Goal: Task Accomplishment & Management: Manage account settings

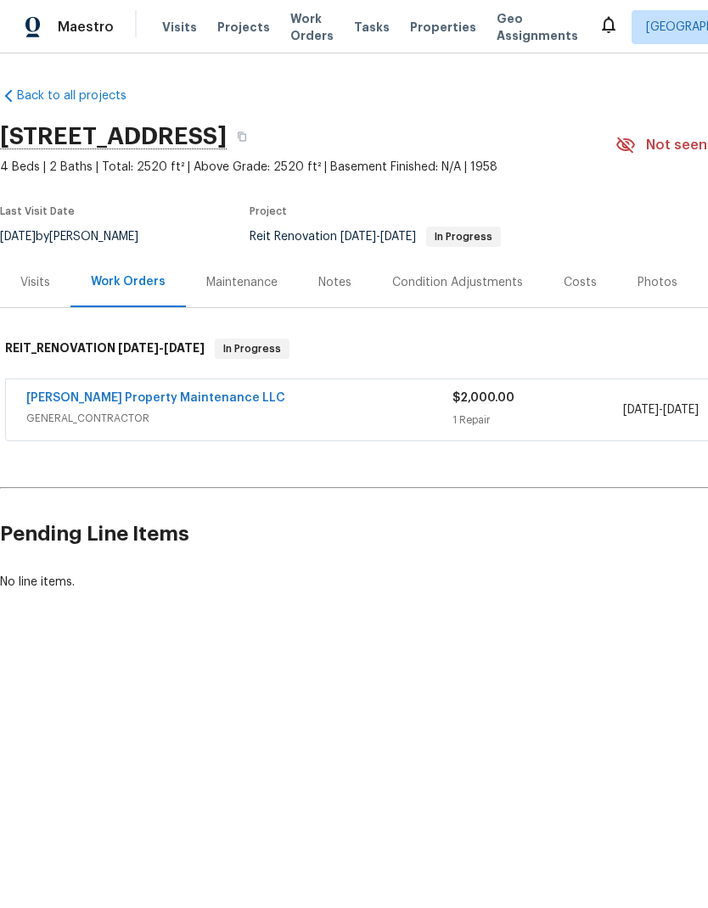
click at [185, 393] on link "[PERSON_NAME] Property Maintenance LLC" at bounding box center [155, 398] width 259 height 12
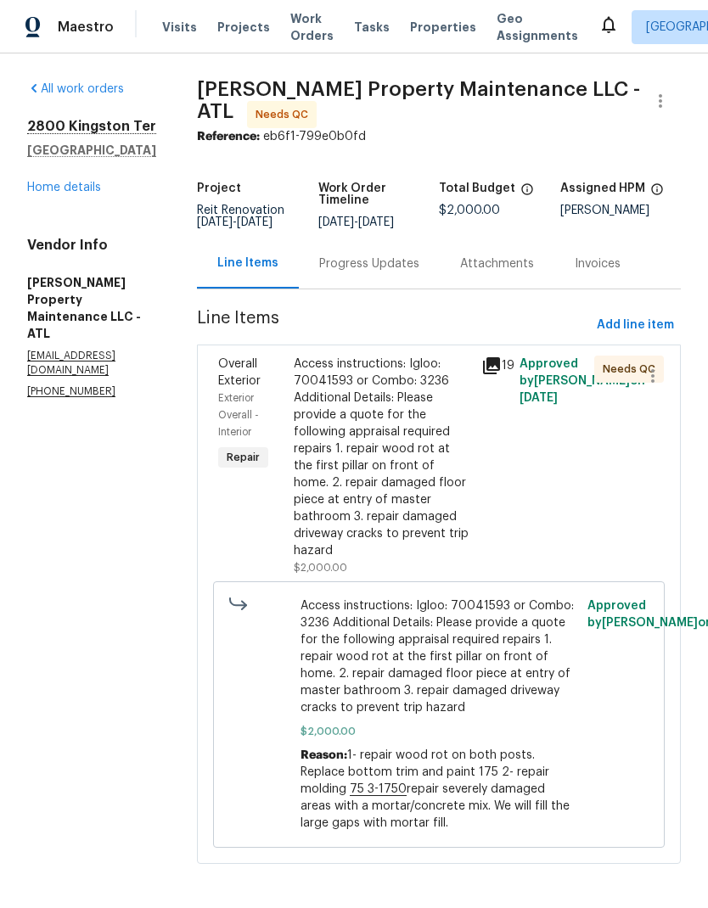
click at [418, 525] on div "Access instructions: Igloo: 70041593 or Combo: 3236 Additional Details: Please …" at bounding box center [383, 458] width 178 height 204
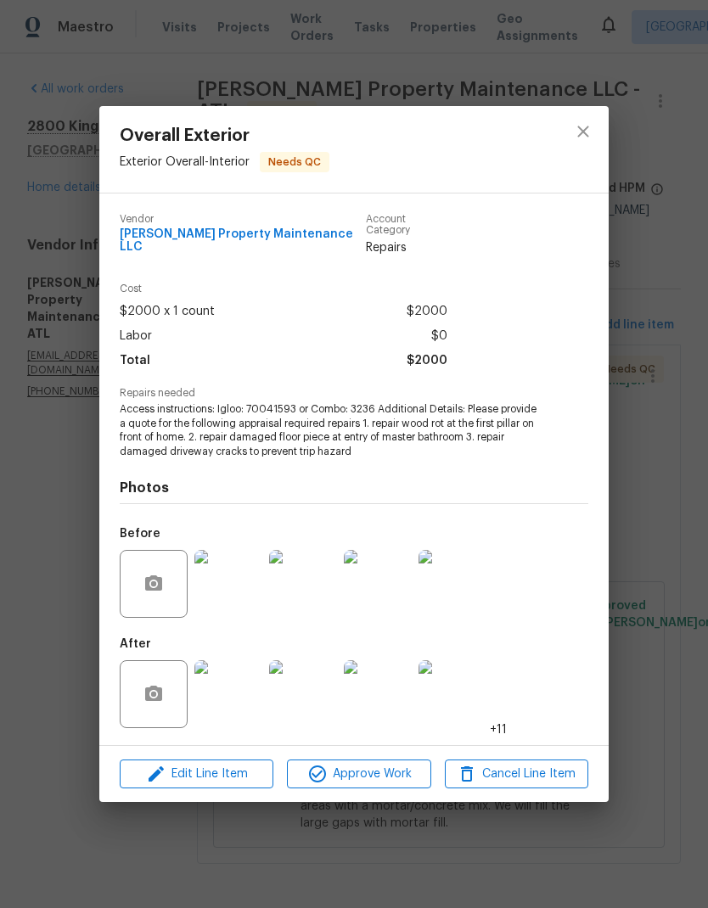
click at [242, 716] on img at bounding box center [228, 694] width 68 height 68
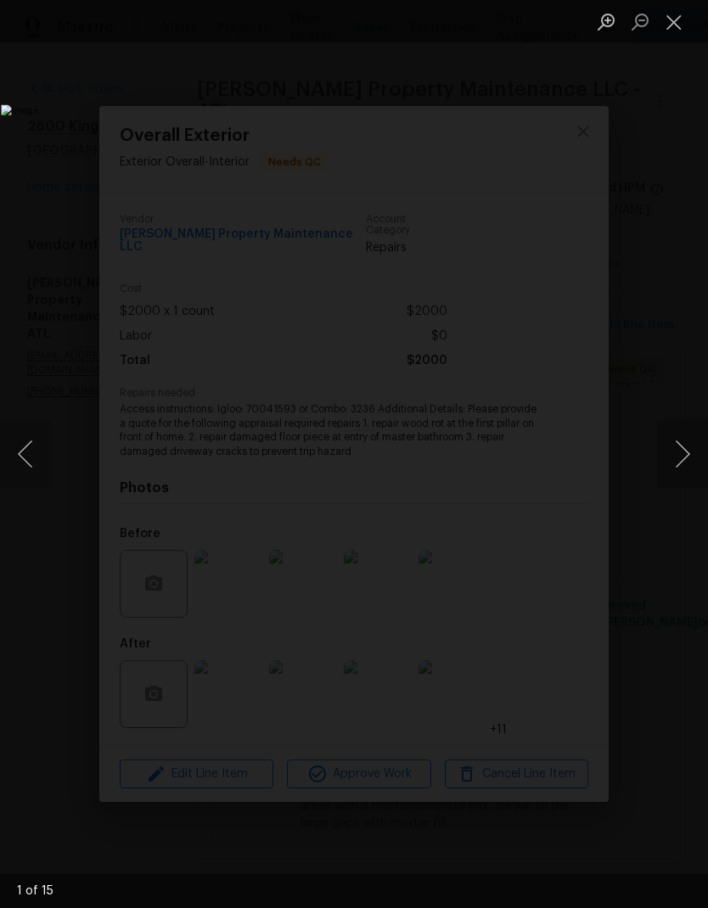
click at [673, 471] on button "Next image" at bounding box center [682, 454] width 51 height 68
click at [683, 471] on button "Next image" at bounding box center [682, 454] width 51 height 68
click at [677, 468] on button "Next image" at bounding box center [682, 454] width 51 height 68
click at [671, 469] on button "Next image" at bounding box center [682, 454] width 51 height 68
click at [671, 471] on button "Next image" at bounding box center [682, 454] width 51 height 68
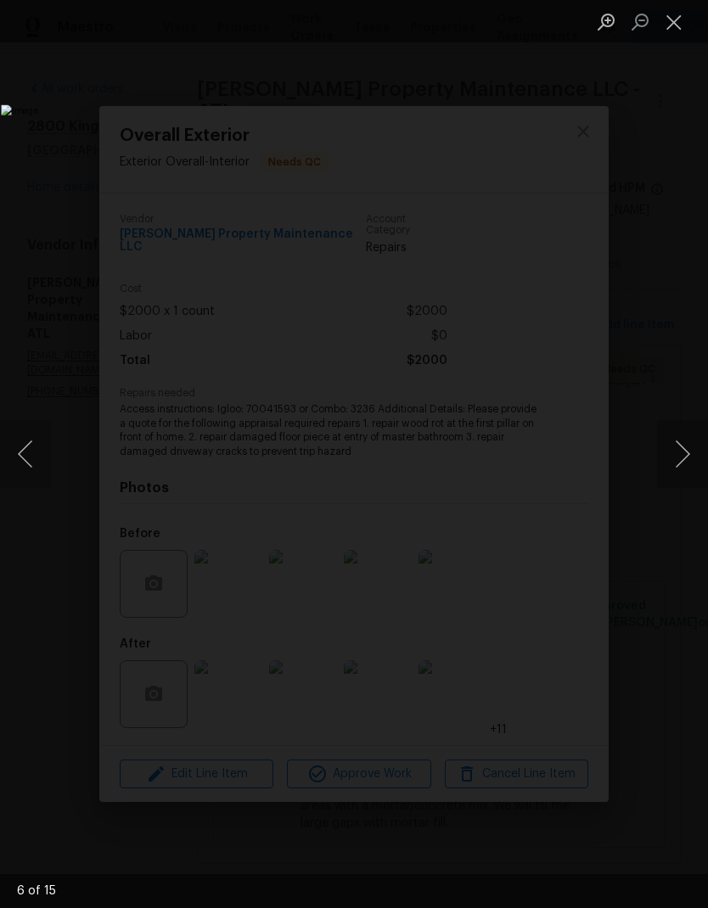
click at [677, 470] on button "Next image" at bounding box center [682, 454] width 51 height 68
click at [685, 469] on button "Next image" at bounding box center [682, 454] width 51 height 68
click at [685, 471] on button "Next image" at bounding box center [682, 454] width 51 height 68
click at [688, 472] on button "Next image" at bounding box center [682, 454] width 51 height 68
click at [688, 471] on button "Next image" at bounding box center [682, 454] width 51 height 68
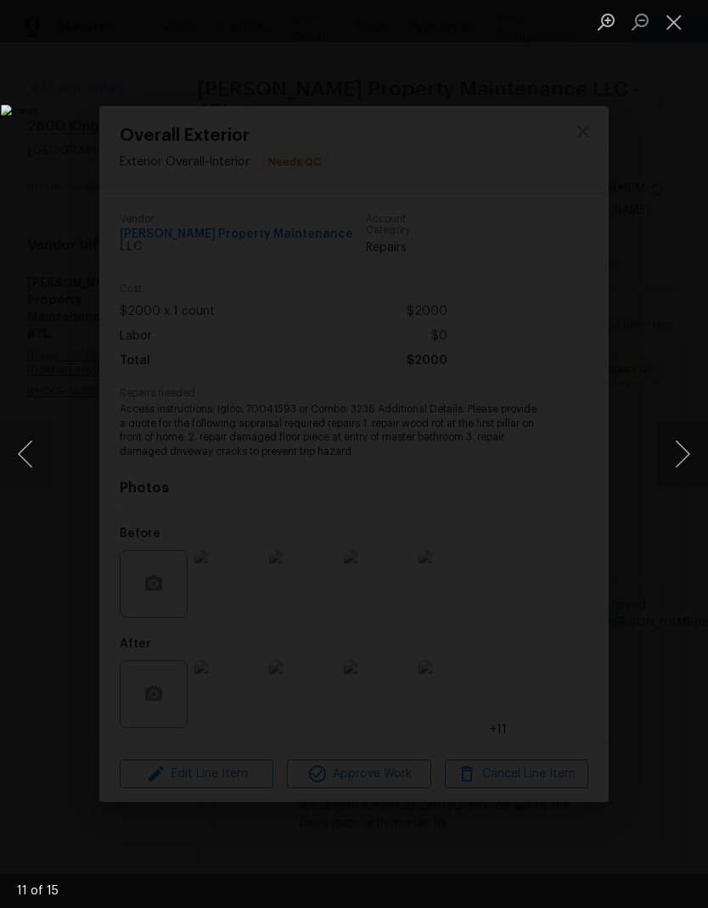
click at [686, 468] on button "Next image" at bounding box center [682, 454] width 51 height 68
click at [687, 468] on button "Next image" at bounding box center [682, 454] width 51 height 68
click at [689, 462] on button "Next image" at bounding box center [682, 454] width 51 height 68
click at [684, 468] on button "Next image" at bounding box center [682, 454] width 51 height 68
click at [688, 466] on button "Next image" at bounding box center [682, 454] width 51 height 68
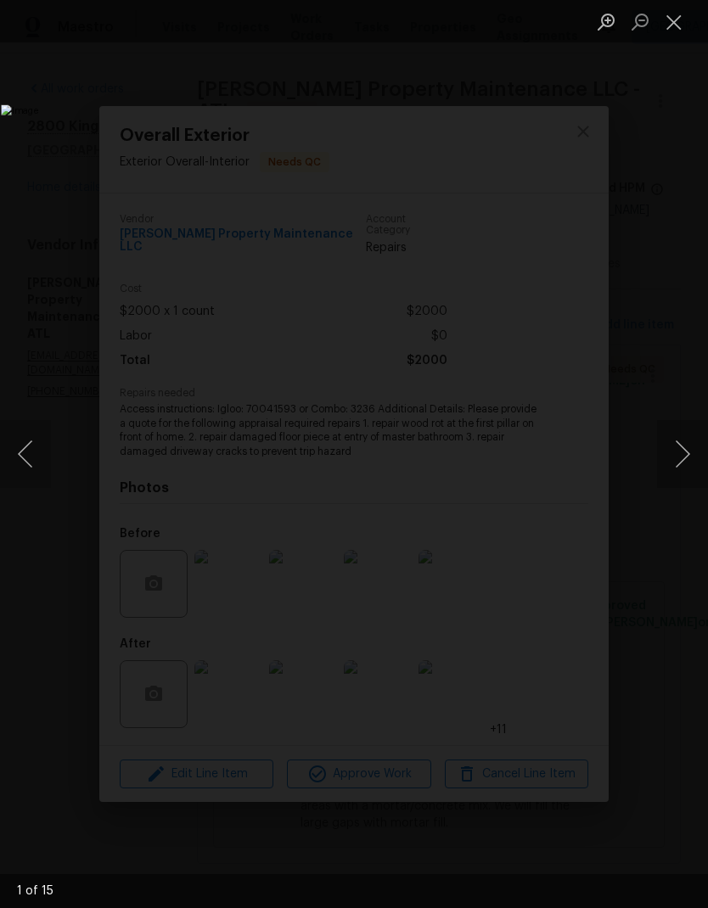
click at [684, 464] on button "Next image" at bounding box center [682, 454] width 51 height 68
click at [680, 465] on button "Next image" at bounding box center [682, 454] width 51 height 68
click at [684, 13] on button "Close lightbox" at bounding box center [674, 22] width 34 height 30
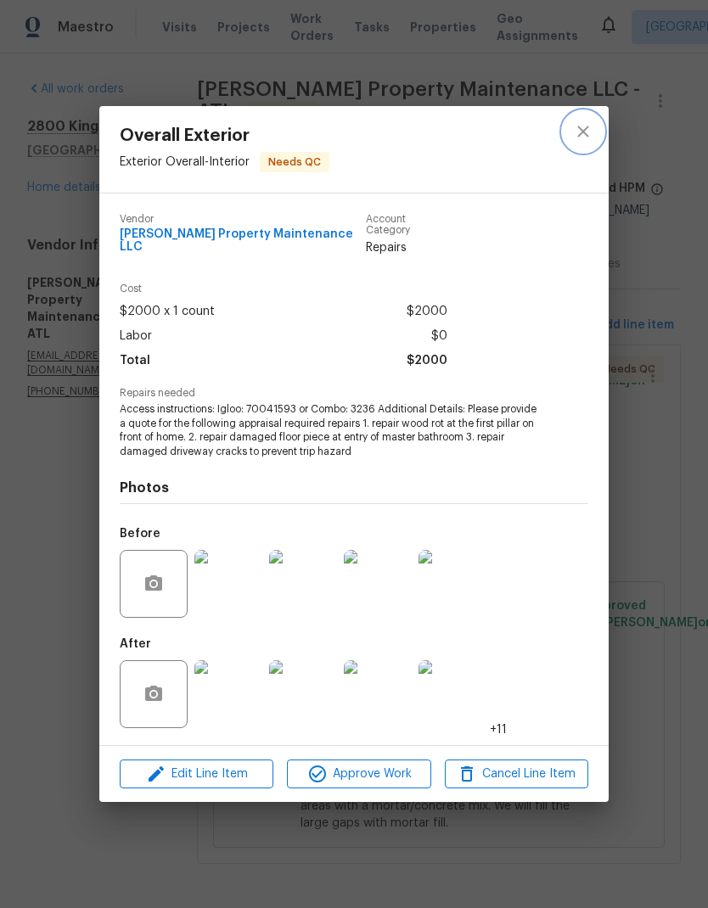
click at [597, 137] on button "close" at bounding box center [583, 131] width 41 height 41
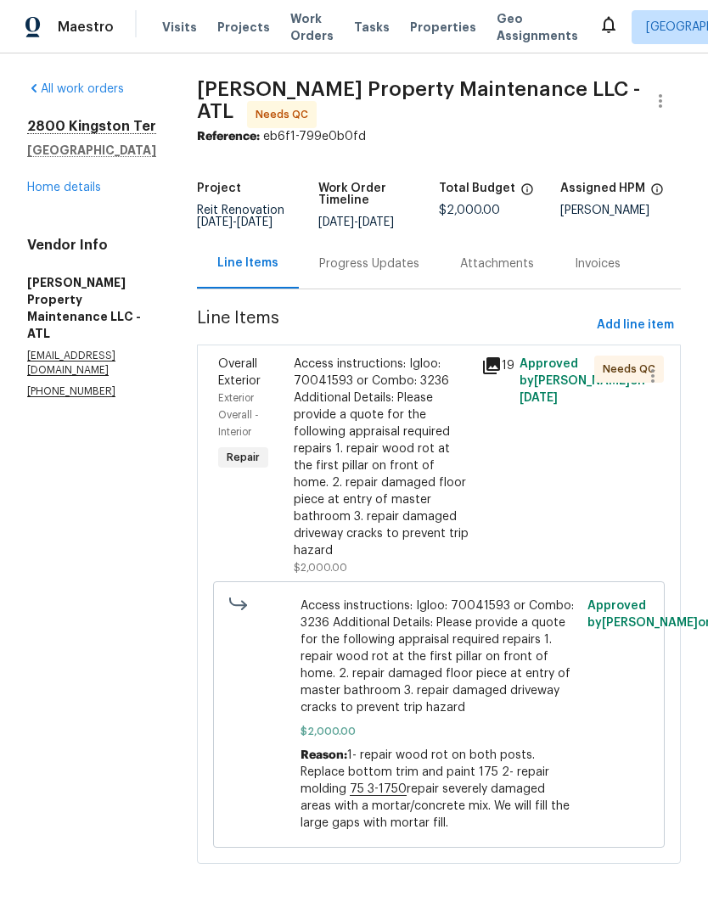
click at [401, 272] on div "Progress Updates" at bounding box center [369, 264] width 100 height 17
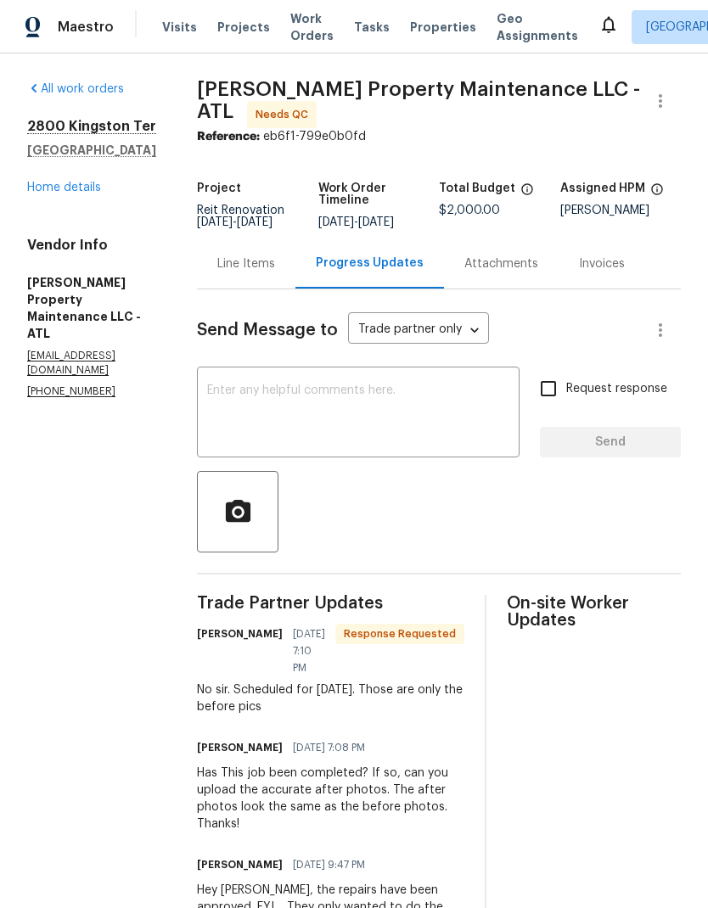
click at [344, 418] on textarea at bounding box center [358, 414] width 302 height 59
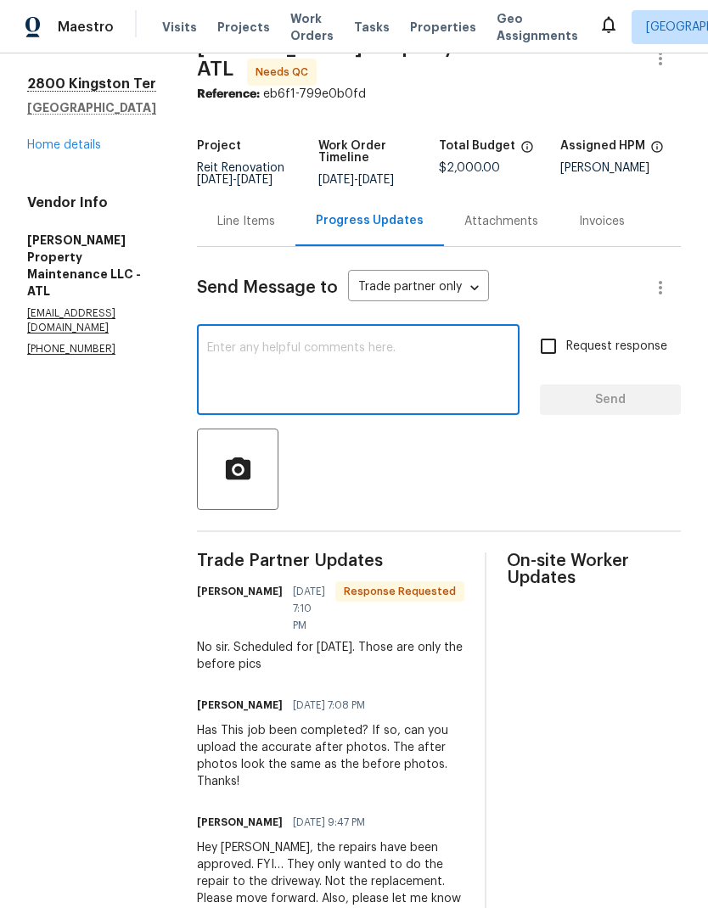
scroll to position [43, 0]
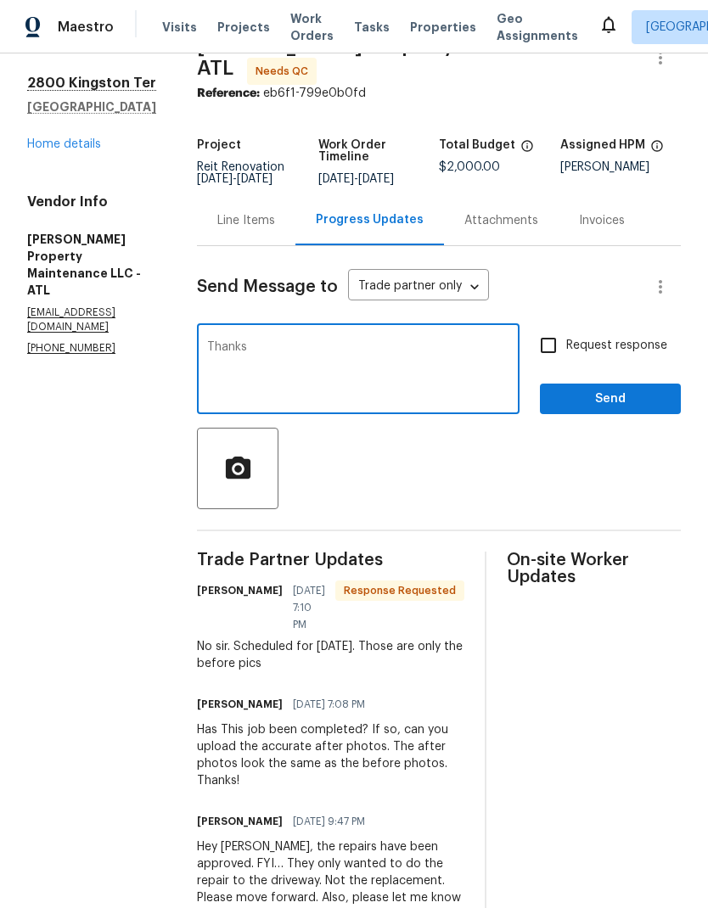
type textarea "Thanks"
click at [629, 405] on span "Send" at bounding box center [610, 399] width 114 height 21
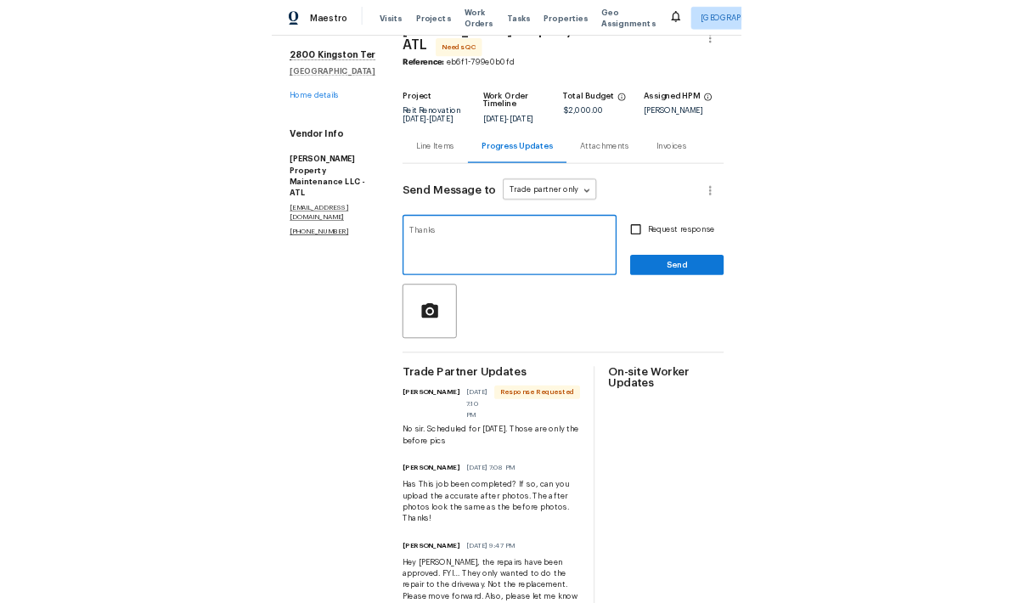
scroll to position [0, 0]
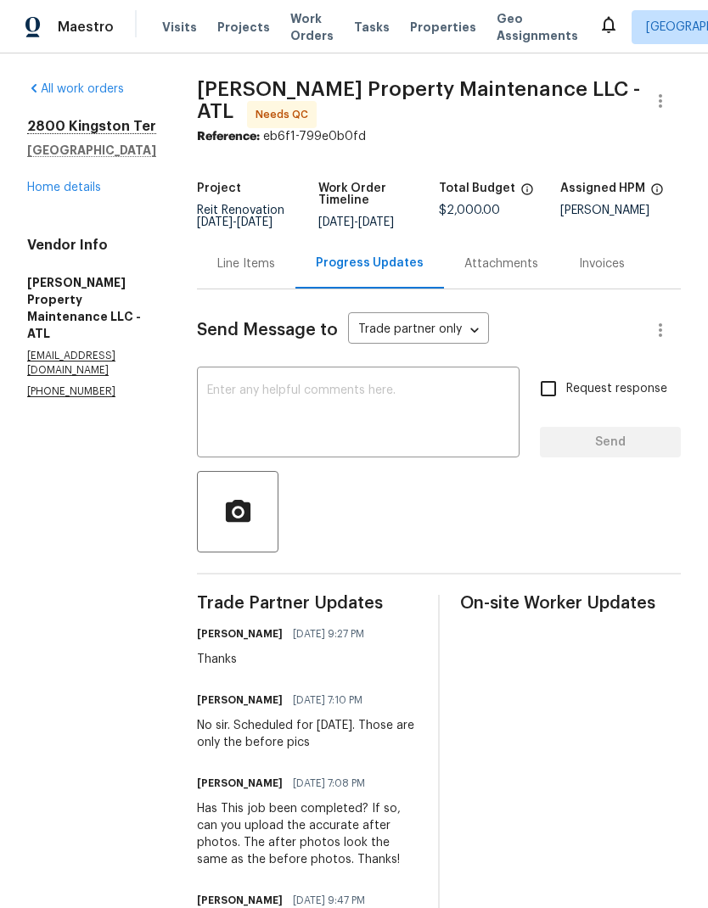
click at [46, 191] on link "Home details" at bounding box center [64, 188] width 74 height 12
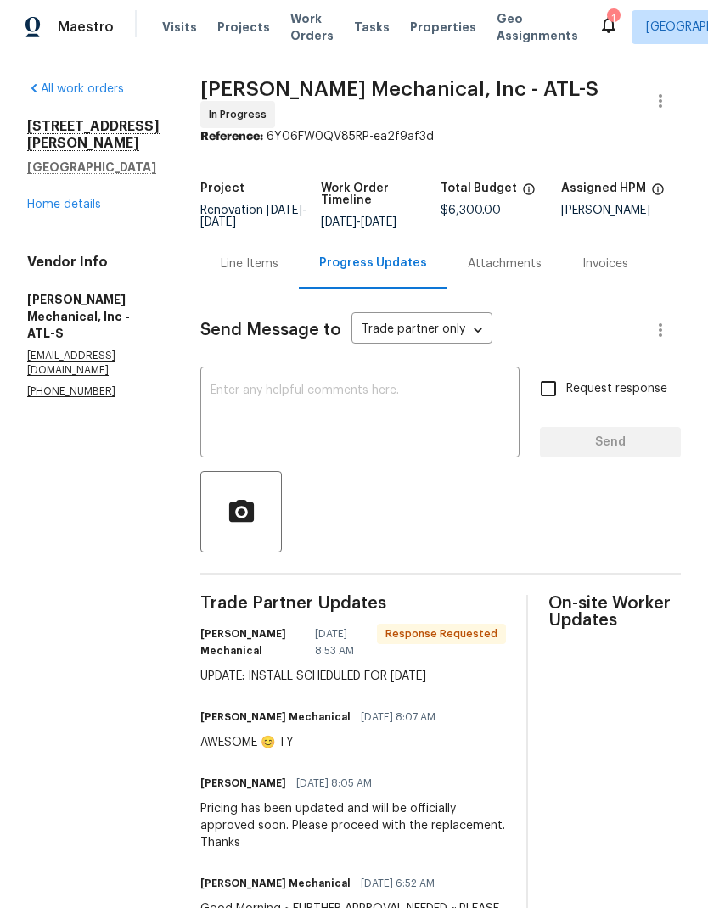
click at [261, 399] on textarea at bounding box center [360, 414] width 299 height 59
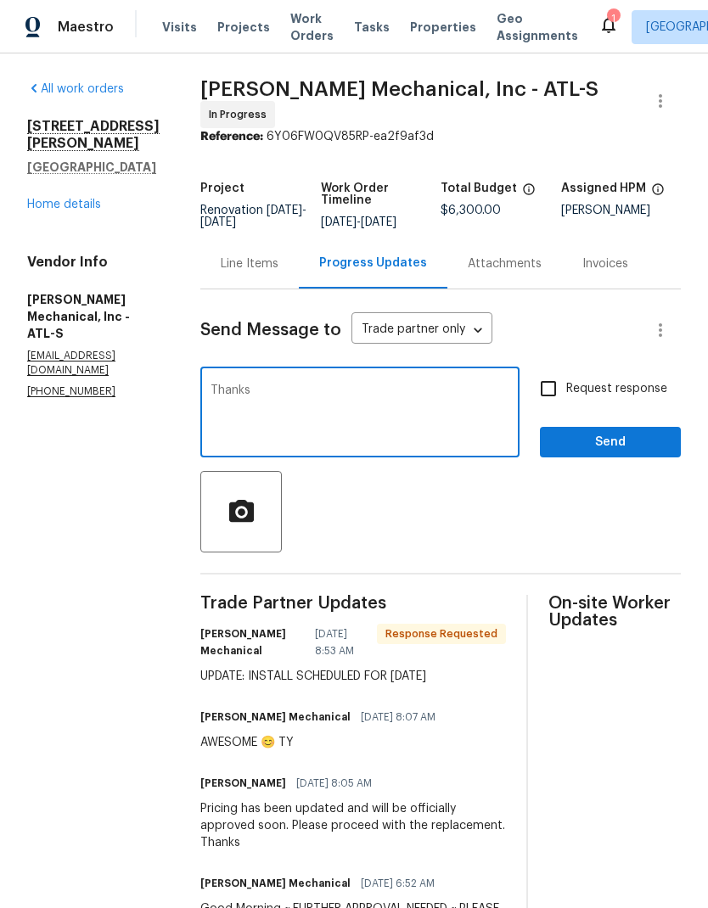
type textarea "Thanks"
click at [620, 453] on span "Send" at bounding box center [610, 442] width 114 height 21
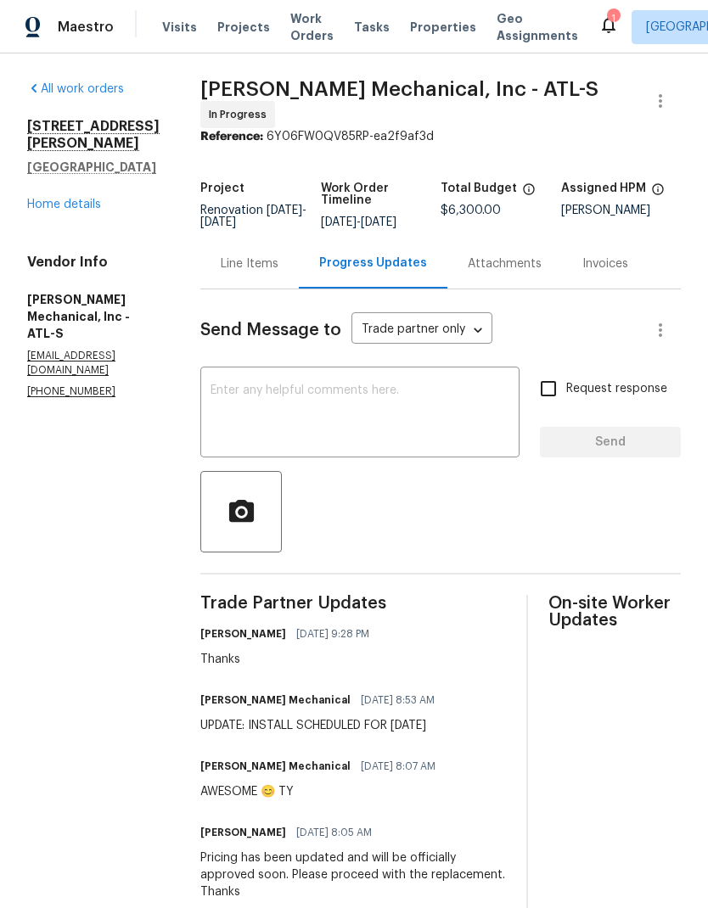
click at [76, 199] on link "Home details" at bounding box center [64, 205] width 74 height 12
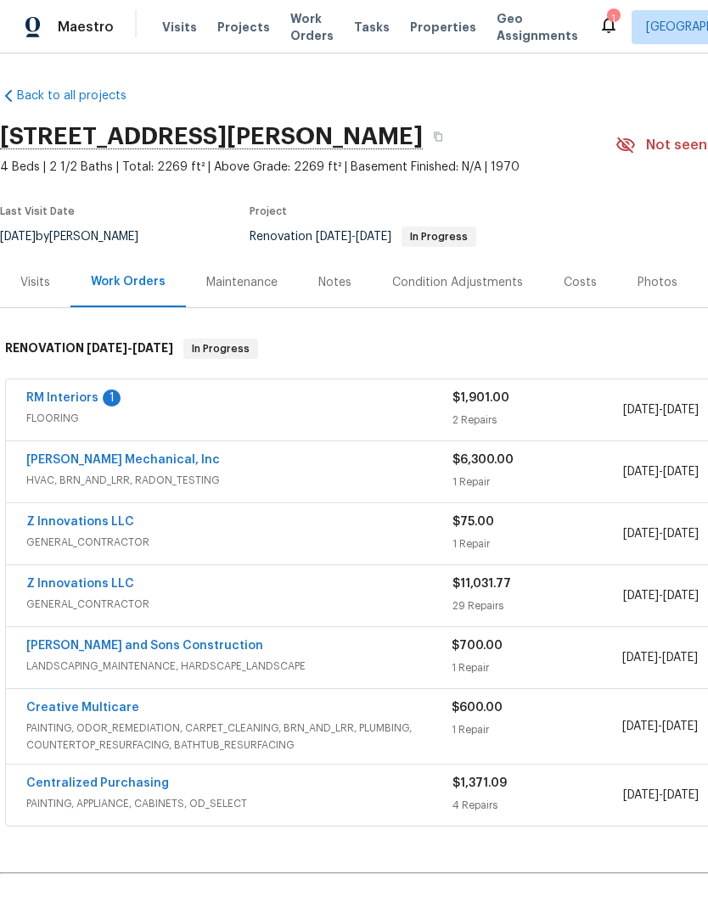
click at [51, 402] on link "RM Interiors" at bounding box center [62, 398] width 72 height 12
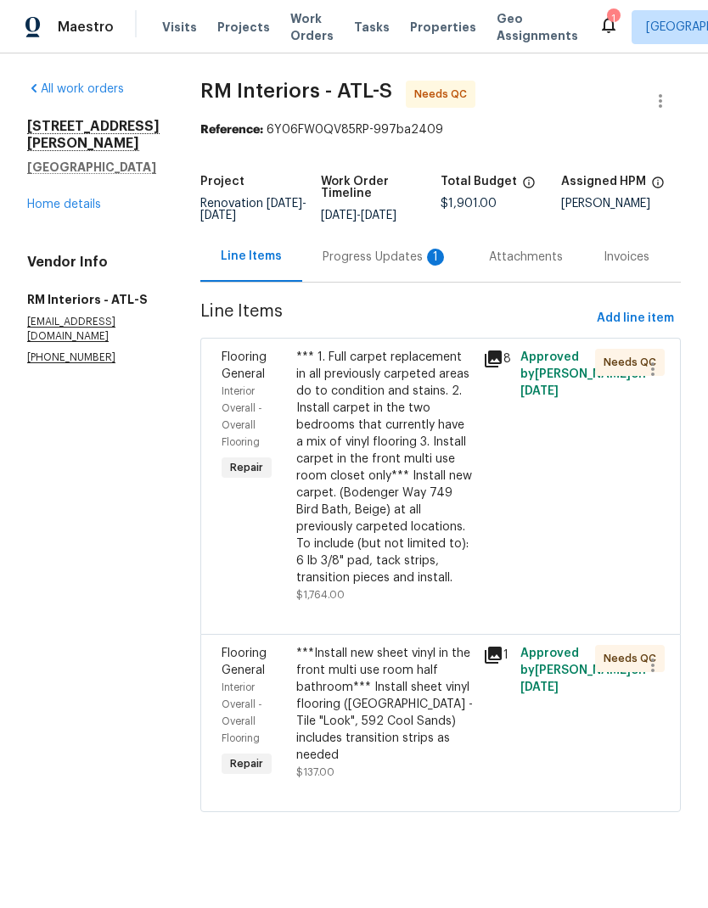
click at [348, 268] on div "Progress Updates 1" at bounding box center [385, 257] width 166 height 50
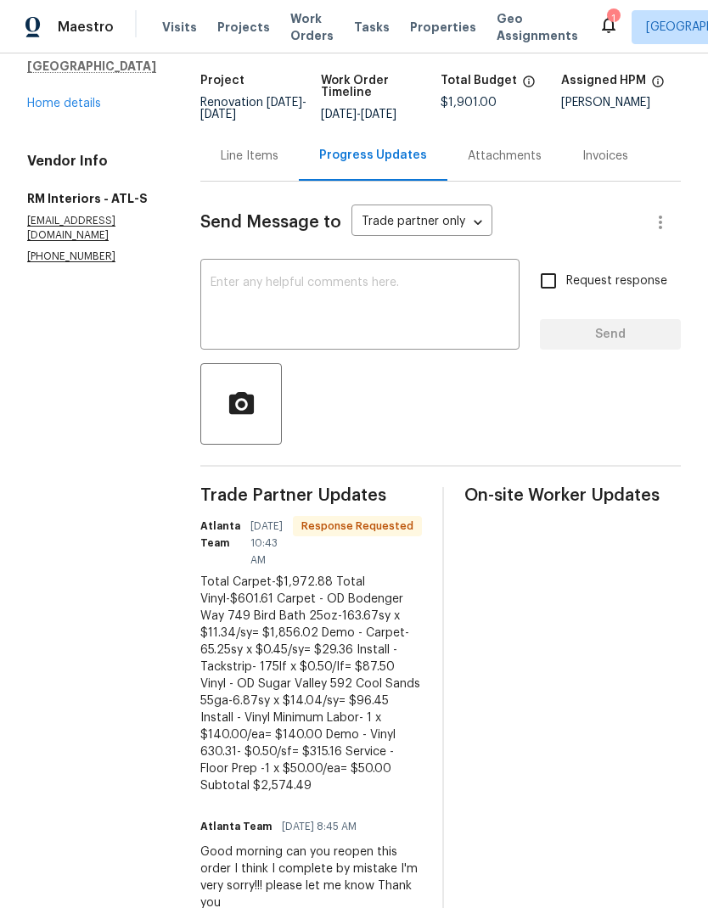
scroll to position [83, 0]
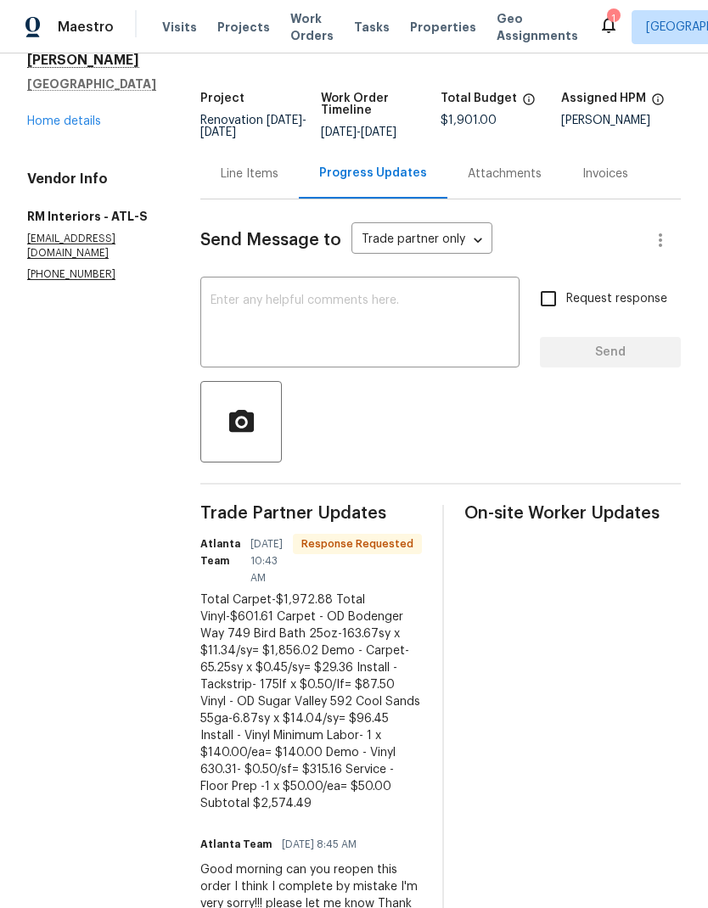
click at [254, 183] on div "Line Items" at bounding box center [250, 174] width 58 height 17
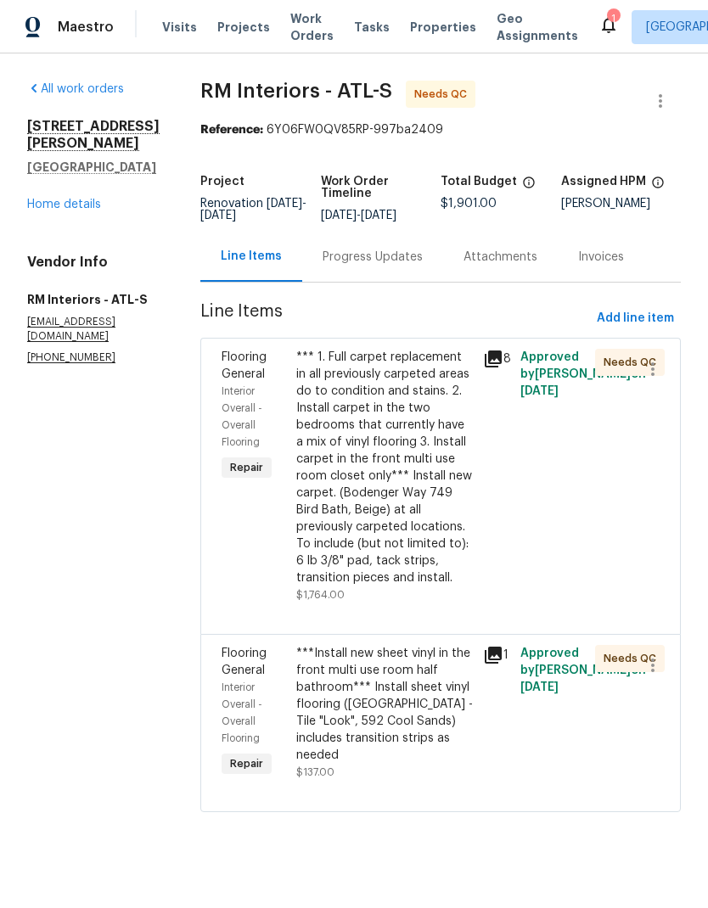
click at [93, 199] on link "Home details" at bounding box center [64, 205] width 74 height 12
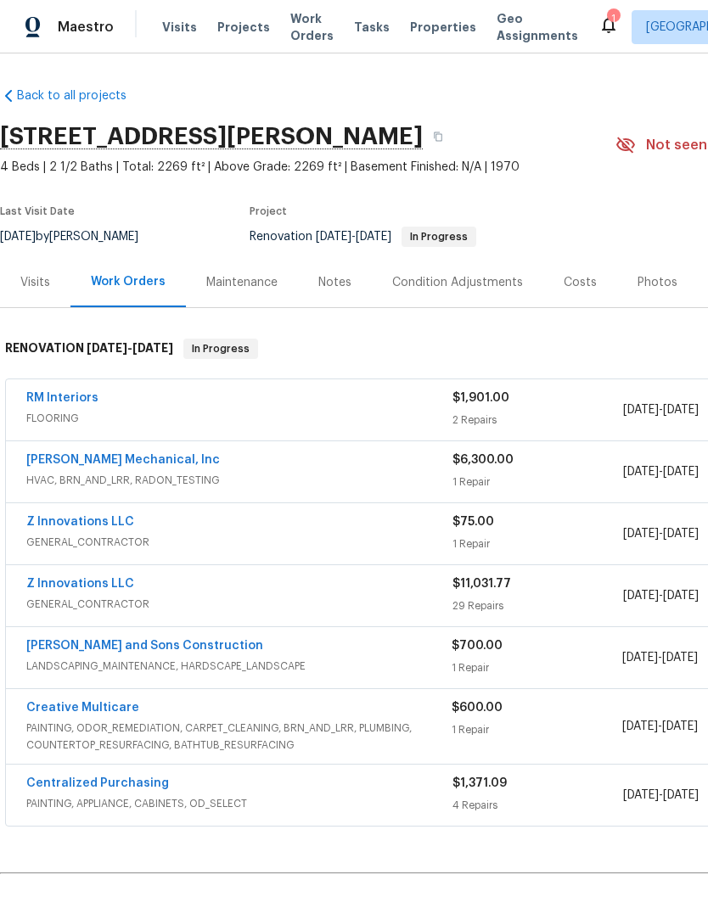
click at [89, 402] on link "RM Interiors" at bounding box center [62, 398] width 72 height 12
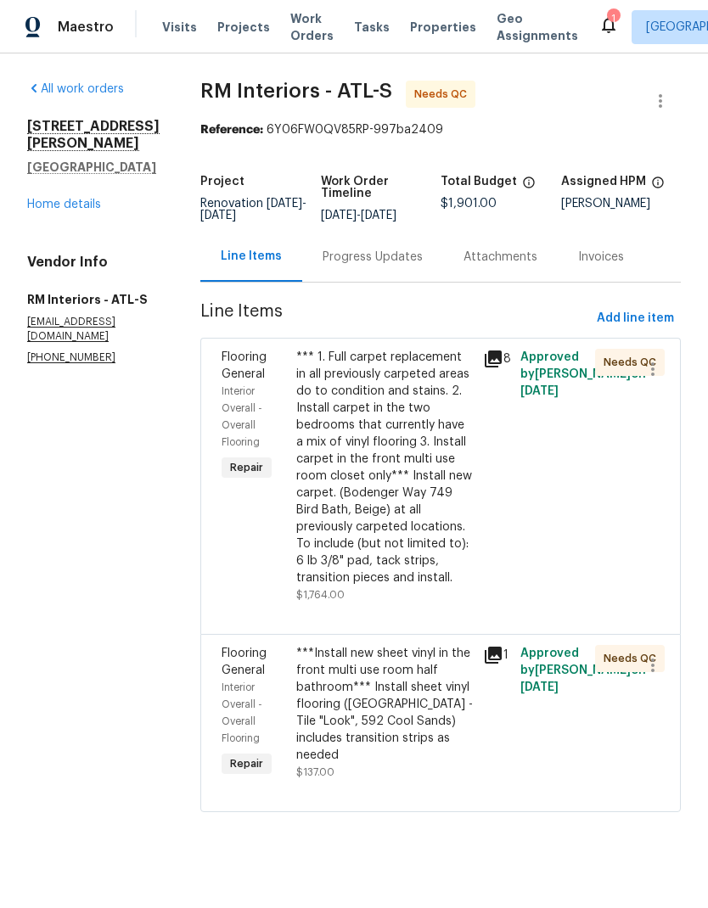
click at [389, 251] on div "Progress Updates" at bounding box center [373, 257] width 100 height 17
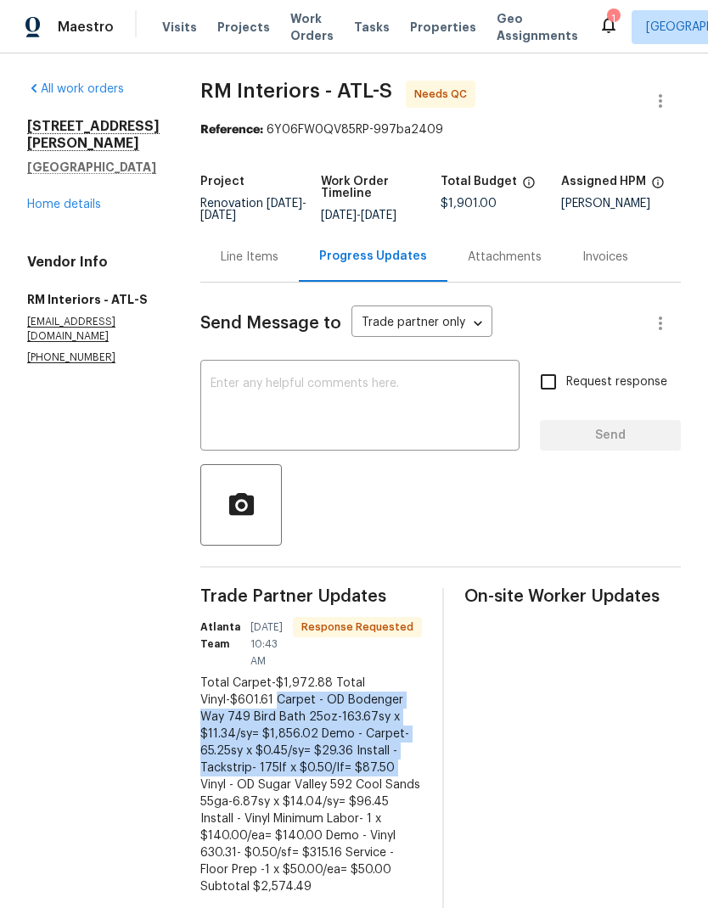
copy div "Carpet - OD Bodenger Way 749 Bird Bath 25oz-163.67sy x $11.34/sy= $1,856.02 Dem…"
click at [256, 256] on div "Line Items" at bounding box center [250, 257] width 58 height 17
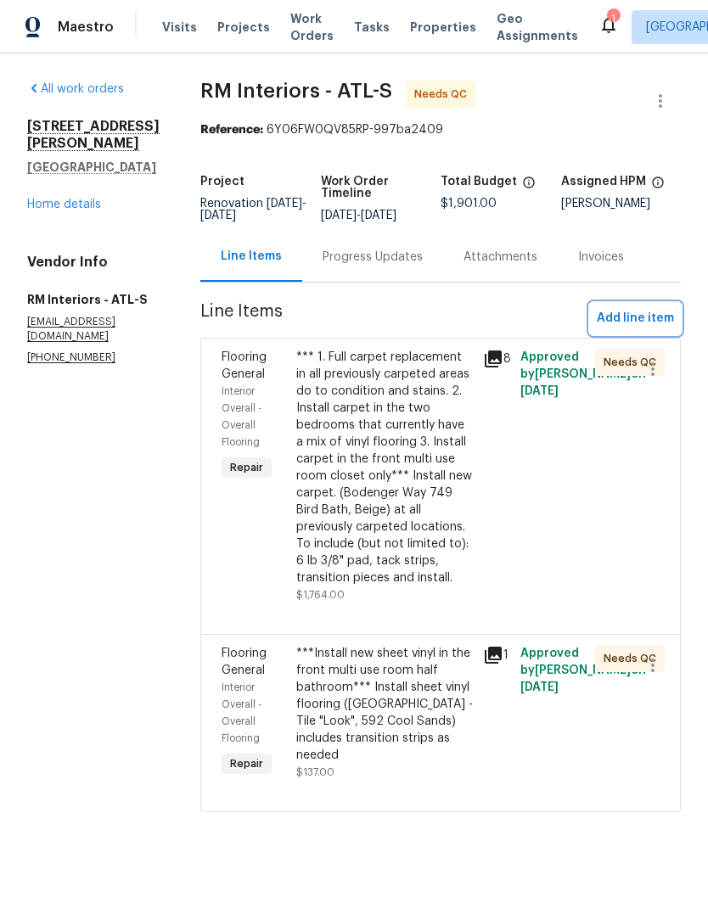
click at [644, 318] on span "Add line item" at bounding box center [635, 318] width 77 height 21
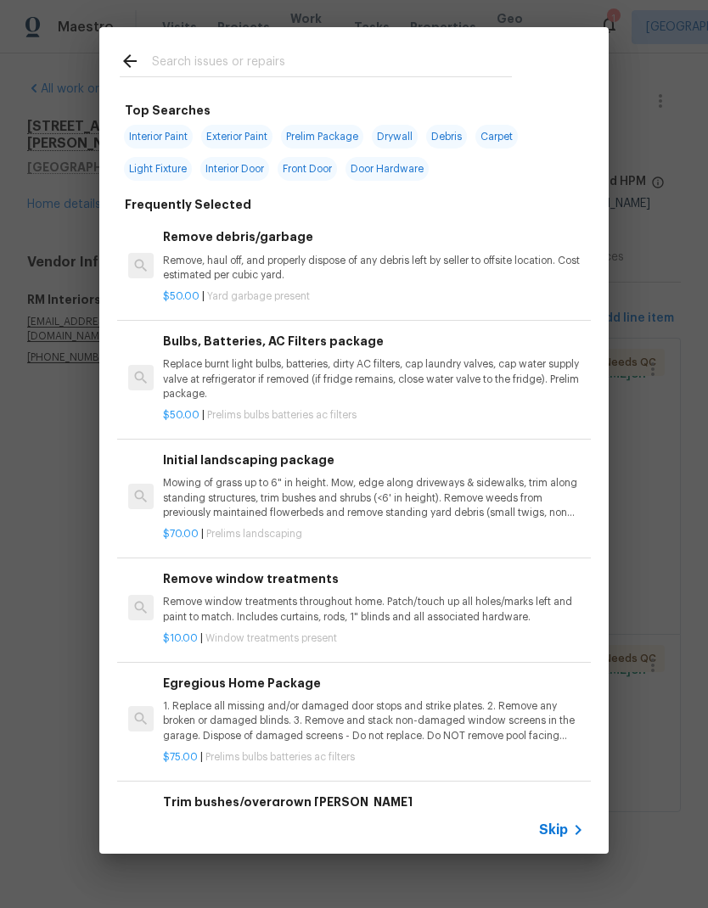
click at [251, 51] on input "text" at bounding box center [332, 63] width 360 height 25
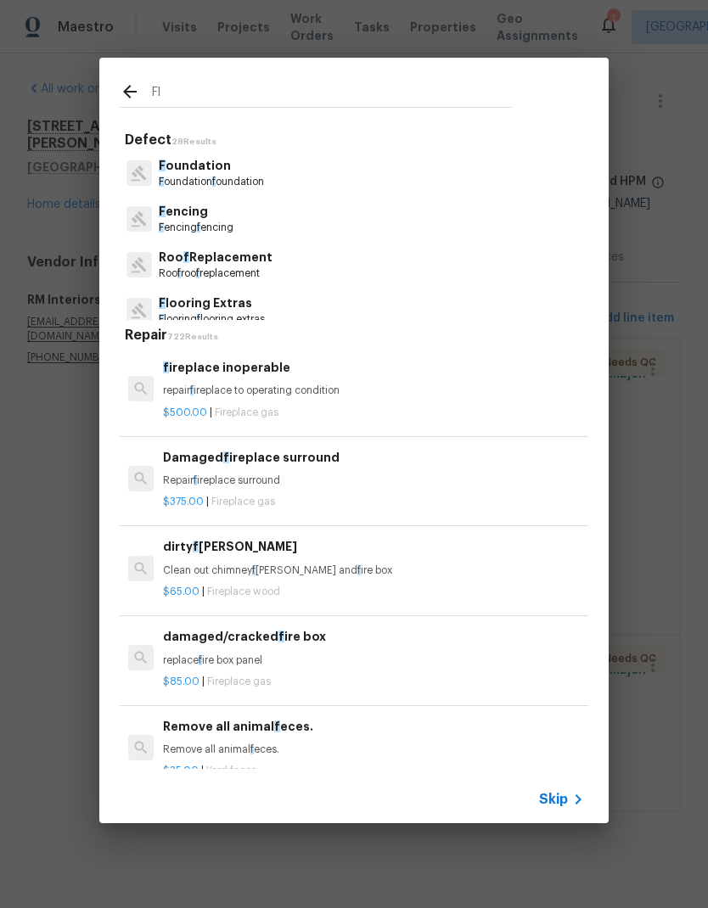
type input "Flo"
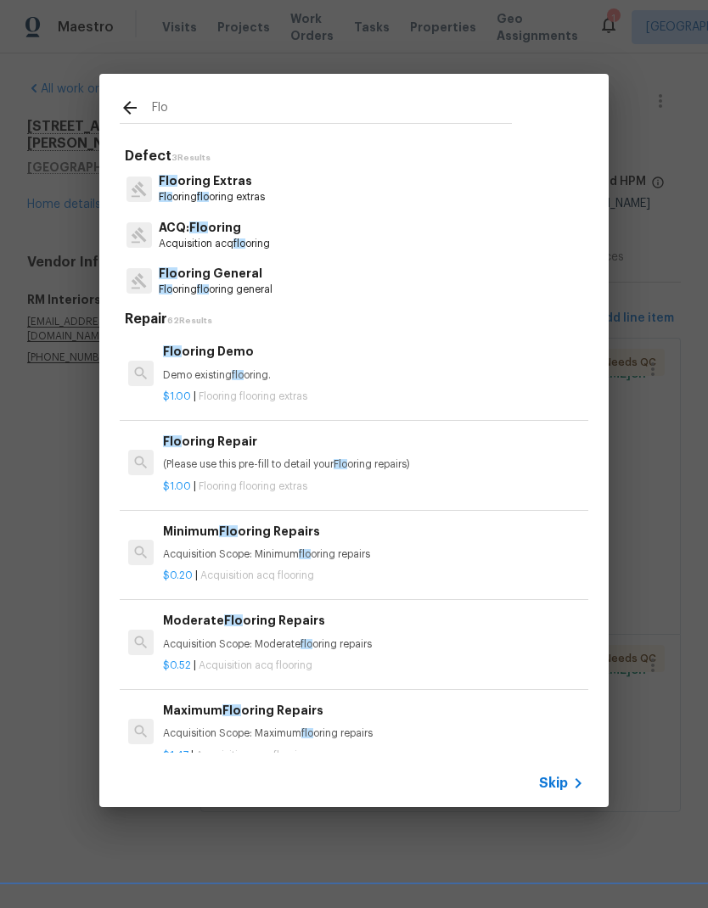
click at [243, 199] on p "Flo oring flo oring extras" at bounding box center [212, 197] width 106 height 14
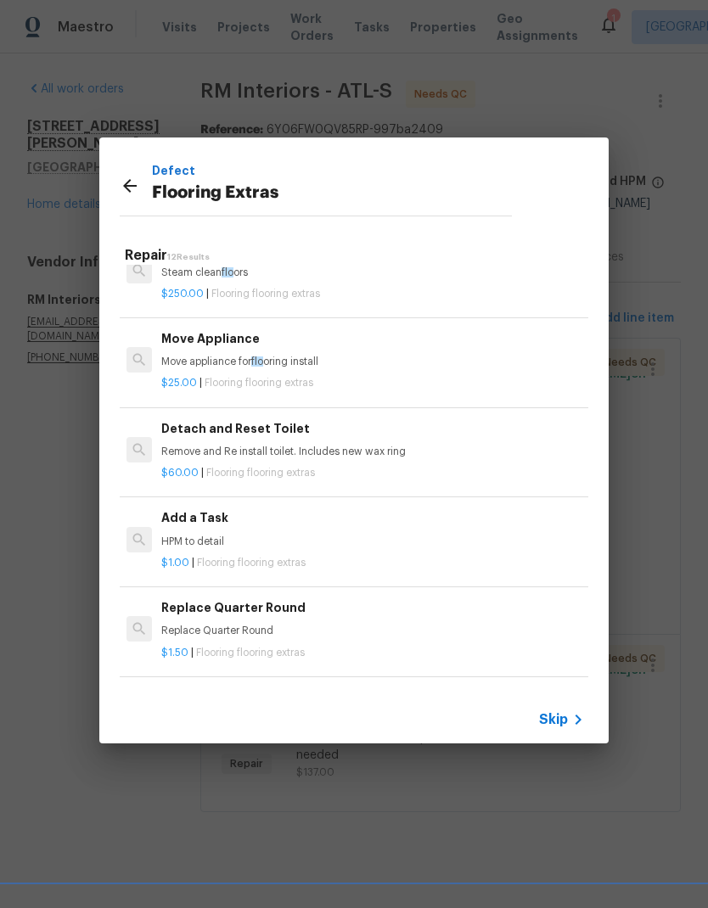
scroll to position [411, 2]
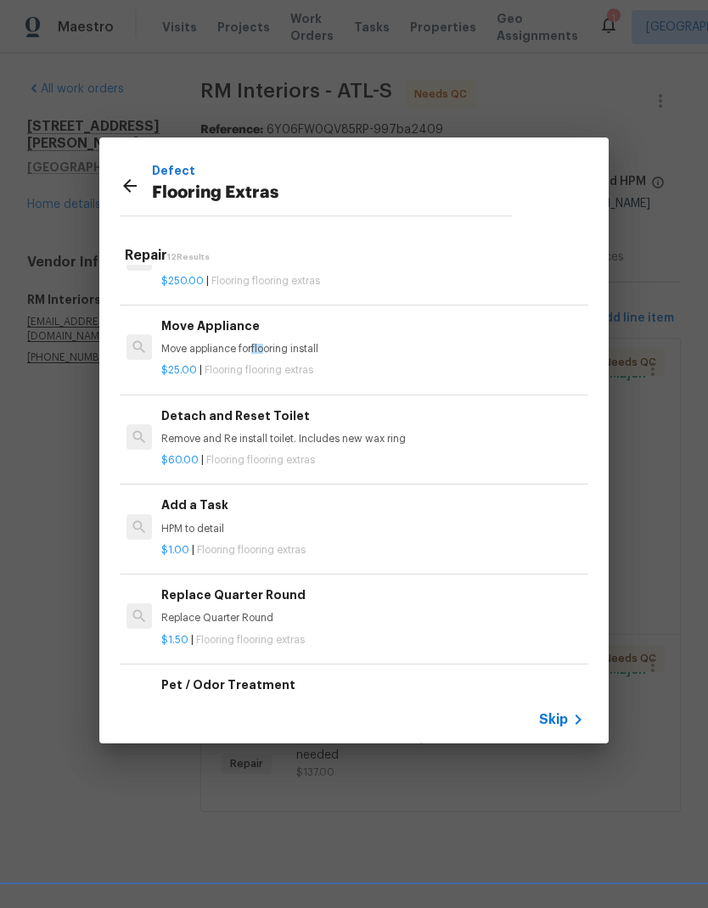
click at [197, 511] on div "Add a Task HPM to detail" at bounding box center [371, 516] width 421 height 41
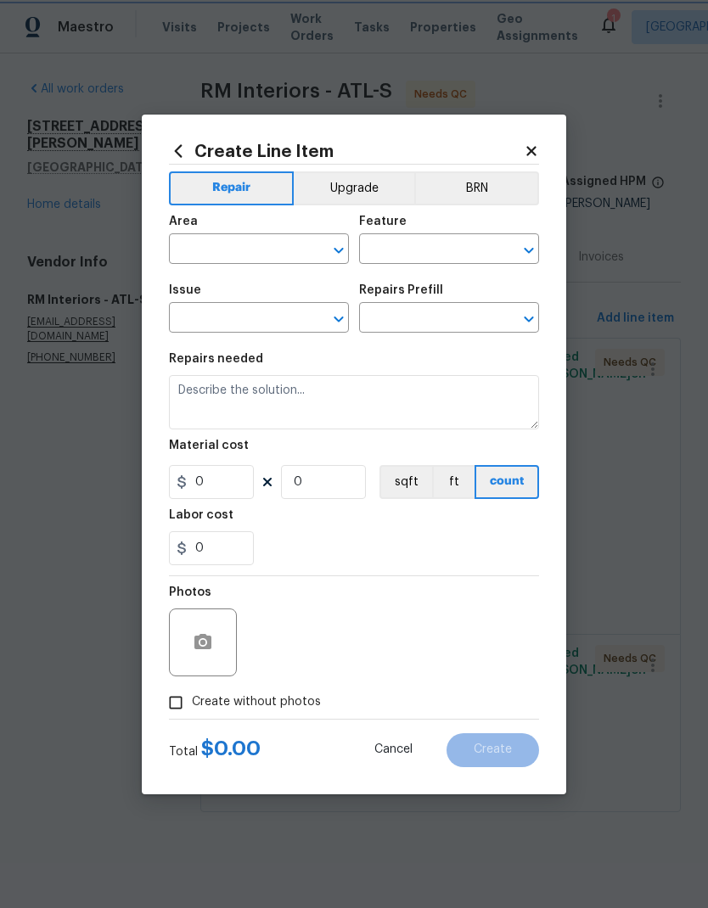
type input "Overall Flooring"
type input "Flooring Extras"
type input "Add a Task $1.00"
type textarea "HPM to detail"
type input "1"
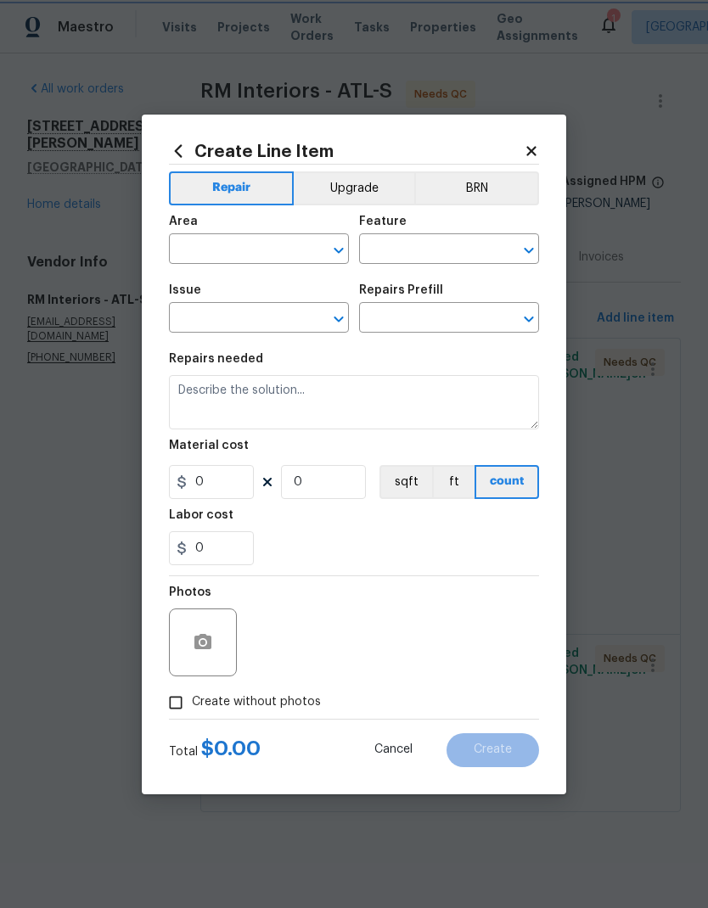
type input "1"
click at [278, 244] on input "text" at bounding box center [235, 251] width 132 height 26
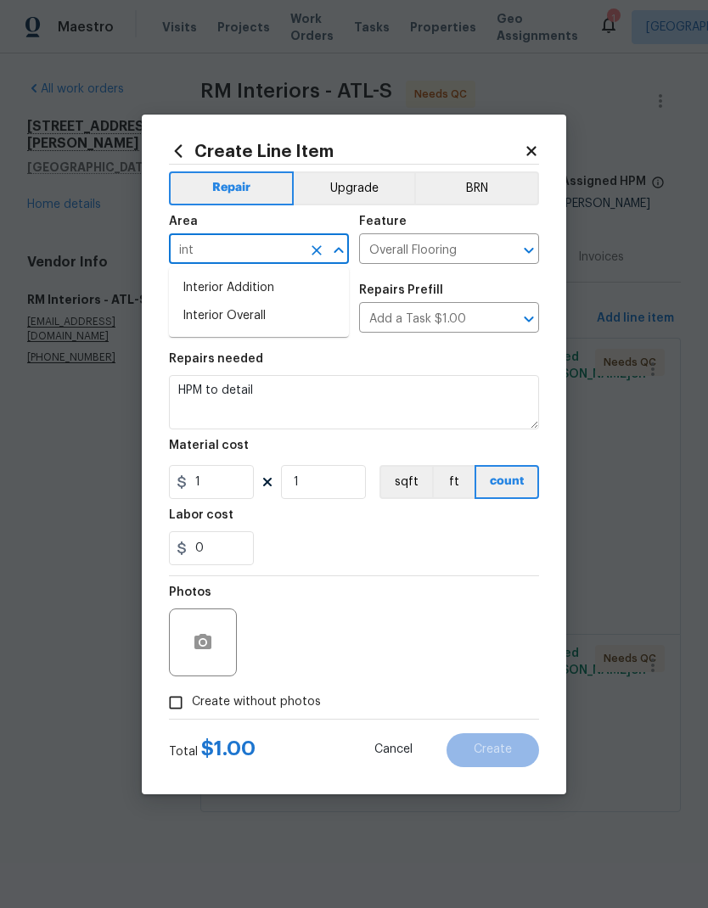
click at [259, 321] on li "Interior Overall" at bounding box center [259, 316] width 180 height 28
type input "Interior Overall"
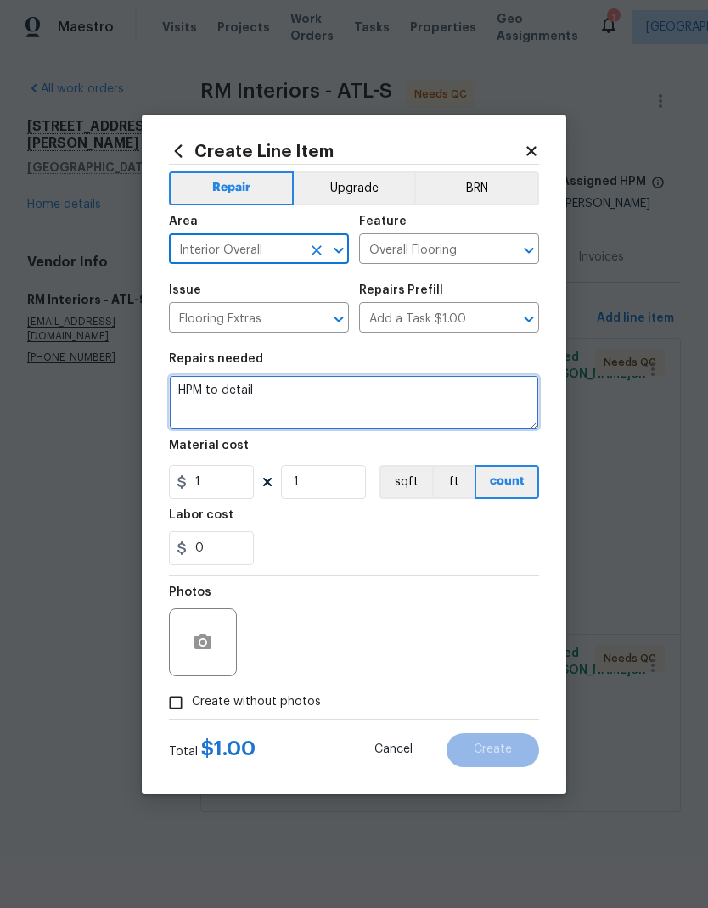
click at [187, 388] on textarea "HPM to detail" at bounding box center [354, 402] width 370 height 54
click at [186, 388] on textarea "HPM to detail" at bounding box center [354, 402] width 370 height 54
click at [198, 383] on textarea "HPM to detail" at bounding box center [354, 402] width 370 height 54
click at [198, 382] on textarea "HPM to detail" at bounding box center [354, 402] width 370 height 54
paste textarea "Carpet - OD Bodenger Way 749 Bird Bath 25oz-163.67sy x $11.34/sy= $1,856.02 Dem…"
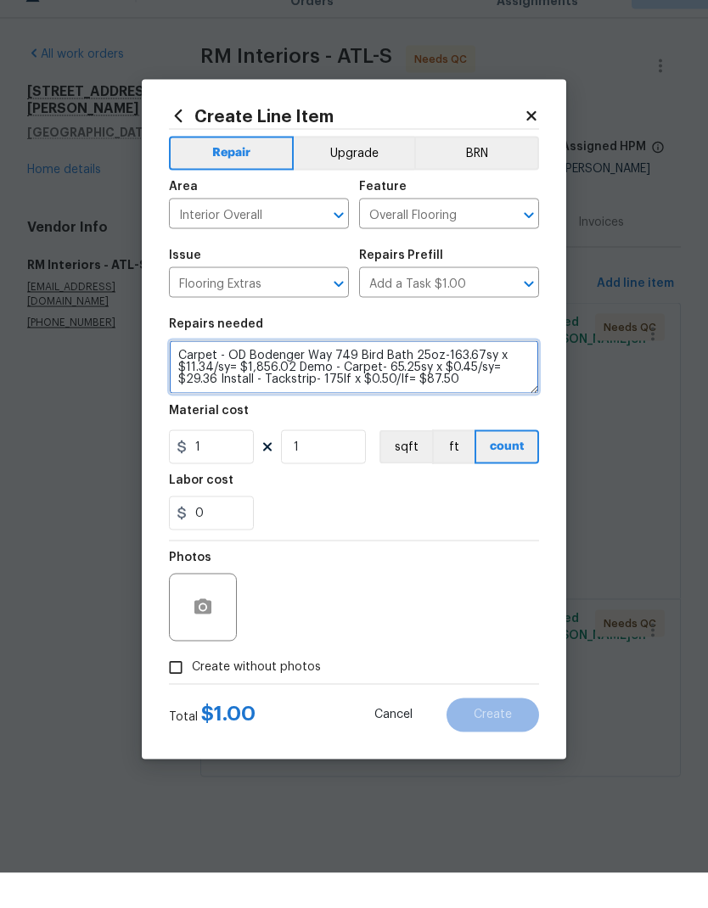
type textarea "Carpet - OD Bodenger Way 749 Bird Bath 25oz-163.67sy x $11.34/sy= $1,856.02 Dem…"
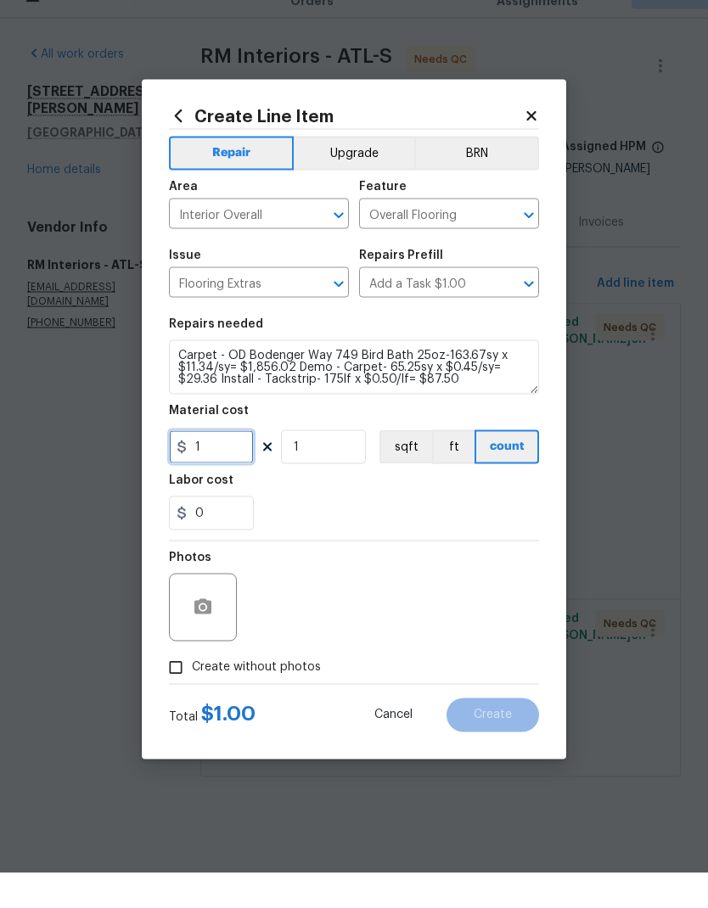
click at [229, 465] on input "1" at bounding box center [211, 482] width 85 height 34
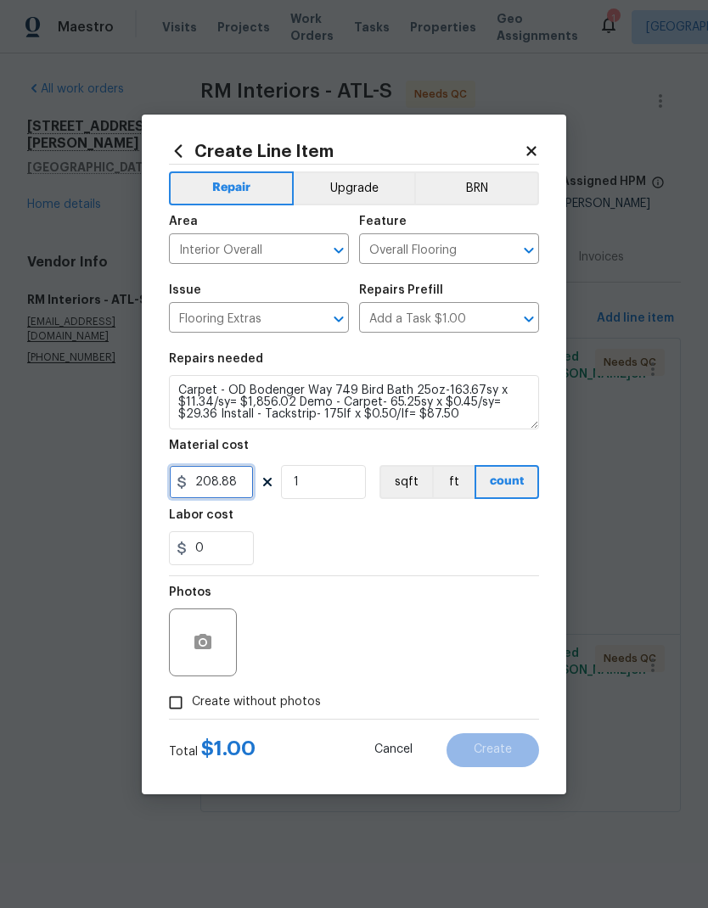
type input "208.88"
click at [193, 650] on icon "button" at bounding box center [203, 642] width 20 height 20
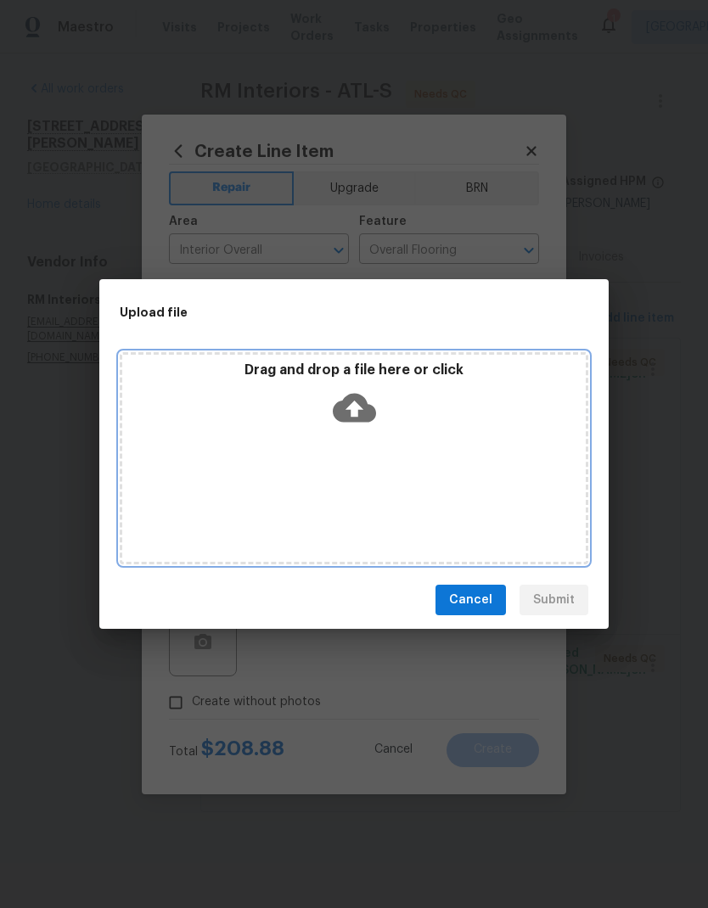
click at [357, 399] on icon at bounding box center [354, 408] width 43 height 29
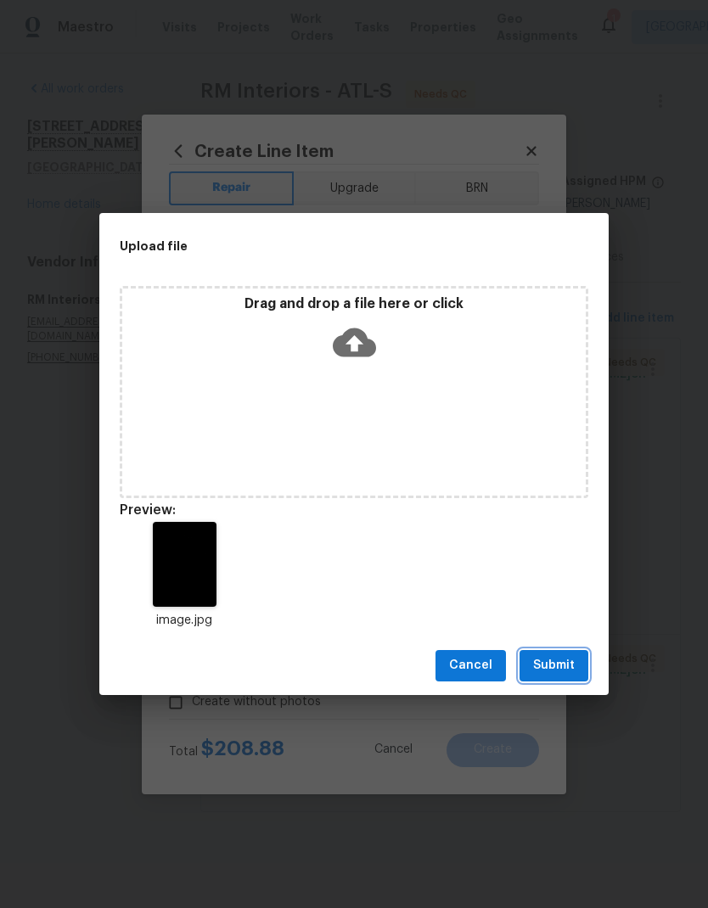
click at [560, 669] on span "Submit" at bounding box center [554, 665] width 42 height 21
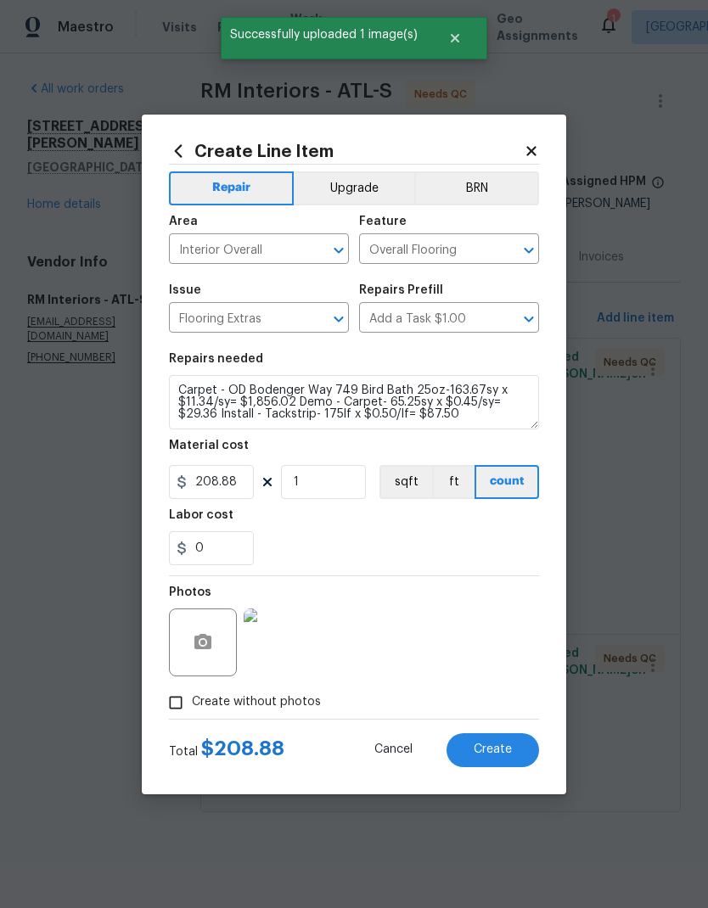
click at [513, 755] on button "Create" at bounding box center [493, 750] width 93 height 34
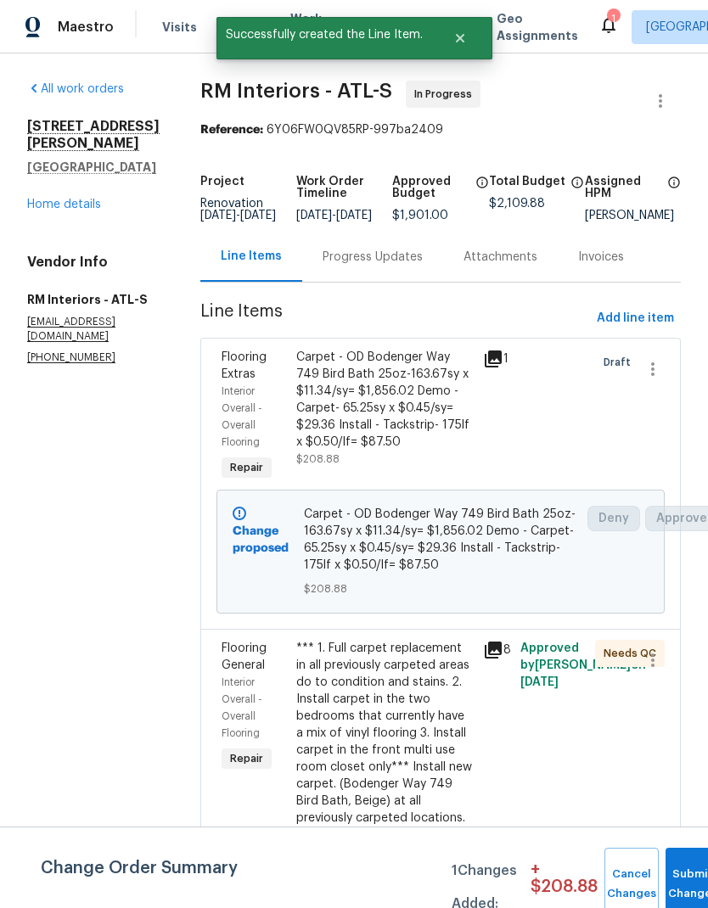
click at [372, 263] on div "Progress Updates" at bounding box center [373, 257] width 100 height 17
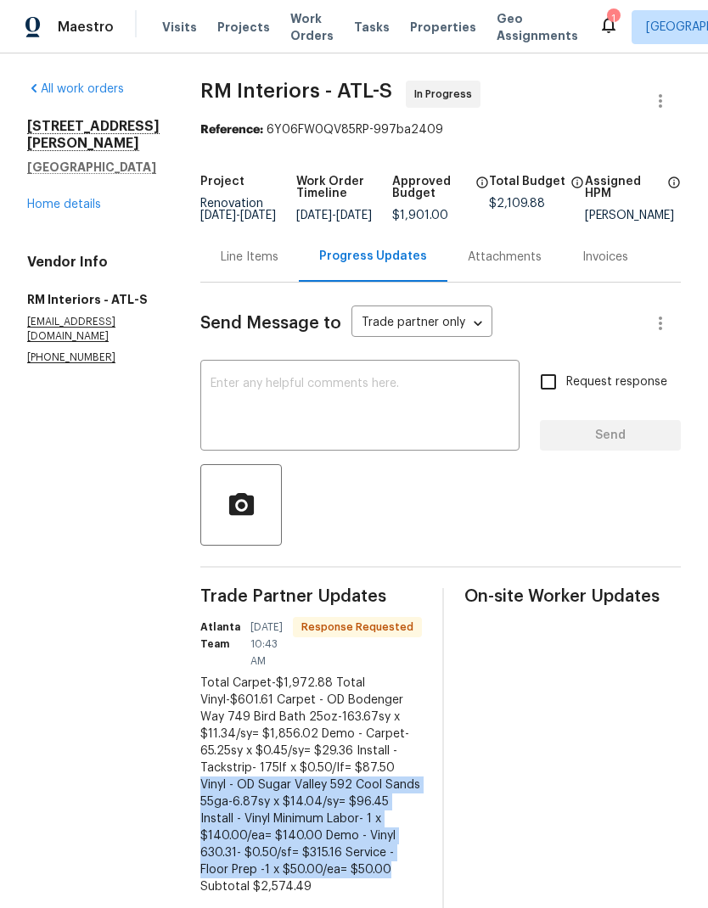
copy div "Vinyl - OD Sugar Valley 592 Cool Sands 55ga-6.87sy x $14.04/sy= $96.45 Install …"
click at [245, 266] on div "Line Items" at bounding box center [250, 257] width 58 height 17
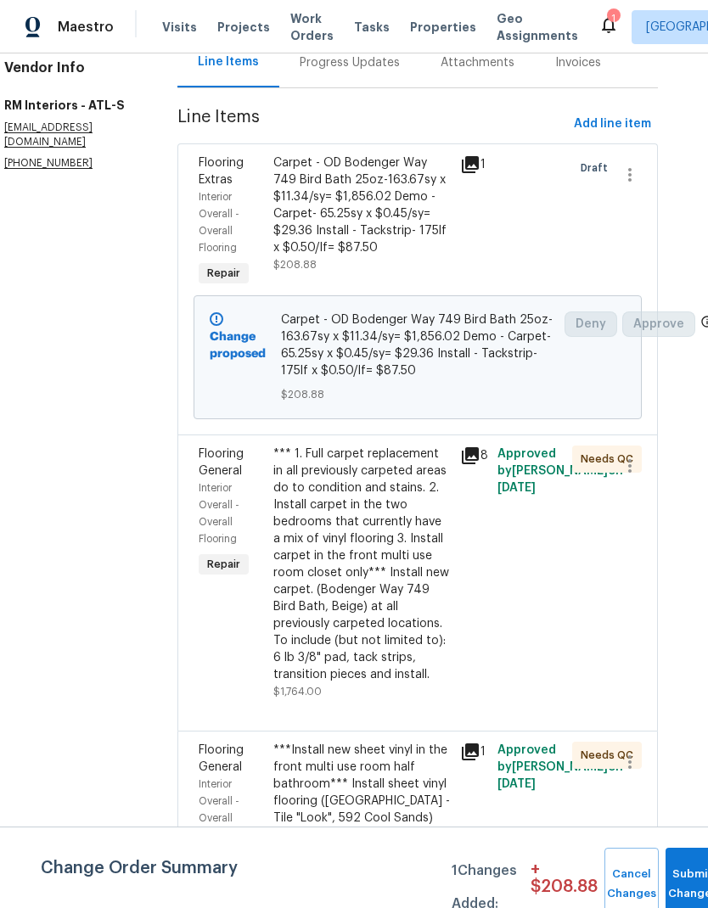
scroll to position [68, 0]
click at [641, 114] on span "Add line item" at bounding box center [612, 124] width 77 height 21
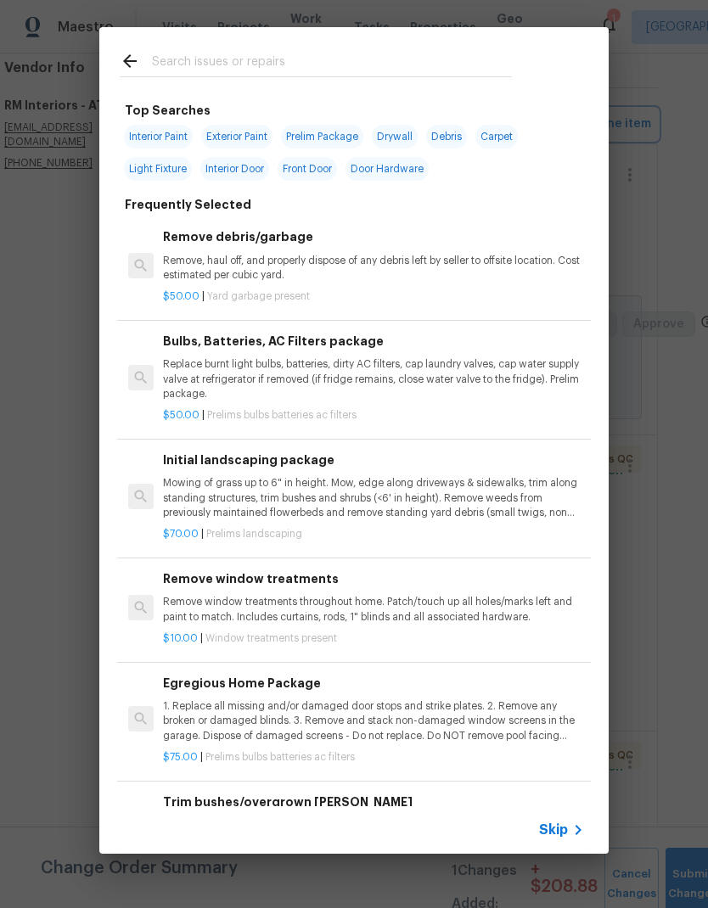
click at [666, 187] on div "Top Searches Interior Paint Exterior Paint Prelim Package Drywall Debris Carpet…" at bounding box center [354, 440] width 708 height 881
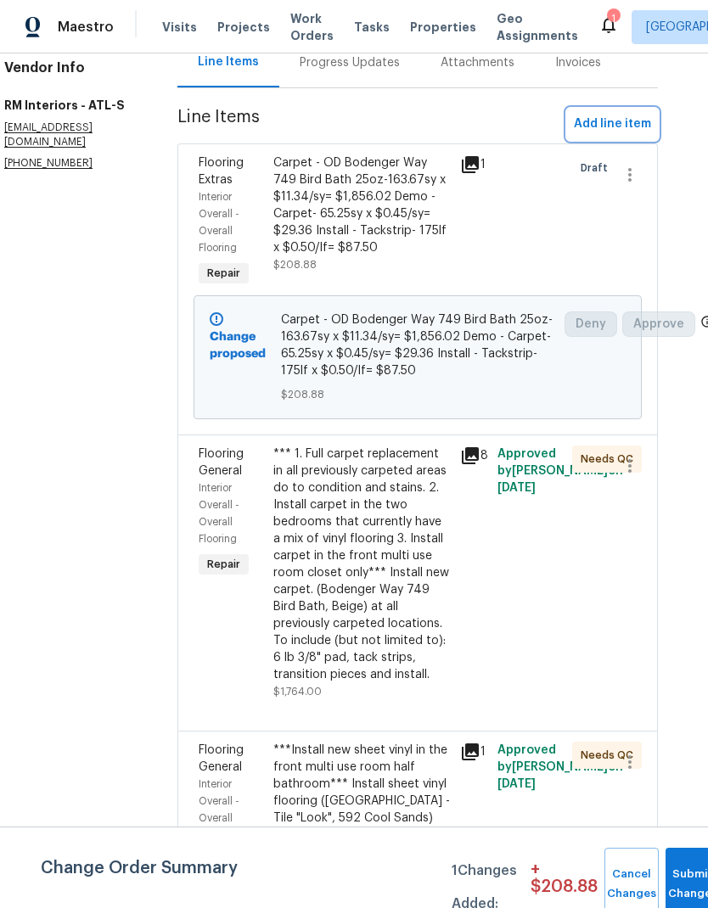
click at [643, 114] on span "Add line item" at bounding box center [612, 124] width 77 height 21
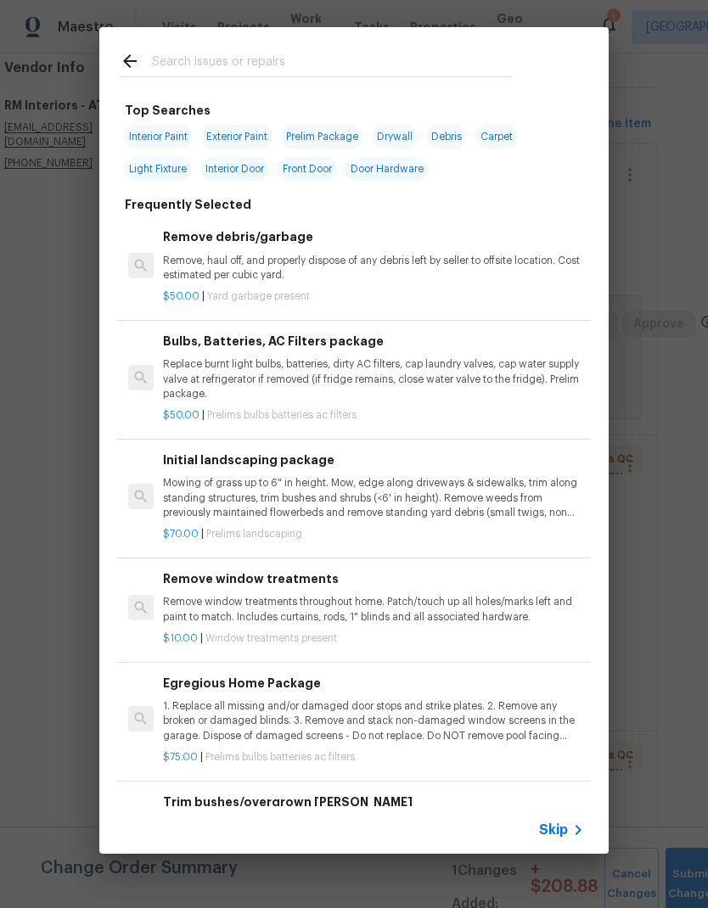
click at [278, 63] on input "text" at bounding box center [332, 63] width 360 height 25
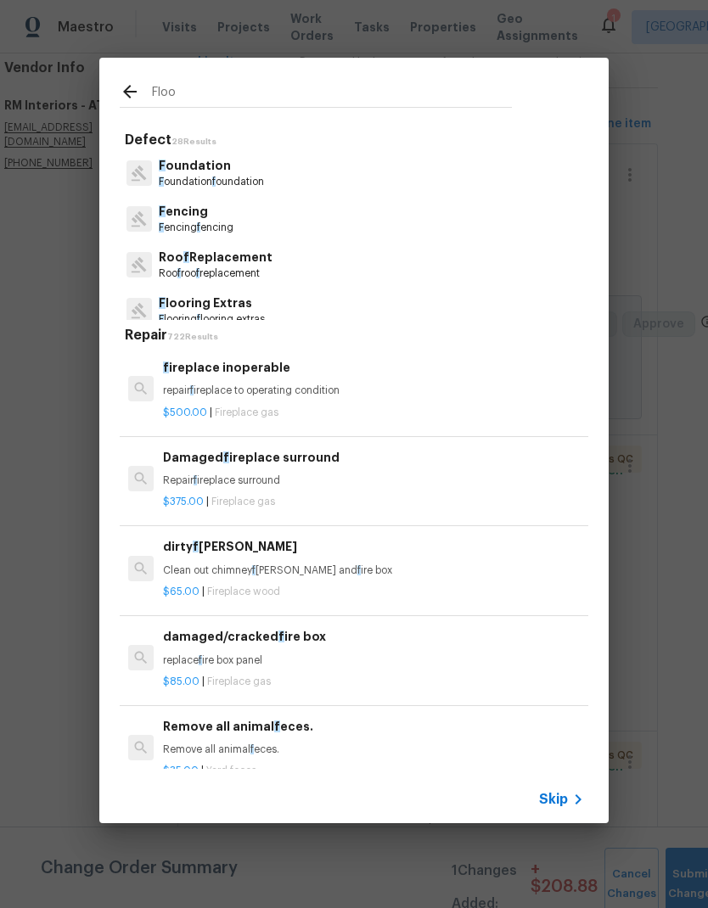
type input "Floor"
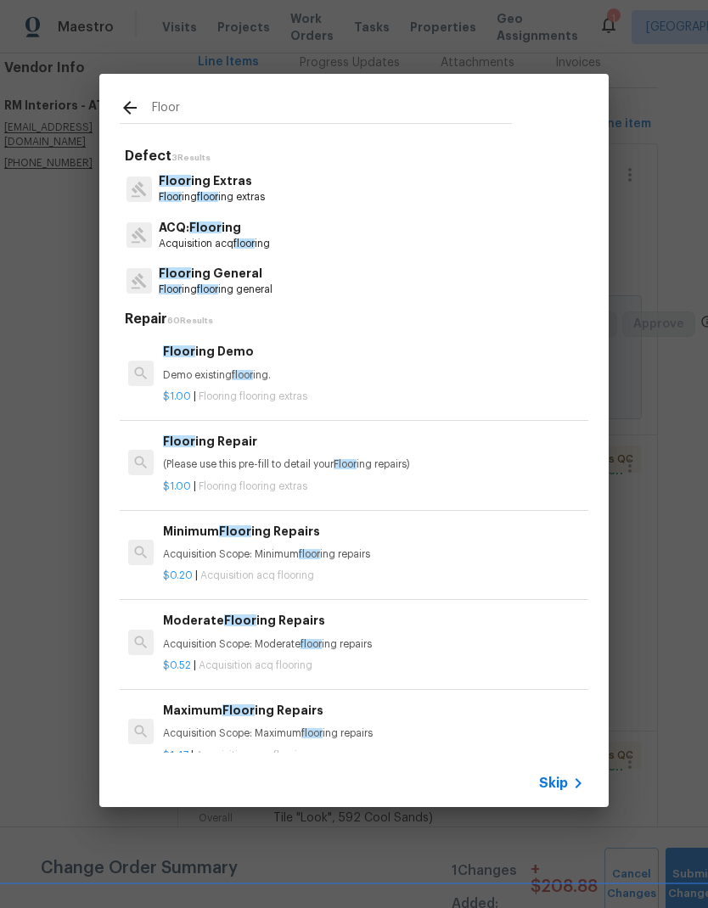
click at [232, 188] on p "Floor ing Extras" at bounding box center [212, 181] width 106 height 18
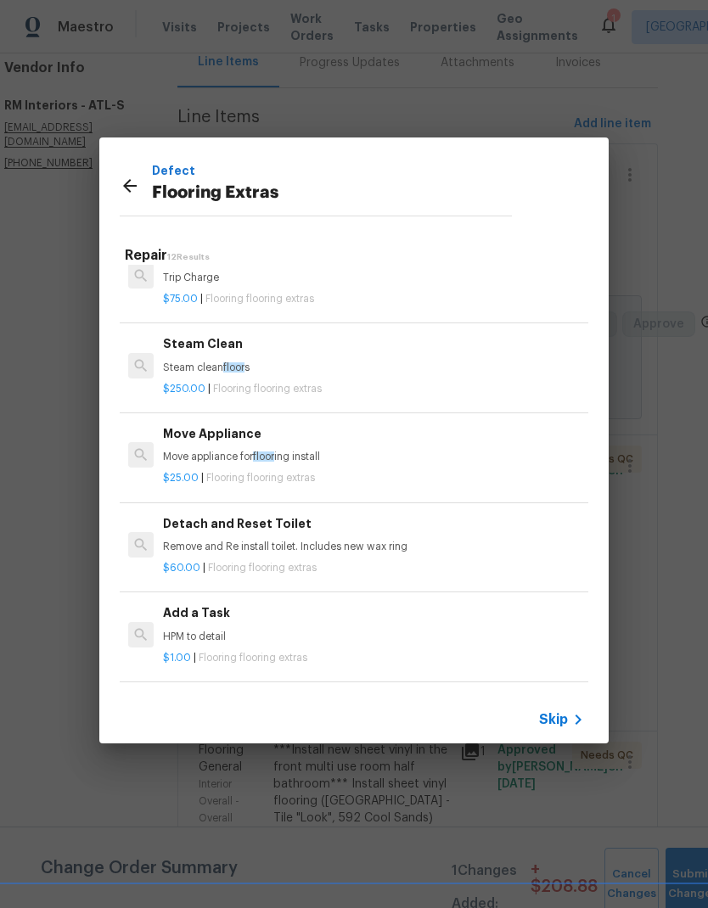
scroll to position [306, 0]
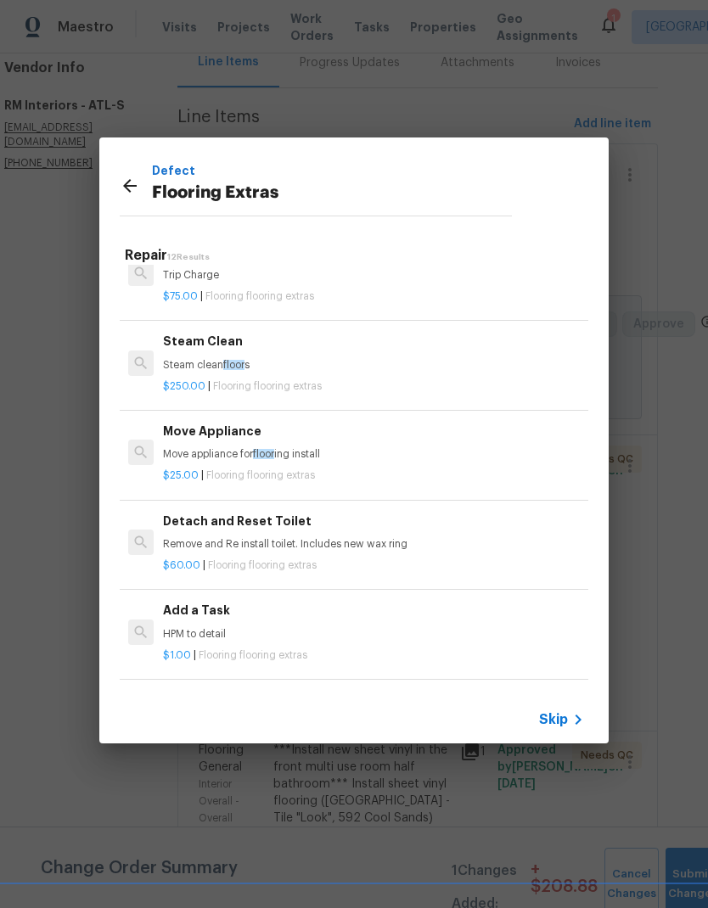
click at [213, 630] on p "HPM to detail" at bounding box center [373, 634] width 421 height 14
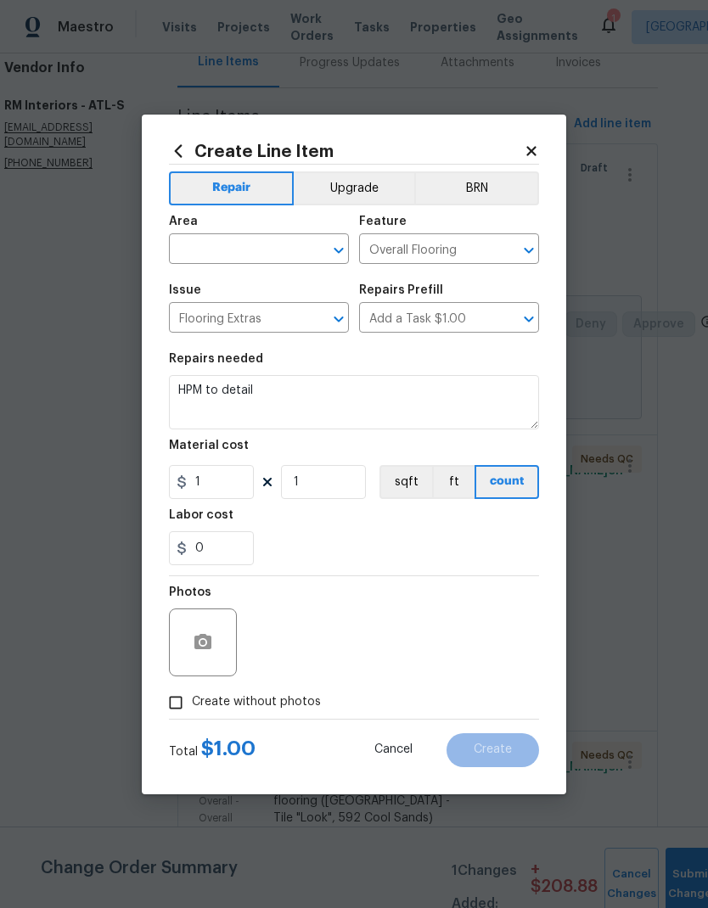
click at [262, 239] on input "text" at bounding box center [235, 251] width 132 height 26
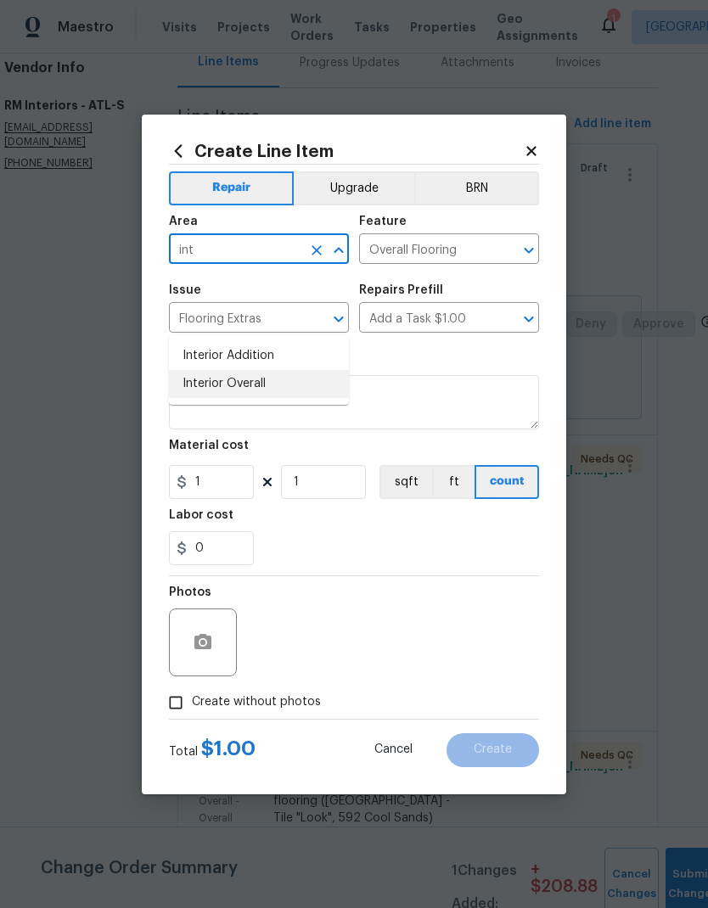
click at [272, 370] on li "Interior Overall" at bounding box center [259, 384] width 180 height 28
type input "Interior Overall"
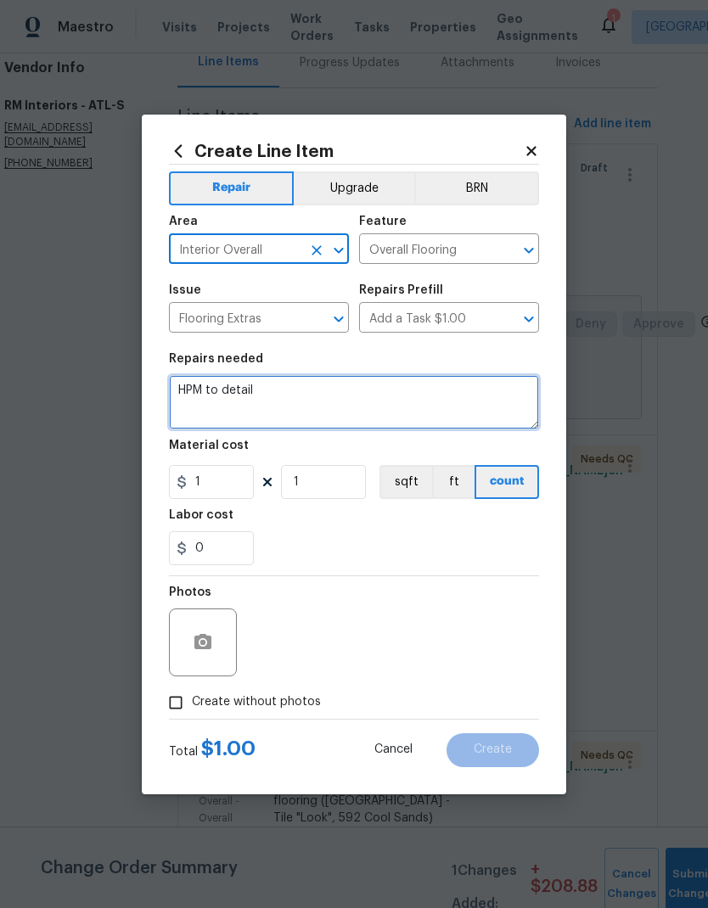
click at [192, 384] on textarea "HPM to detail" at bounding box center [354, 402] width 370 height 54
paste textarea "Vinyl - OD Sugar Valley 592 Cool Sands 55ga-6.87sy x $14.04/sy= $96.45 Install …"
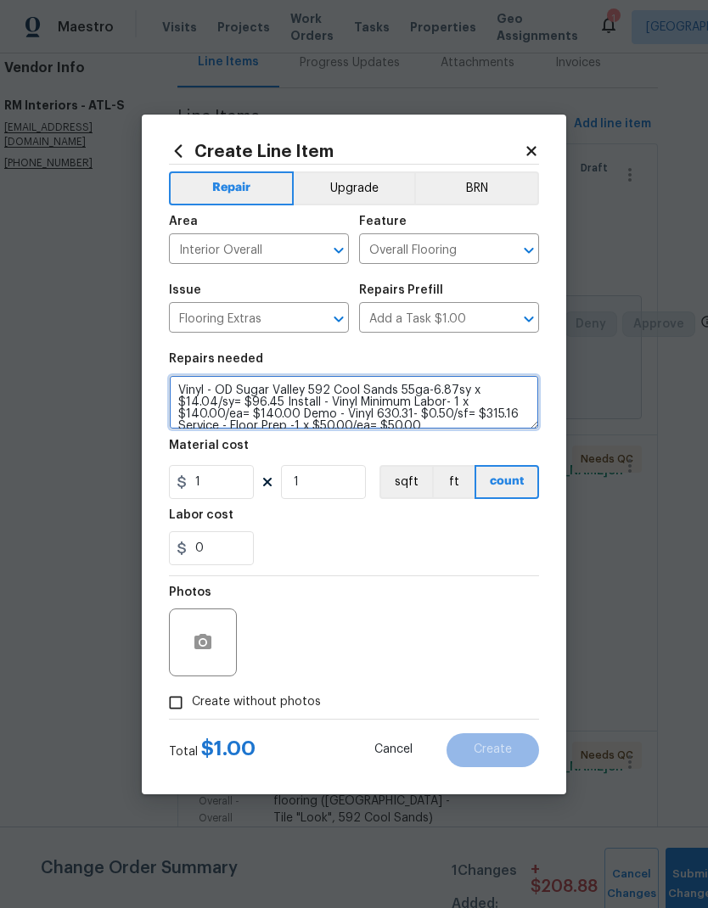
scroll to position [4, 0]
type textarea "Vinyl - OD Sugar Valley 592 Cool Sands 55ga-6.87sy x $14.04/sy= $96.45 Install …"
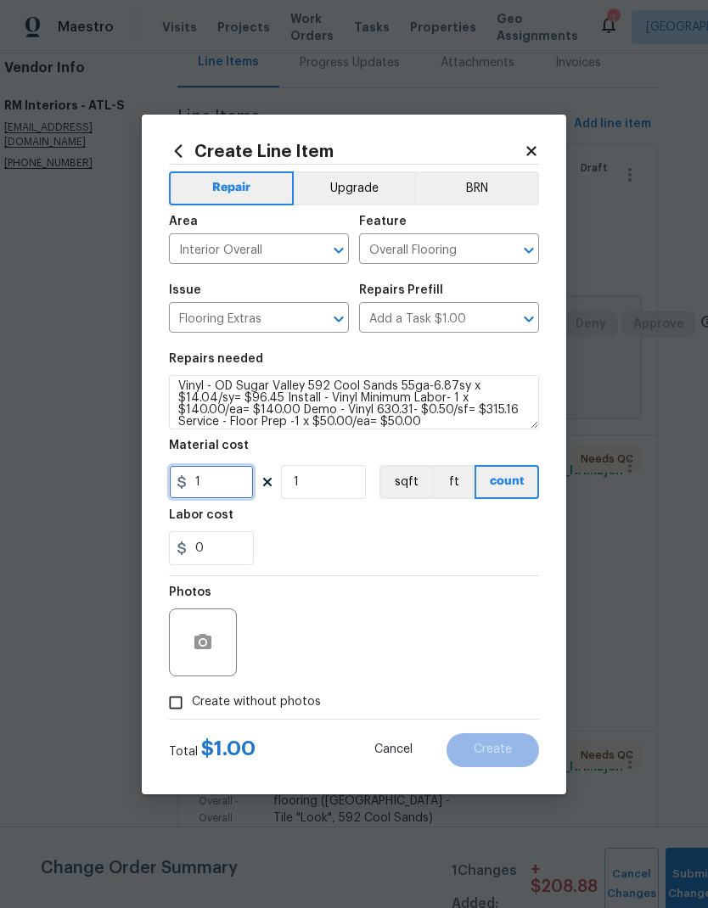
click at [231, 482] on input "1" at bounding box center [211, 482] width 85 height 34
type input "464.61"
click at [214, 655] on button "button" at bounding box center [203, 642] width 41 height 41
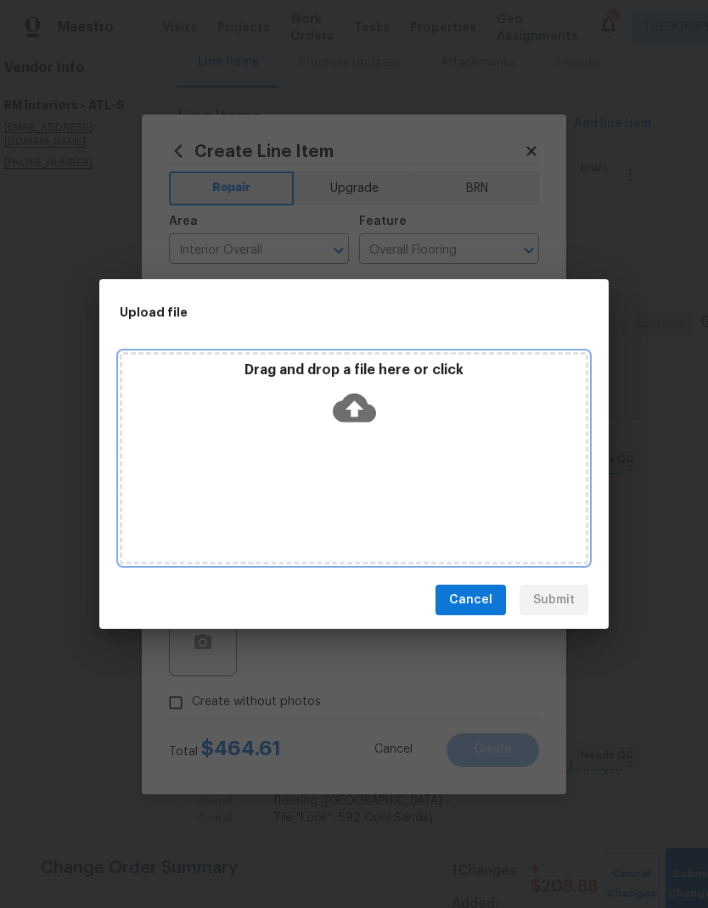
click at [363, 398] on icon at bounding box center [354, 408] width 43 height 29
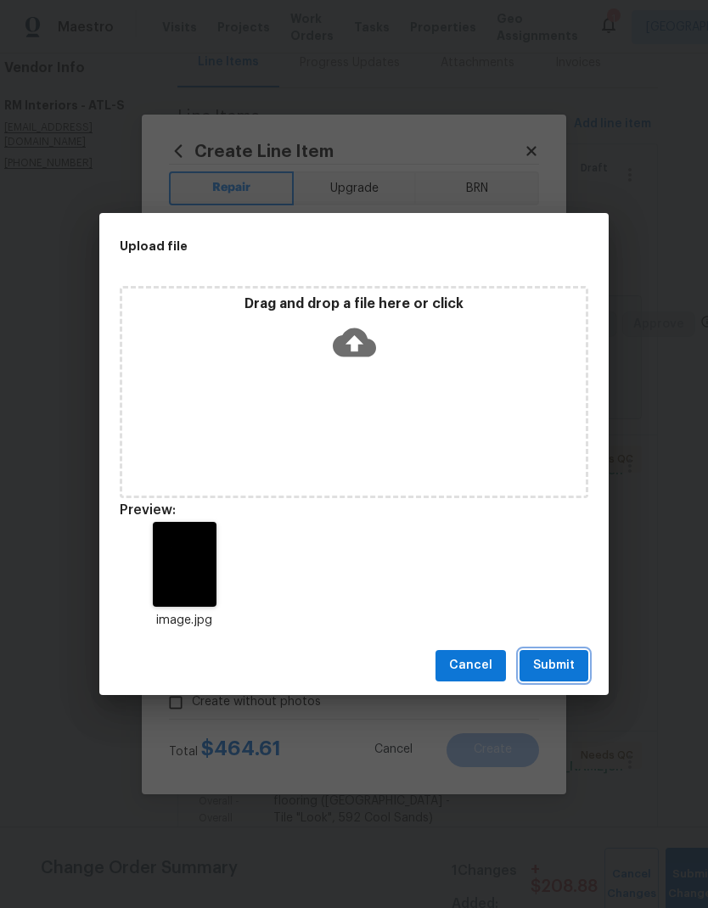
click at [559, 666] on span "Submit" at bounding box center [554, 665] width 42 height 21
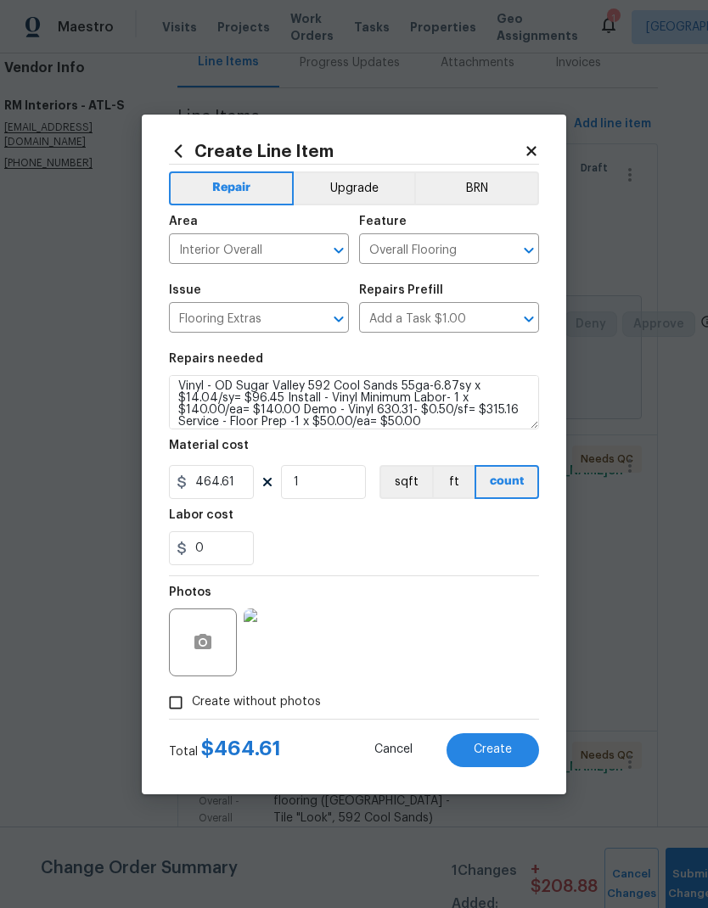
click at [514, 748] on button "Create" at bounding box center [493, 750] width 93 height 34
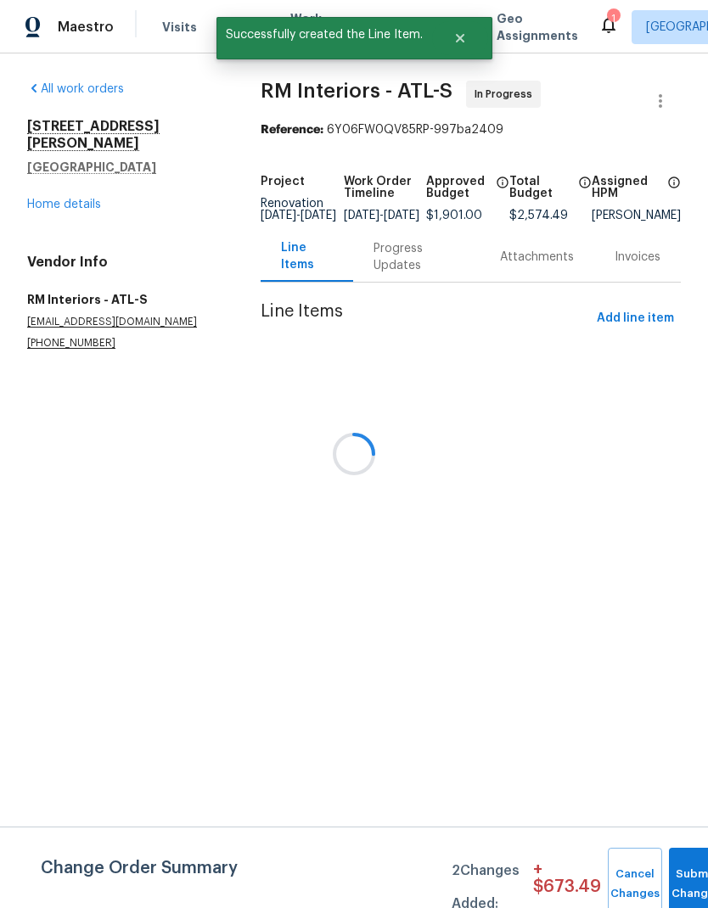
scroll to position [0, 0]
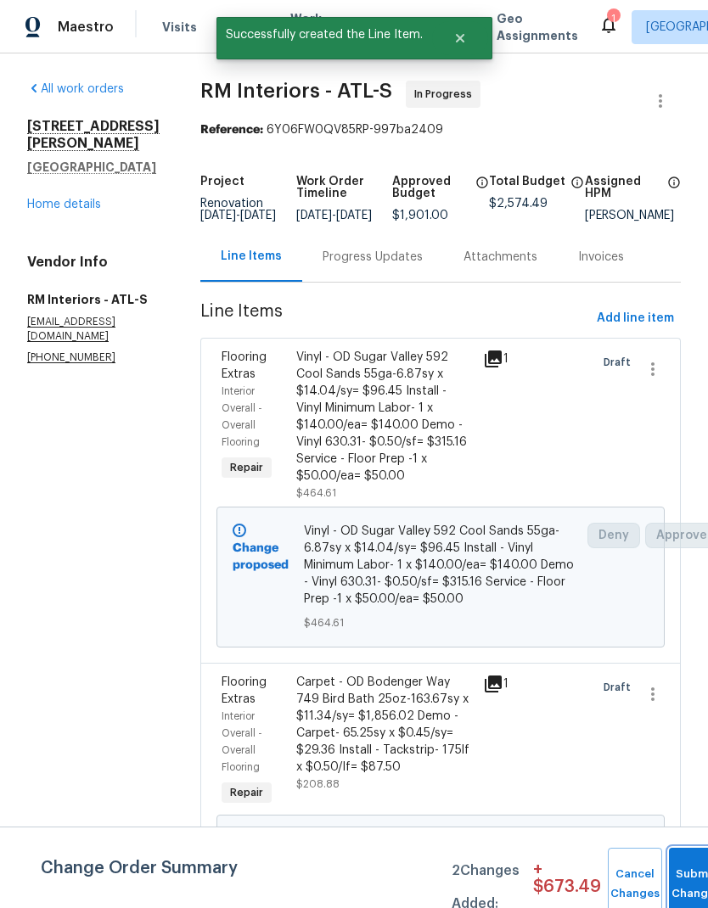
click at [682, 878] on button "Submit Changes" at bounding box center [696, 884] width 54 height 73
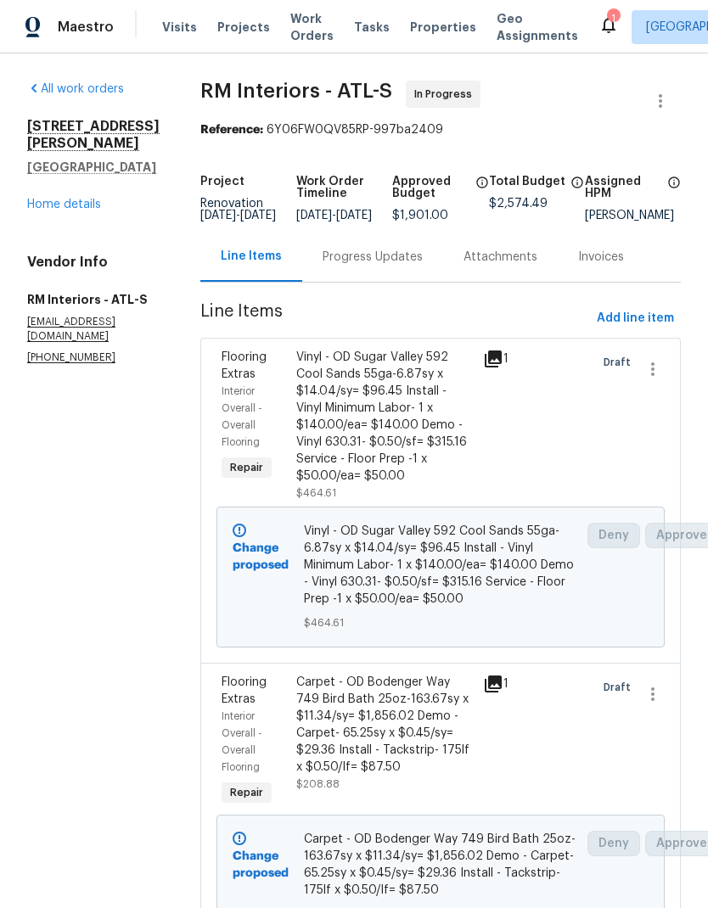
click at [385, 266] on div "Progress Updates" at bounding box center [373, 257] width 100 height 17
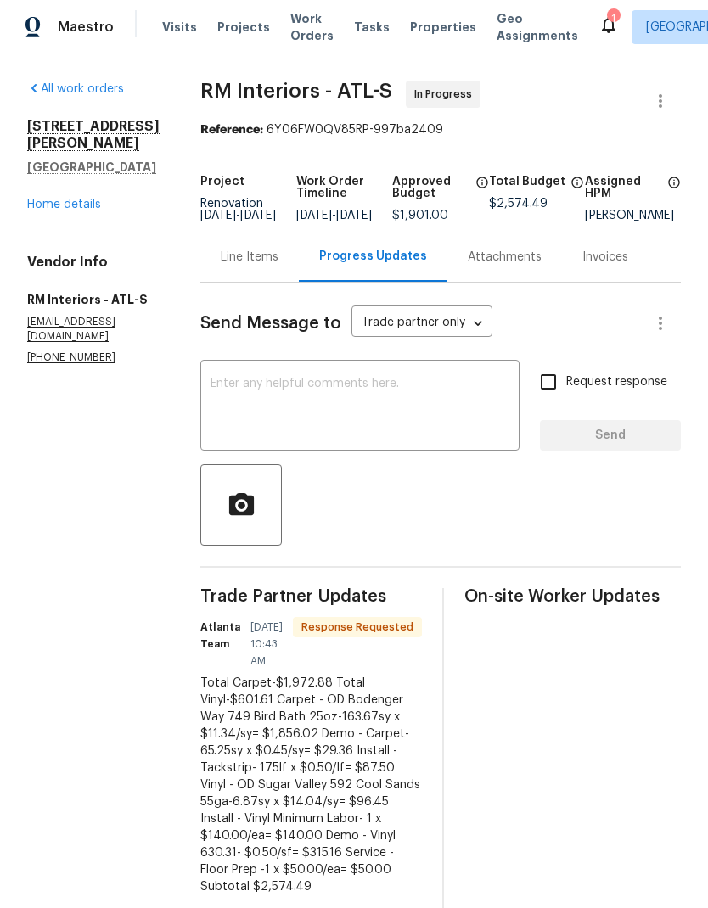
click at [244, 266] on div "Line Items" at bounding box center [250, 257] width 58 height 17
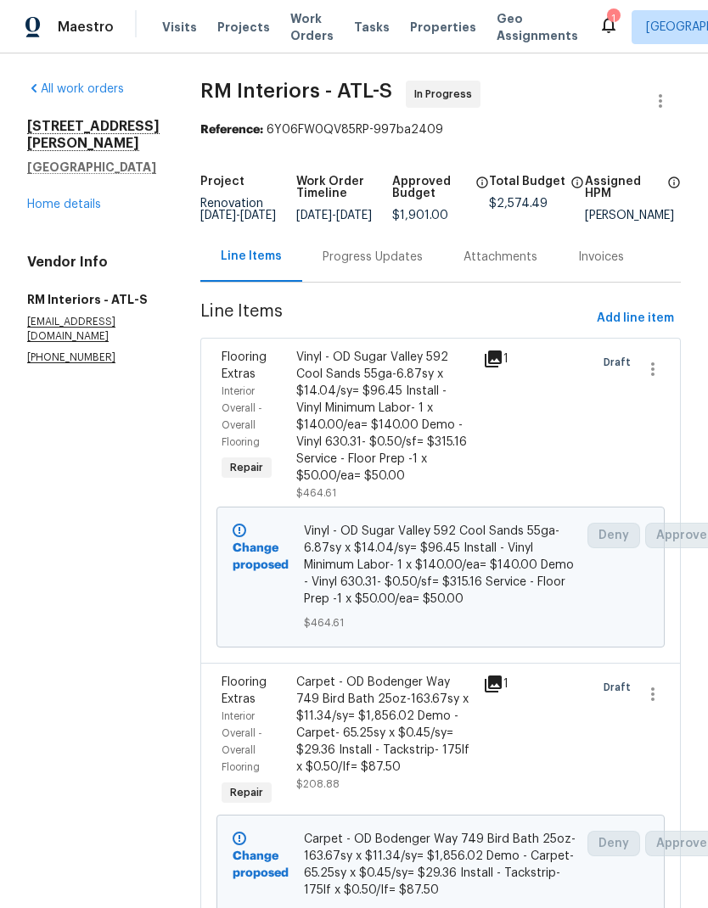
click at [370, 266] on div "Progress Updates" at bounding box center [373, 257] width 100 height 17
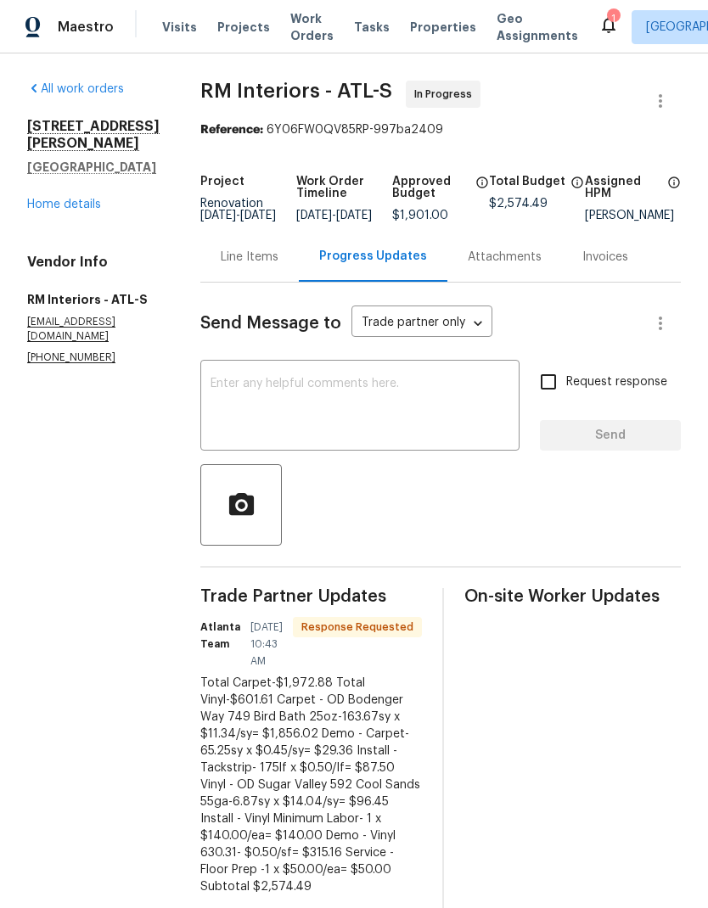
click at [361, 398] on textarea at bounding box center [360, 407] width 299 height 59
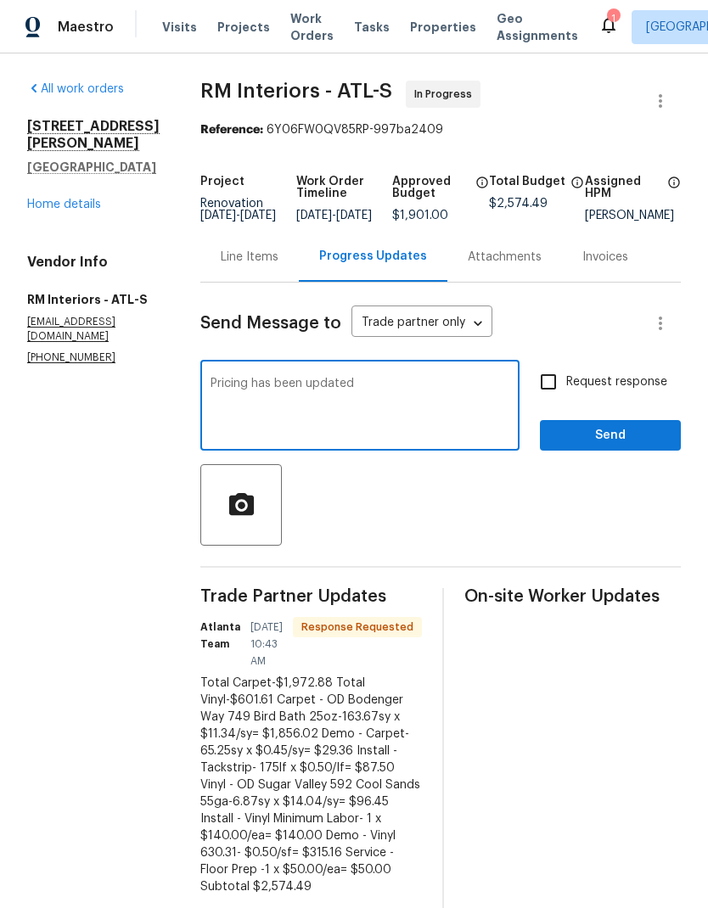
type textarea "Pricing has been updated"
click at [624, 447] on span "Send" at bounding box center [610, 435] width 114 height 21
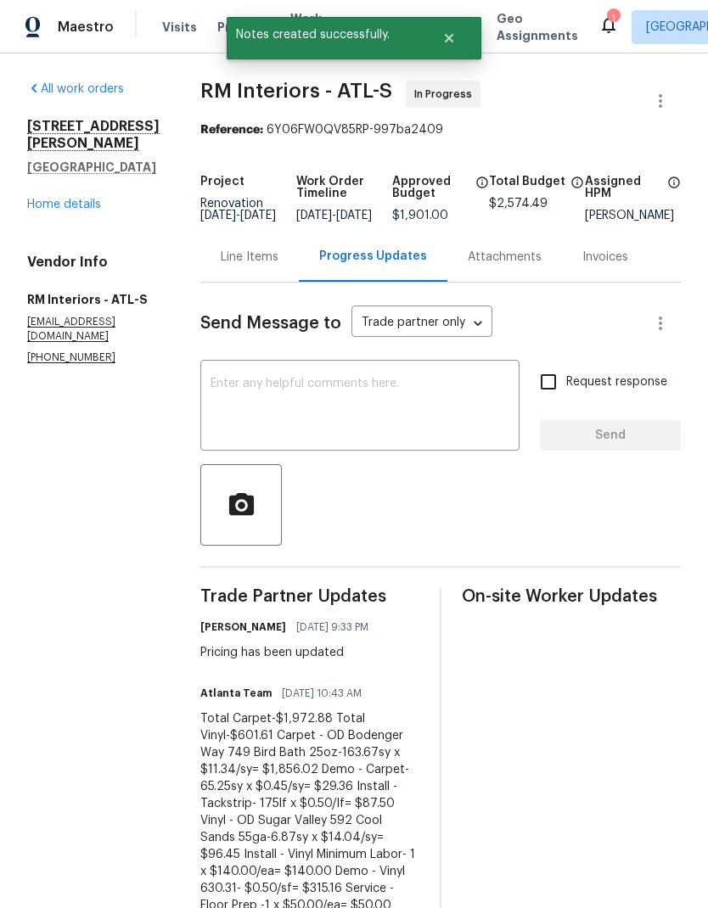
click at [244, 266] on div "Line Items" at bounding box center [250, 257] width 58 height 17
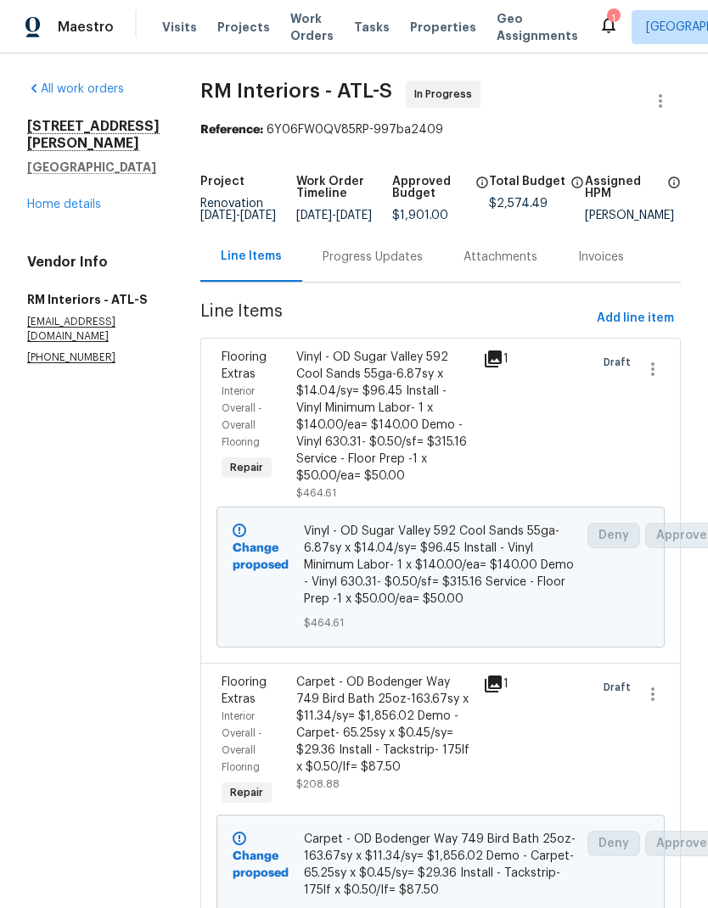
click at [59, 199] on link "Home details" at bounding box center [64, 205] width 74 height 12
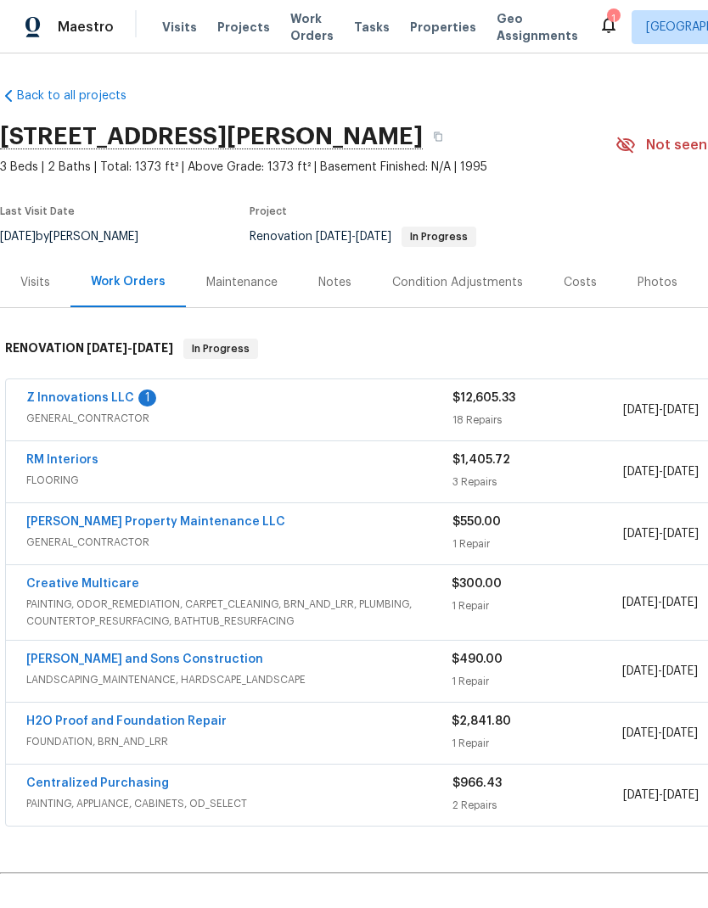
click at [65, 402] on link "Z Innovations LLC" at bounding box center [80, 398] width 108 height 12
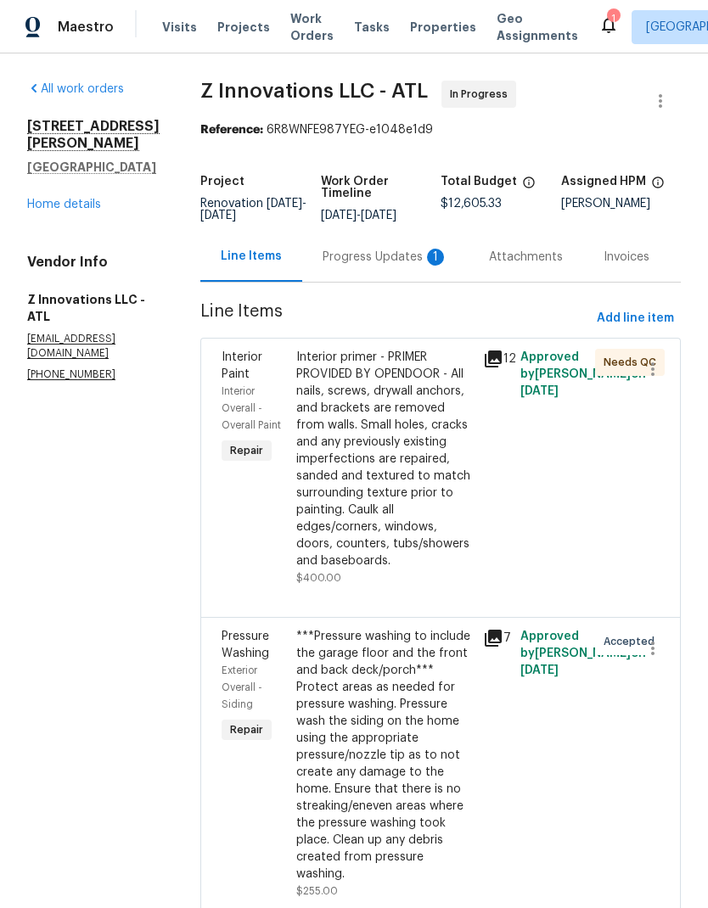
click at [337, 262] on div "Progress Updates 1" at bounding box center [386, 257] width 126 height 17
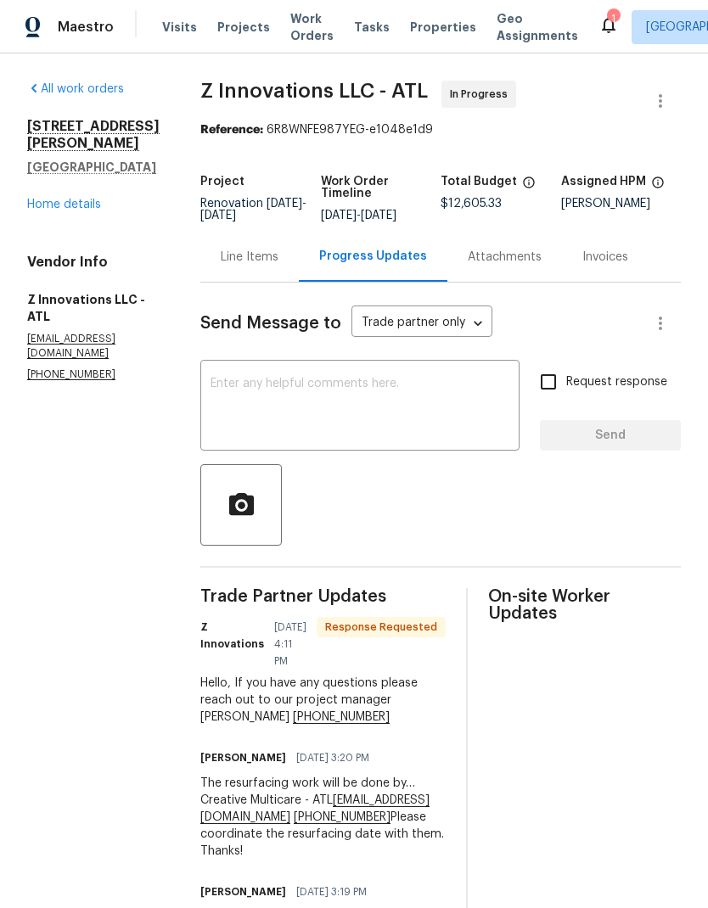
click at [225, 258] on div "Line Items" at bounding box center [250, 257] width 58 height 17
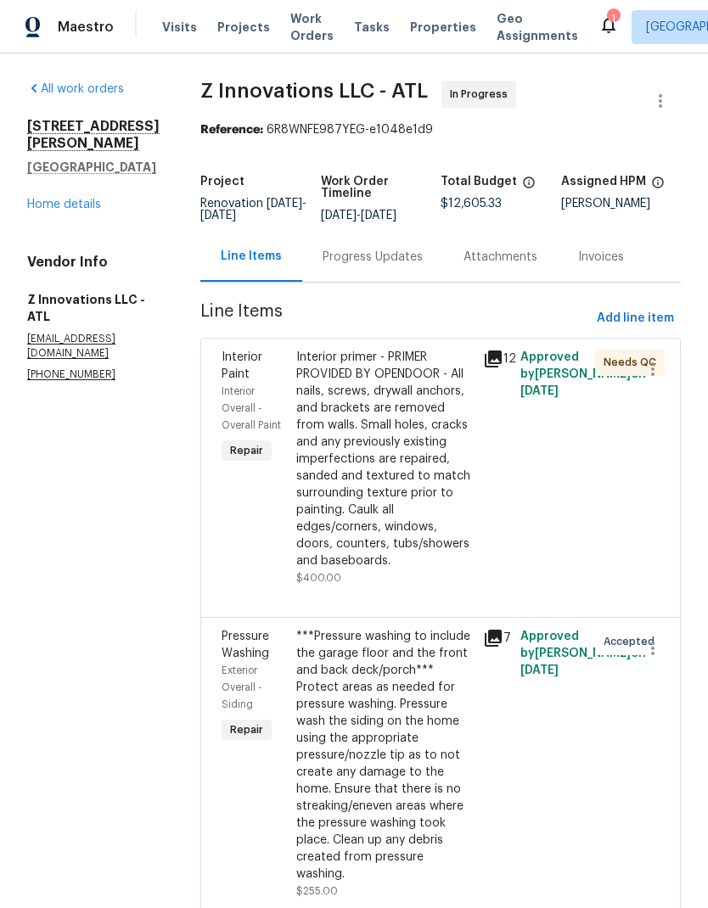
click at [52, 199] on link "Home details" at bounding box center [64, 205] width 74 height 12
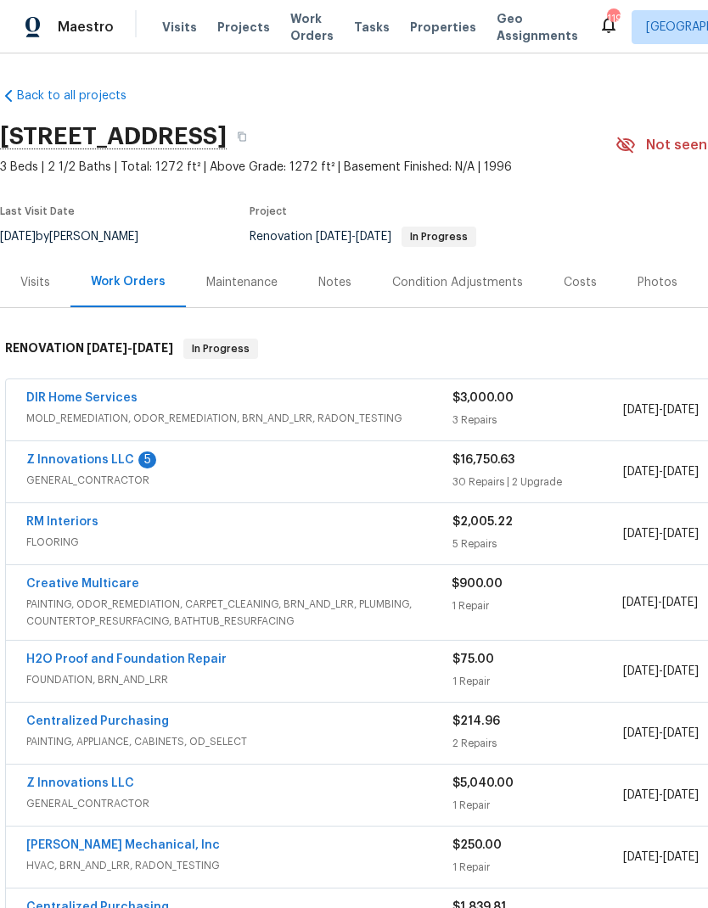
click at [65, 458] on link "Z Innovations LLC" at bounding box center [80, 460] width 108 height 12
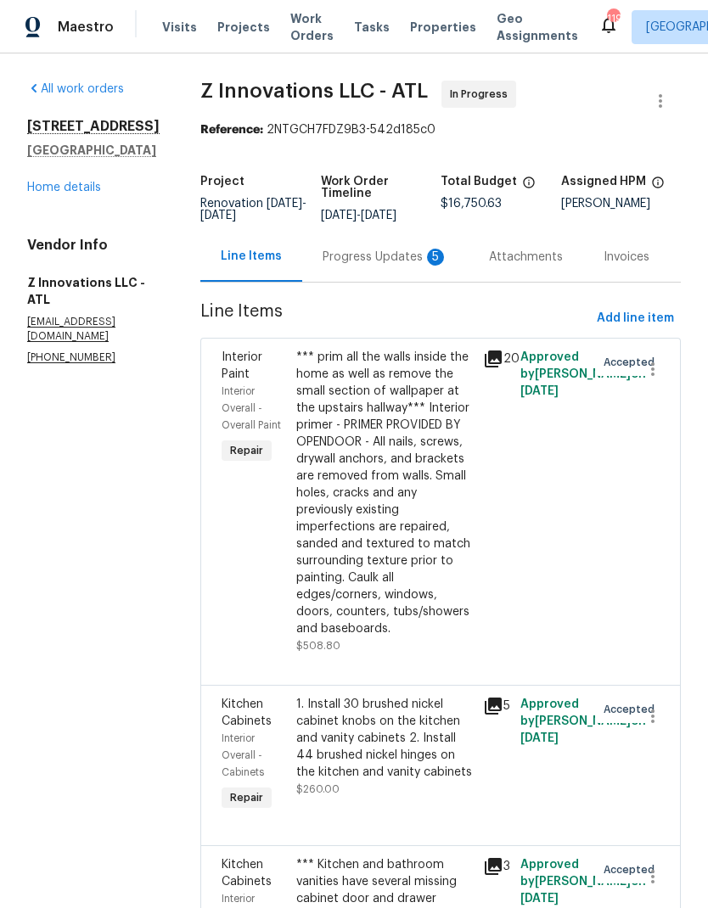
click at [341, 261] on div "Progress Updates 5" at bounding box center [386, 257] width 126 height 17
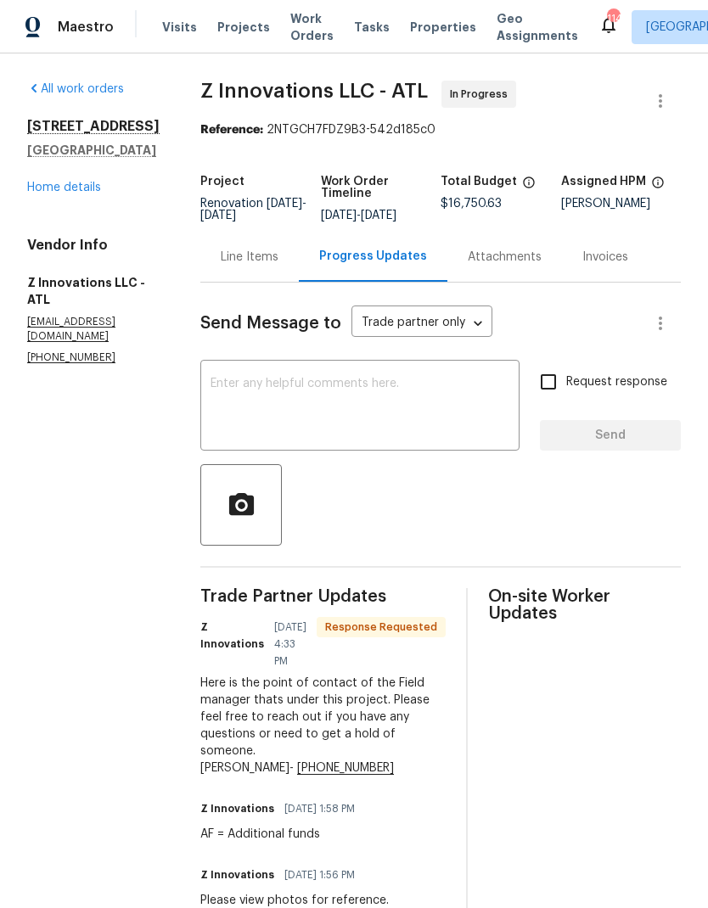
click at [52, 194] on link "Home details" at bounding box center [64, 188] width 74 height 12
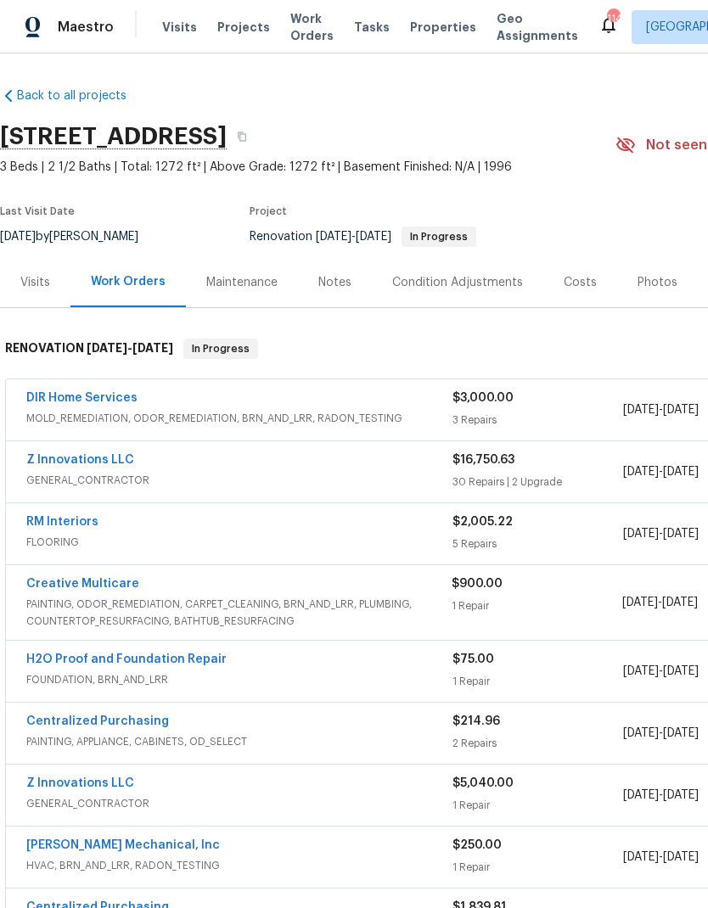
click at [584, 276] on div "Costs" at bounding box center [580, 282] width 33 height 17
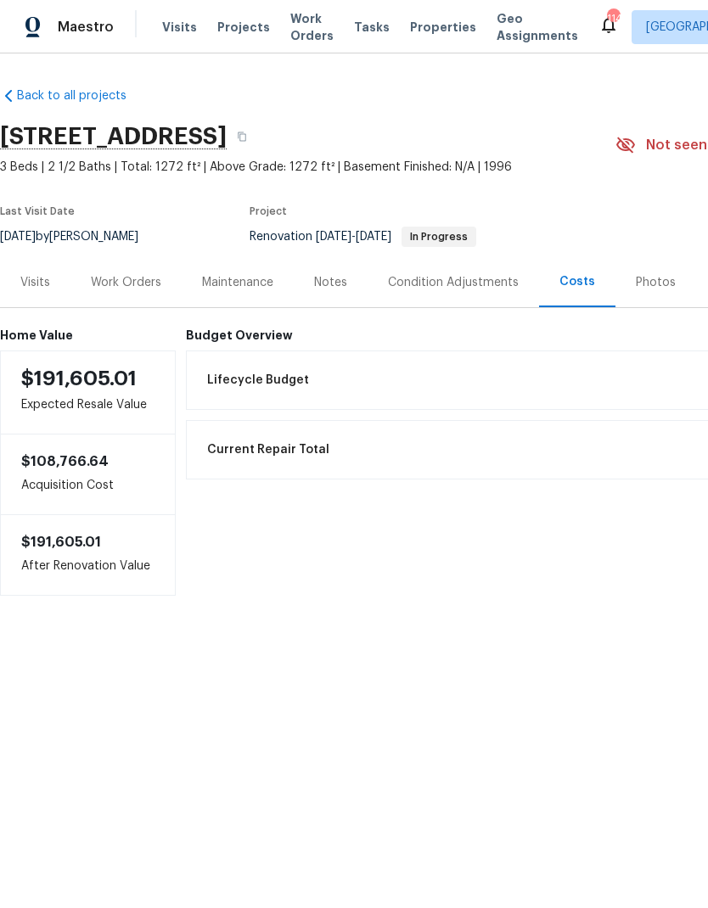
click at [123, 286] on div "Work Orders" at bounding box center [126, 282] width 70 height 17
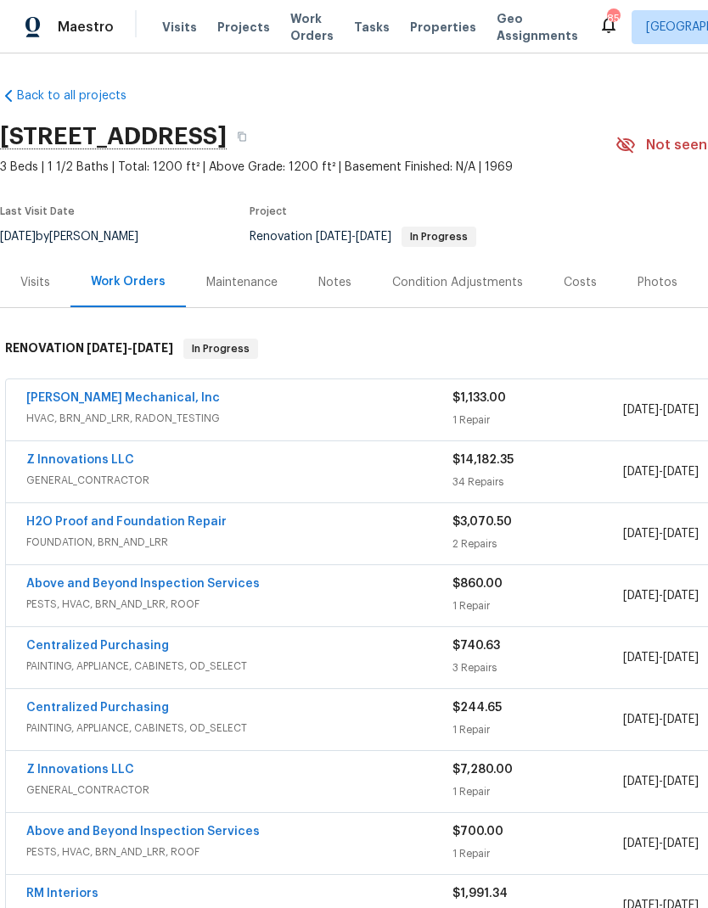
click at [53, 395] on link "[PERSON_NAME] Mechanical, Inc" at bounding box center [123, 398] width 194 height 12
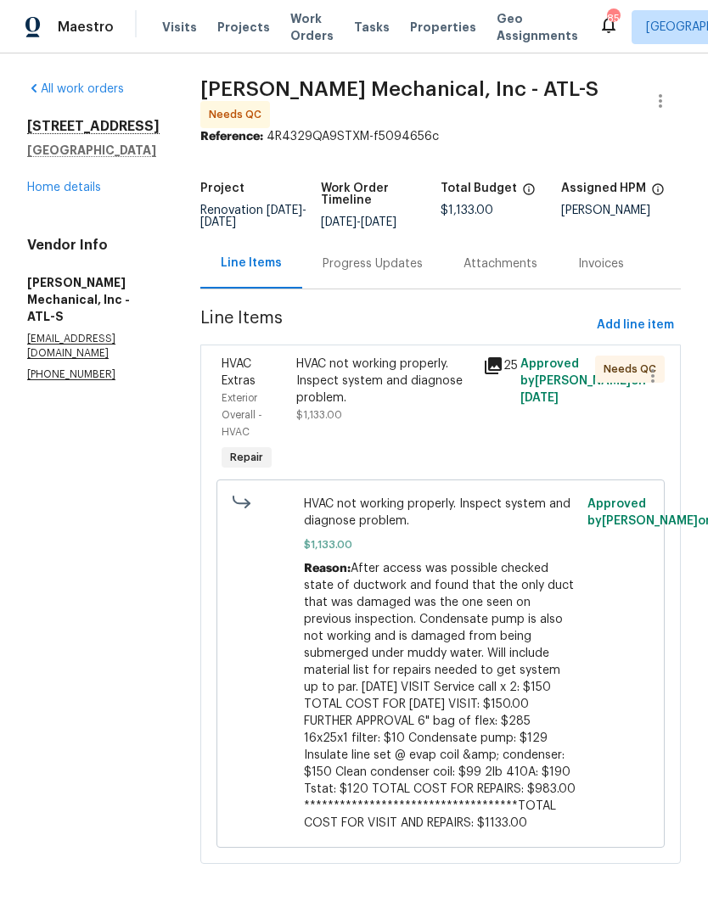
click at [410, 377] on div "HVAC not working properly. Inspect system and diagnose problem." at bounding box center [384, 381] width 177 height 51
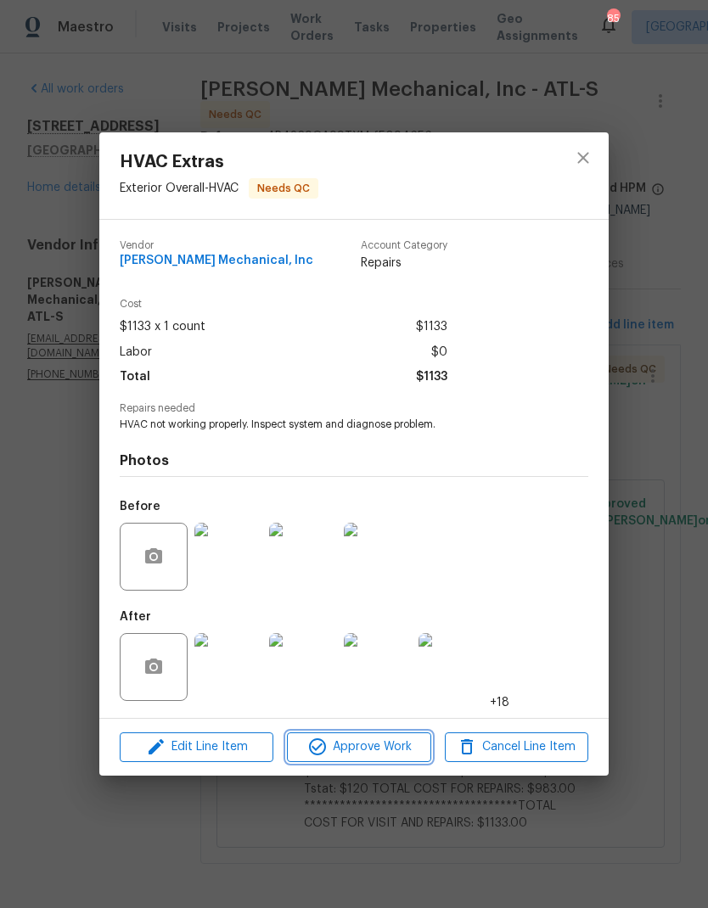
click at [405, 752] on span "Approve Work" at bounding box center [358, 747] width 133 height 21
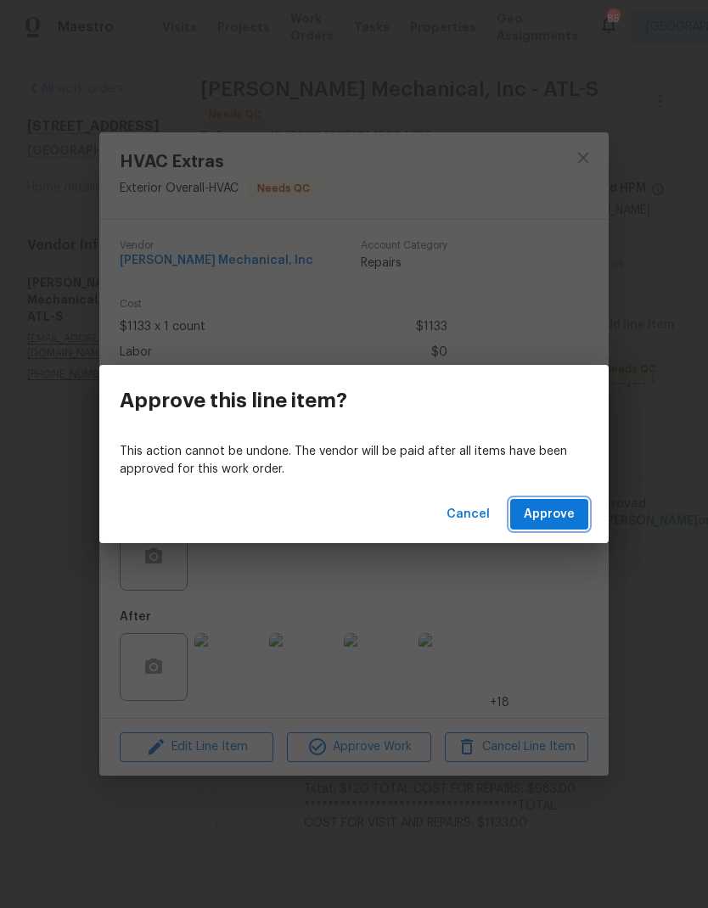
click at [577, 517] on button "Approve" at bounding box center [549, 514] width 78 height 31
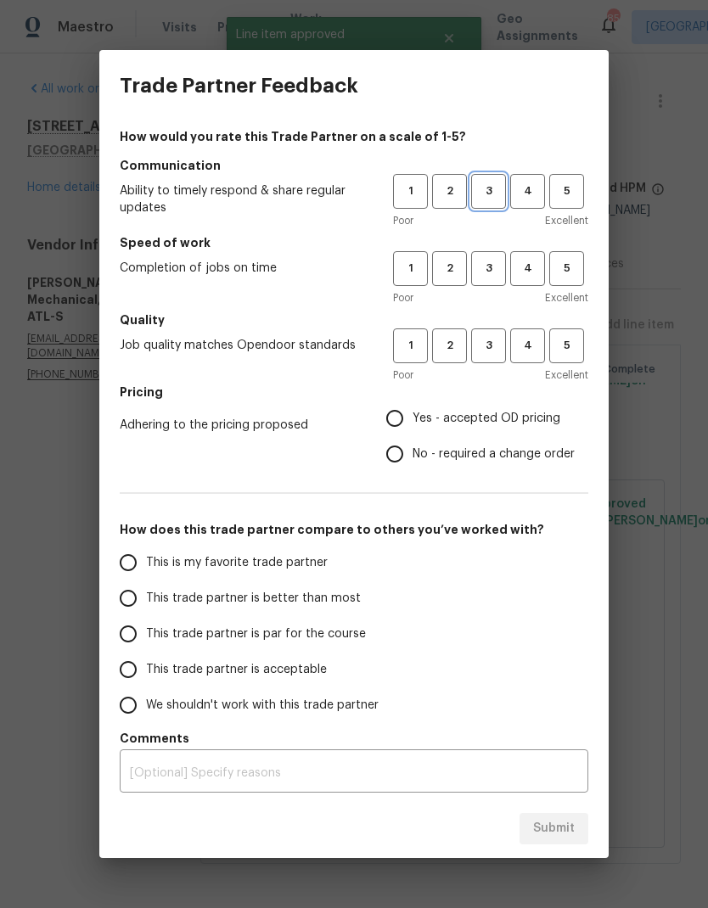
click at [488, 188] on span "3" at bounding box center [488, 192] width 31 height 20
click at [497, 269] on span "3" at bounding box center [488, 269] width 31 height 20
click at [493, 357] on button "3" at bounding box center [488, 346] width 35 height 35
click at [402, 462] on input "No - required a change order" at bounding box center [395, 454] width 36 height 36
radio input "true"
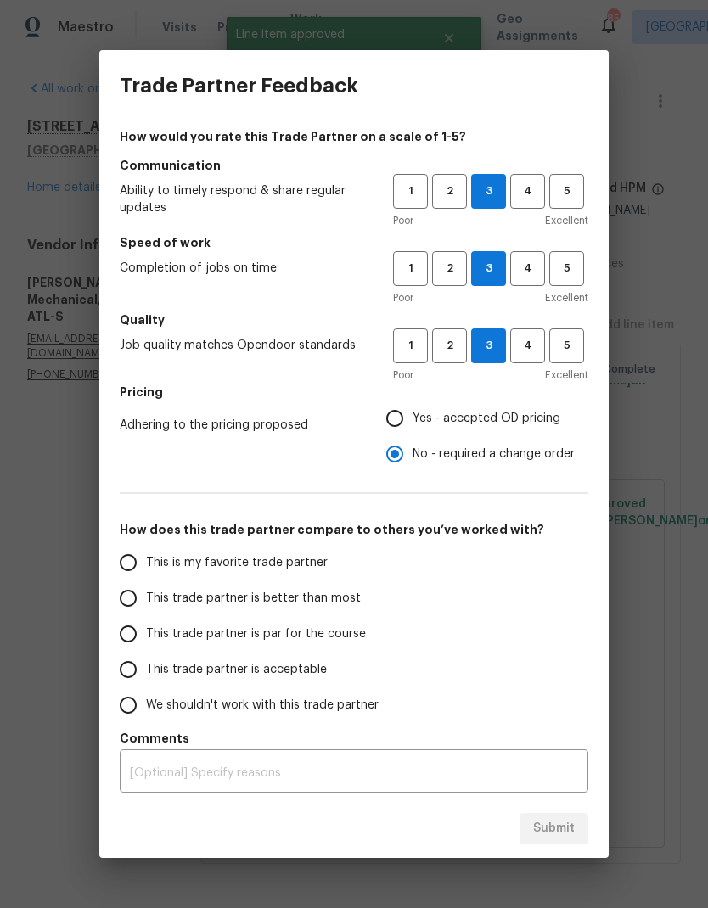
click at [129, 633] on input "This trade partner is par for the course" at bounding box center [128, 634] width 36 height 36
click at [565, 829] on span "Submit" at bounding box center [554, 828] width 42 height 21
radio input "true"
radio input "false"
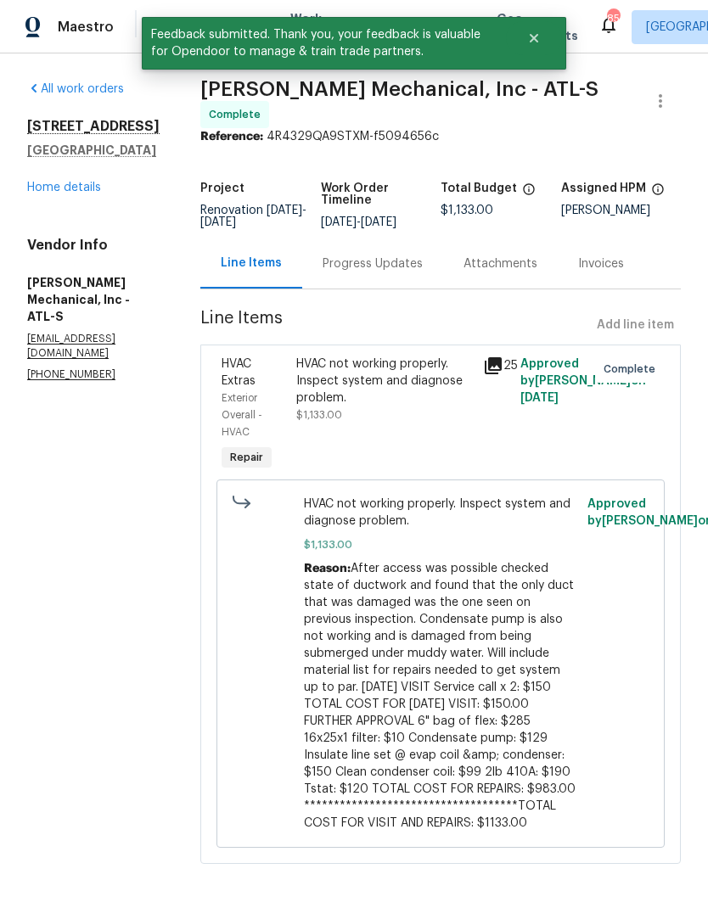
click at [96, 183] on link "Home details" at bounding box center [64, 188] width 74 height 12
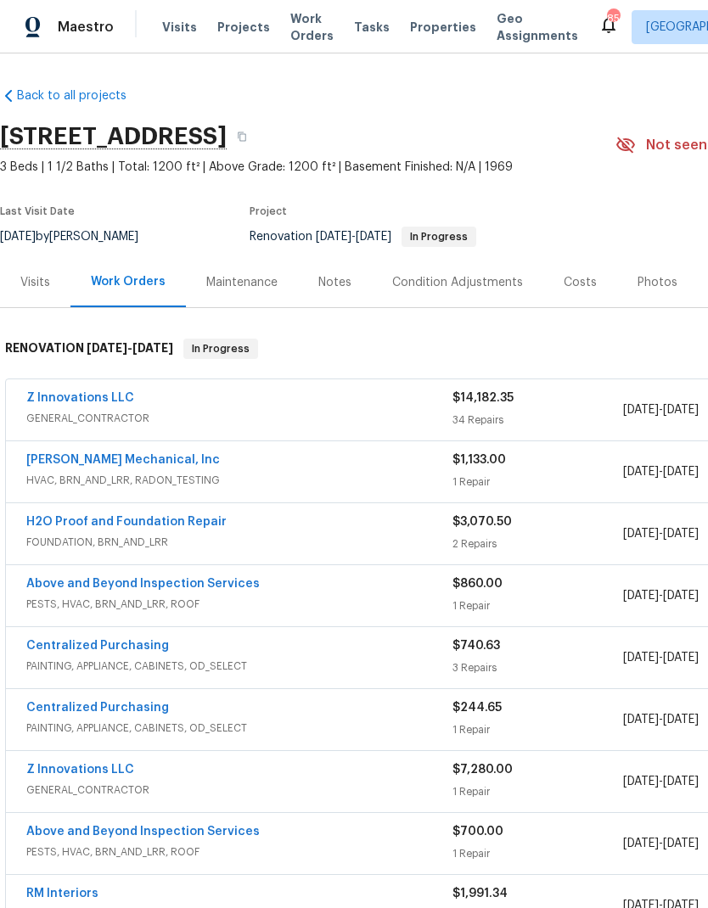
click at [130, 390] on div "Z Innovations LLC" at bounding box center [239, 400] width 426 height 20
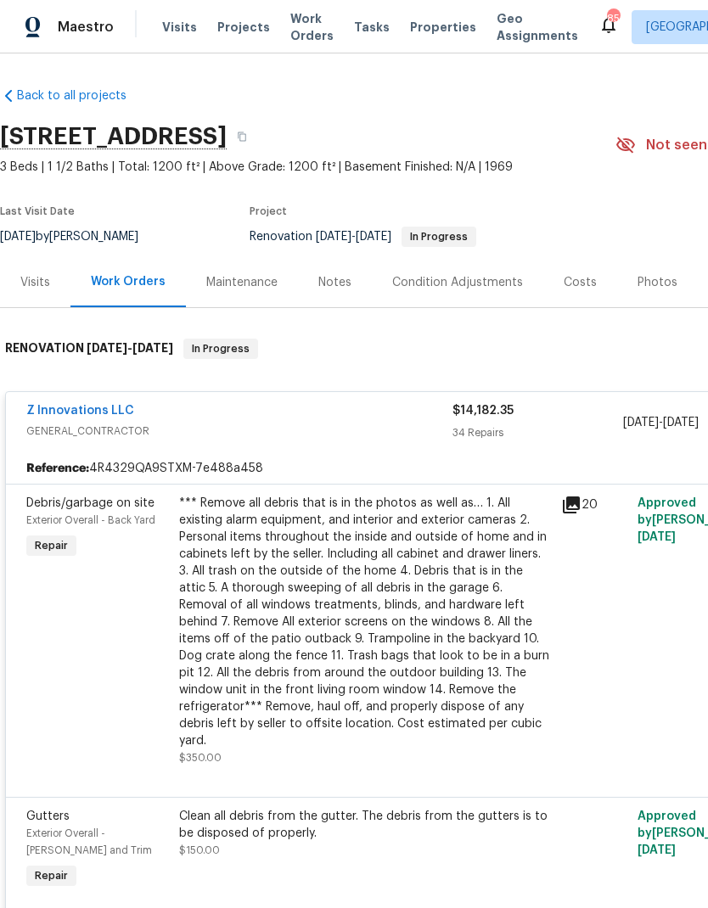
click at [112, 407] on link "Z Innovations LLC" at bounding box center [80, 411] width 108 height 12
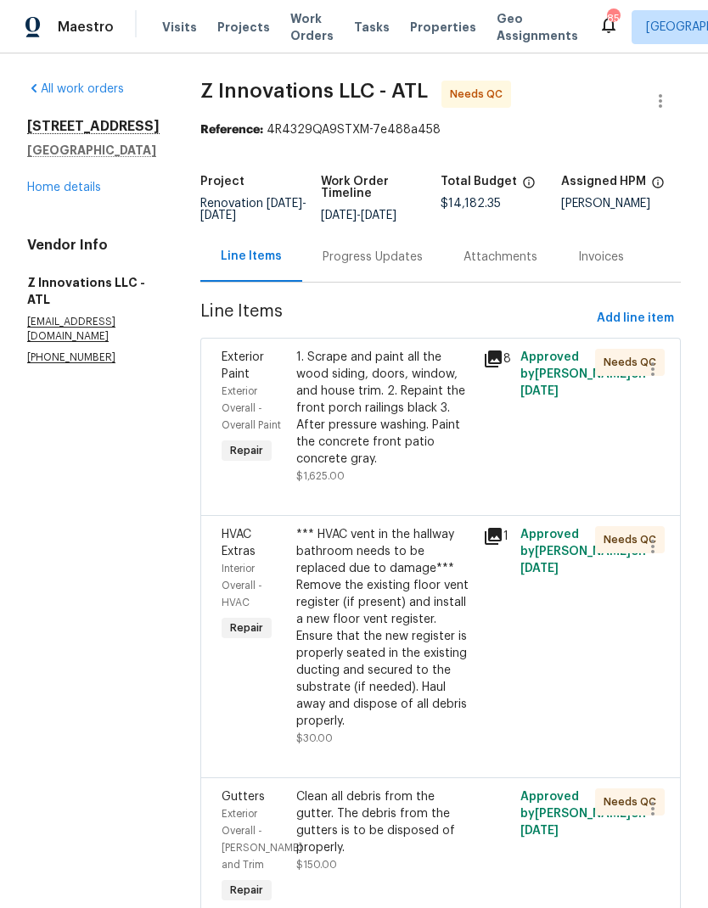
click at [418, 424] on div "1. Scrape and paint all the wood siding, doors, window, and house trim. 2. Repa…" at bounding box center [384, 408] width 177 height 119
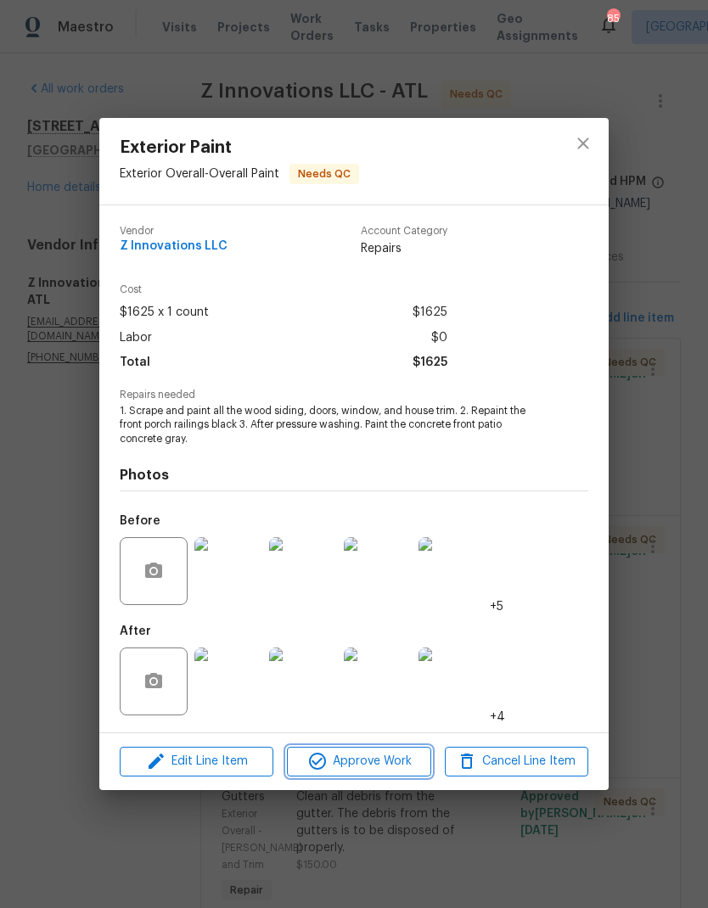
click at [397, 761] on span "Approve Work" at bounding box center [358, 761] width 133 height 21
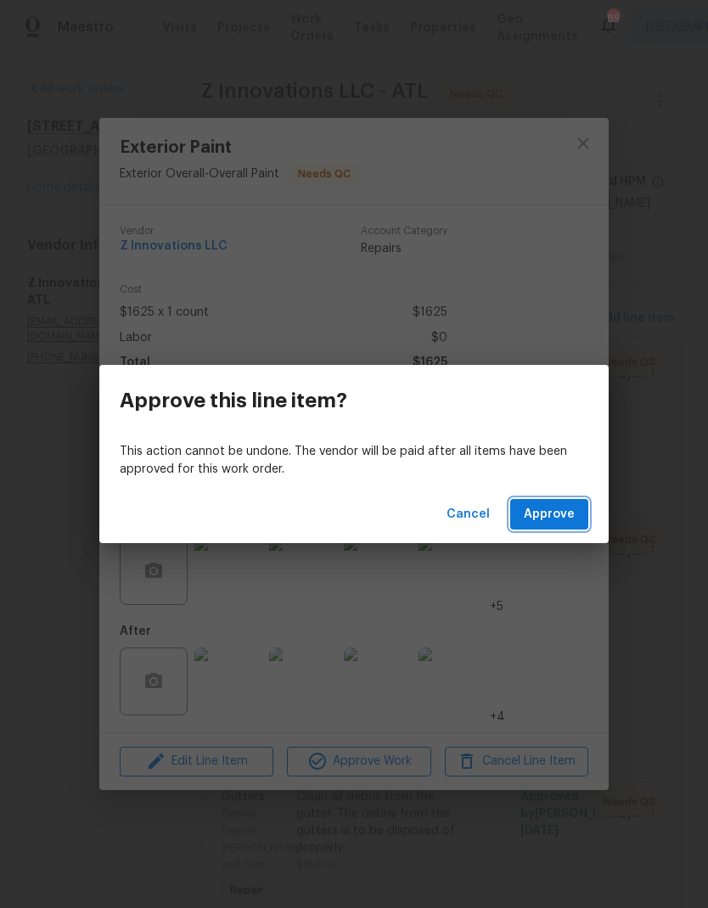
click at [572, 509] on span "Approve" at bounding box center [549, 514] width 51 height 21
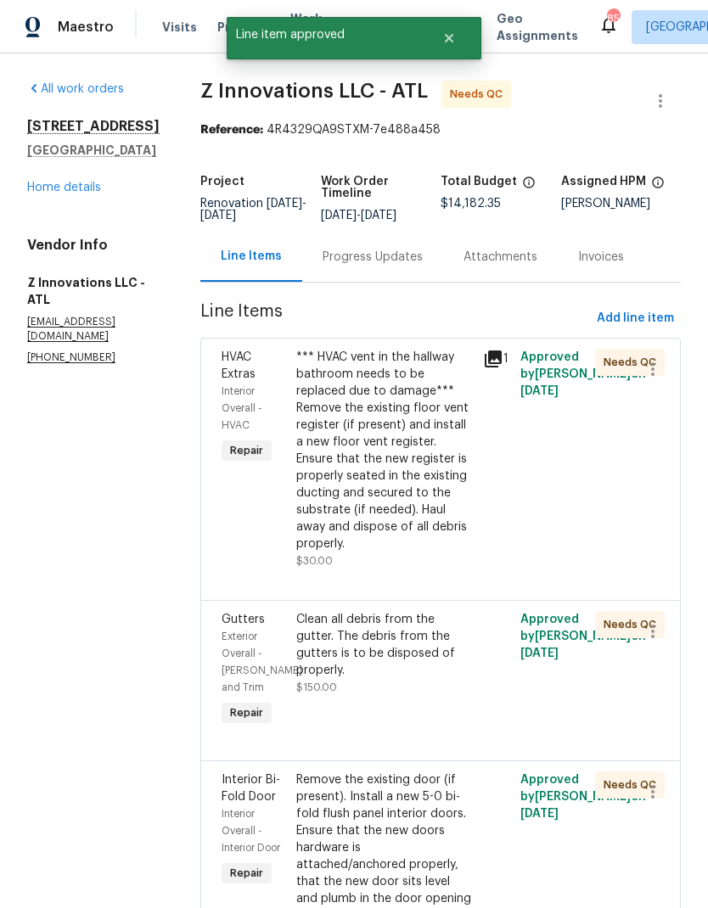
click at [424, 480] on div "*** HVAC vent in the hallway bathroom needs to be replaced due to damage*** Rem…" at bounding box center [384, 451] width 177 height 204
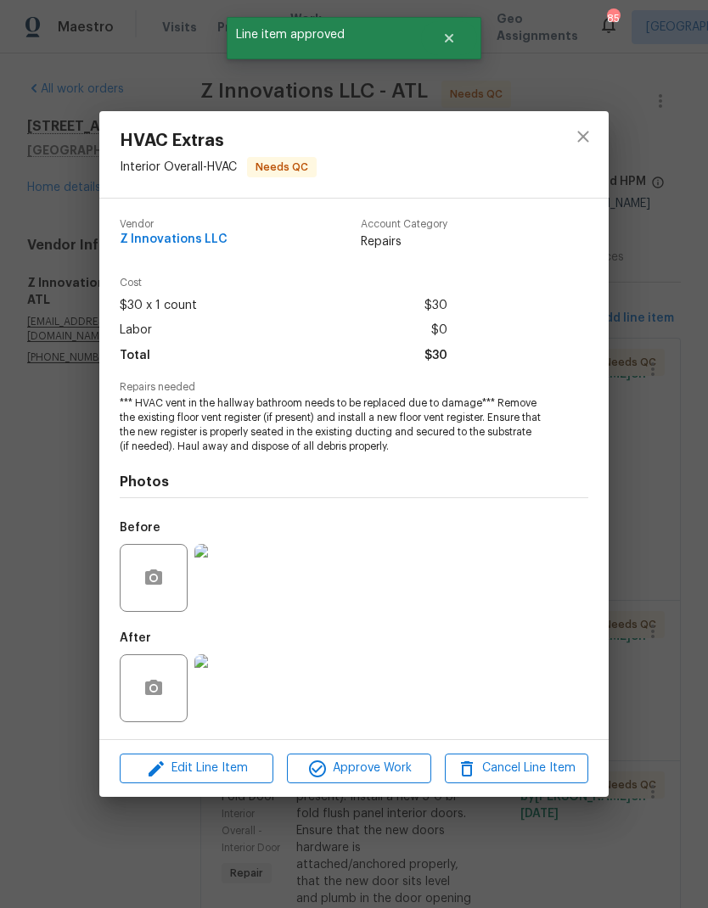
click at [402, 772] on span "Approve Work" at bounding box center [358, 768] width 133 height 21
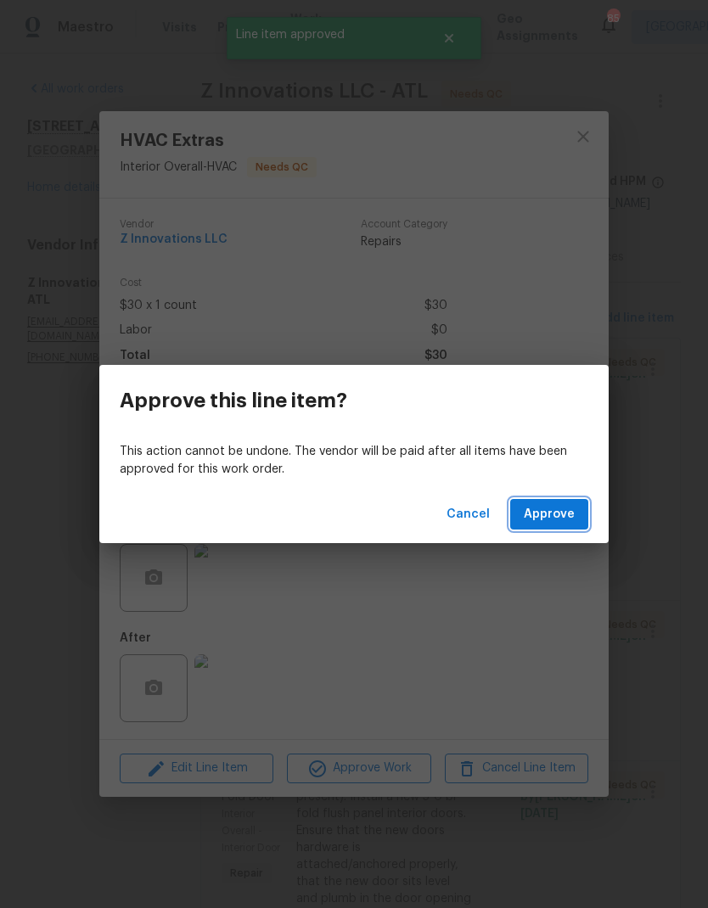
click at [547, 520] on span "Approve" at bounding box center [549, 514] width 51 height 21
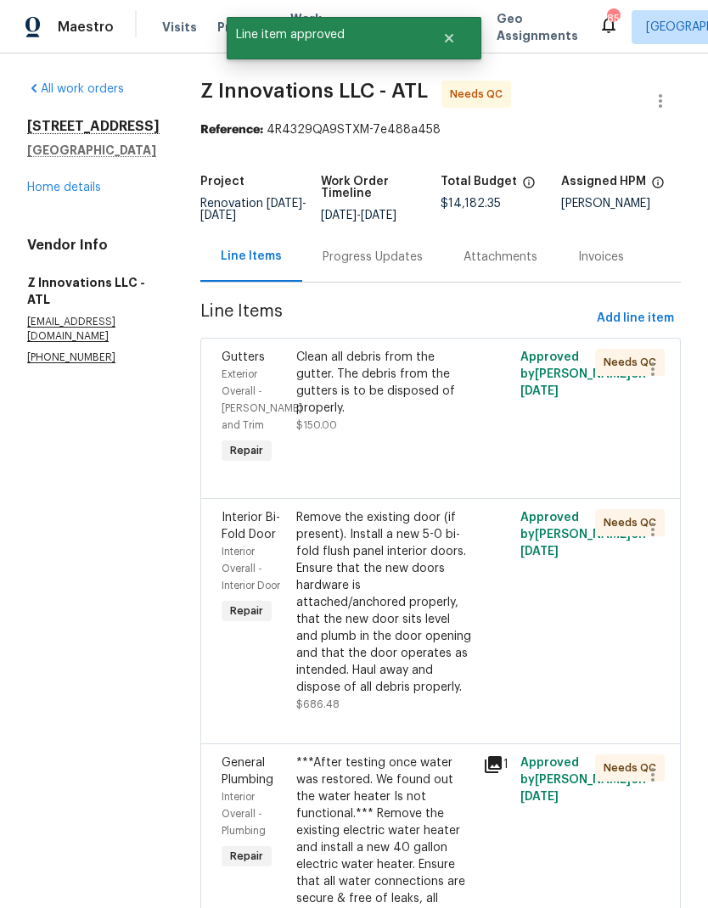
click at [420, 392] on div "Clean all debris from the gutter. The debris from the gutters is to be disposed…" at bounding box center [384, 383] width 177 height 68
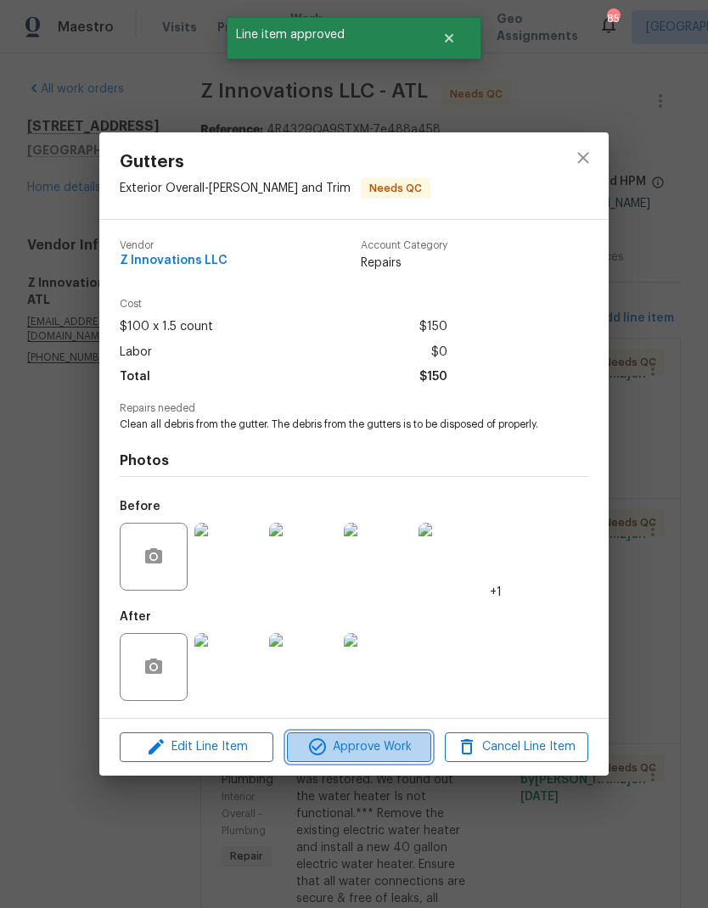
click at [403, 757] on span "Approve Work" at bounding box center [358, 747] width 133 height 21
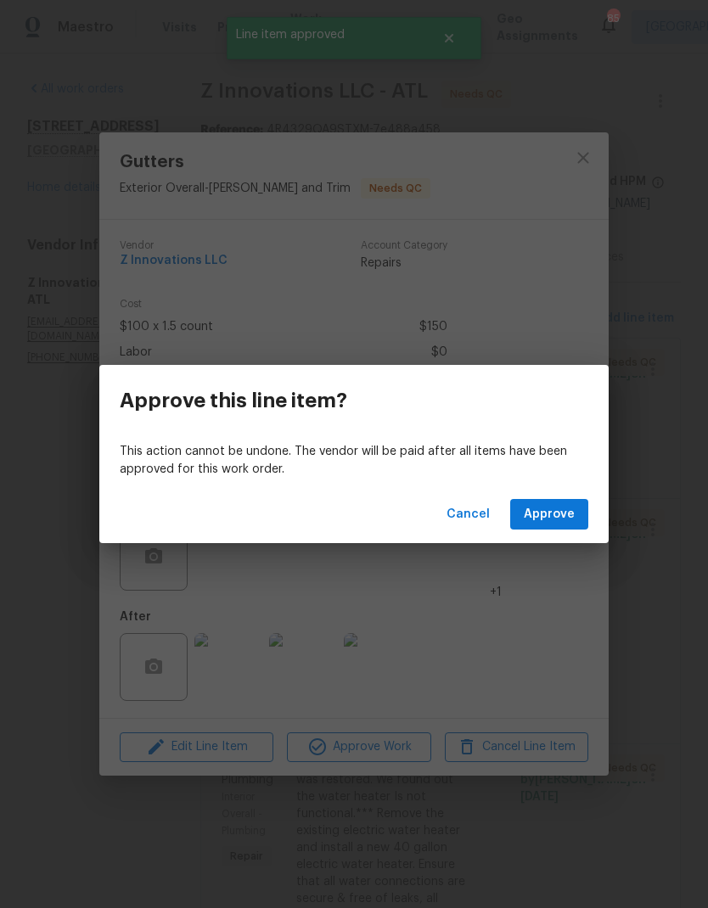
click at [574, 511] on span "Approve" at bounding box center [549, 514] width 51 height 21
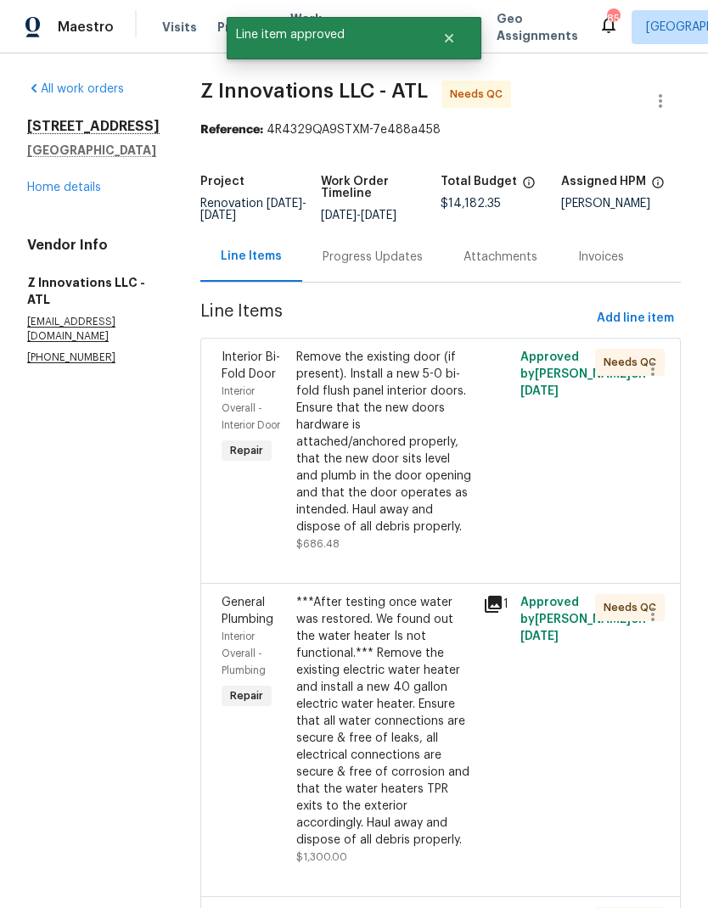
click at [430, 494] on div "Remove the existing door (if present). Install a new 5-0 bi-fold flush panel in…" at bounding box center [384, 442] width 177 height 187
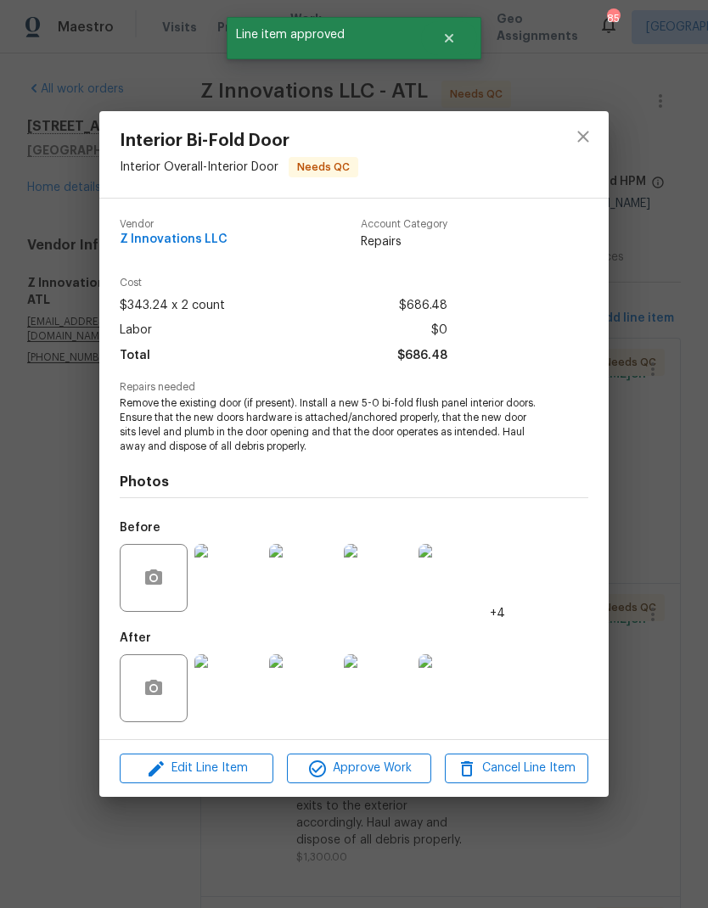
click at [406, 763] on span "Approve Work" at bounding box center [358, 768] width 133 height 21
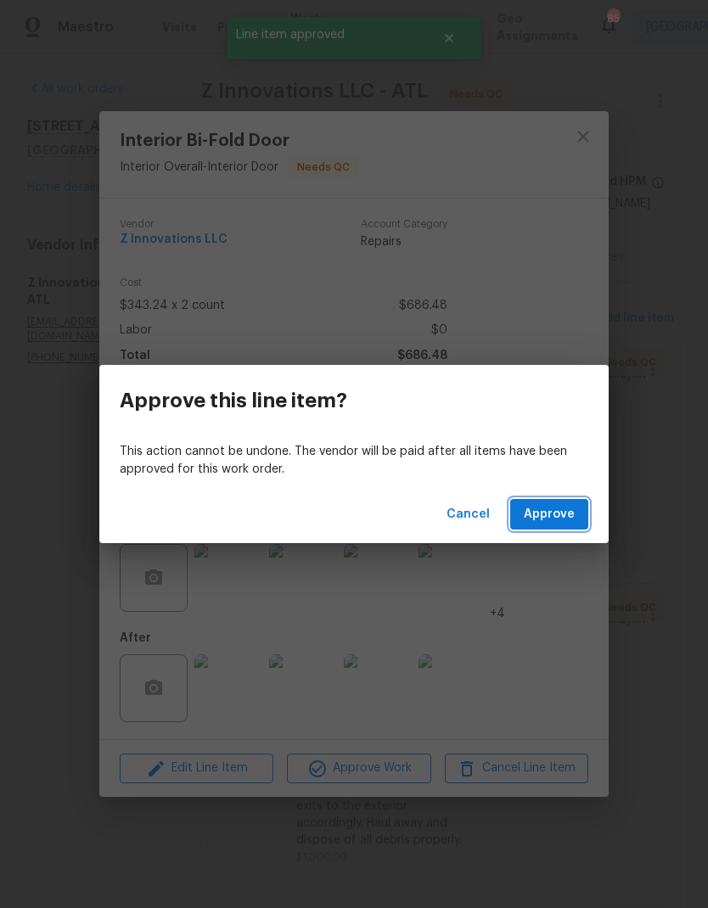
click at [573, 519] on span "Approve" at bounding box center [549, 514] width 51 height 21
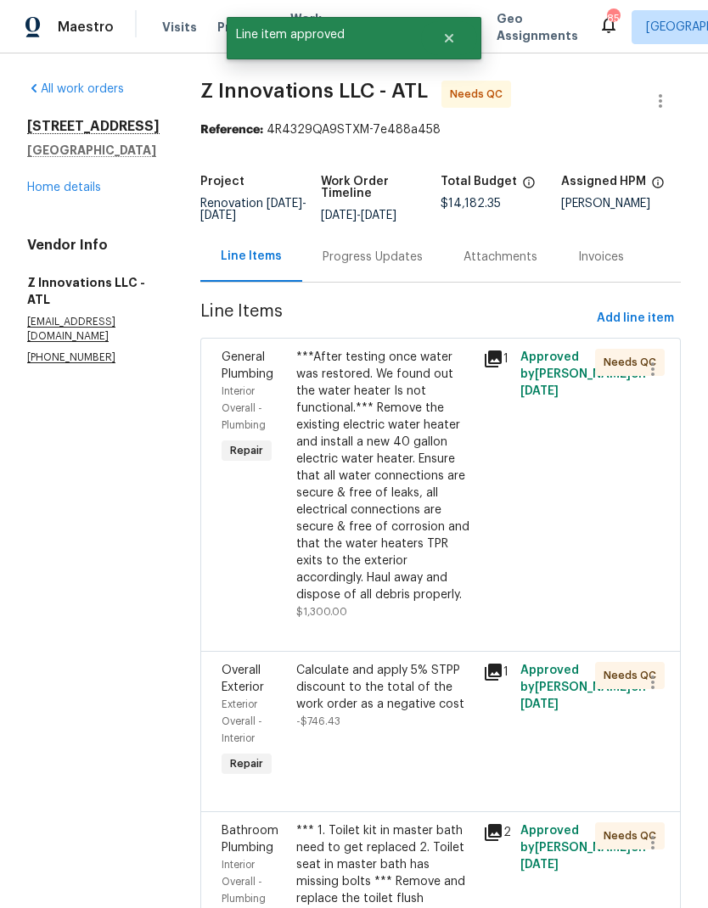
click at [416, 535] on div "***After testing once water was restored. We found out the water heater Is not …" at bounding box center [384, 476] width 177 height 255
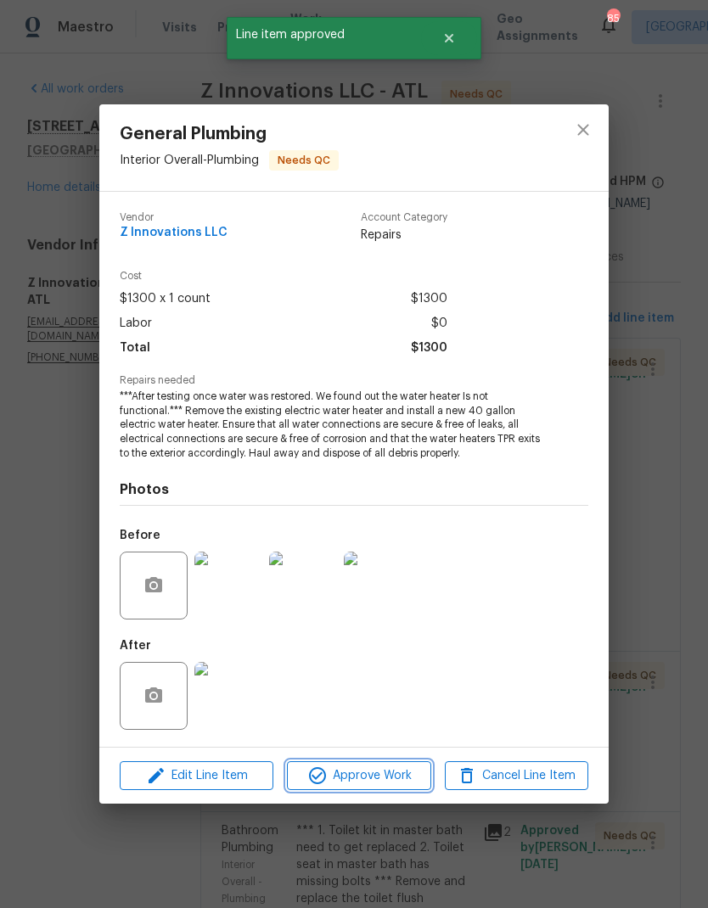
click at [401, 778] on span "Approve Work" at bounding box center [358, 776] width 133 height 21
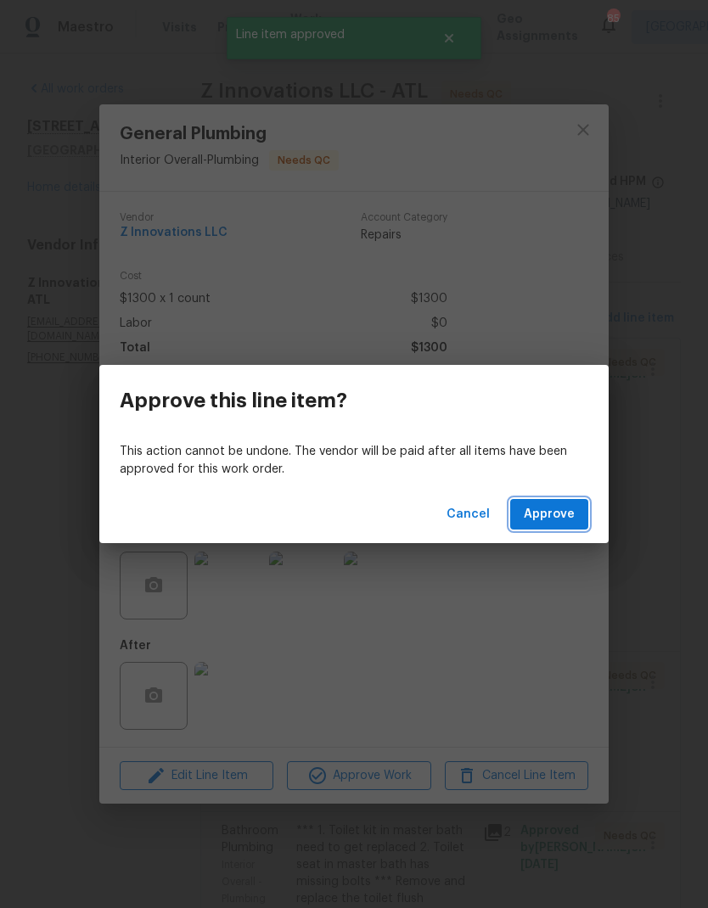
click at [572, 514] on span "Approve" at bounding box center [549, 514] width 51 height 21
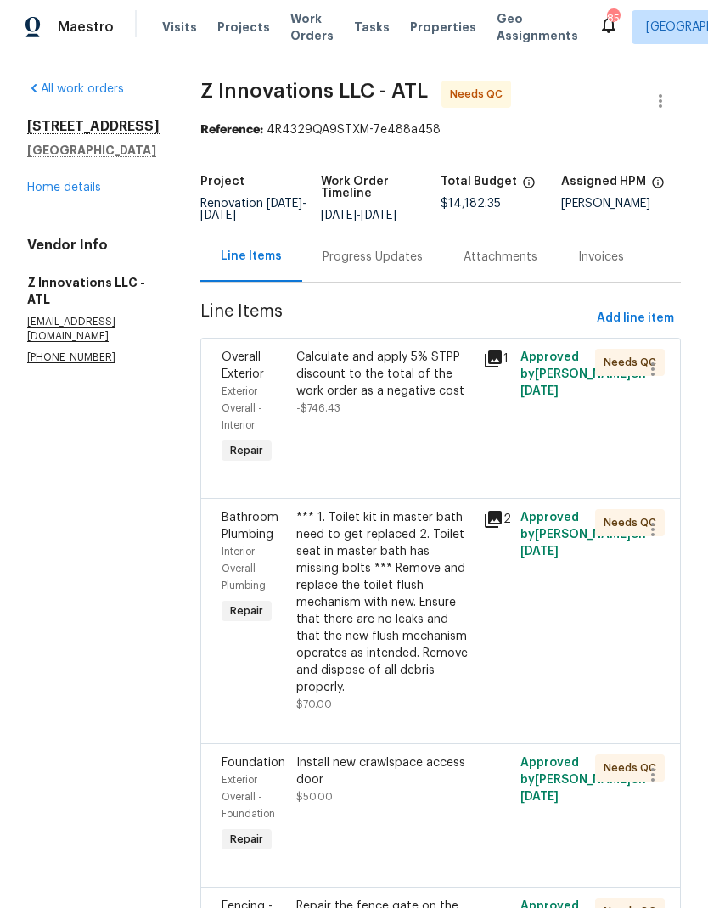
click at [402, 395] on div "Calculate and apply 5% STPP discount to the total of the work order as a negati…" at bounding box center [384, 374] width 177 height 51
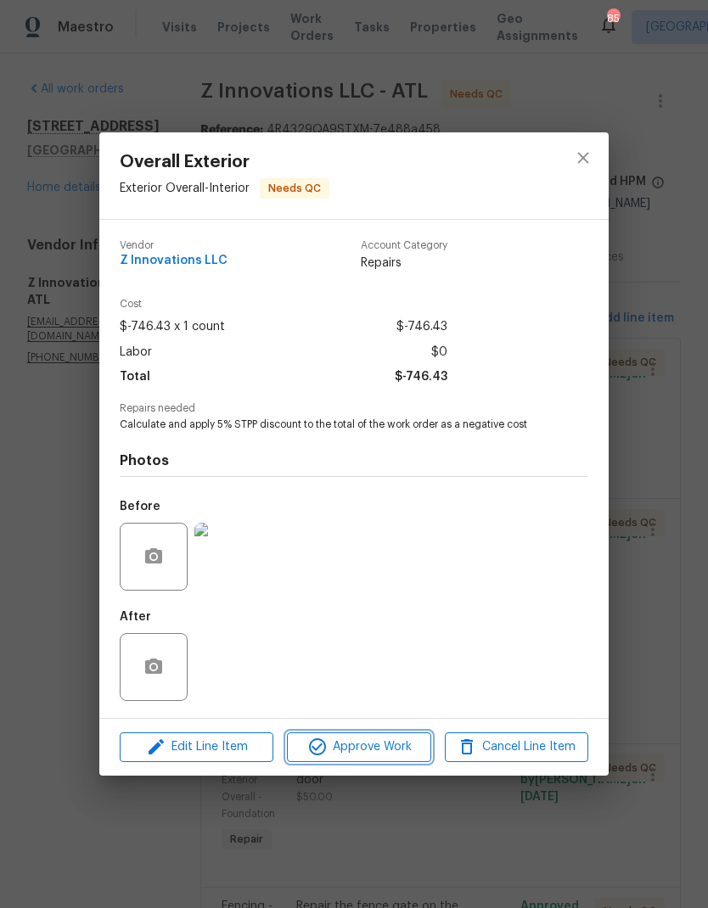
click at [404, 754] on span "Approve Work" at bounding box center [358, 747] width 133 height 21
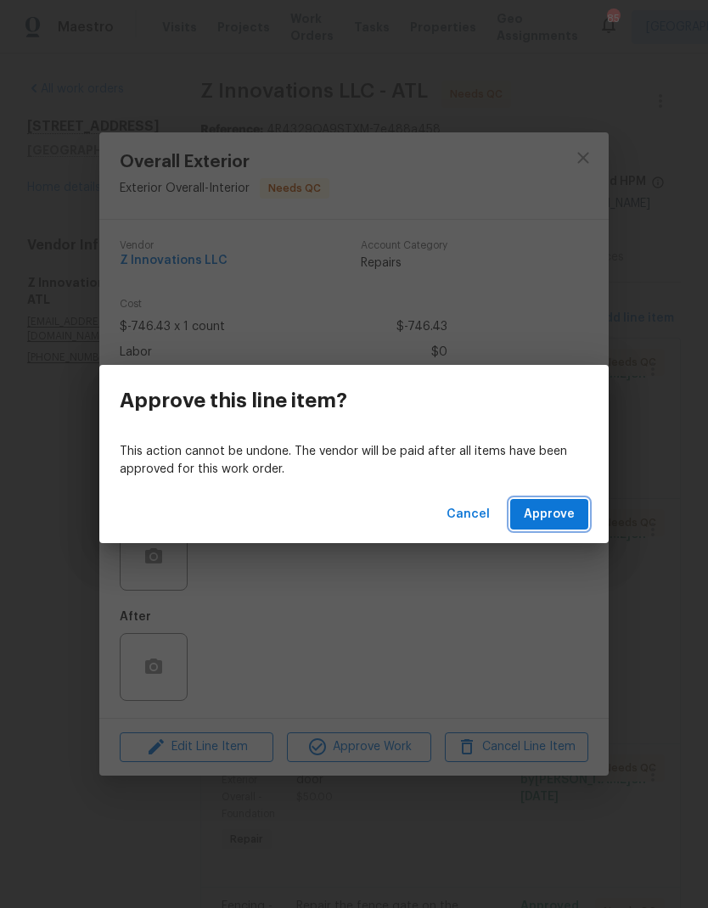
click at [580, 510] on button "Approve" at bounding box center [549, 514] width 78 height 31
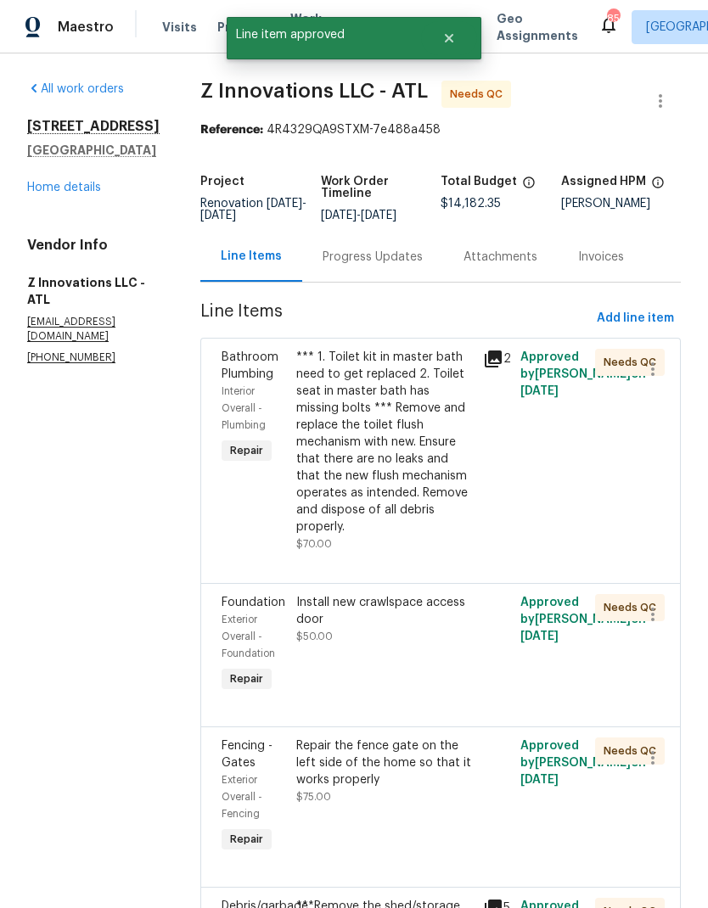
click at [420, 461] on div "*** 1. Toilet kit in master bath need to get replaced 2. Toilet seat in master …" at bounding box center [384, 442] width 177 height 187
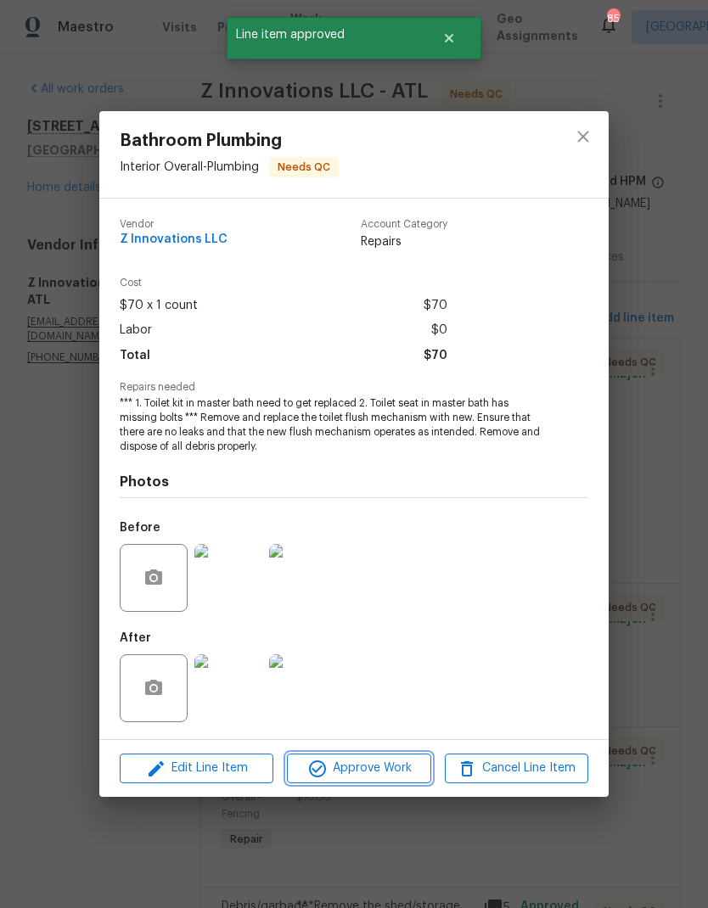
click at [395, 773] on span "Approve Work" at bounding box center [358, 768] width 133 height 21
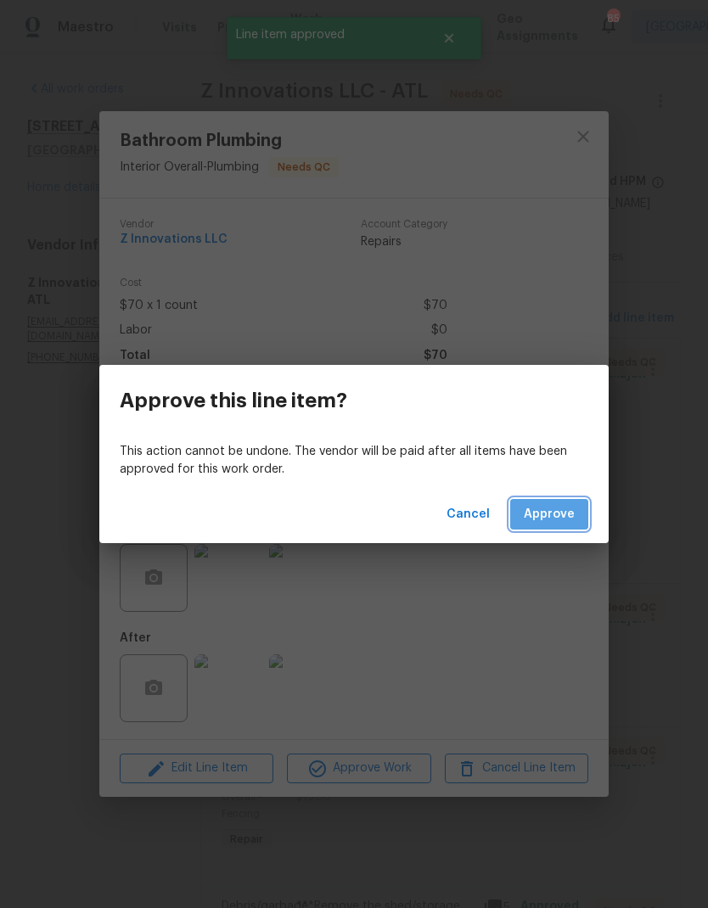
click at [559, 516] on span "Approve" at bounding box center [549, 514] width 51 height 21
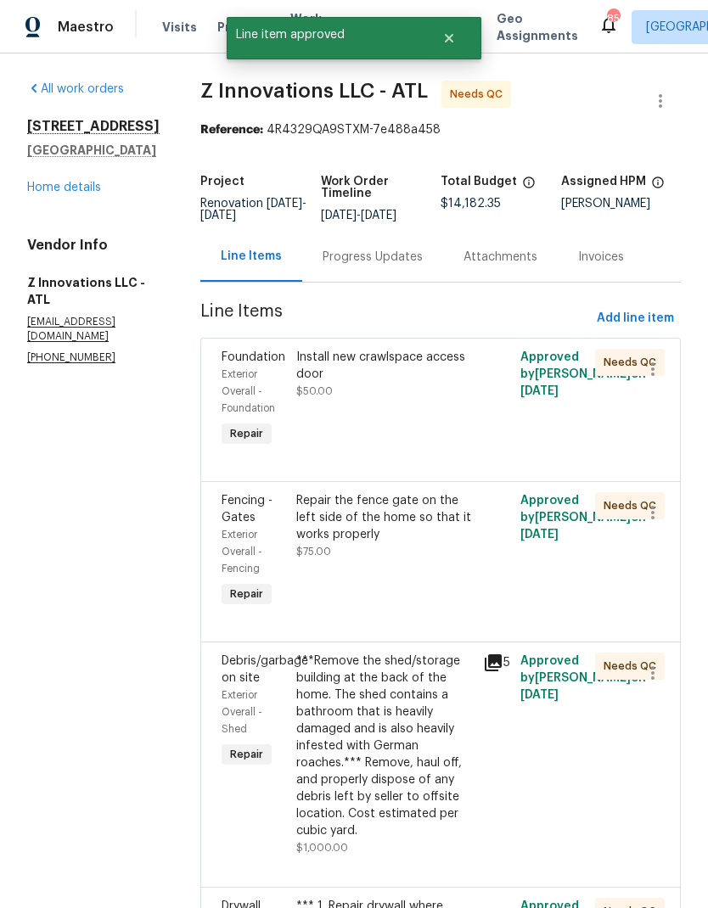
click at [406, 362] on div "Install new crawlspace access door" at bounding box center [384, 366] width 177 height 34
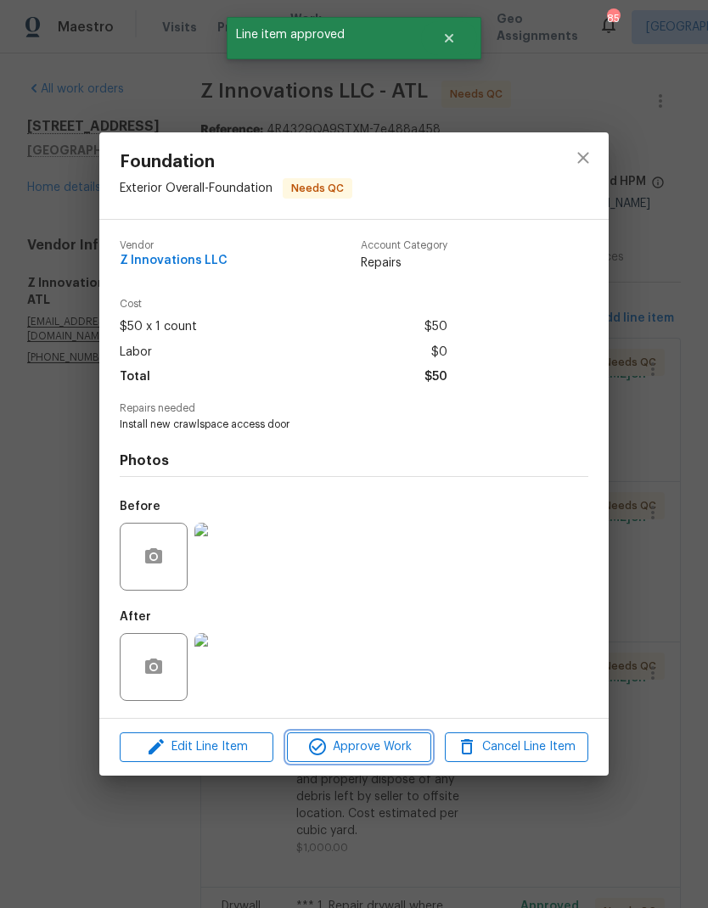
click at [394, 748] on span "Approve Work" at bounding box center [358, 747] width 133 height 21
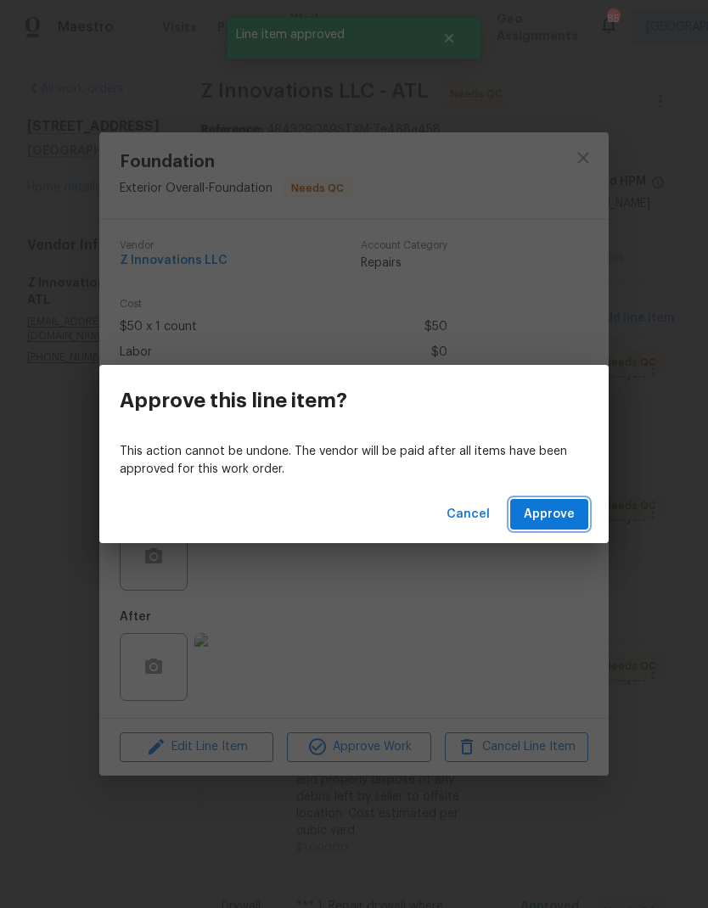
click at [563, 504] on span "Approve" at bounding box center [549, 514] width 51 height 21
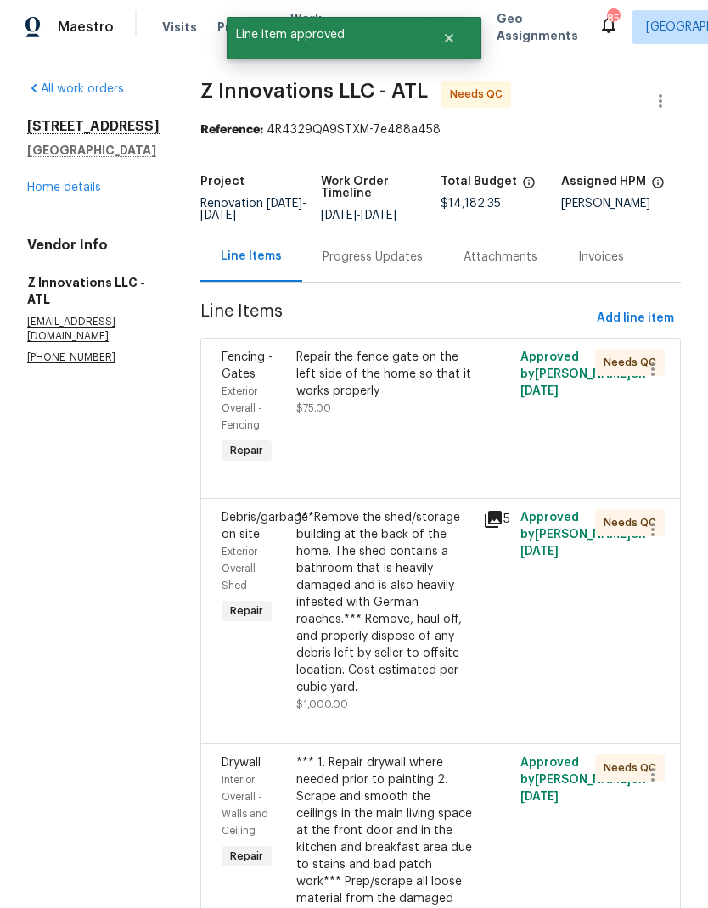
click at [429, 374] on div "Repair the fence gate on the left side of the home so that it works properly" at bounding box center [384, 374] width 177 height 51
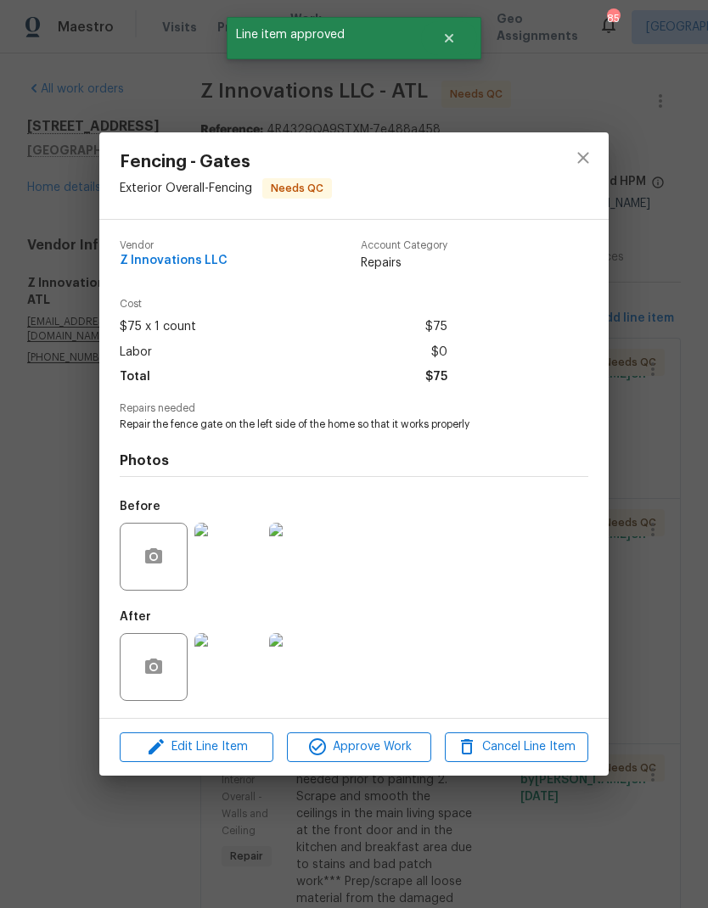
click at [424, 458] on h4 "Photos" at bounding box center [354, 460] width 469 height 17
click at [390, 745] on span "Approve Work" at bounding box center [358, 747] width 133 height 21
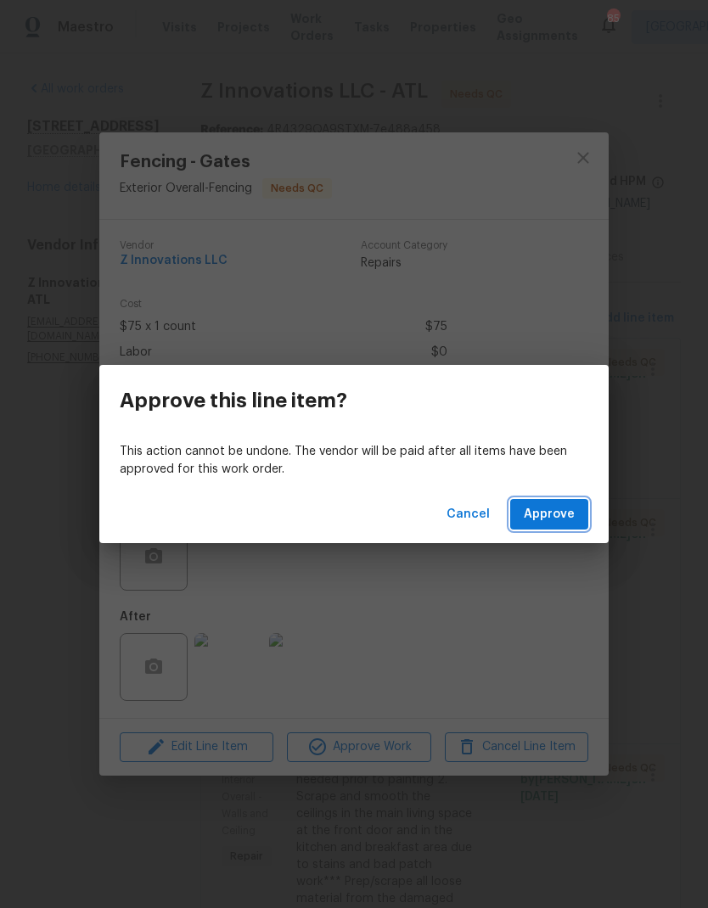
click at [571, 503] on button "Approve" at bounding box center [549, 514] width 78 height 31
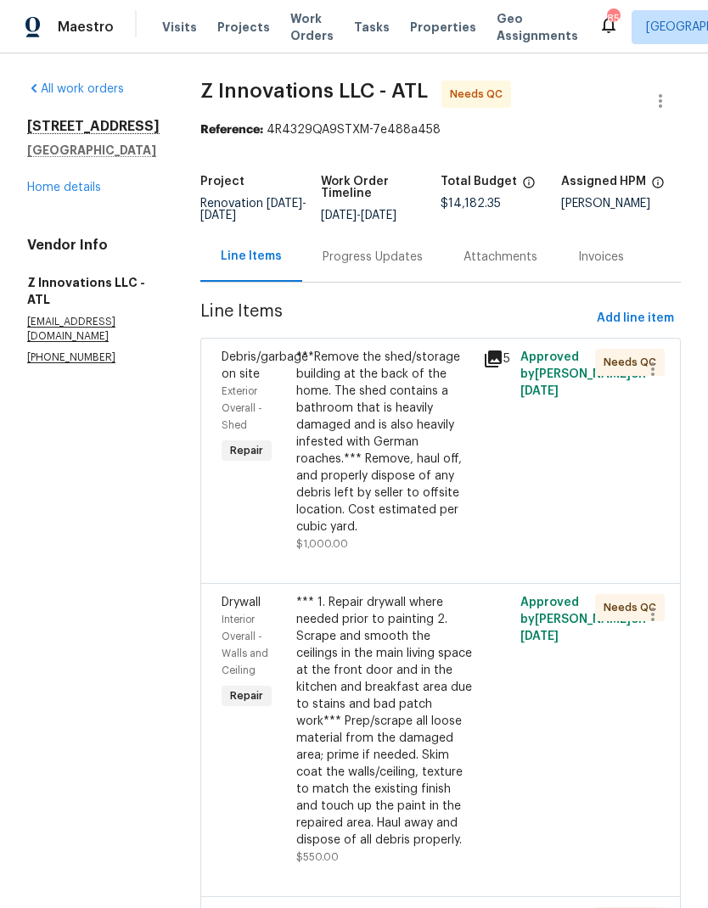
click at [408, 469] on div "***Remove the shed/storage building at the back of the home. The shed contains …" at bounding box center [384, 442] width 177 height 187
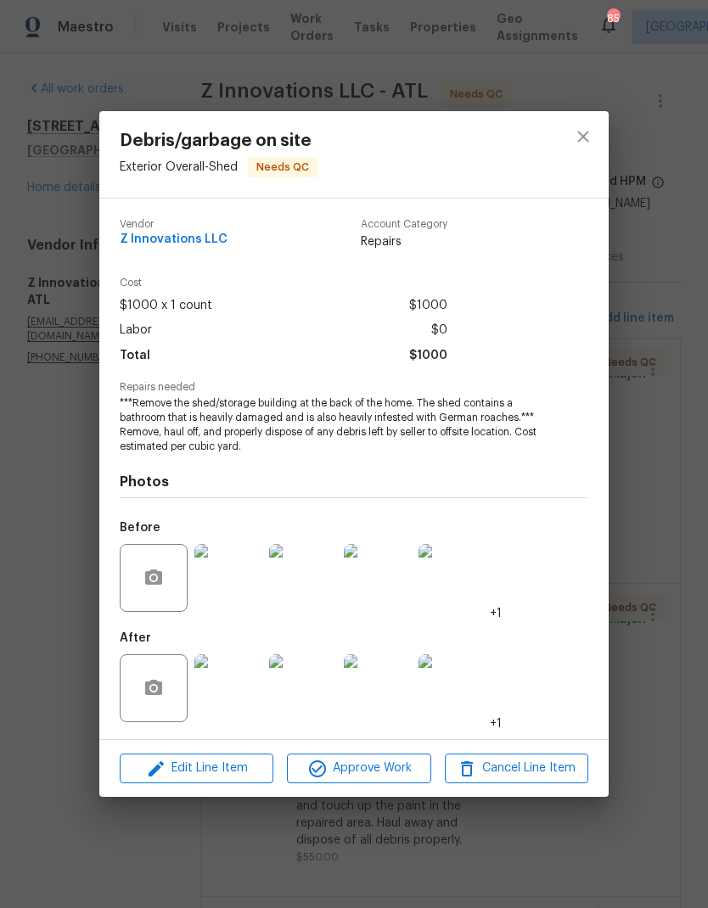
click at [407, 774] on span "Approve Work" at bounding box center [358, 768] width 133 height 21
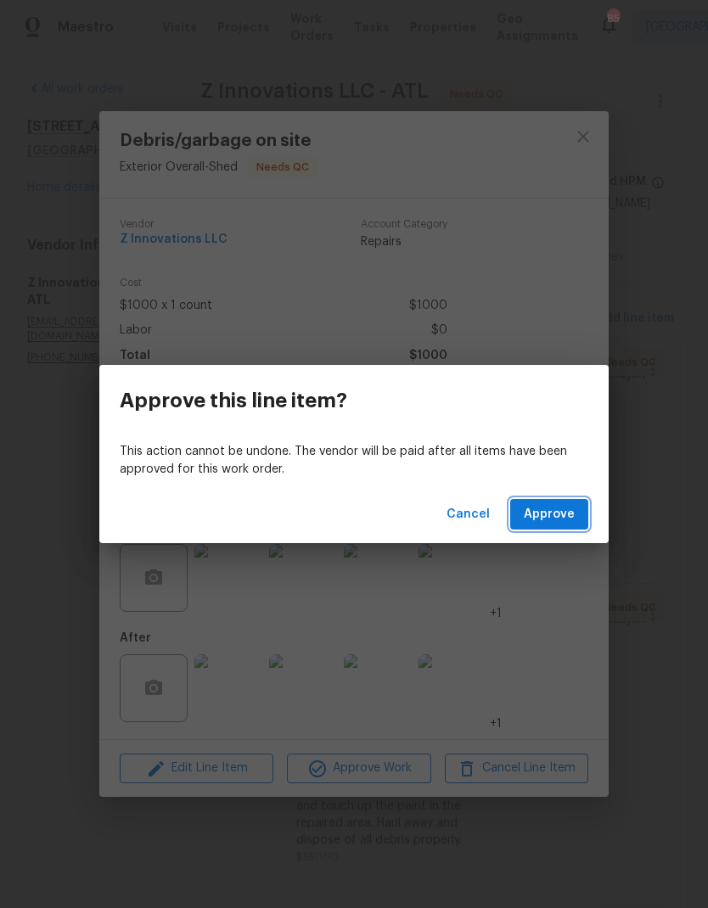
click at [574, 502] on button "Approve" at bounding box center [549, 514] width 78 height 31
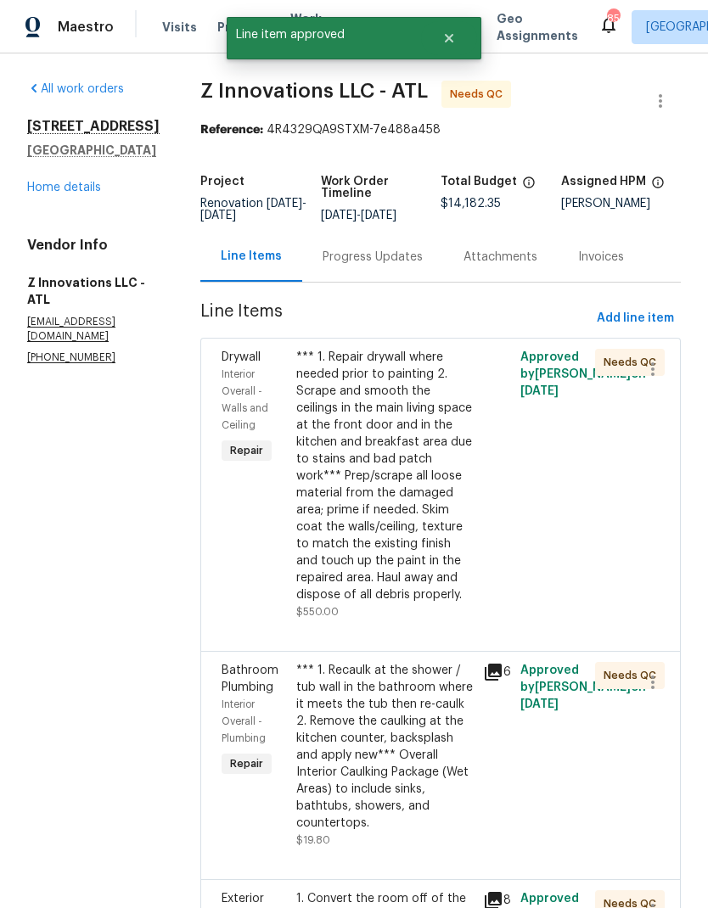
click at [424, 534] on div "*** 1. Repair drywall where needed prior to painting 2. Scrape and smooth the c…" at bounding box center [384, 476] width 177 height 255
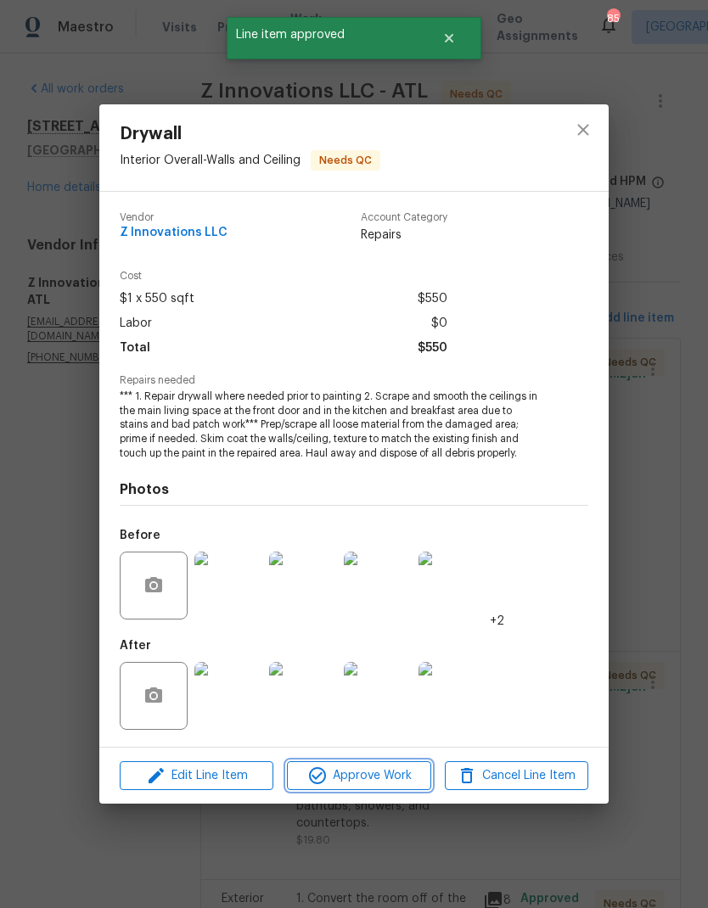
click at [407, 780] on span "Approve Work" at bounding box center [358, 776] width 133 height 21
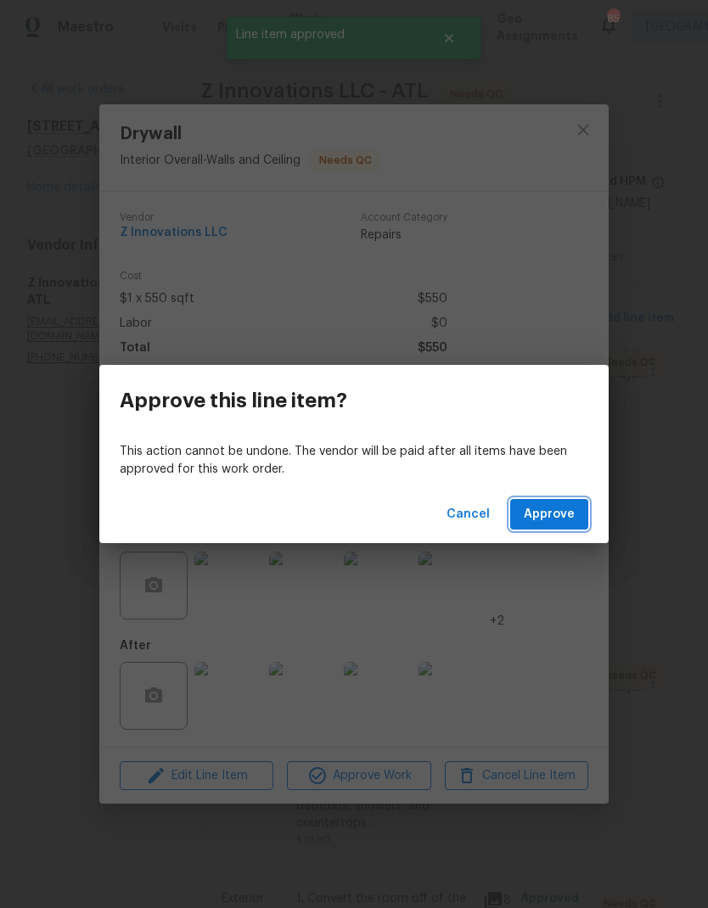
click at [578, 514] on button "Approve" at bounding box center [549, 514] width 78 height 31
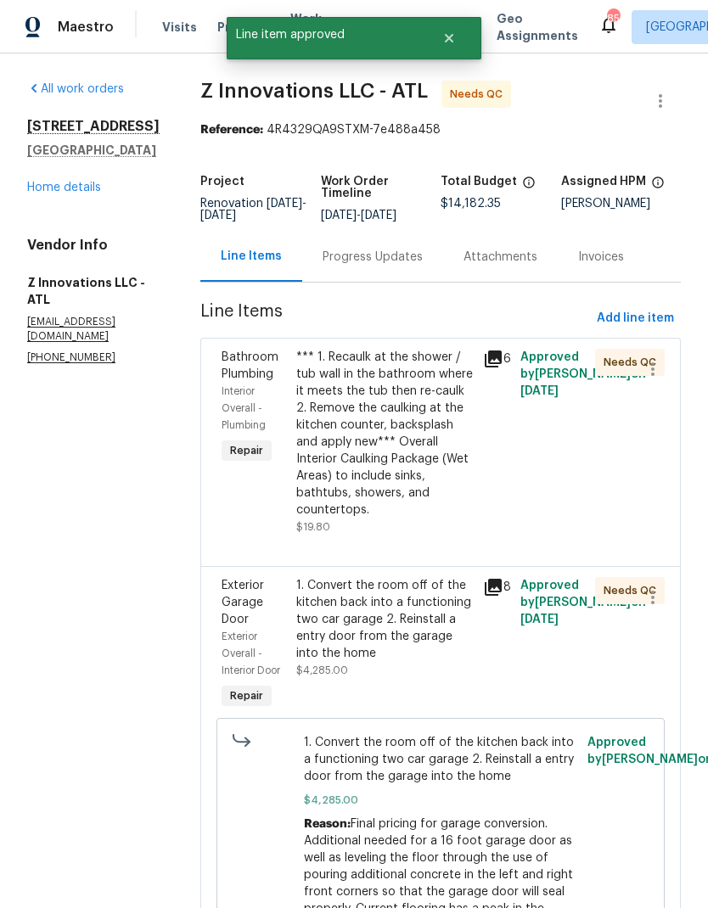
click at [411, 455] on div "*** 1. Recaulk at the shower / tub wall in the bathroom where it meets the tub …" at bounding box center [384, 434] width 177 height 170
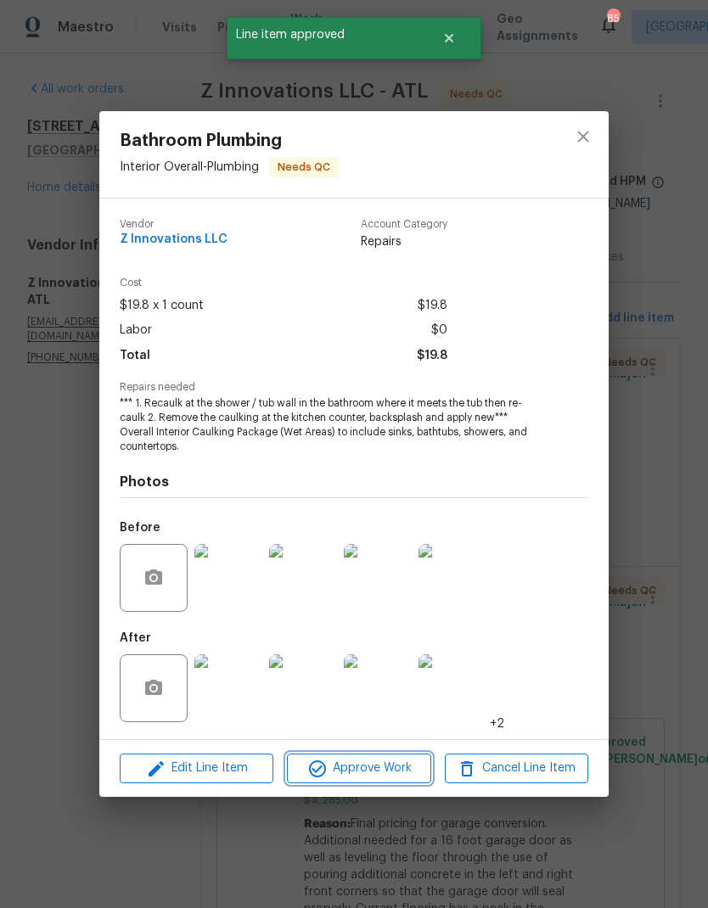
click at [410, 764] on span "Approve Work" at bounding box center [358, 768] width 133 height 21
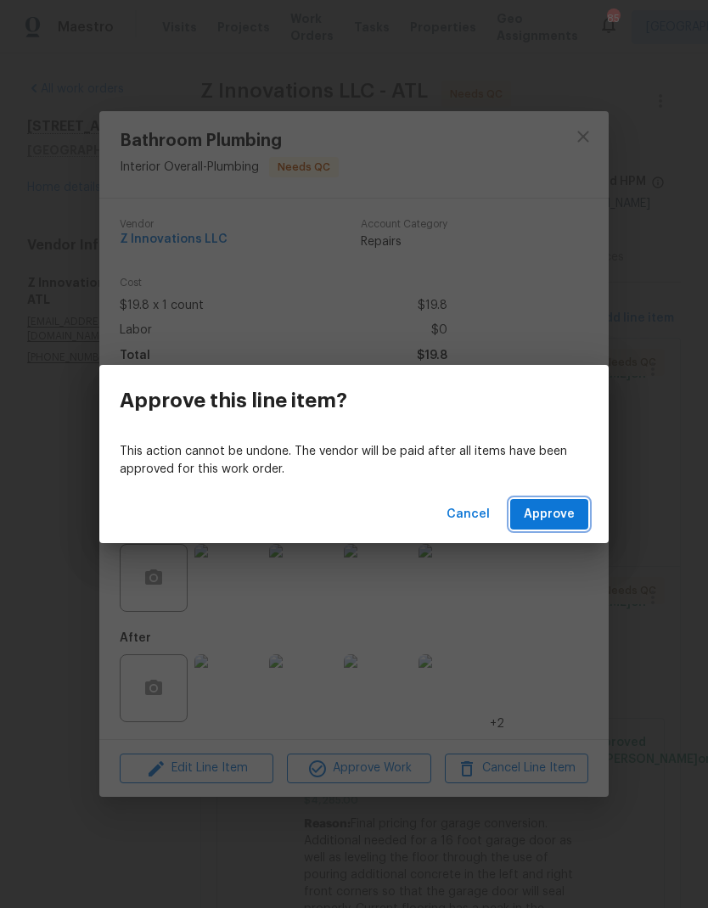
click at [567, 512] on span "Approve" at bounding box center [549, 514] width 51 height 21
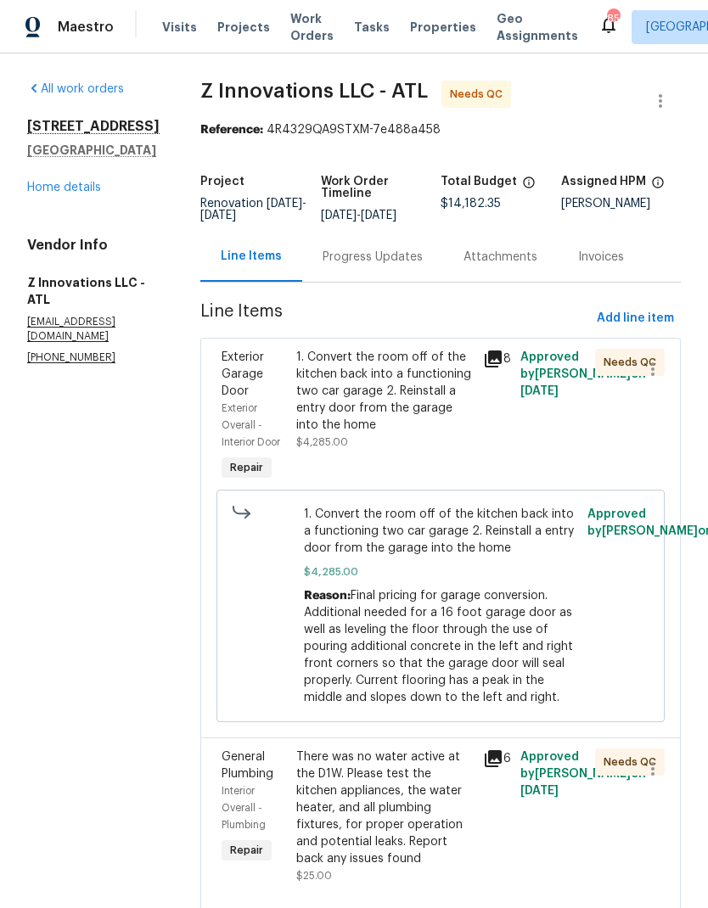
click at [419, 391] on div "1. Convert the room off of the kitchen back into a functioning two car garage 2…" at bounding box center [384, 391] width 177 height 85
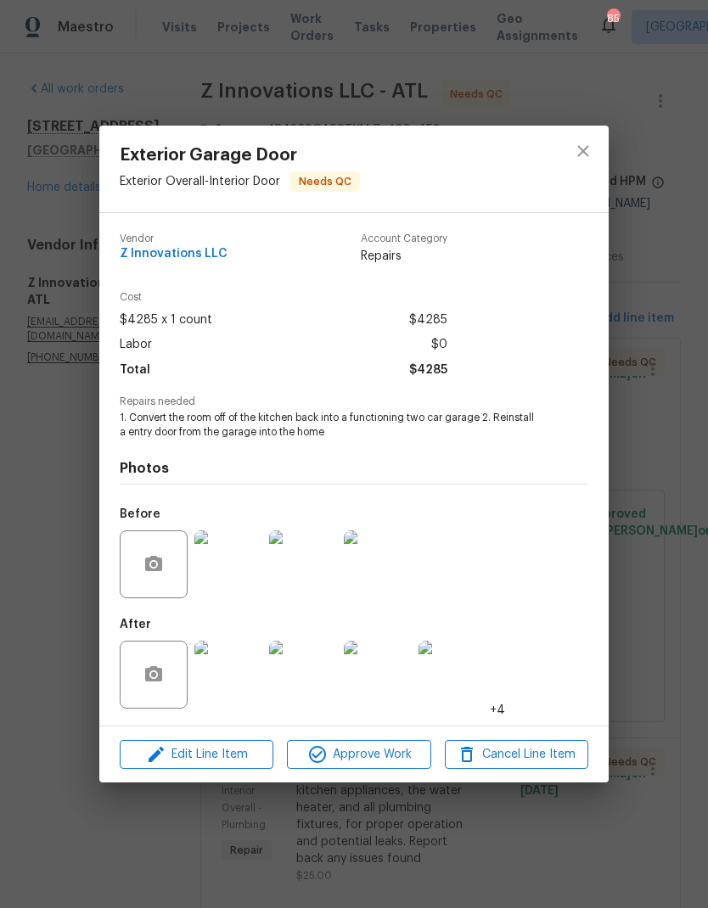
click at [411, 759] on span "Approve Work" at bounding box center [358, 754] width 133 height 21
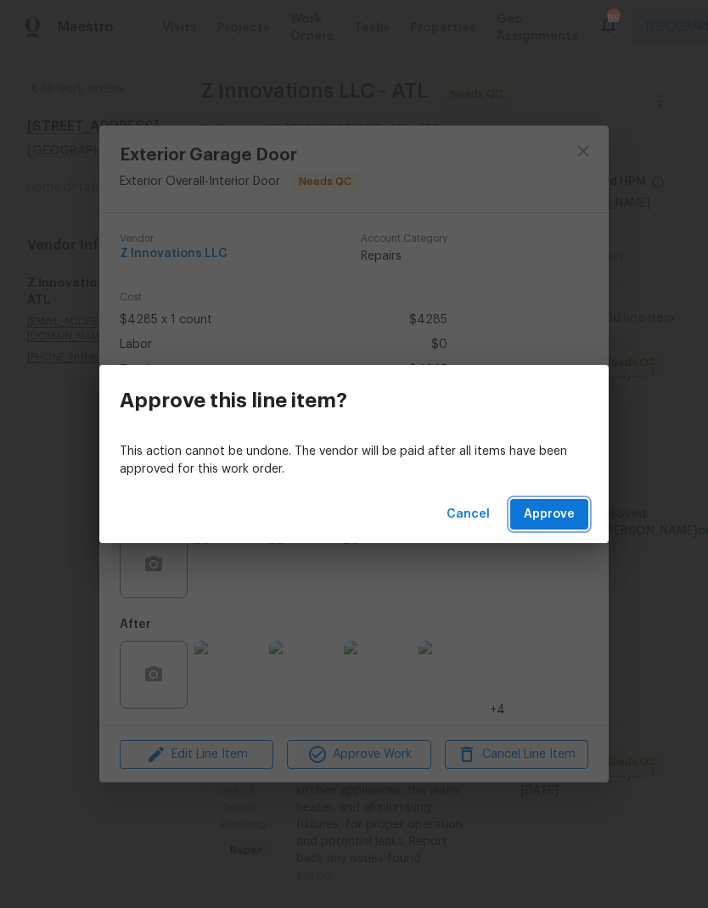
click at [581, 515] on button "Approve" at bounding box center [549, 514] width 78 height 31
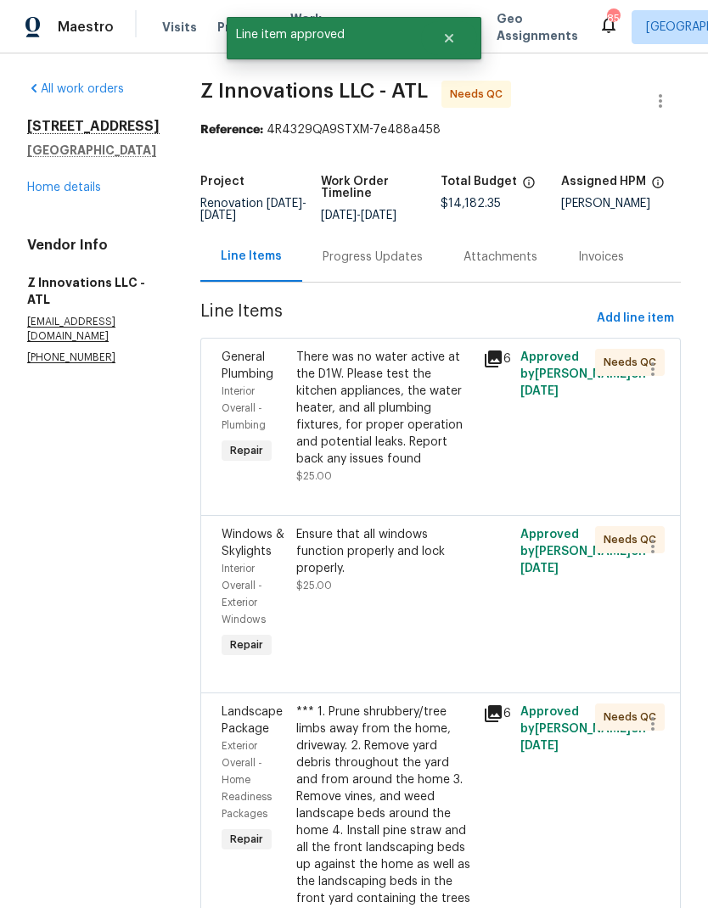
click at [418, 430] on div "There was no water active at the D1W. Please test the kitchen appliances, the w…" at bounding box center [384, 408] width 177 height 119
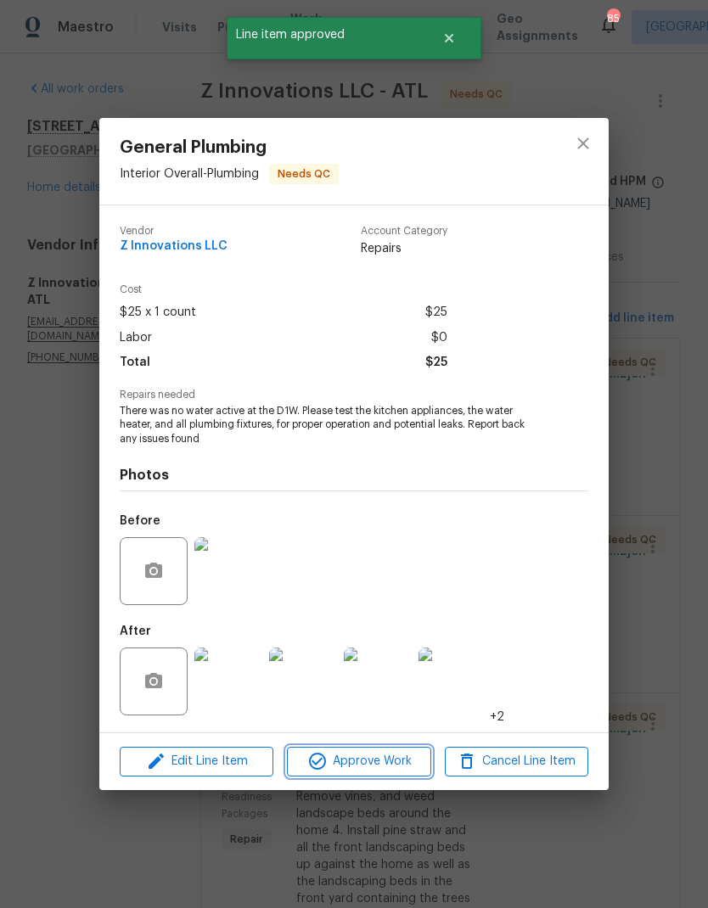
click at [419, 766] on span "Approve Work" at bounding box center [358, 761] width 133 height 21
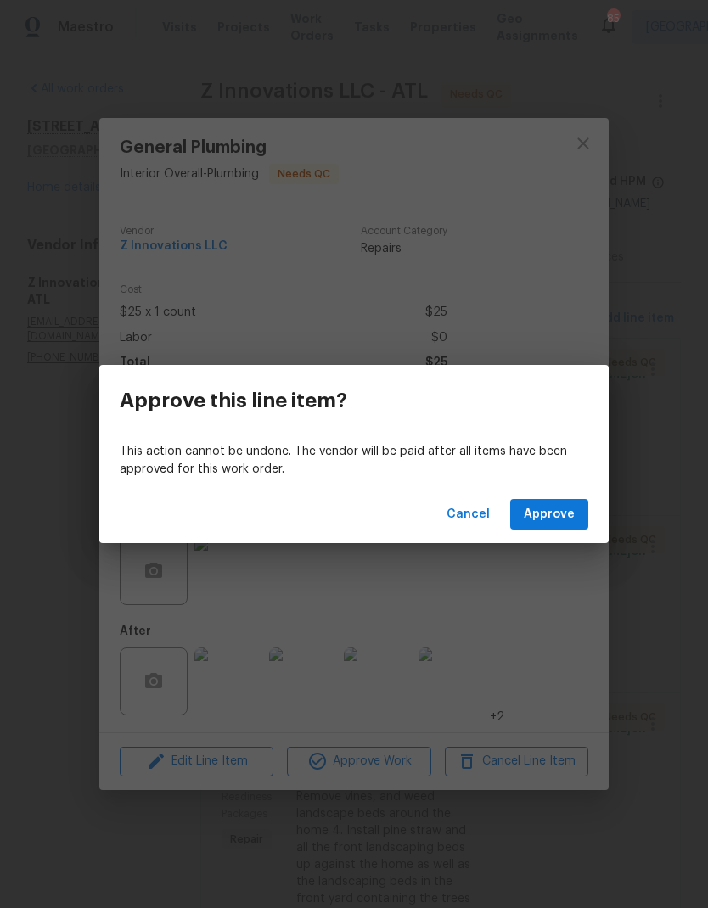
click at [573, 513] on span "Approve" at bounding box center [549, 514] width 51 height 21
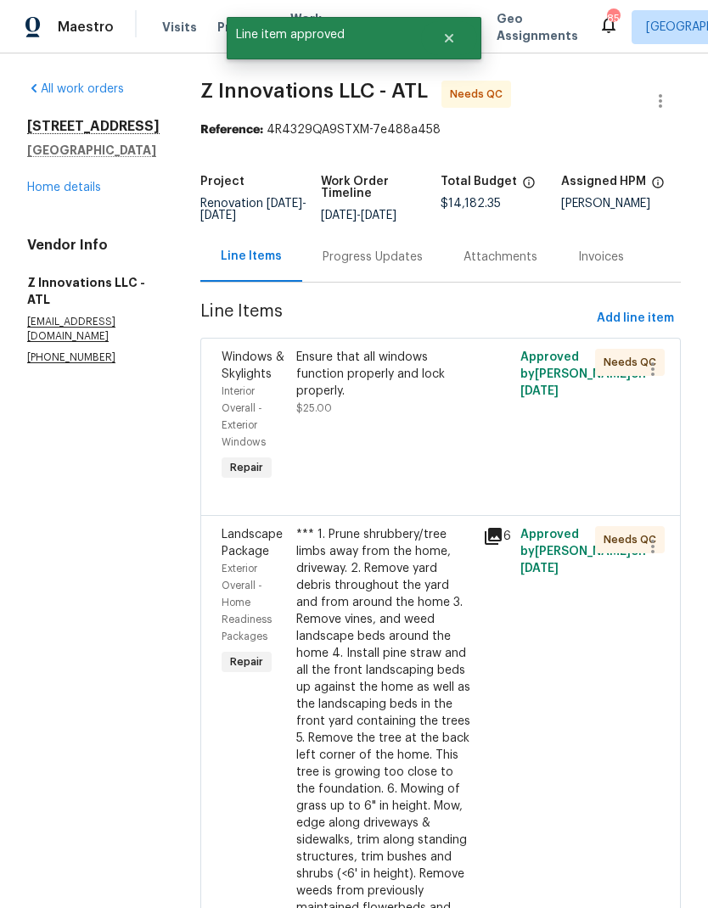
click at [420, 374] on div "Ensure that all windows function properly and lock properly." at bounding box center [384, 374] width 177 height 51
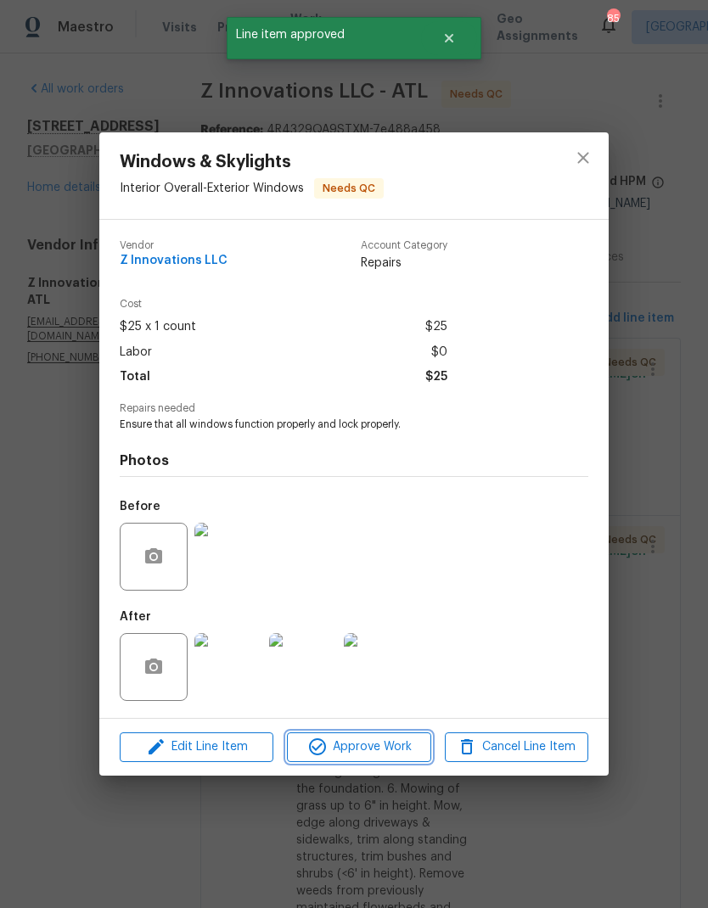
click at [408, 756] on span "Approve Work" at bounding box center [358, 747] width 133 height 21
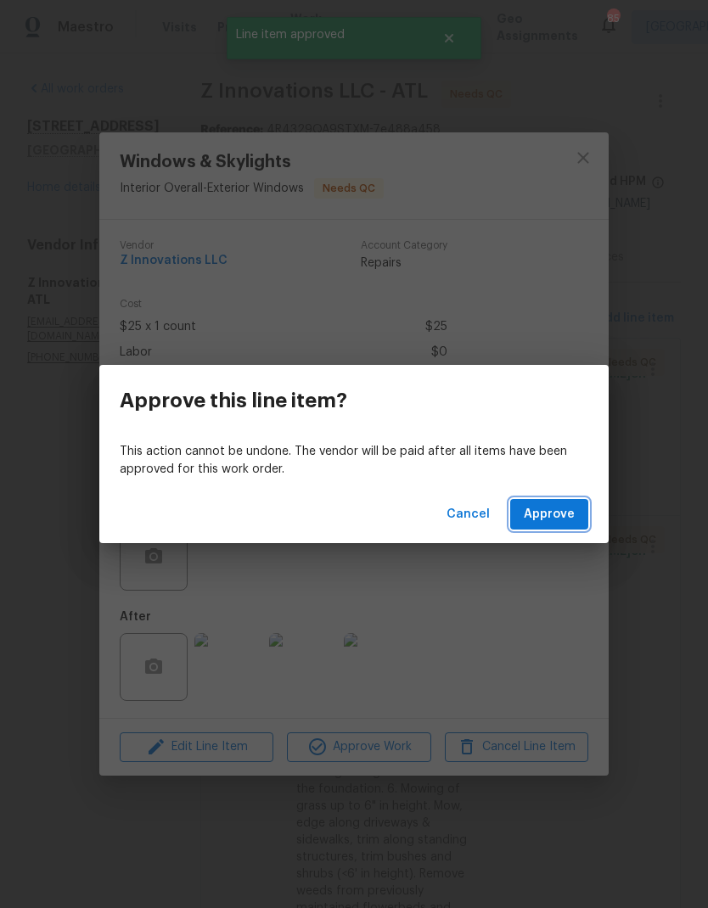
click at [579, 512] on button "Approve" at bounding box center [549, 514] width 78 height 31
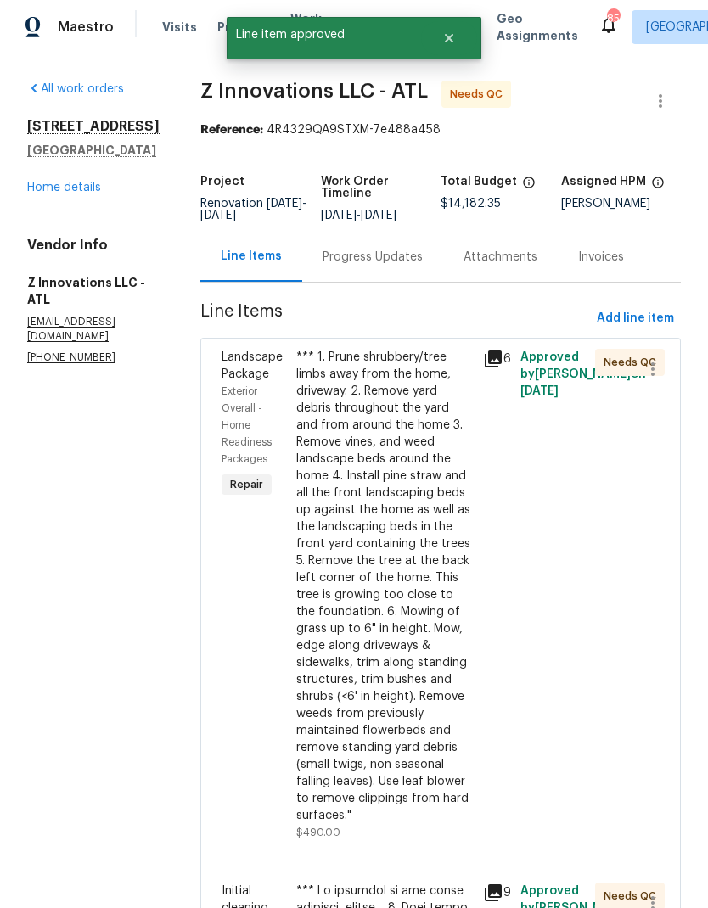
click at [418, 602] on div "*** 1. Prune shrubbery/tree limbs away from the home, driveway. 2. Remove yard …" at bounding box center [384, 586] width 177 height 475
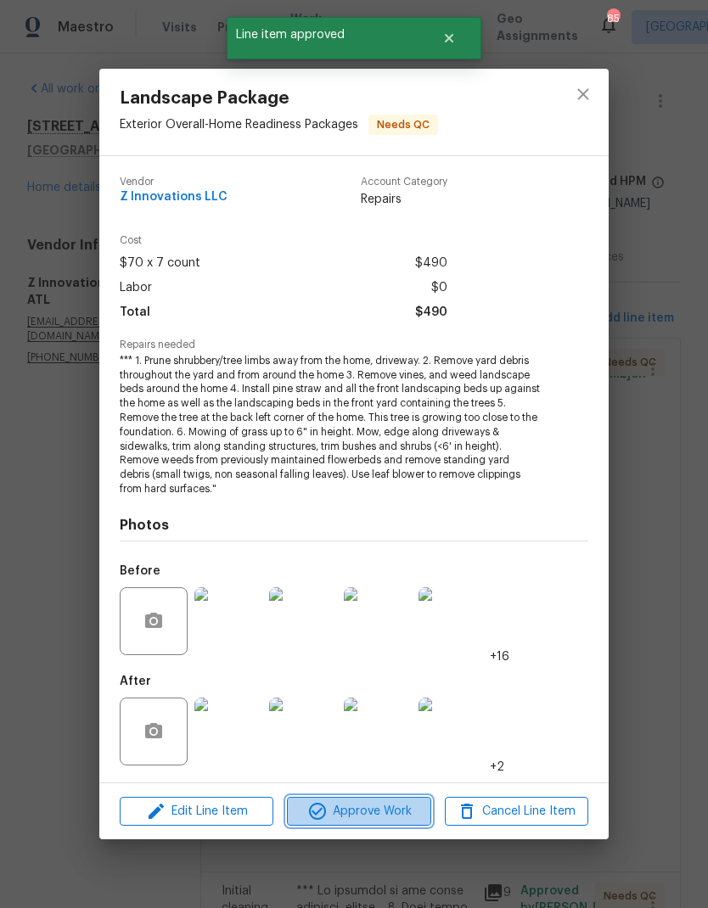
click at [405, 809] on span "Approve Work" at bounding box center [358, 811] width 133 height 21
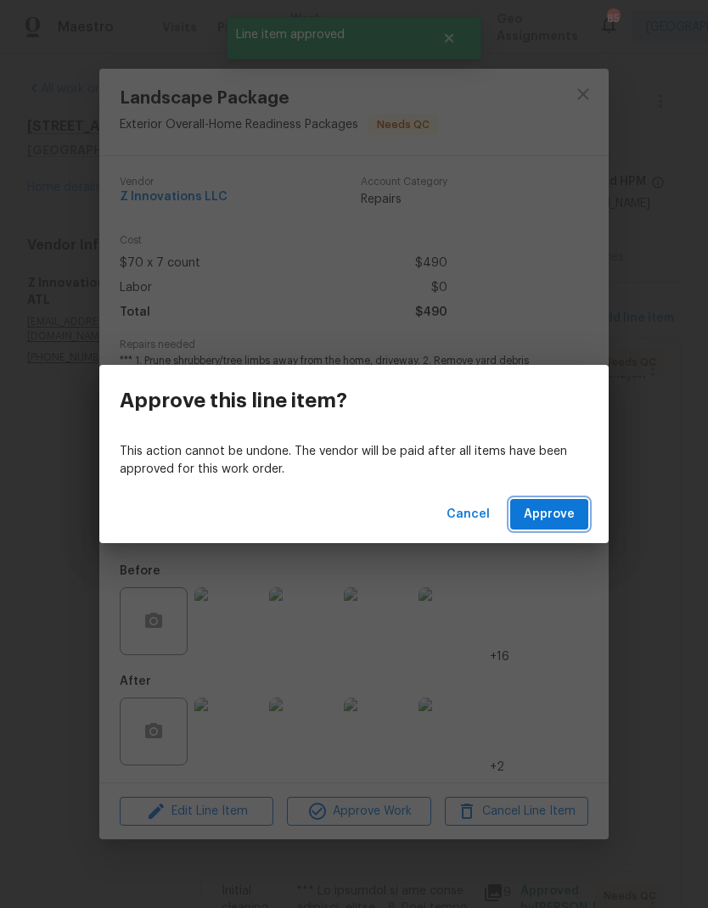
click at [573, 515] on span "Approve" at bounding box center [549, 514] width 51 height 21
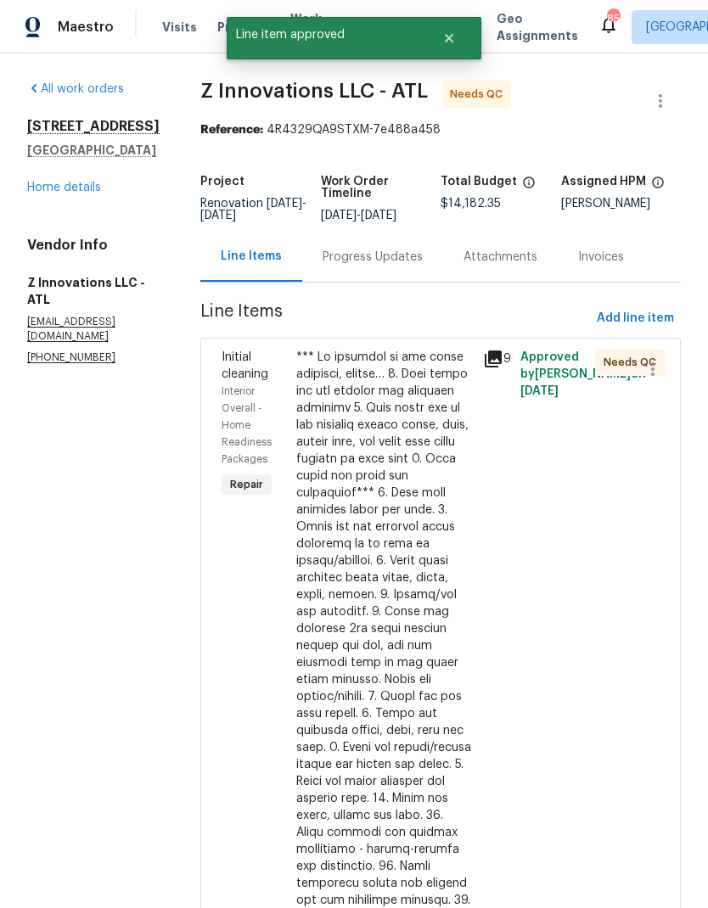
click at [409, 640] on div at bounding box center [384, 824] width 177 height 951
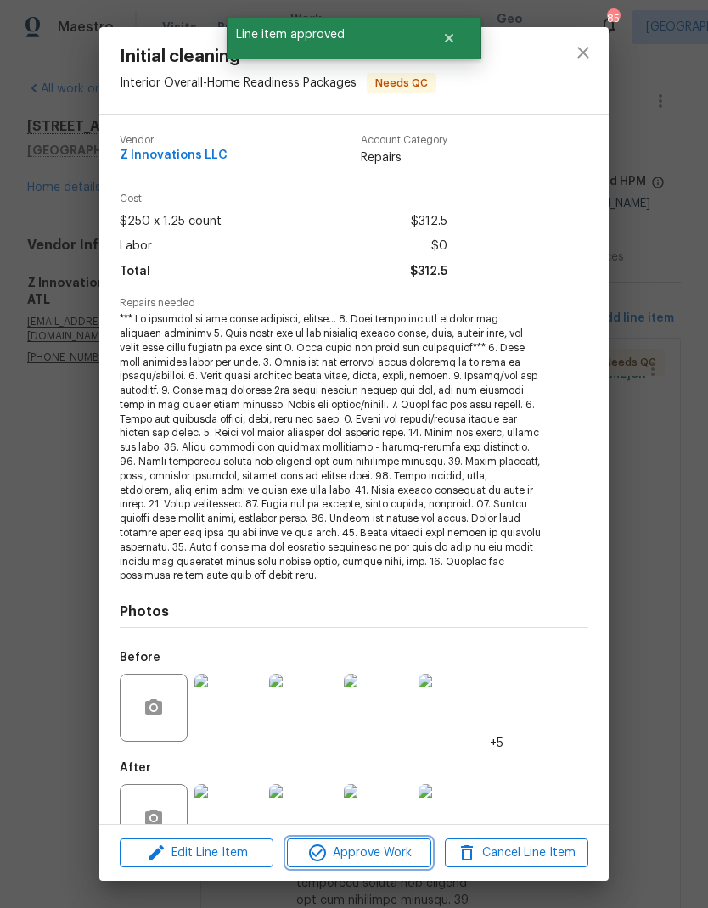
click at [407, 857] on span "Approve Work" at bounding box center [358, 853] width 133 height 21
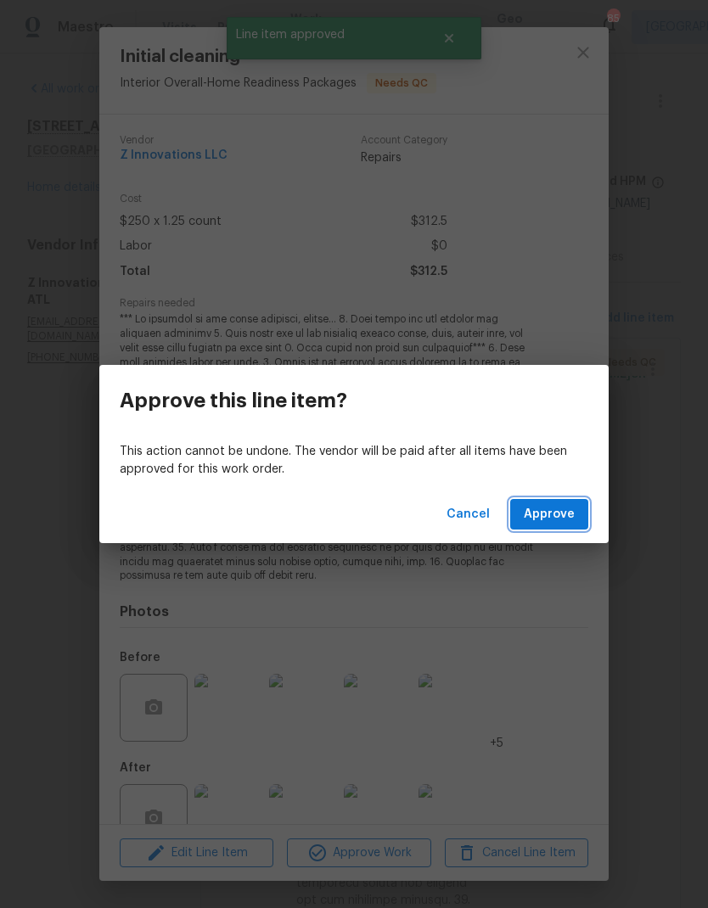
click at [580, 527] on button "Approve" at bounding box center [549, 514] width 78 height 31
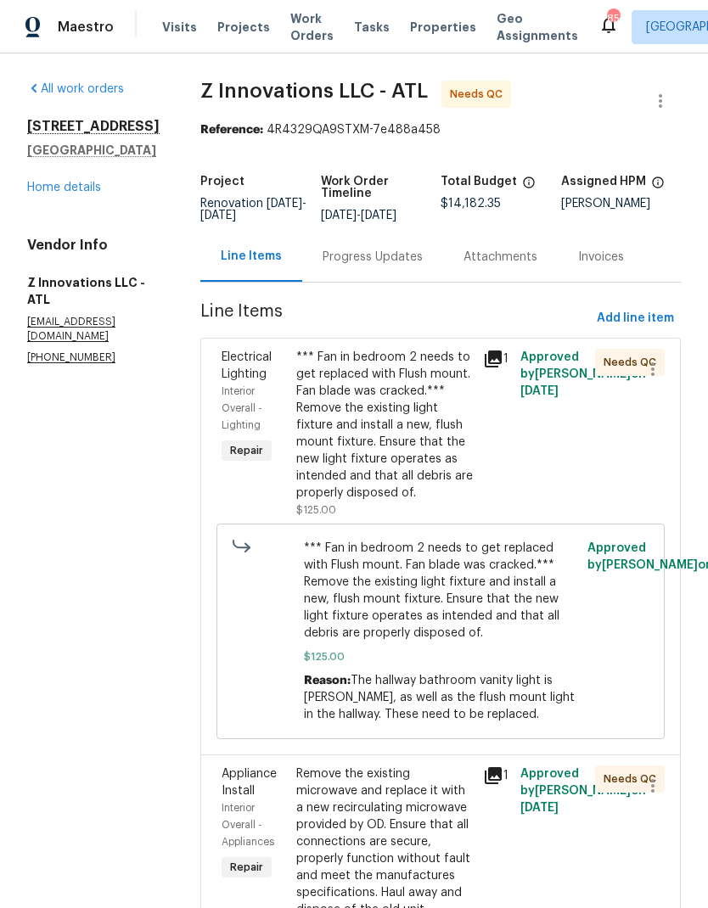
click at [417, 453] on div "*** Fan in bedroom 2 needs to get replaced with Flush mount. Fan blade was crac…" at bounding box center [384, 425] width 177 height 153
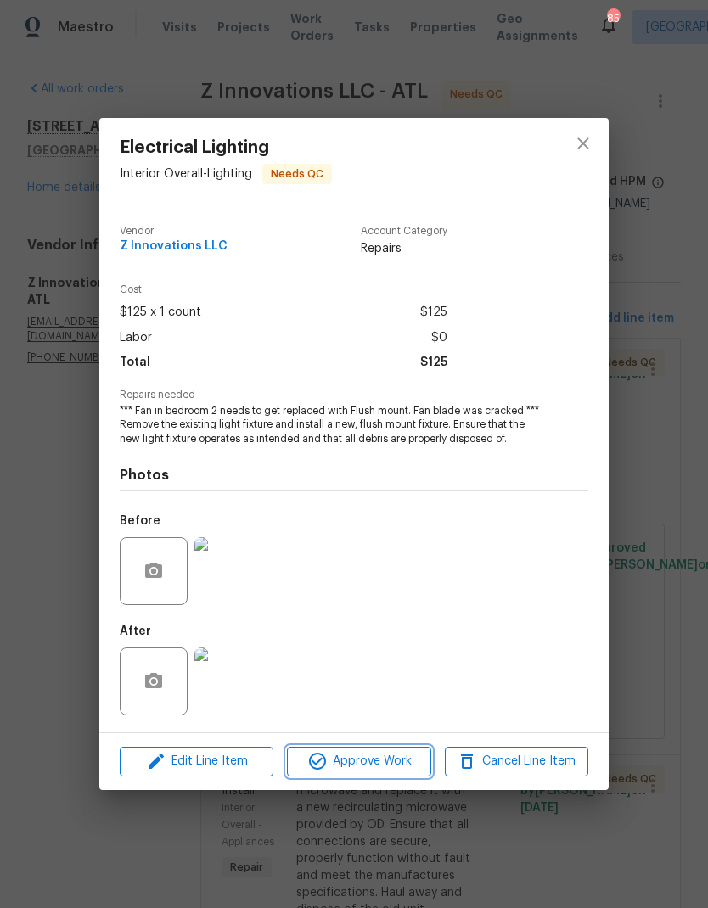
click at [418, 763] on span "Approve Work" at bounding box center [358, 761] width 133 height 21
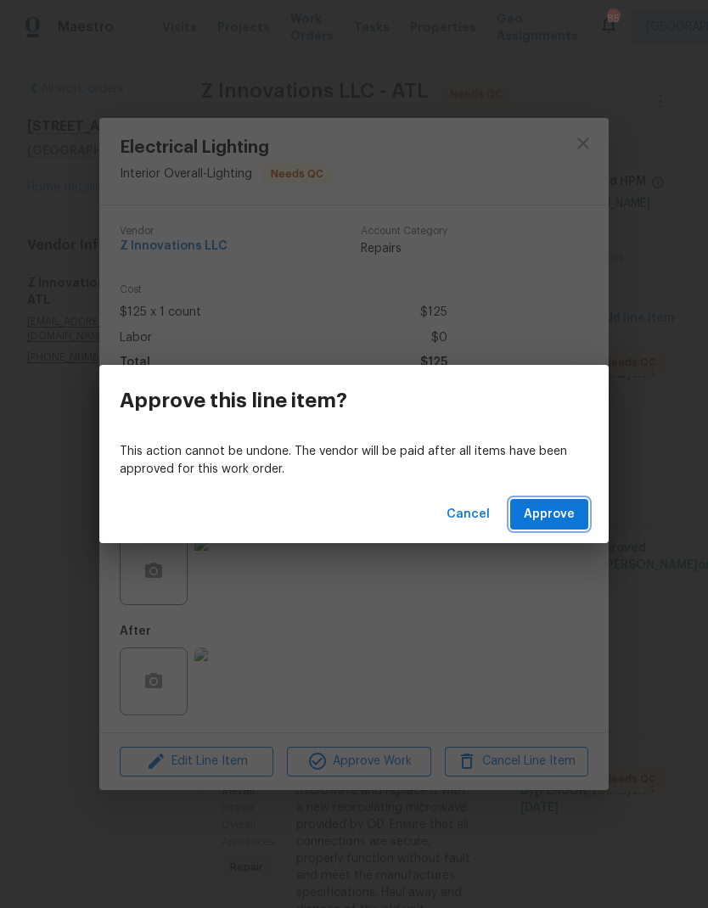
click at [576, 514] on button "Approve" at bounding box center [549, 514] width 78 height 31
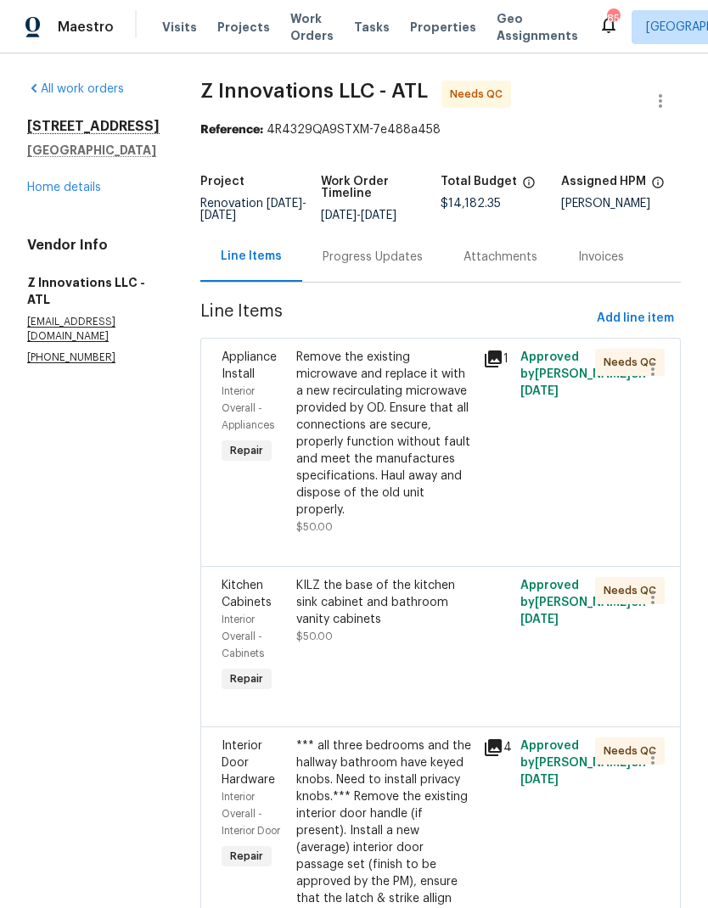
click at [447, 487] on div "Remove the existing microwave and replace it with a new recirculating microwave…" at bounding box center [384, 434] width 177 height 170
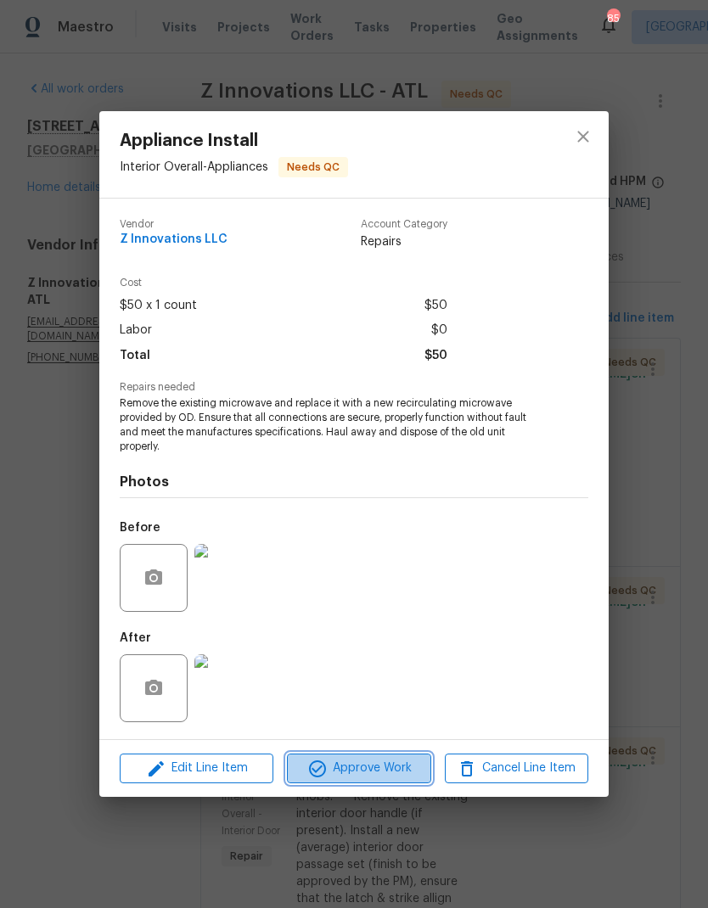
click at [408, 773] on span "Approve Work" at bounding box center [358, 768] width 133 height 21
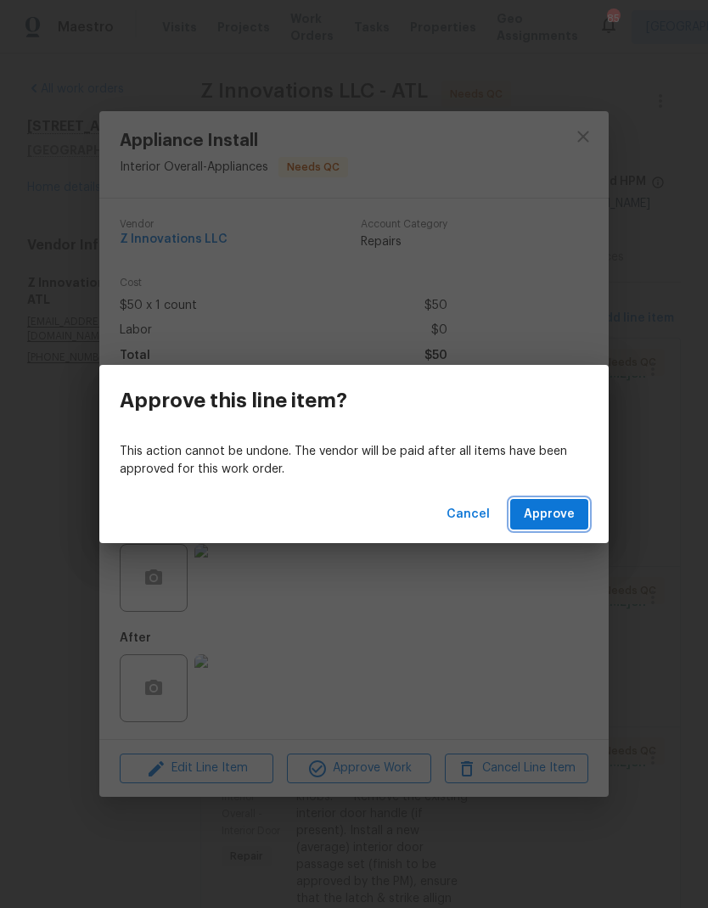
click at [575, 511] on button "Approve" at bounding box center [549, 514] width 78 height 31
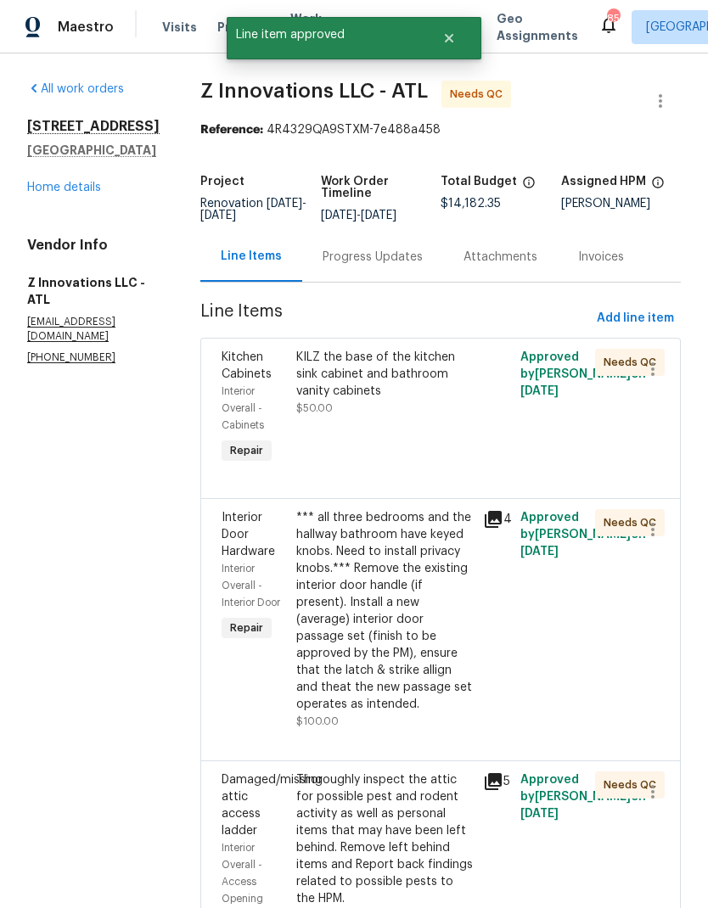
click at [407, 382] on div "KILZ the base of the kitchen sink cabinet and bathroom vanity cabinets" at bounding box center [384, 374] width 177 height 51
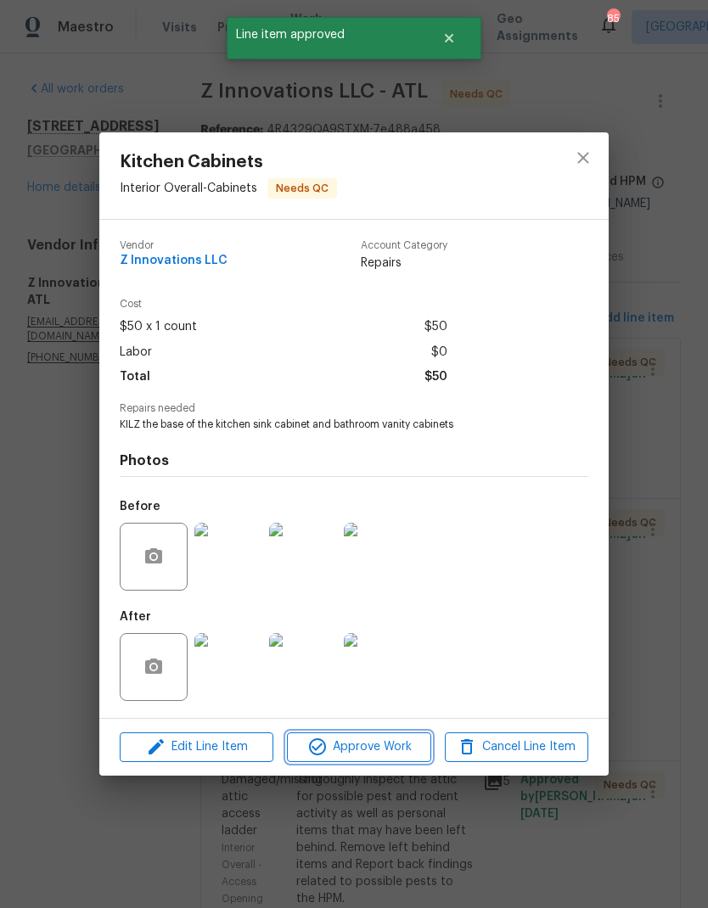
click at [417, 754] on span "Approve Work" at bounding box center [358, 747] width 133 height 21
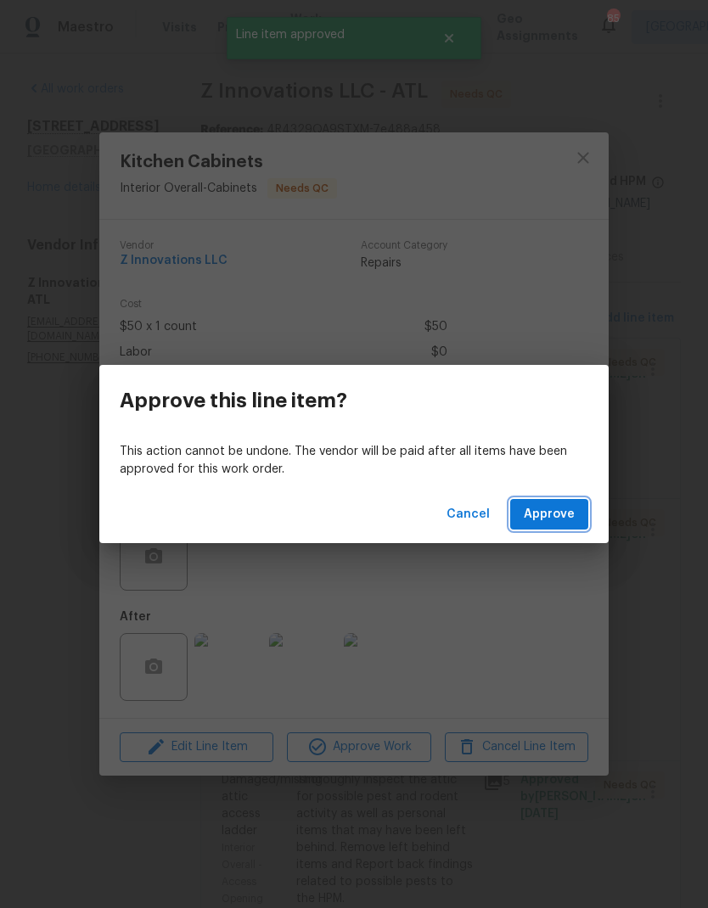
click at [570, 519] on span "Approve" at bounding box center [549, 514] width 51 height 21
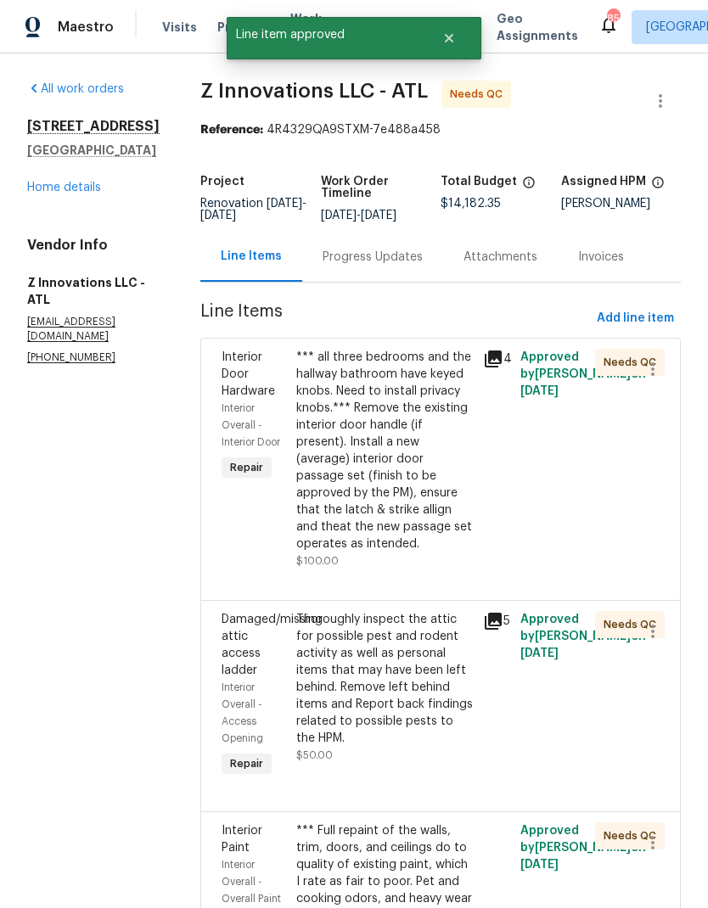
click at [421, 503] on div "*** all three bedrooms and the hallway bathroom have keyed knobs. Need to insta…" at bounding box center [384, 451] width 177 height 204
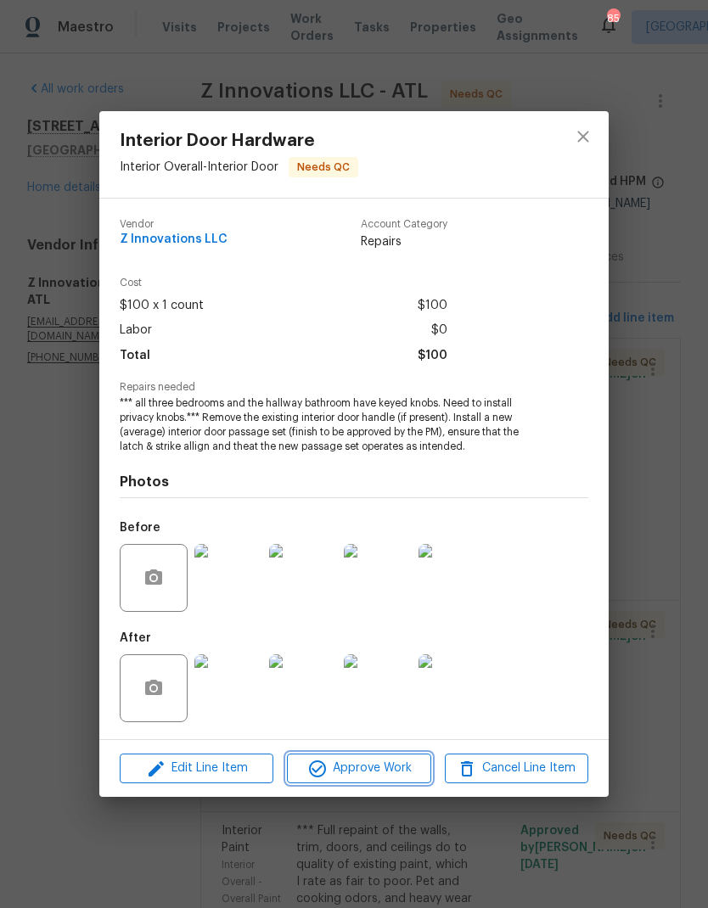
click at [400, 777] on span "Approve Work" at bounding box center [358, 768] width 133 height 21
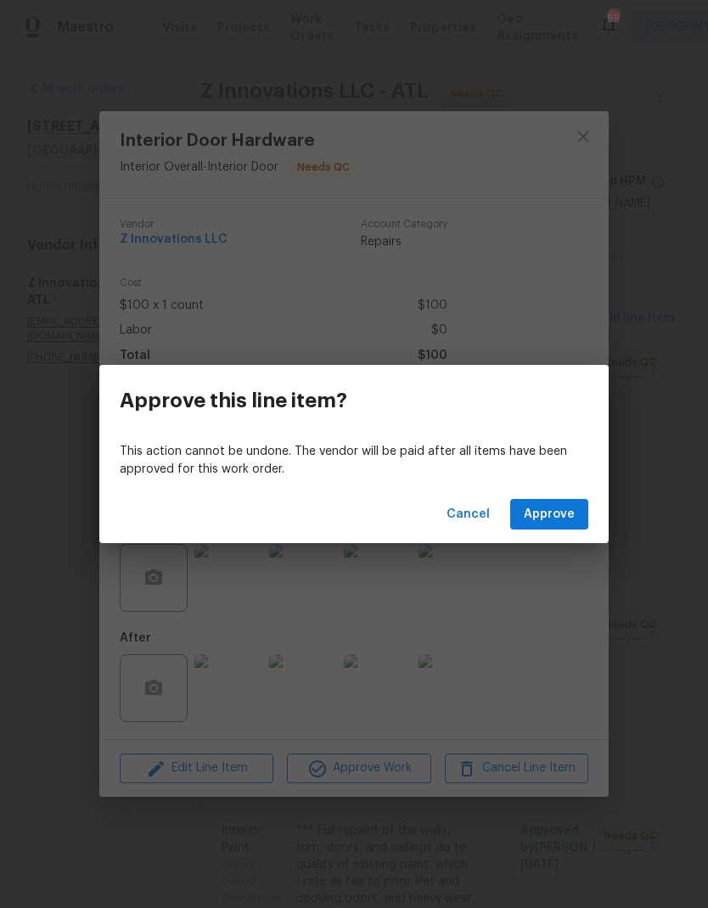
click at [564, 508] on span "Approve" at bounding box center [549, 514] width 51 height 21
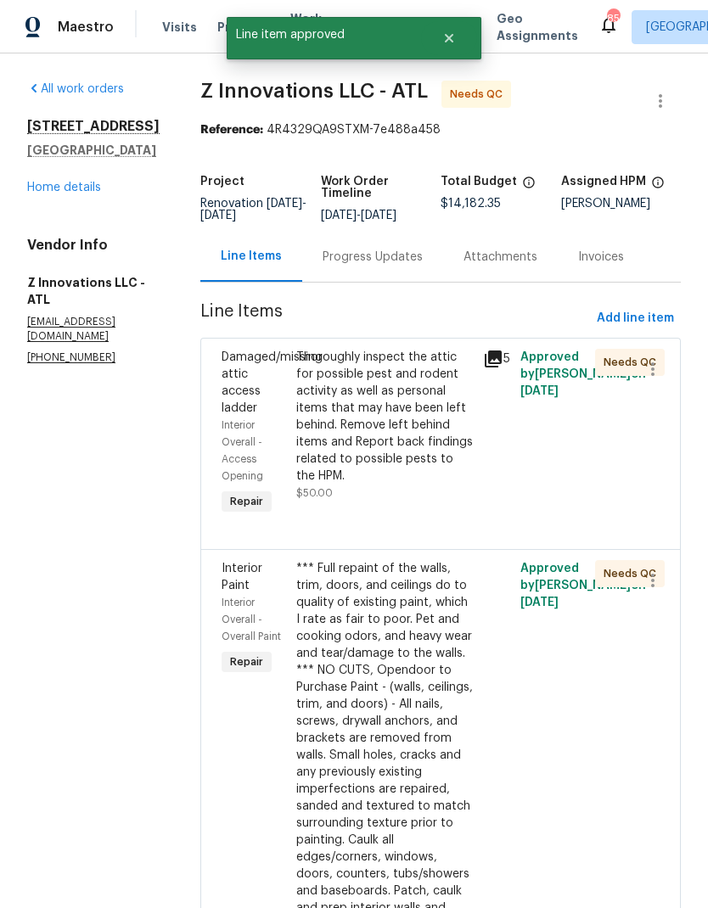
click at [425, 446] on div "Thoroughly inspect the attic for possible pest and rodent activity as well as p…" at bounding box center [384, 417] width 177 height 136
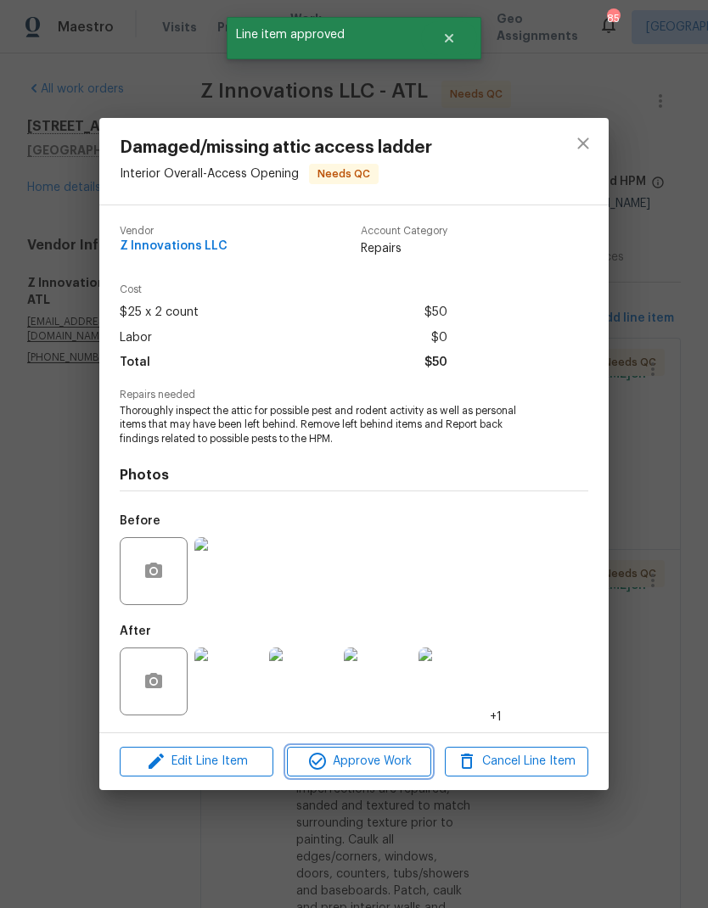
click at [409, 766] on span "Approve Work" at bounding box center [358, 761] width 133 height 21
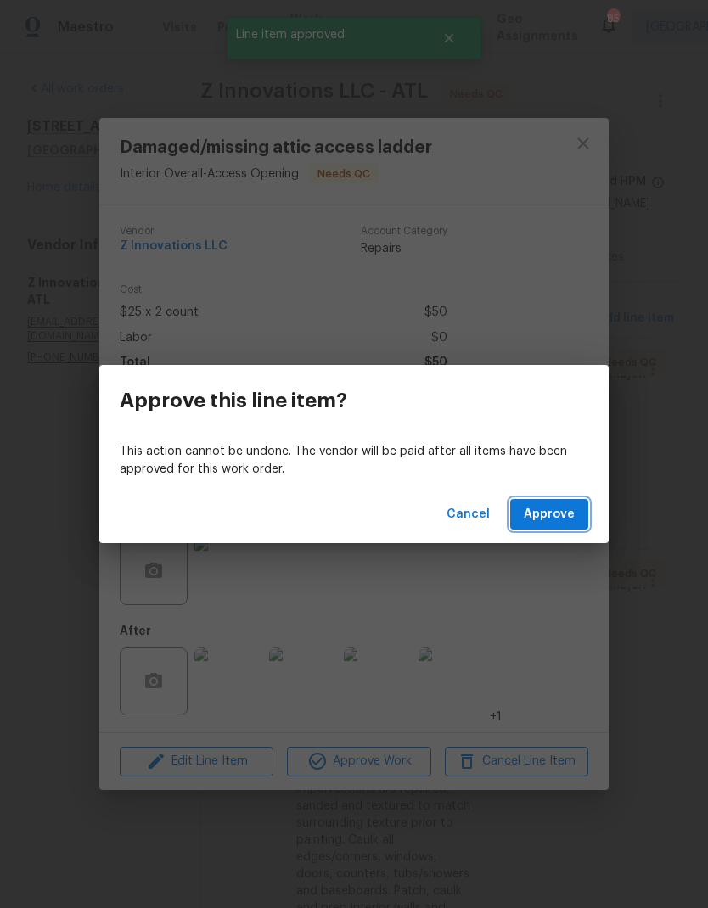
click at [571, 506] on span "Approve" at bounding box center [549, 514] width 51 height 21
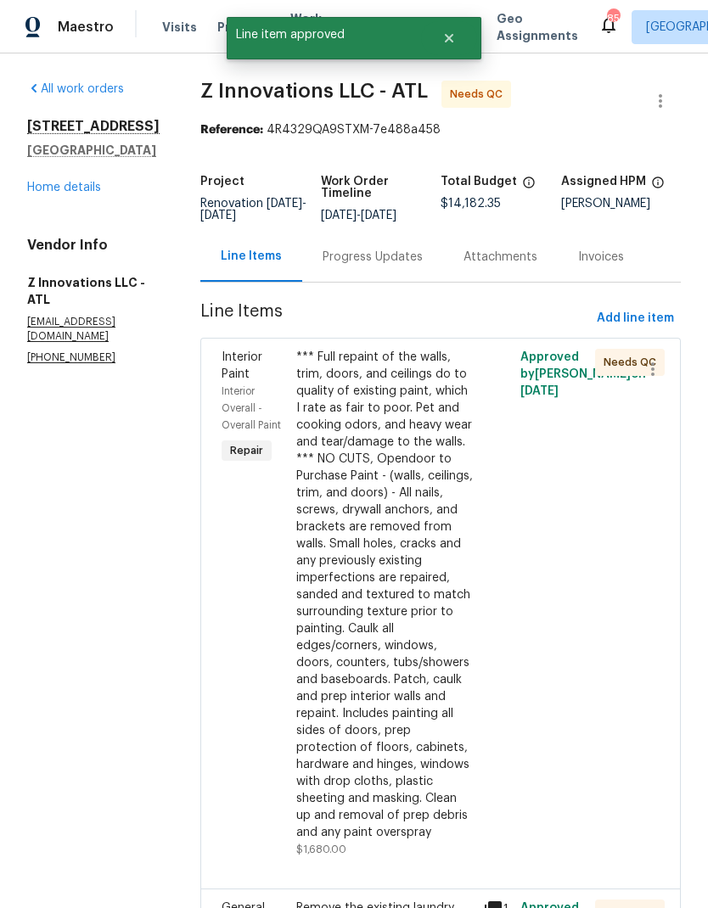
click at [440, 619] on div "*** Full repaint of the walls, trim, doors, and ceilings do to quality of exist…" at bounding box center [384, 595] width 177 height 492
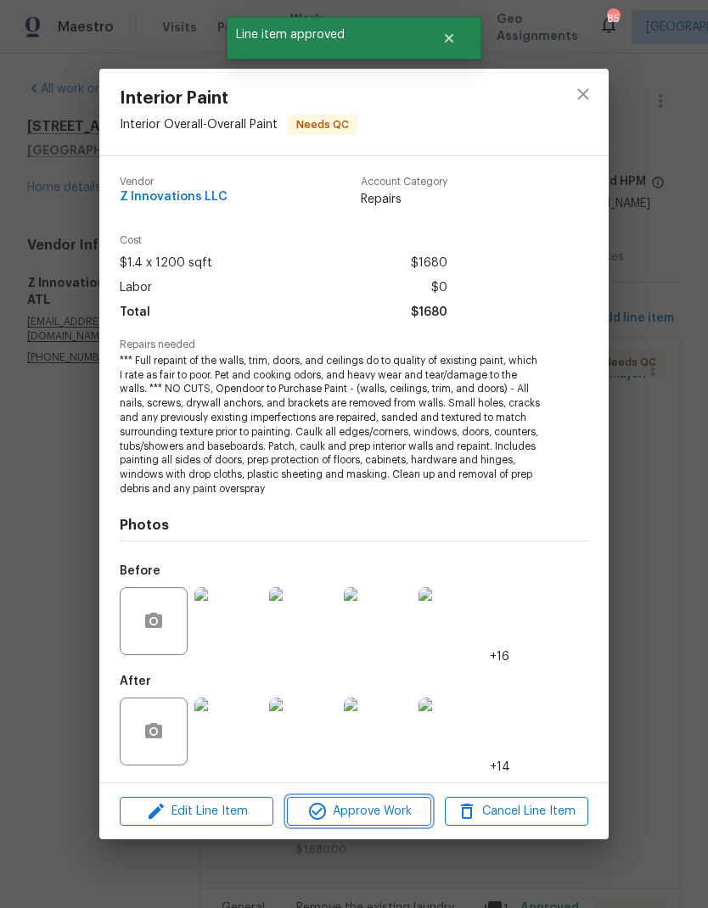
click at [415, 807] on span "Approve Work" at bounding box center [358, 811] width 133 height 21
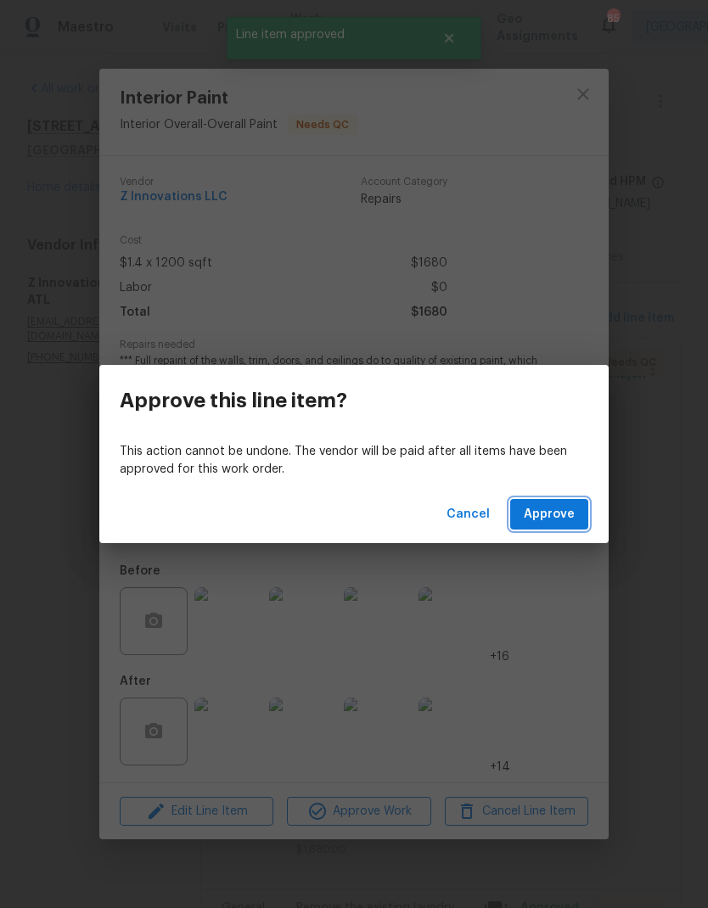
click at [570, 516] on span "Approve" at bounding box center [549, 514] width 51 height 21
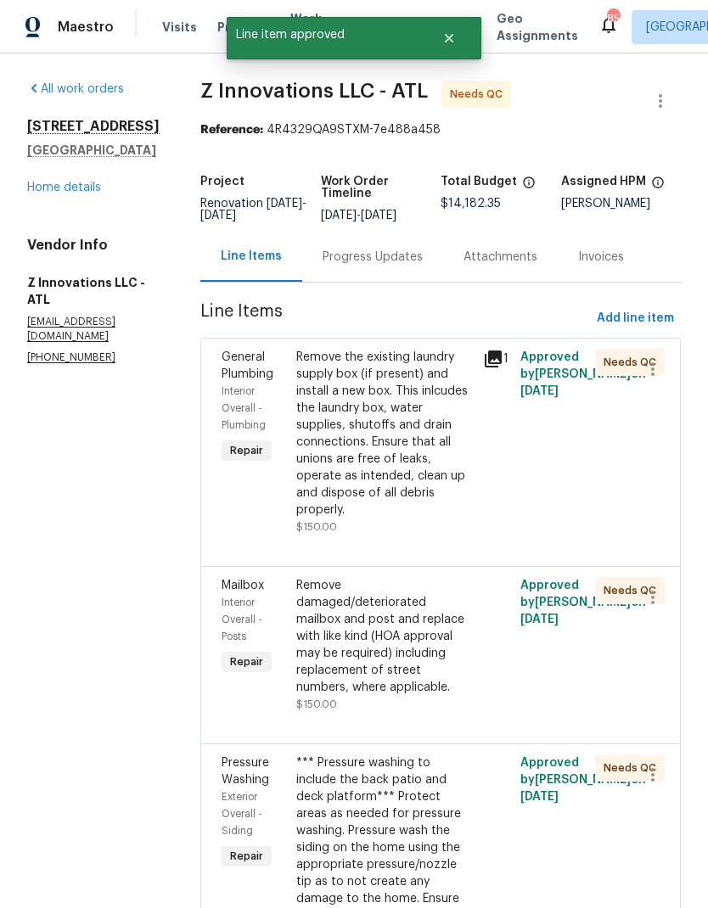
click at [399, 478] on div "Remove the existing laundry supply box (if present) and install a new box. This…" at bounding box center [384, 434] width 177 height 170
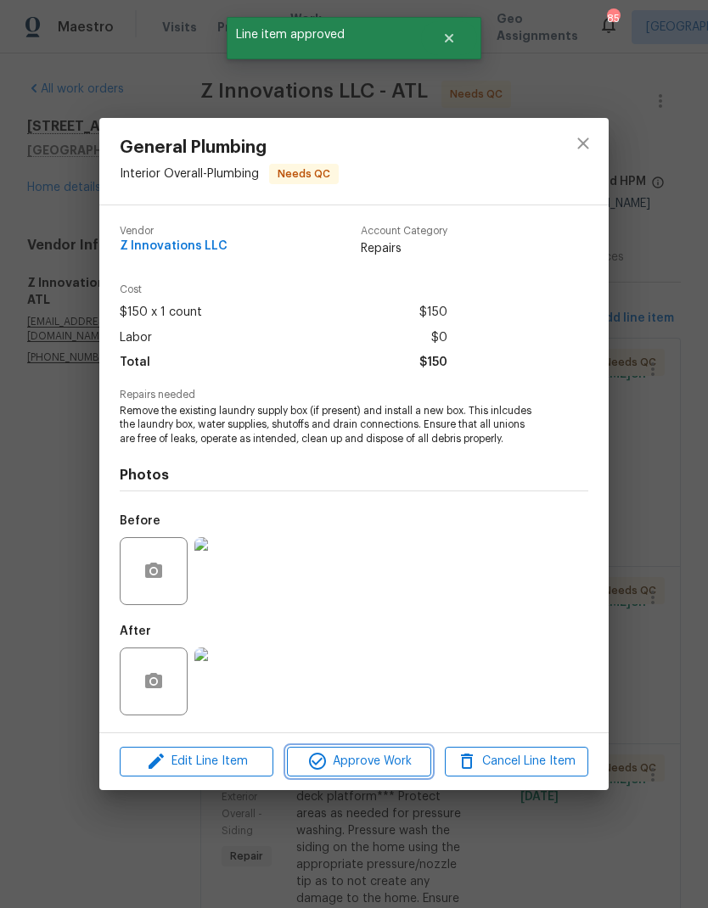
click at [387, 766] on span "Approve Work" at bounding box center [358, 761] width 133 height 21
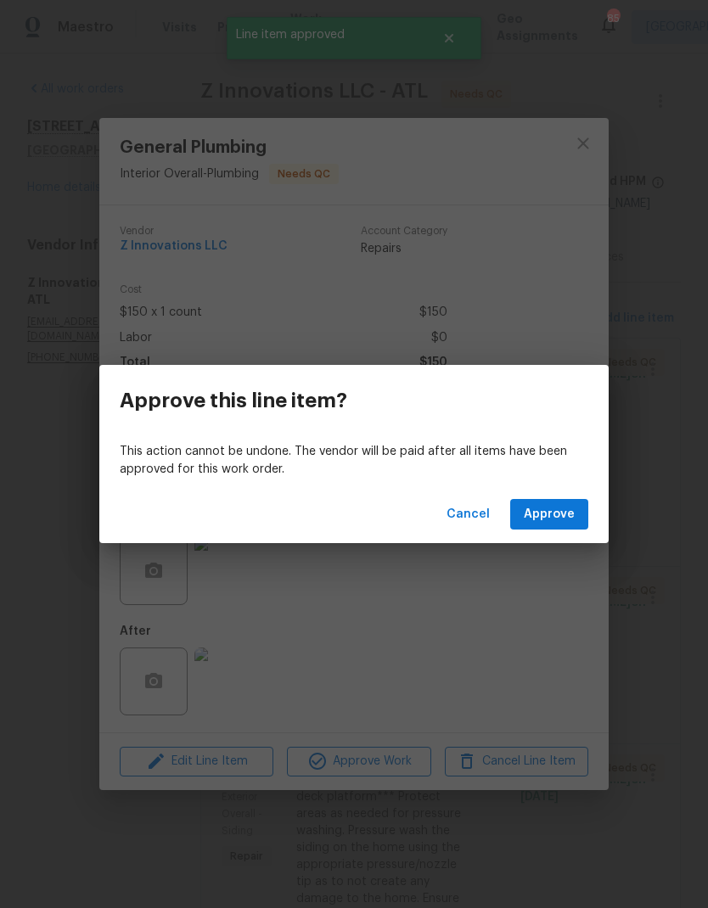
click at [575, 518] on button "Approve" at bounding box center [549, 514] width 78 height 31
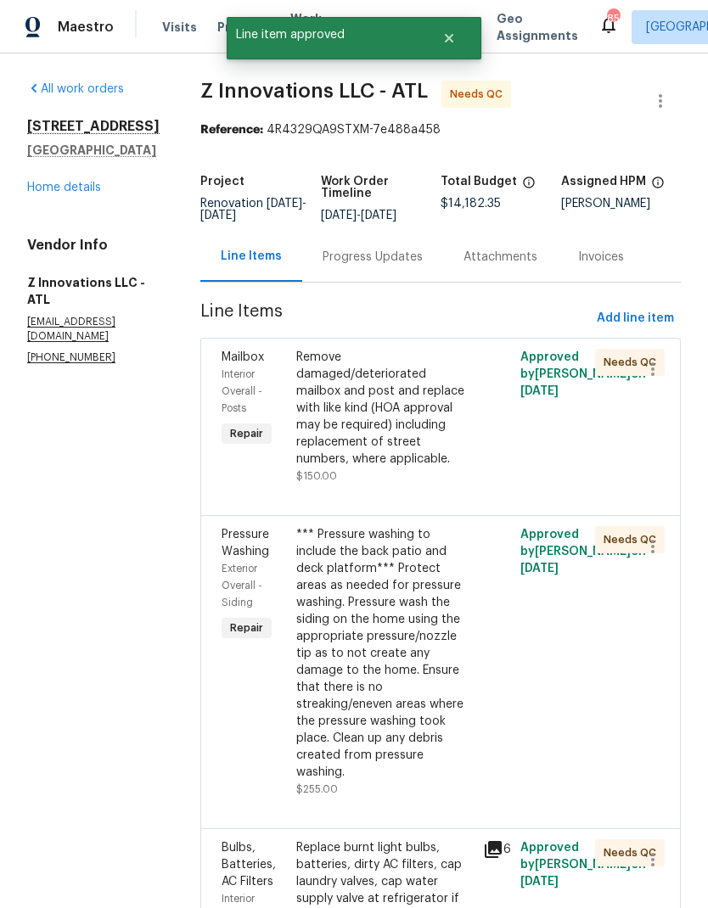
click at [430, 423] on div "Remove damaged/deteriorated mailbox and post and replace with like kind (HOA ap…" at bounding box center [384, 408] width 177 height 119
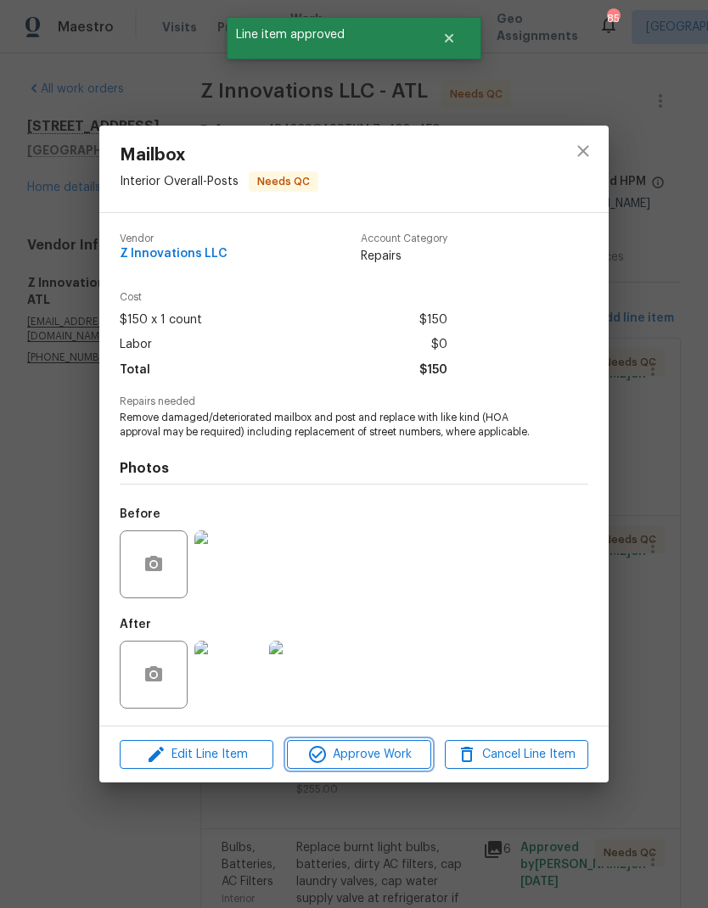
click at [410, 764] on span "Approve Work" at bounding box center [358, 754] width 133 height 21
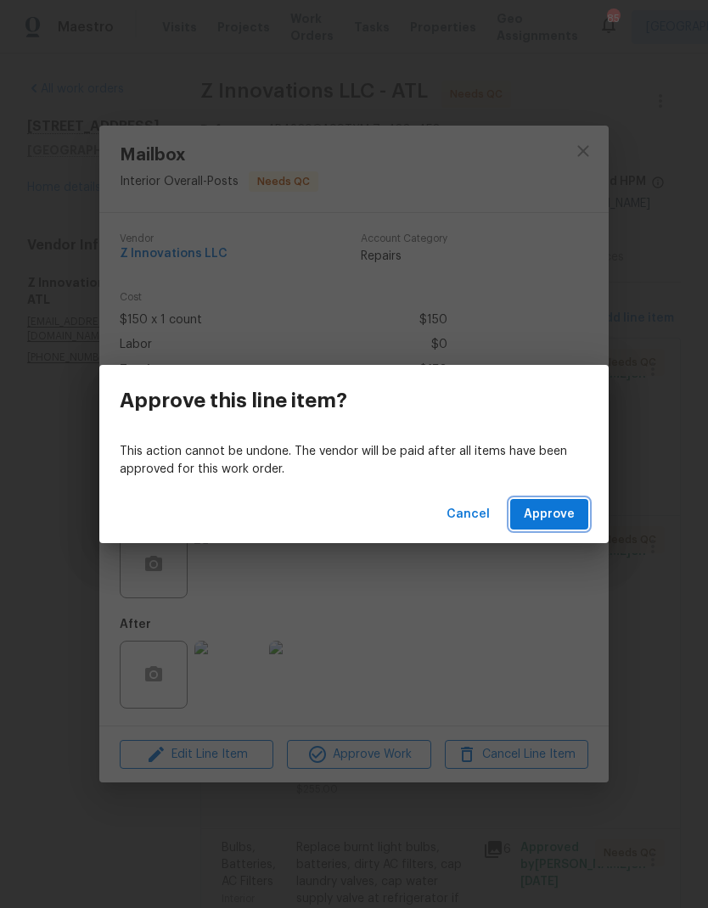
click at [584, 510] on button "Approve" at bounding box center [549, 514] width 78 height 31
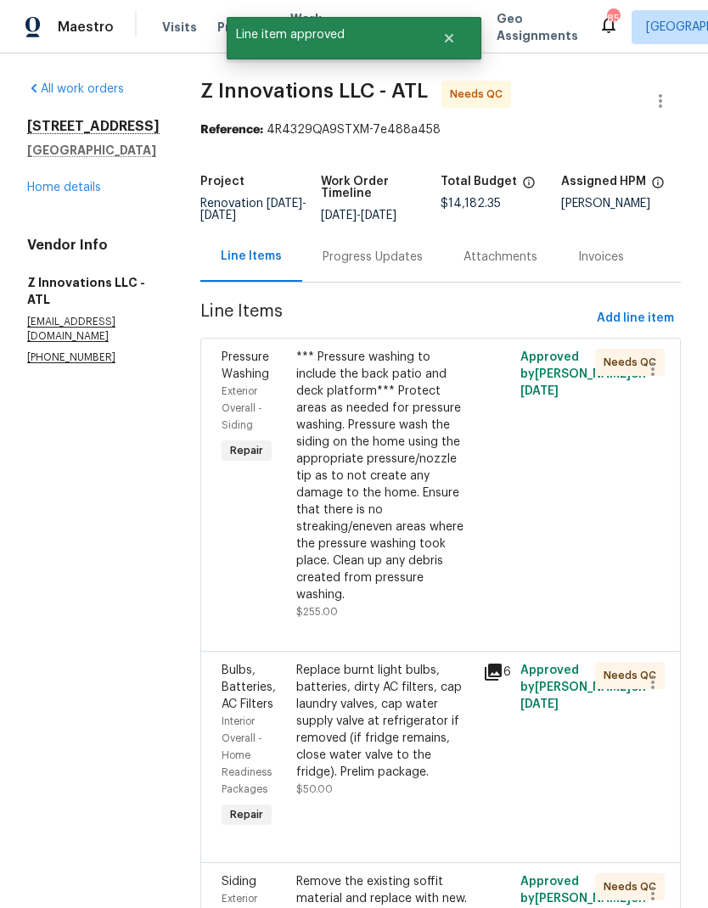
click at [424, 509] on div "*** Pressure washing to include the back patio and deck platform*** Protect are…" at bounding box center [384, 476] width 177 height 255
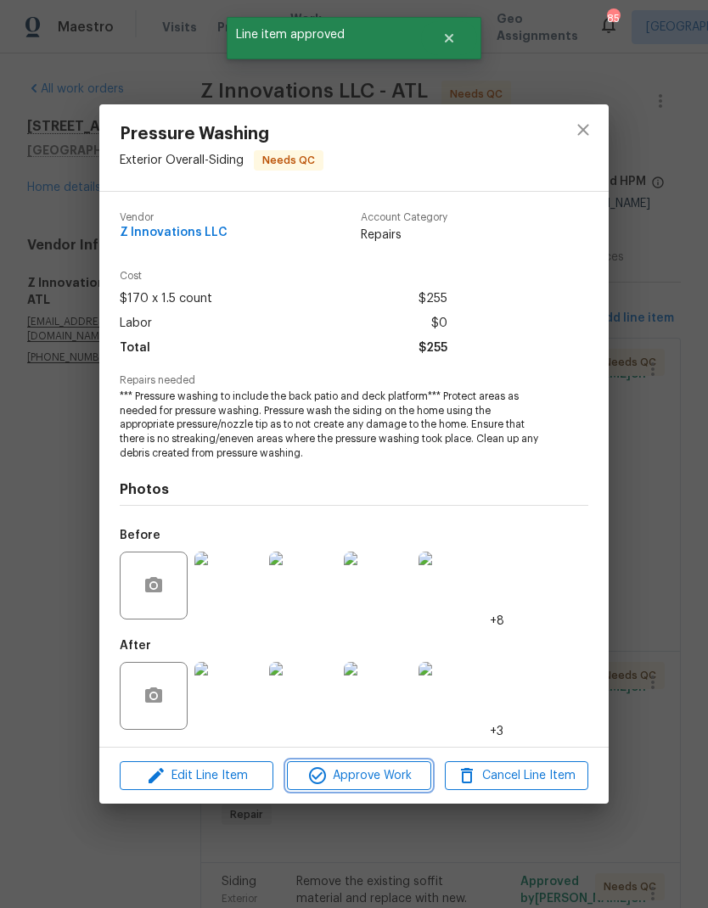
click at [401, 784] on span "Approve Work" at bounding box center [358, 776] width 133 height 21
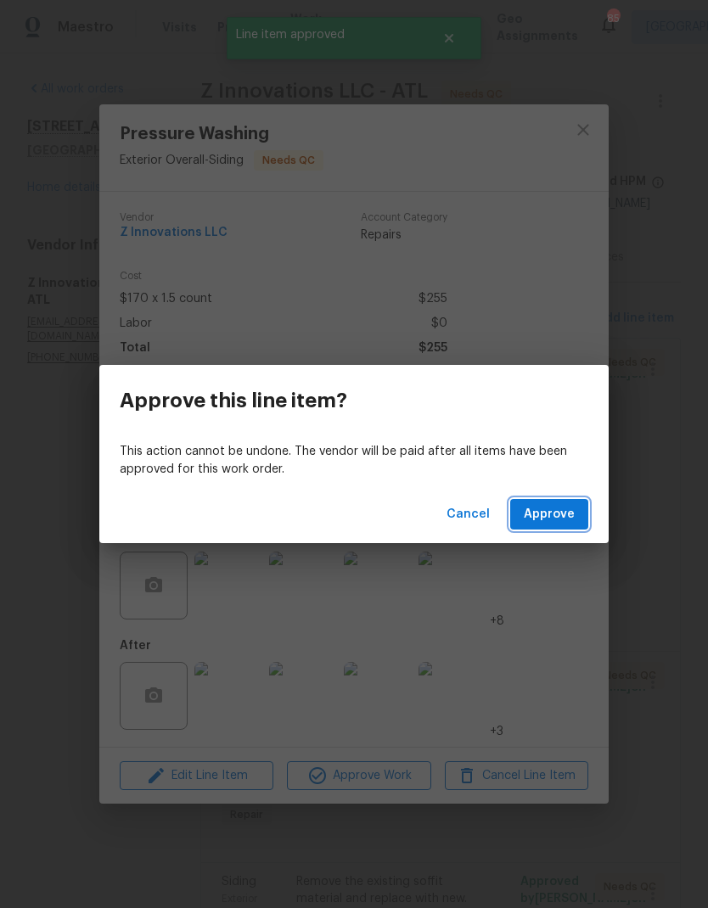
click at [577, 505] on button "Approve" at bounding box center [549, 514] width 78 height 31
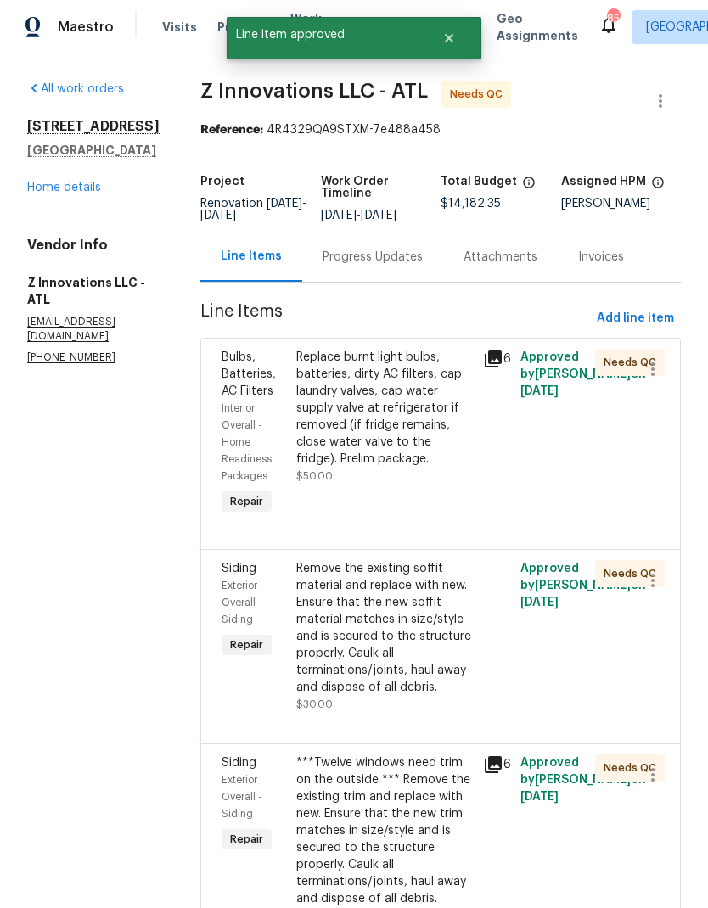
click at [414, 412] on div "Replace burnt light bulbs, batteries, dirty AC filters, cap laundry valves, cap…" at bounding box center [384, 408] width 177 height 119
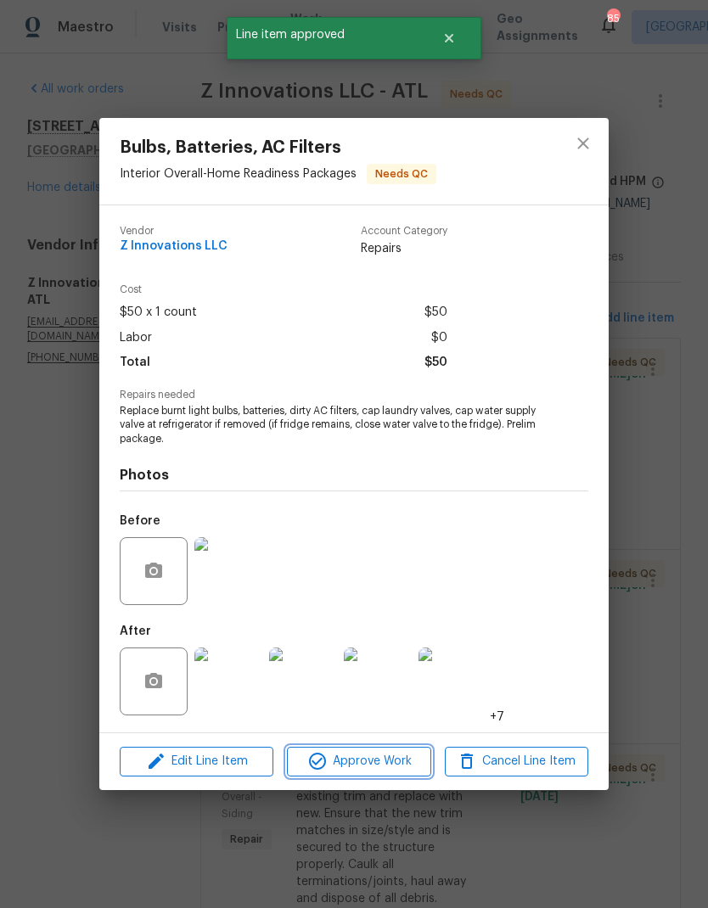
click at [397, 761] on span "Approve Work" at bounding box center [358, 761] width 133 height 21
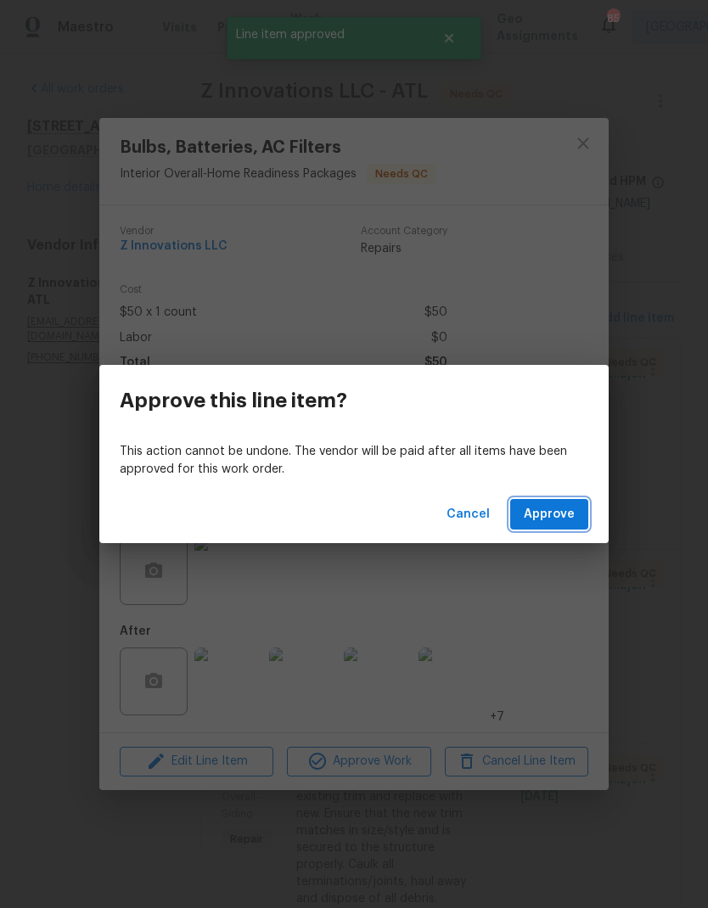
click at [579, 504] on button "Approve" at bounding box center [549, 514] width 78 height 31
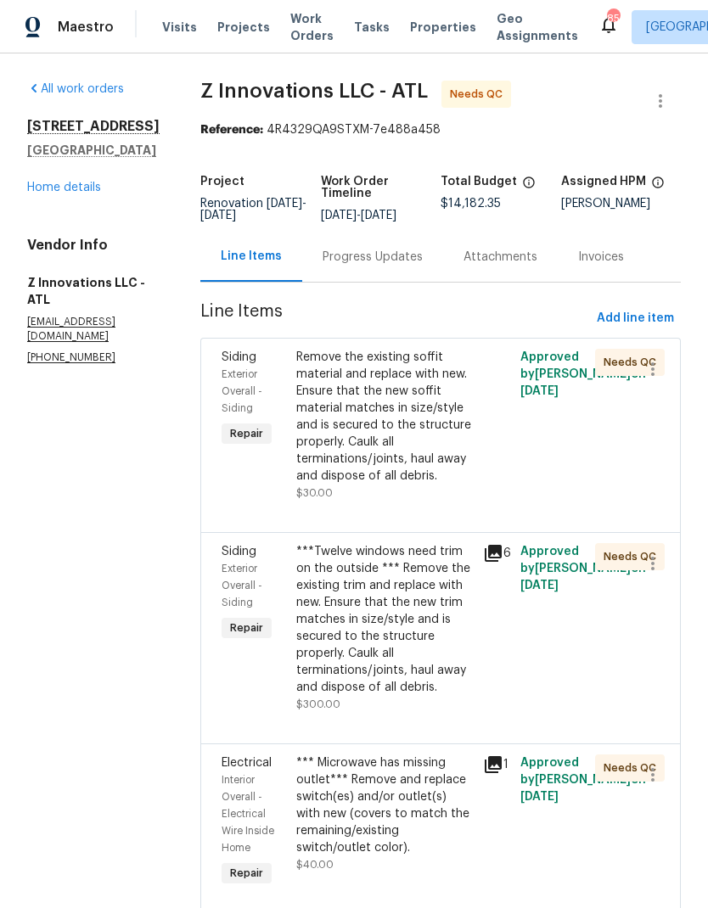
click at [399, 434] on div "Remove the existing soffit material and replace with new. Ensure that the new s…" at bounding box center [384, 417] width 177 height 136
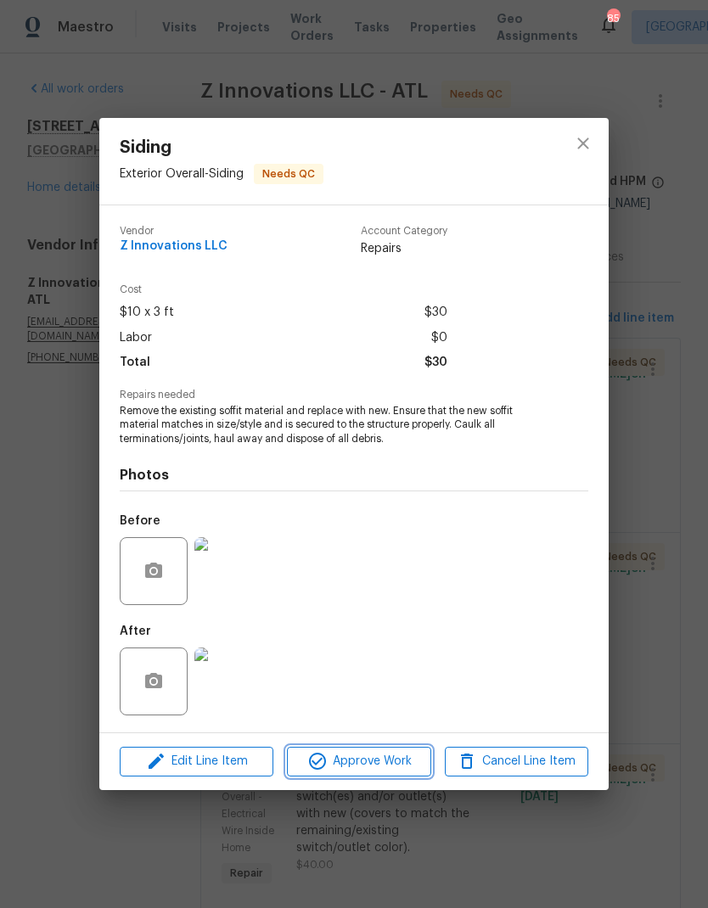
click at [405, 769] on span "Approve Work" at bounding box center [358, 761] width 133 height 21
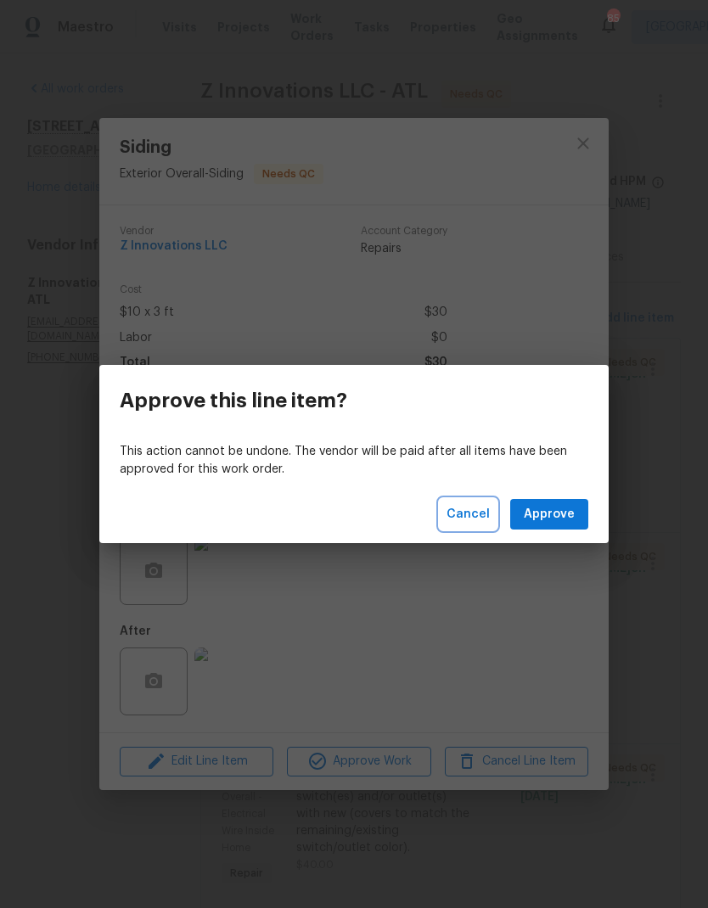
click at [481, 505] on span "Cancel" at bounding box center [468, 514] width 43 height 21
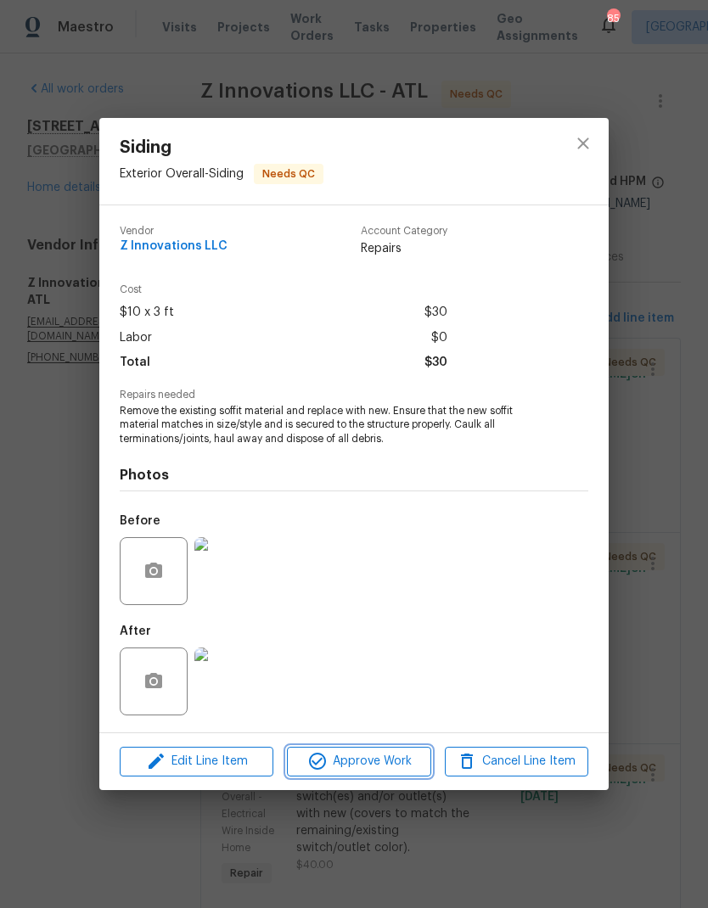
click at [385, 761] on span "Approve Work" at bounding box center [358, 761] width 133 height 21
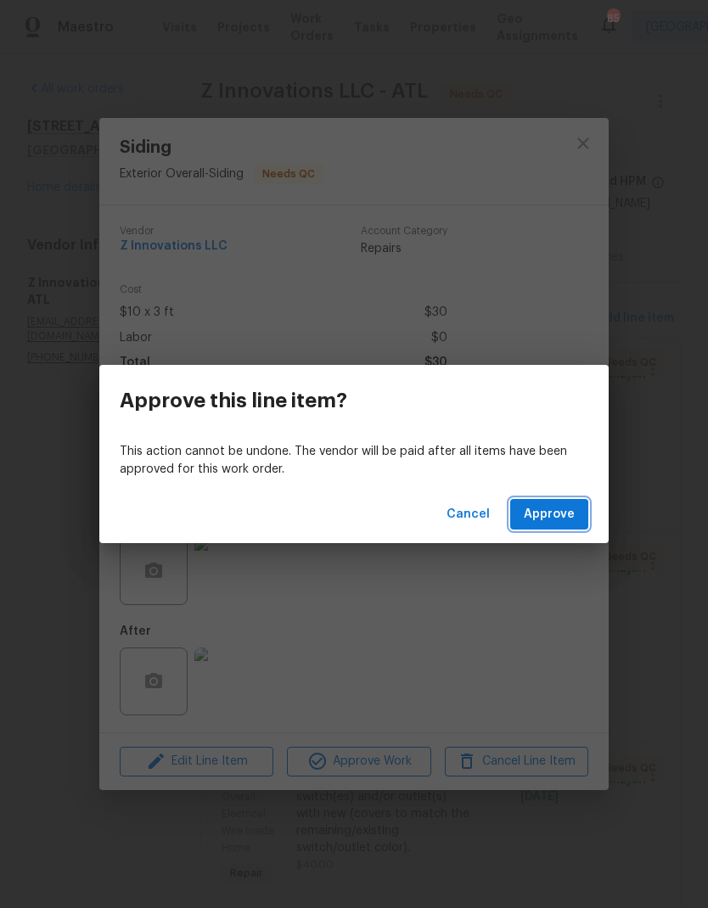
click at [587, 514] on button "Approve" at bounding box center [549, 514] width 78 height 31
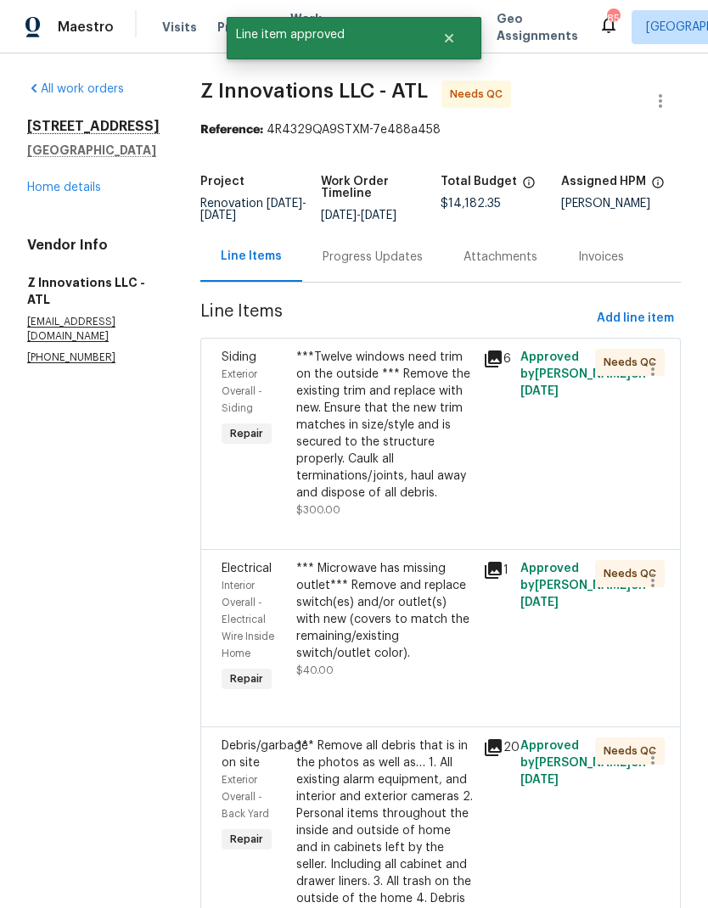
click at [394, 464] on div "***Twelve windows need trim on the outside *** Remove the existing trim and rep…" at bounding box center [384, 425] width 177 height 153
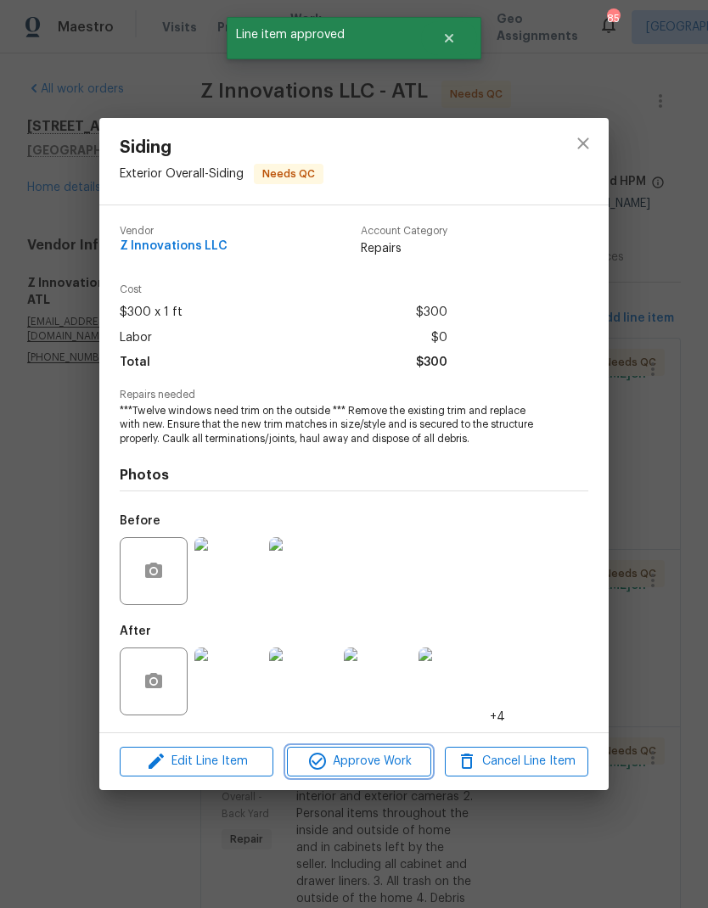
click at [411, 766] on span "Approve Work" at bounding box center [358, 761] width 133 height 21
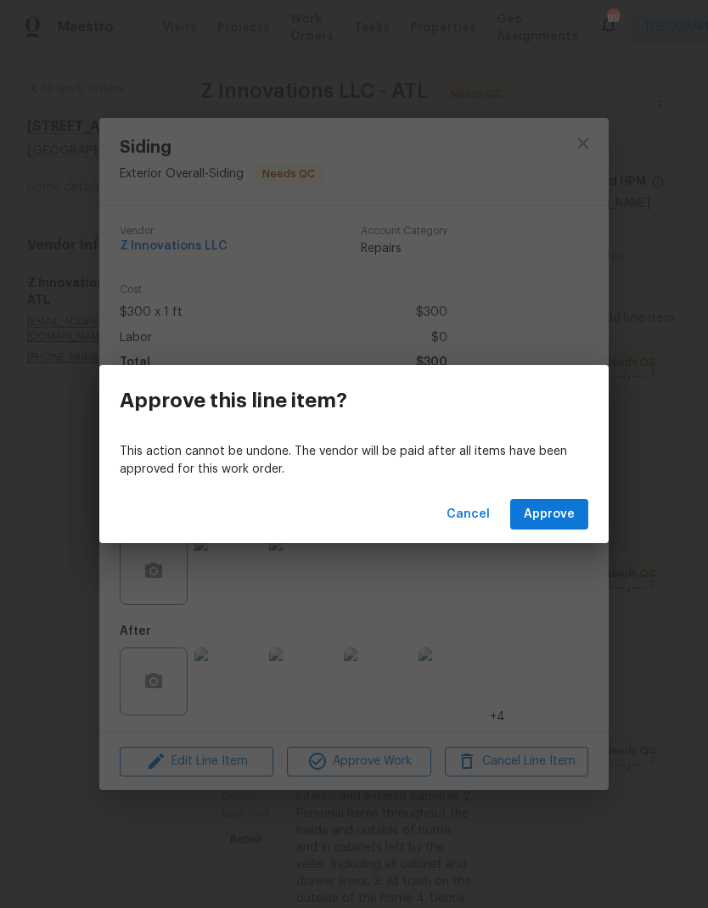
click at [581, 517] on button "Approve" at bounding box center [549, 514] width 78 height 31
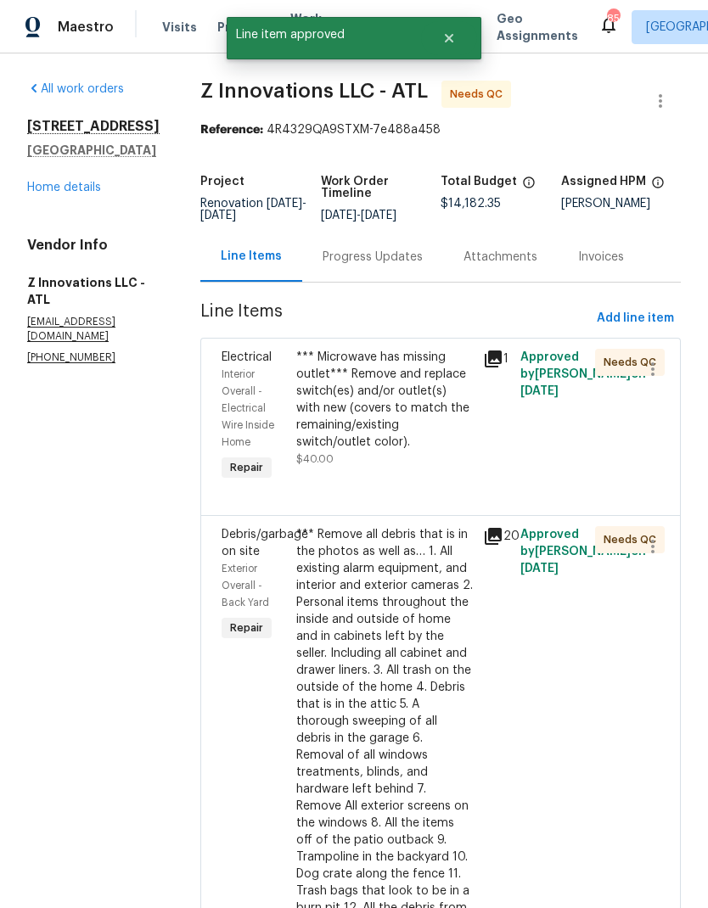
click at [385, 399] on div "*** Microwave has missing outlet*** Remove and replace switch(es) and/or outlet…" at bounding box center [384, 400] width 177 height 102
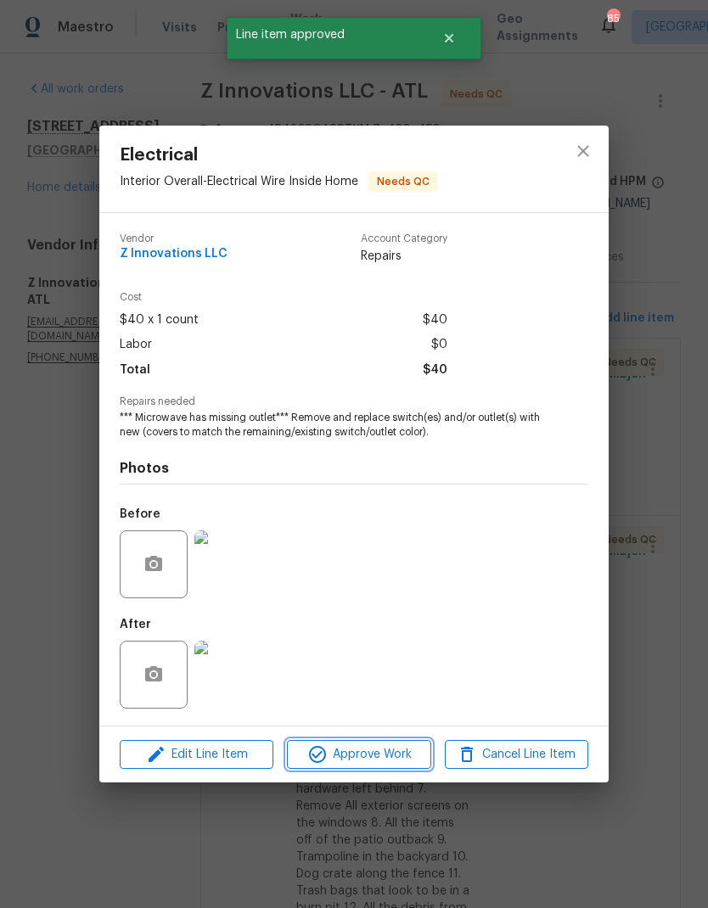
click at [383, 744] on button "Approve Work" at bounding box center [358, 755] width 143 height 30
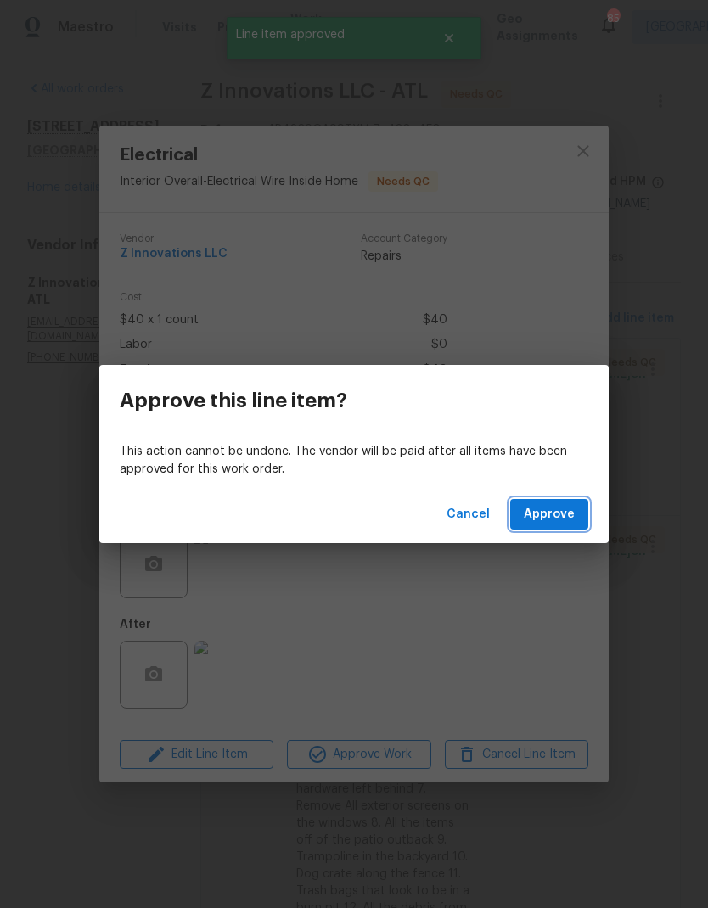
click at [571, 513] on span "Approve" at bounding box center [549, 514] width 51 height 21
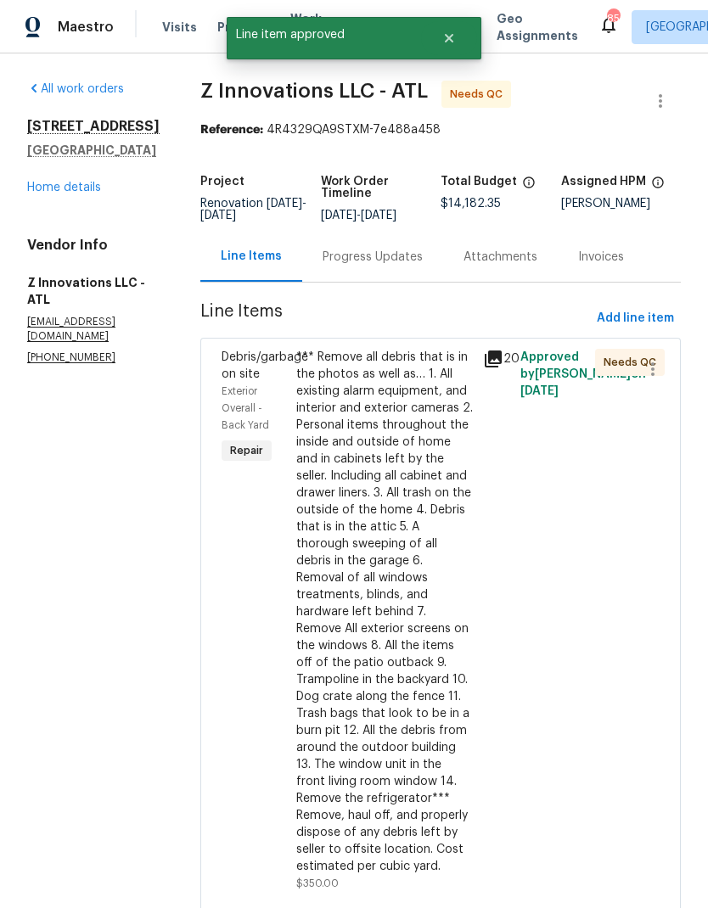
click at [393, 600] on div "*** Remove all debris that is in the photos as well as… 1. All existing alarm e…" at bounding box center [384, 612] width 177 height 526
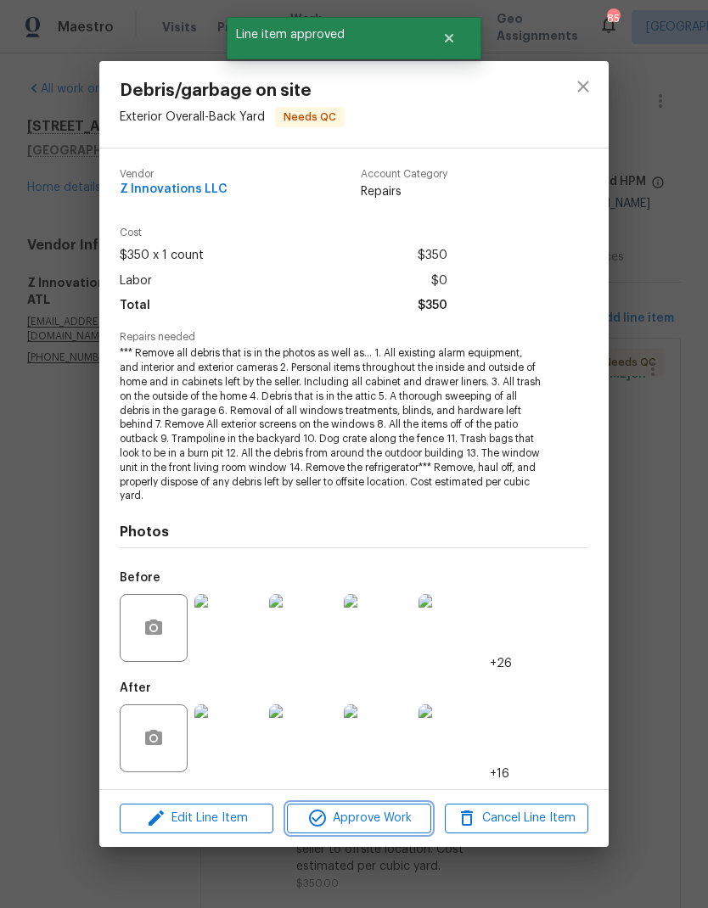
click at [408, 823] on span "Approve Work" at bounding box center [358, 818] width 133 height 21
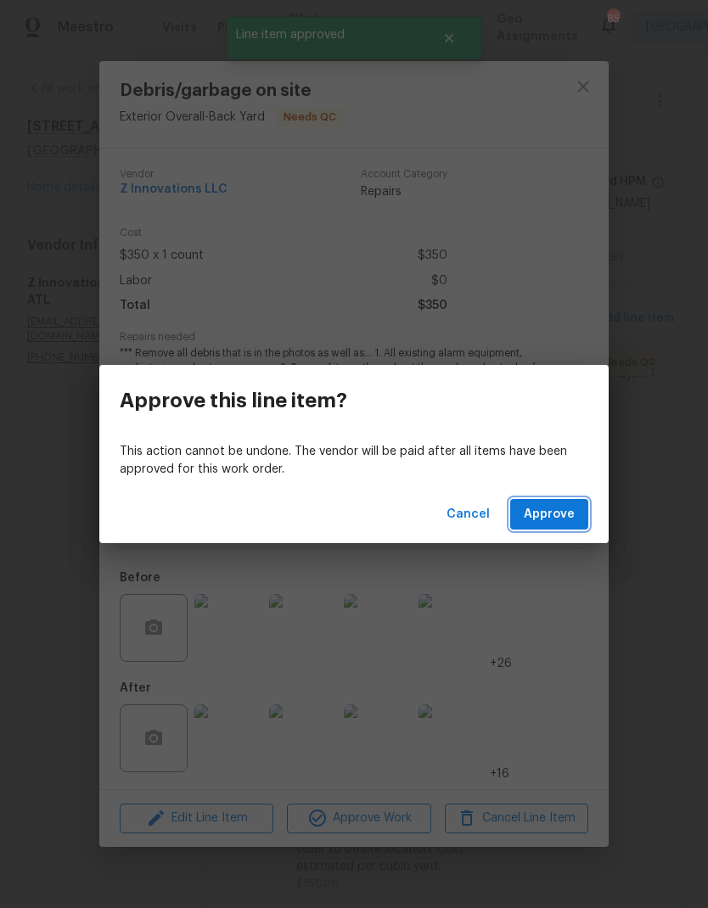
click at [576, 509] on button "Approve" at bounding box center [549, 514] width 78 height 31
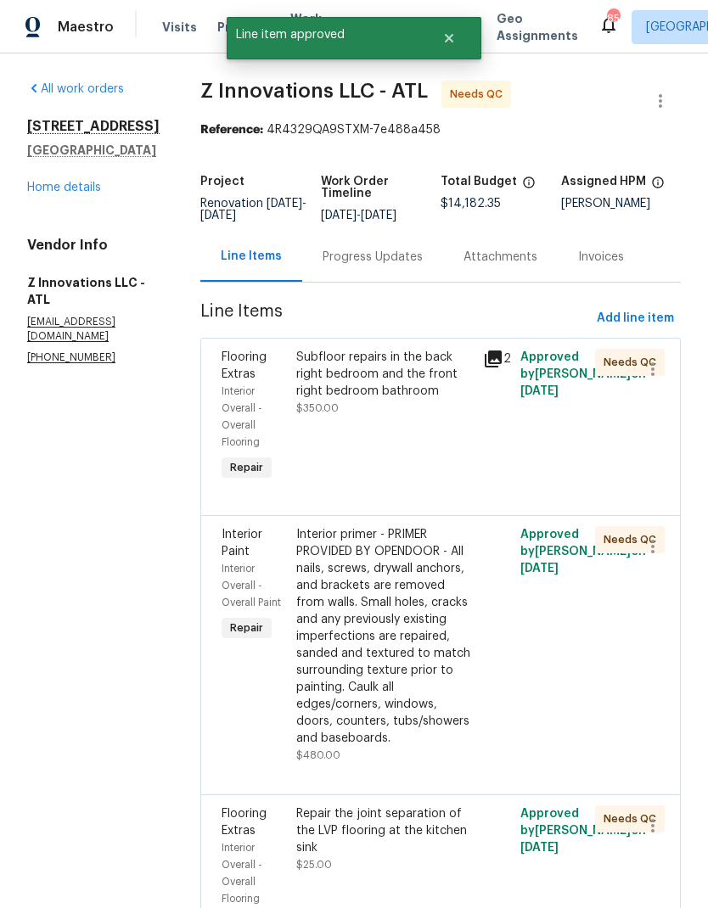
click at [400, 378] on div "Subfloor repairs in the back right bedroom and the front right bedroom bathroom" at bounding box center [384, 374] width 177 height 51
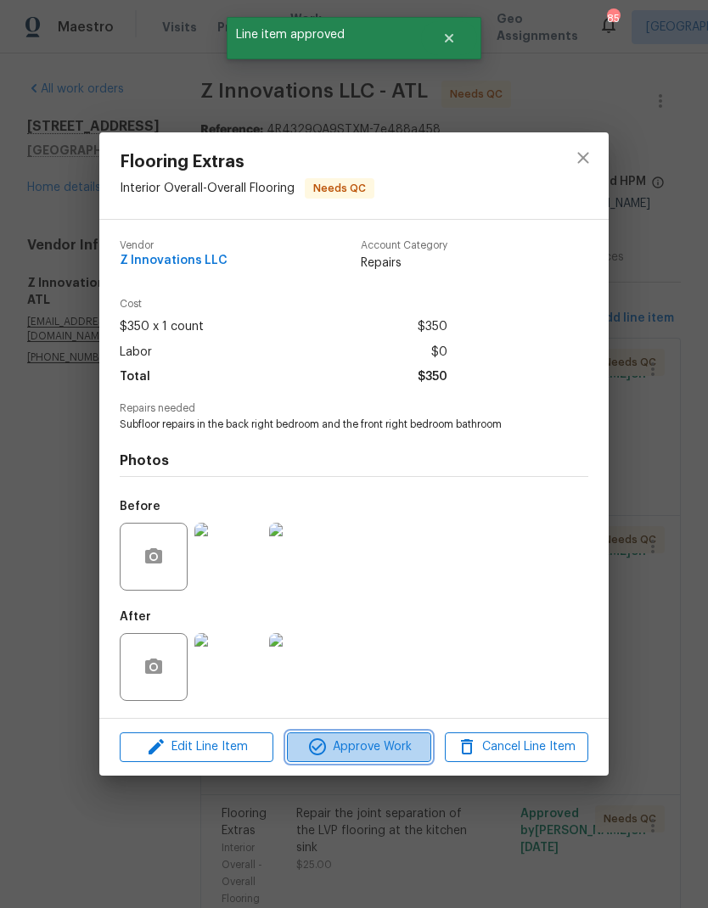
click at [407, 748] on span "Approve Work" at bounding box center [358, 747] width 133 height 21
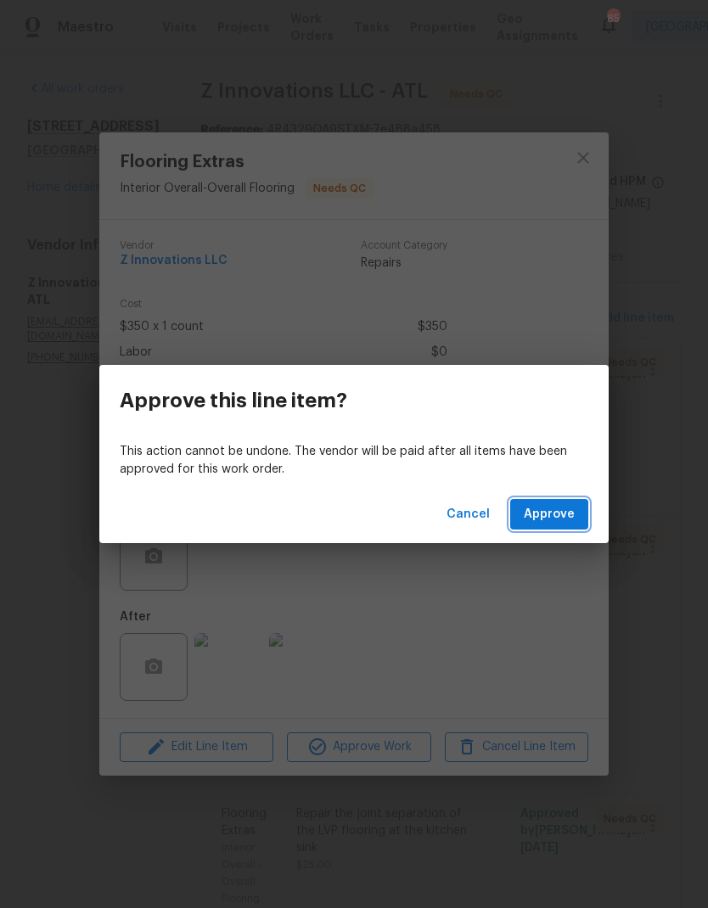
click at [570, 521] on span "Approve" at bounding box center [549, 514] width 51 height 21
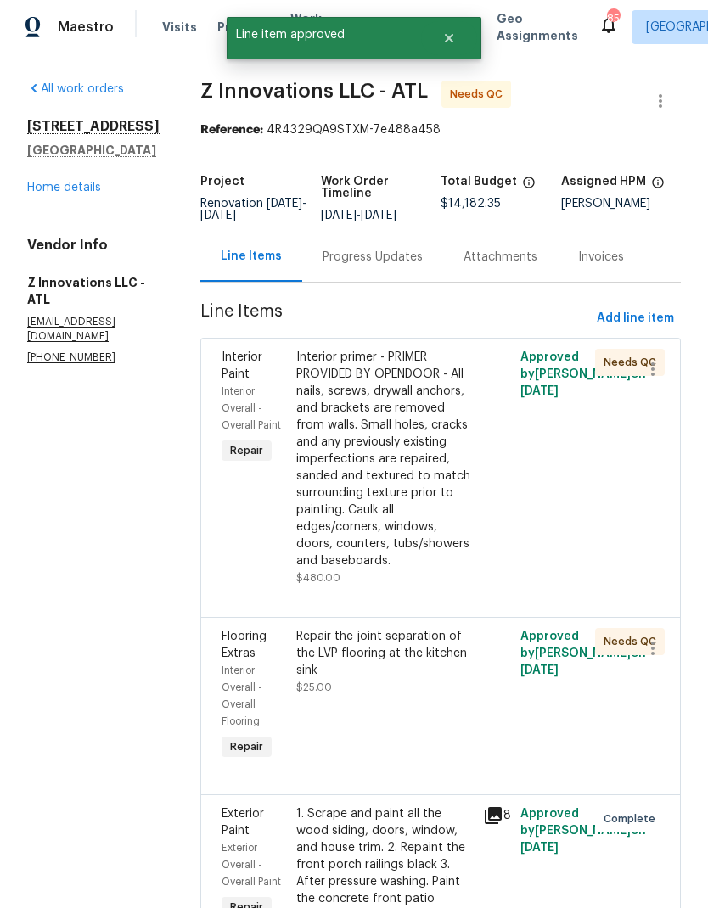
click at [423, 458] on div "Interior primer - PRIMER PROVIDED BY OPENDOOR - All nails, screws, drywall anch…" at bounding box center [384, 459] width 177 height 221
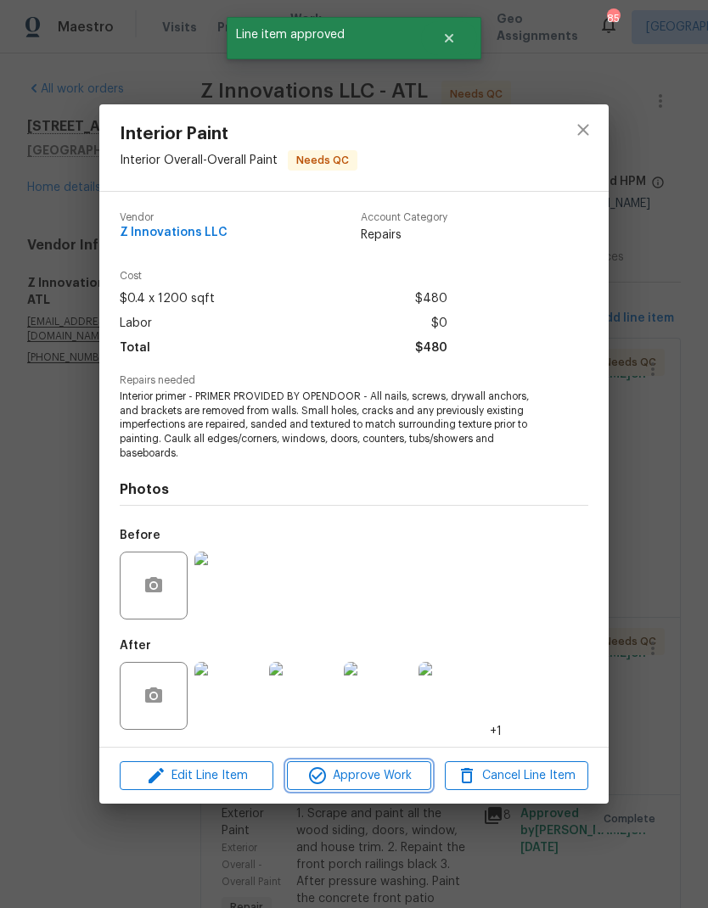
click at [407, 773] on span "Approve Work" at bounding box center [358, 776] width 133 height 21
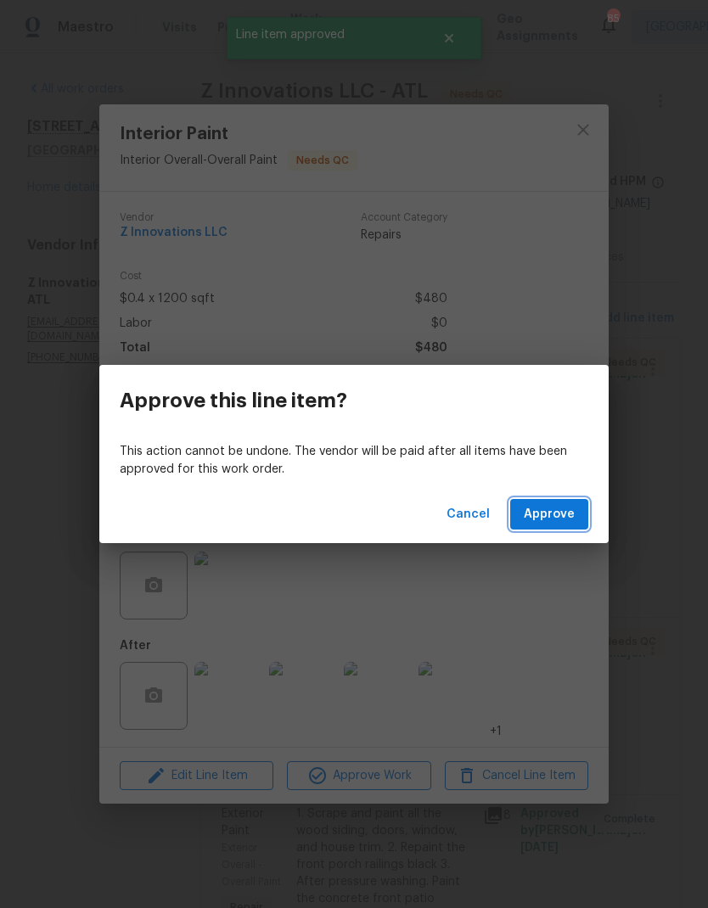
click at [575, 518] on button "Approve" at bounding box center [549, 514] width 78 height 31
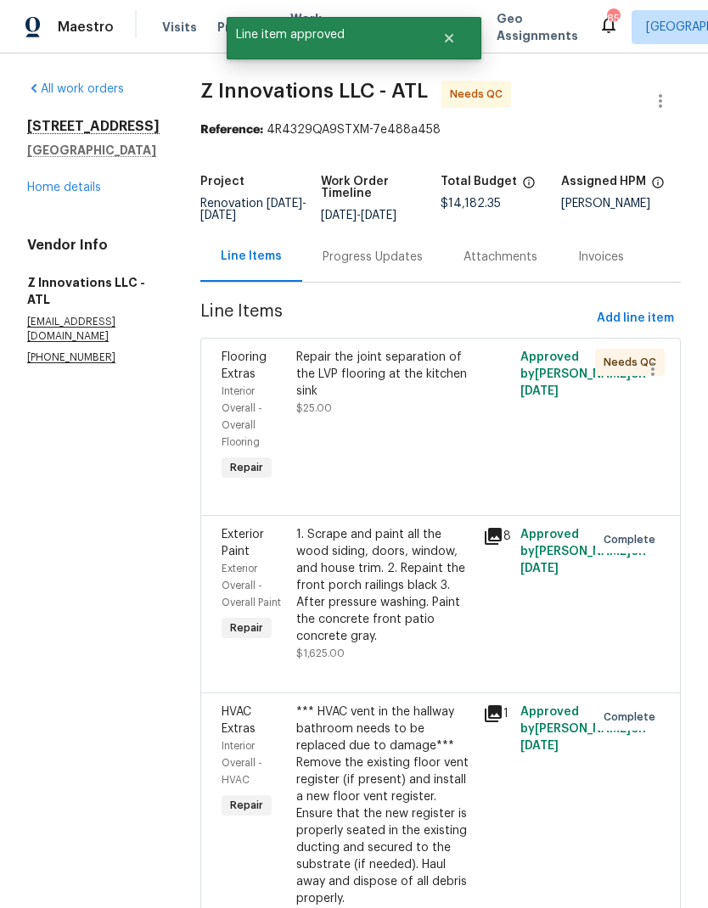
click at [447, 371] on div "Repair the joint separation of the LVP flooring at the kitchen sink" at bounding box center [384, 374] width 177 height 51
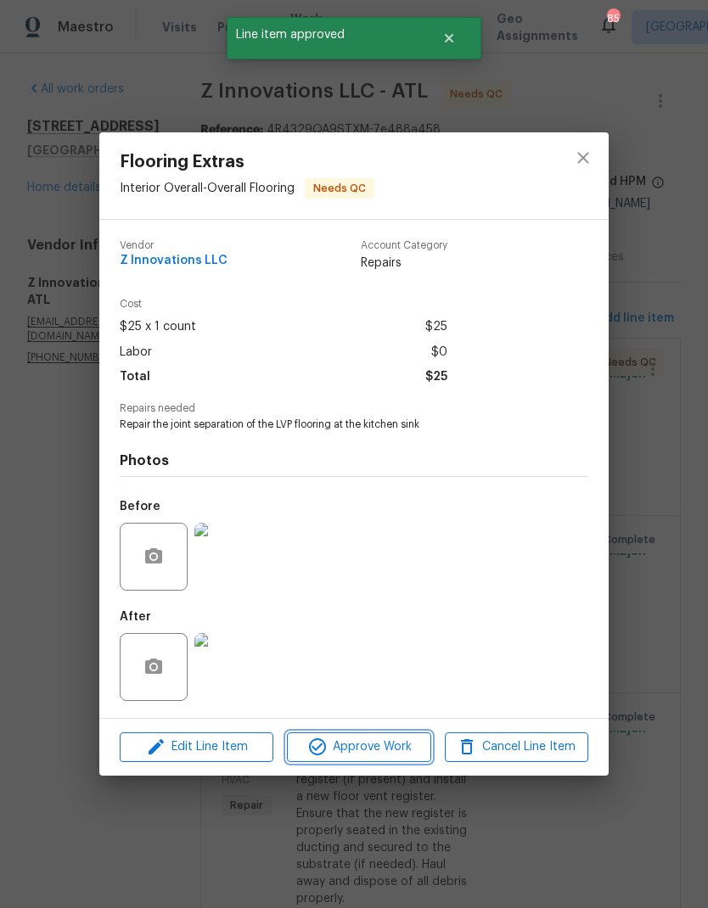
click at [400, 756] on span "Approve Work" at bounding box center [358, 747] width 133 height 21
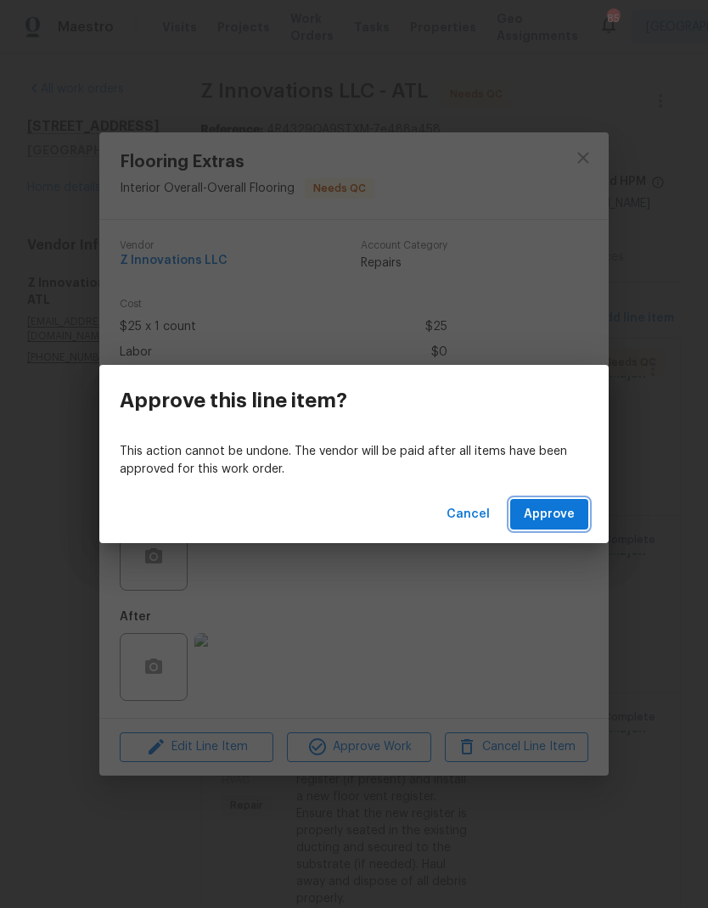
click at [575, 519] on button "Approve" at bounding box center [549, 514] width 78 height 31
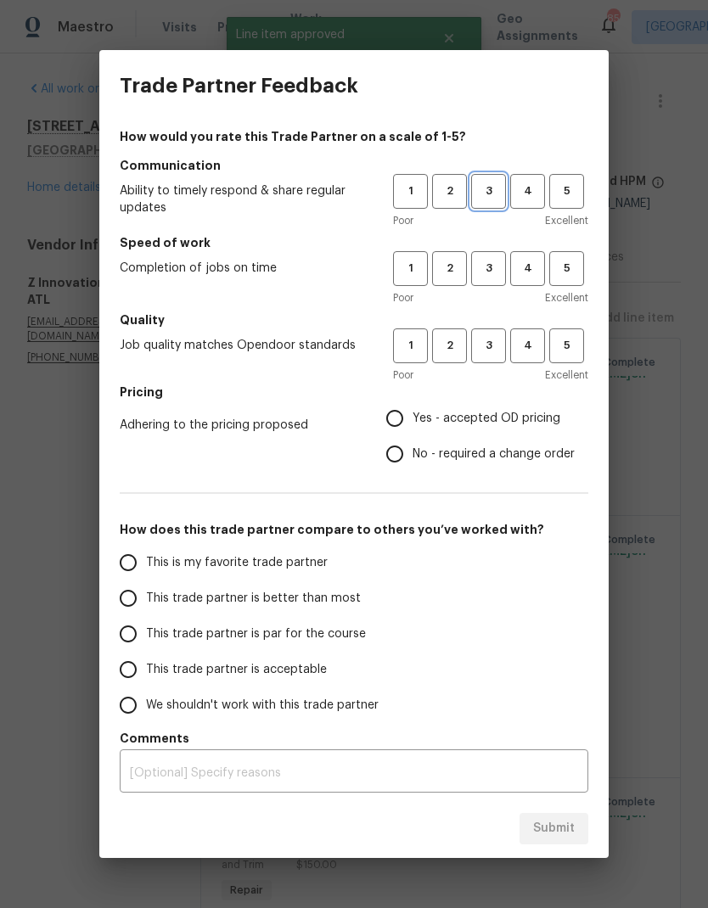
click at [497, 184] on span "3" at bounding box center [488, 192] width 31 height 20
click at [493, 261] on span "3" at bounding box center [488, 269] width 31 height 20
click at [500, 348] on span "3" at bounding box center [488, 346] width 31 height 20
click at [409, 459] on input "No - required a change order" at bounding box center [395, 454] width 36 height 36
radio input "true"
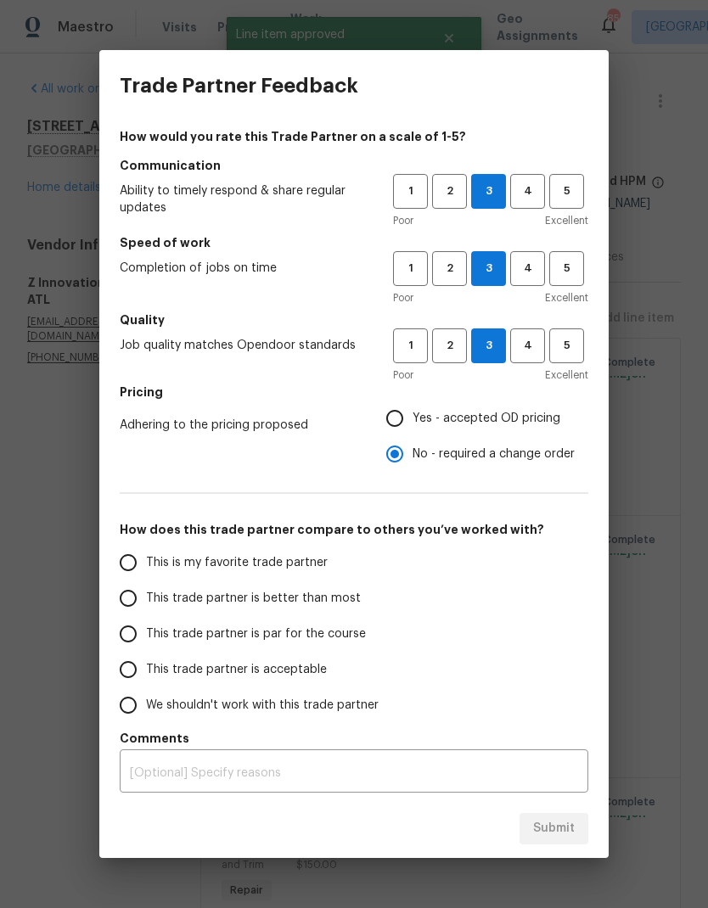
click at [135, 632] on input "This trade partner is par for the course" at bounding box center [128, 634] width 36 height 36
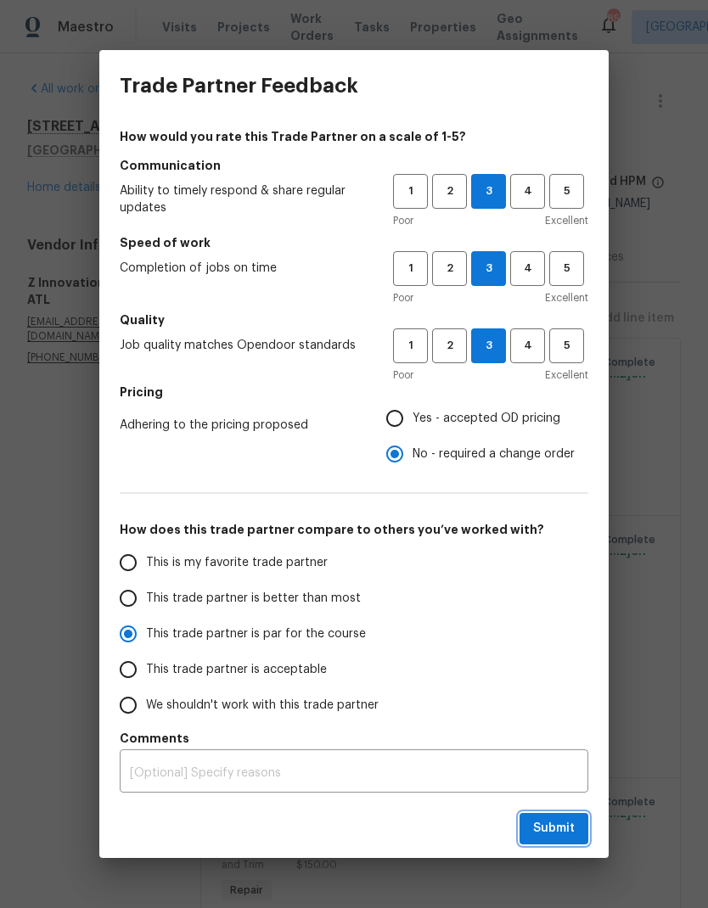
click at [568, 831] on span "Submit" at bounding box center [554, 828] width 42 height 21
radio input "true"
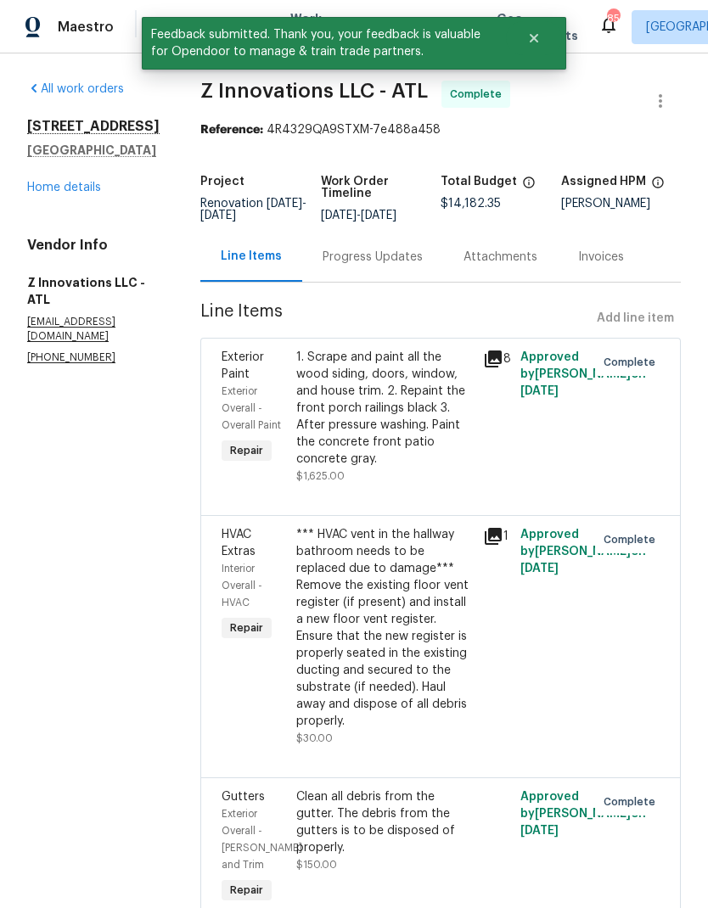
radio input "false"
click at [82, 193] on div "3885 Morning Creek Dr Atlanta, GA 30349 Home details" at bounding box center [93, 157] width 132 height 78
click at [70, 194] on link "Home details" at bounding box center [64, 188] width 74 height 12
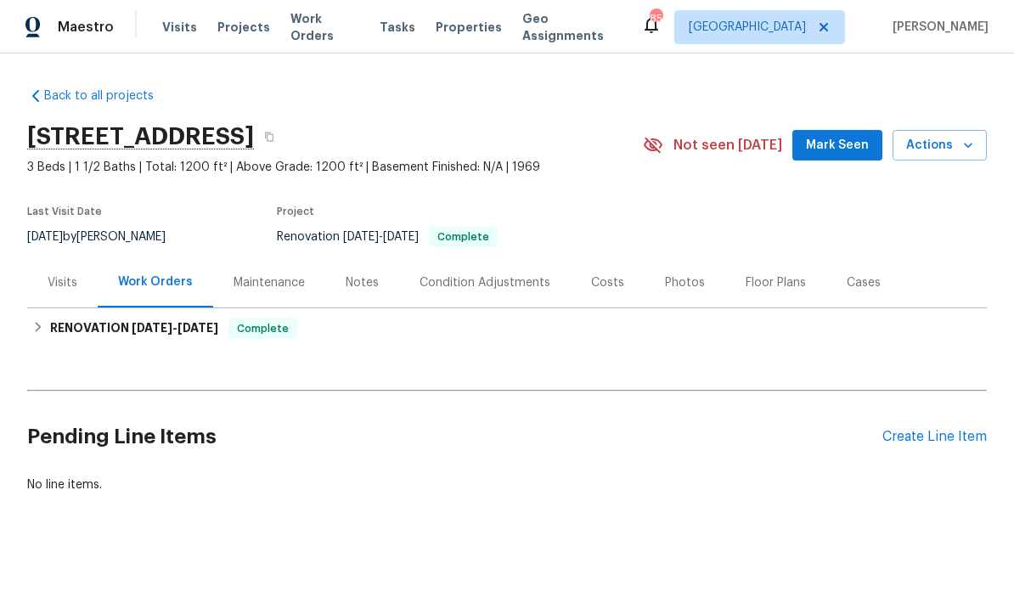
click at [694, 289] on div "Photos" at bounding box center [685, 282] width 40 height 17
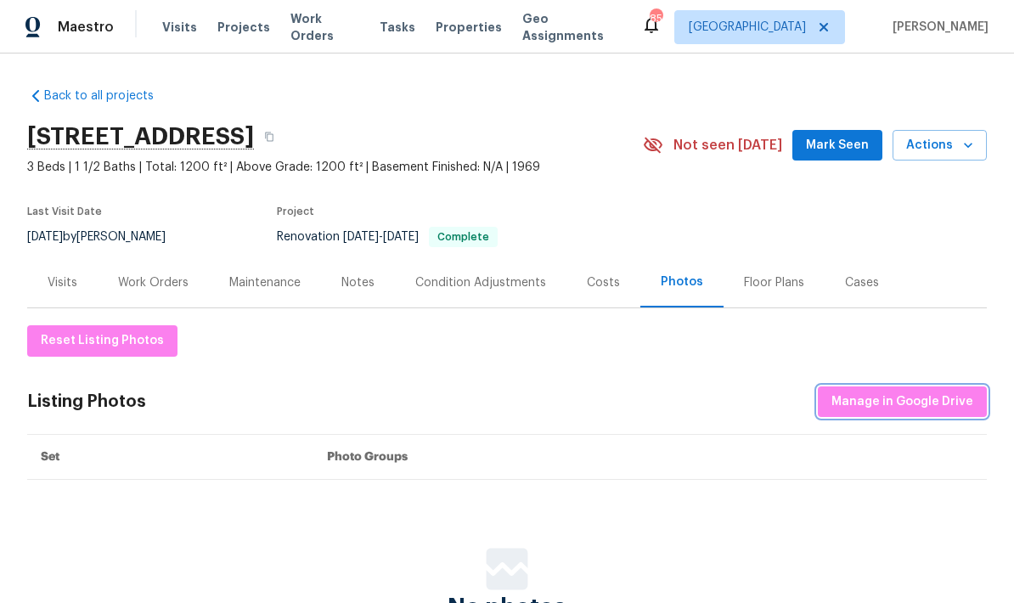
click at [707, 404] on span "Manage in Google Drive" at bounding box center [902, 401] width 142 height 21
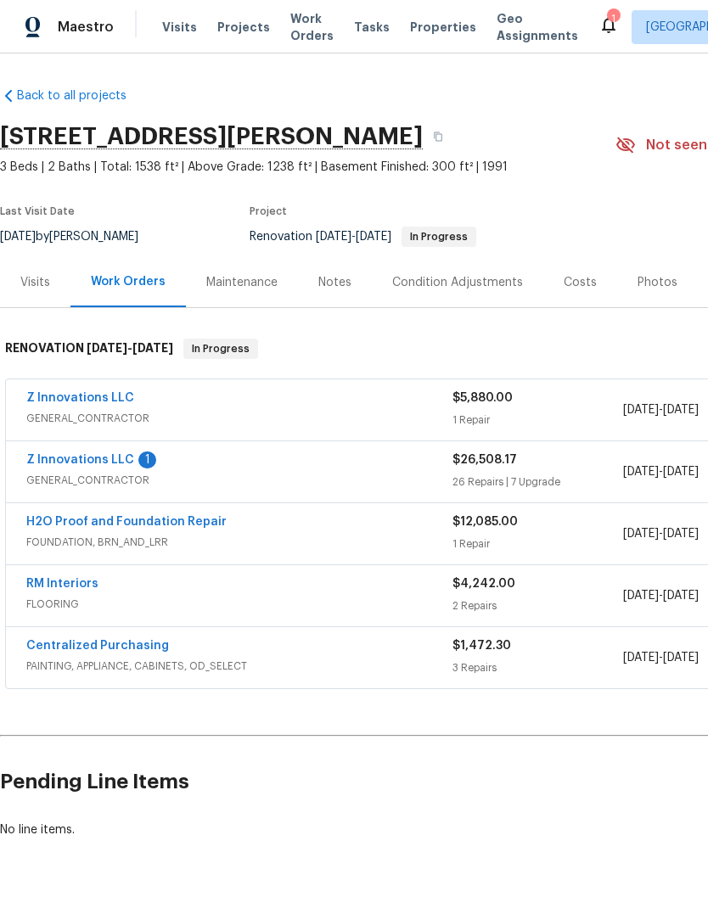
click at [121, 462] on link "Z Innovations LLC" at bounding box center [80, 460] width 108 height 12
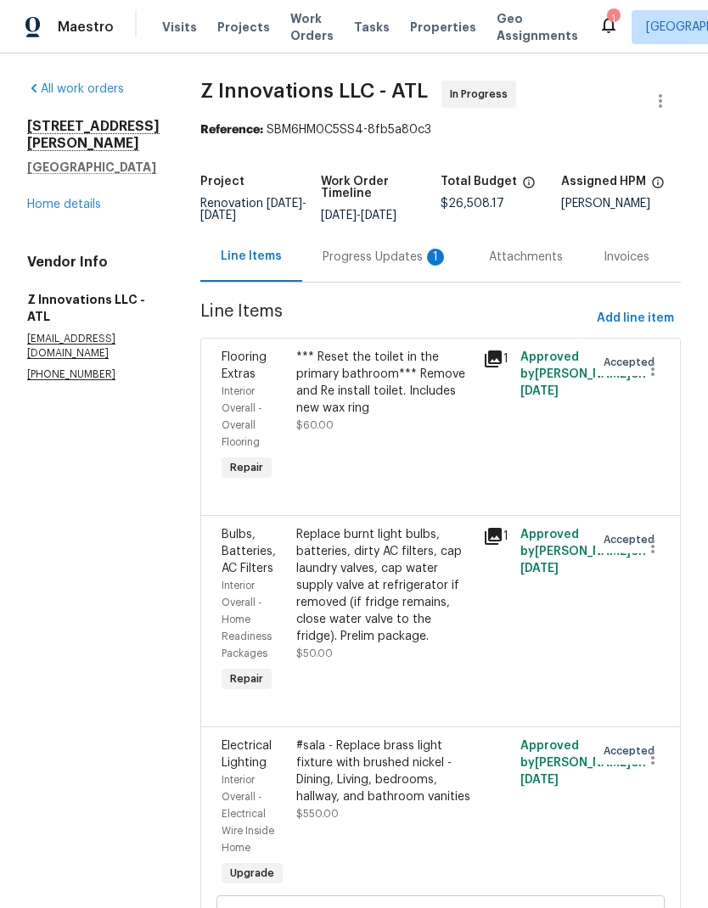
click at [402, 259] on div "Progress Updates 1" at bounding box center [386, 257] width 126 height 17
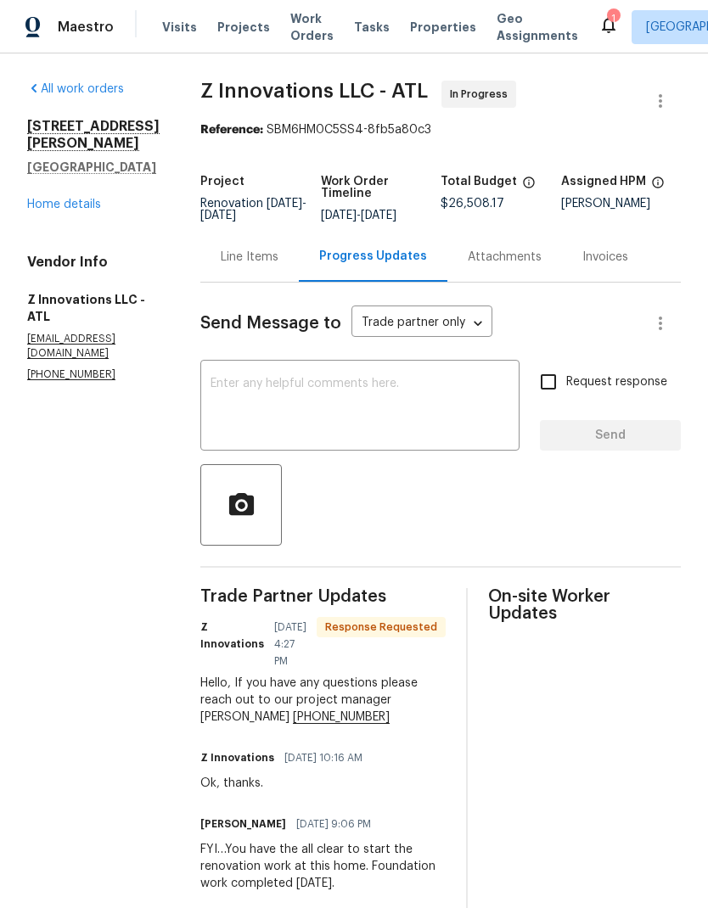
click at [94, 199] on link "Home details" at bounding box center [64, 205] width 74 height 12
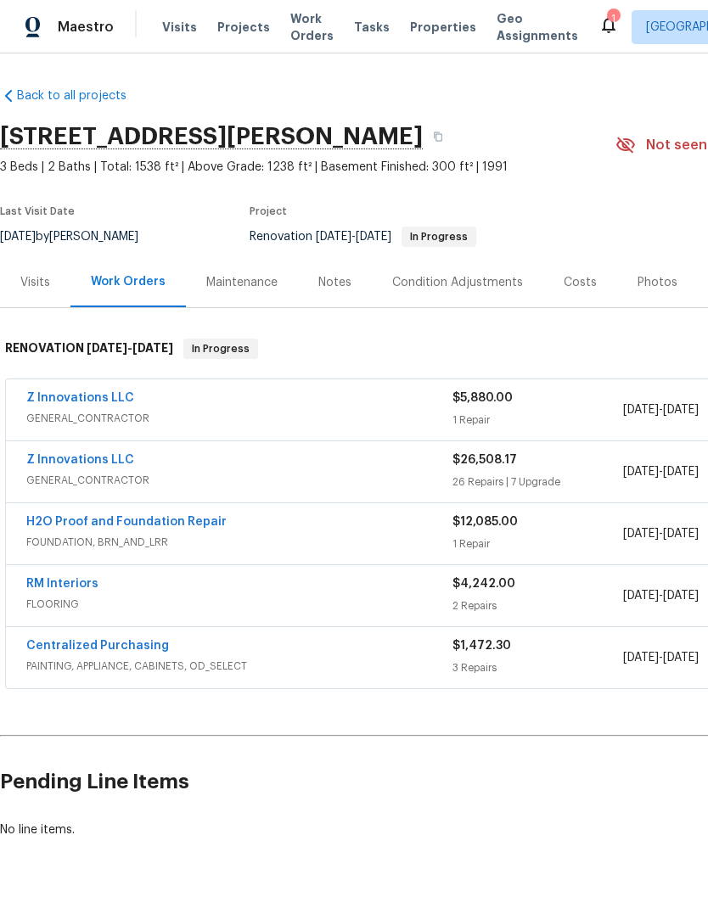
click at [573, 290] on div "Costs" at bounding box center [580, 282] width 33 height 17
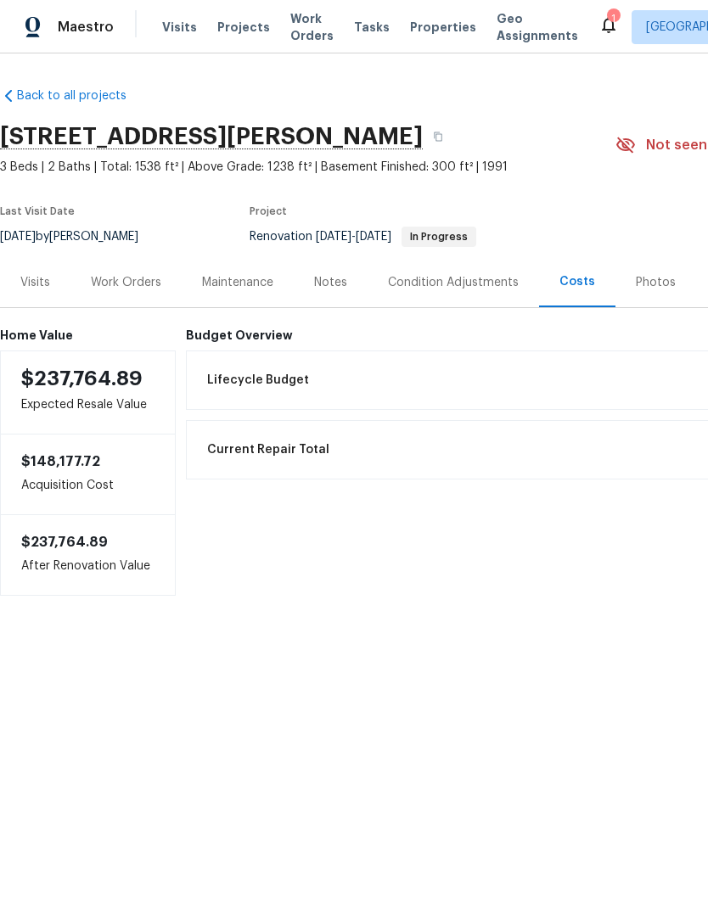
click at [132, 281] on div "Work Orders" at bounding box center [126, 282] width 70 height 17
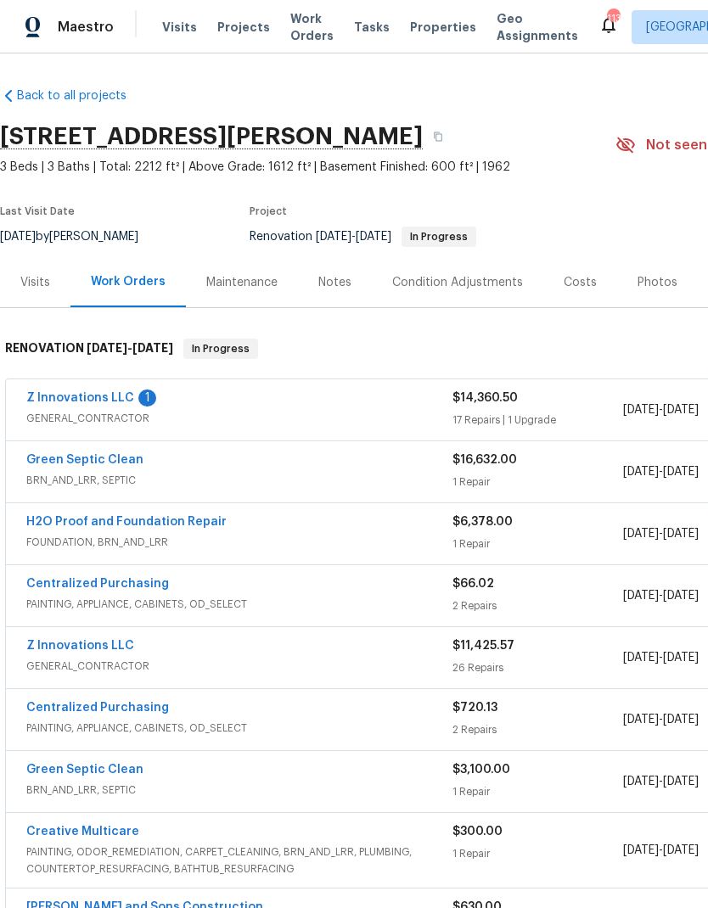
click at [115, 392] on link "Z Innovations LLC" at bounding box center [80, 398] width 108 height 12
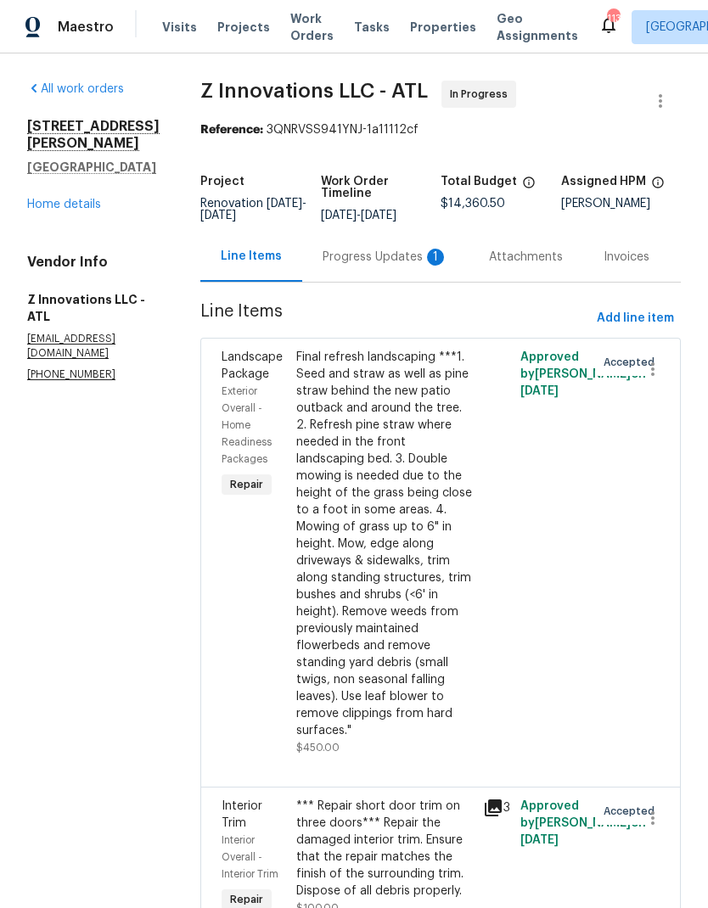
click at [396, 267] on div "Progress Updates 1" at bounding box center [385, 257] width 166 height 50
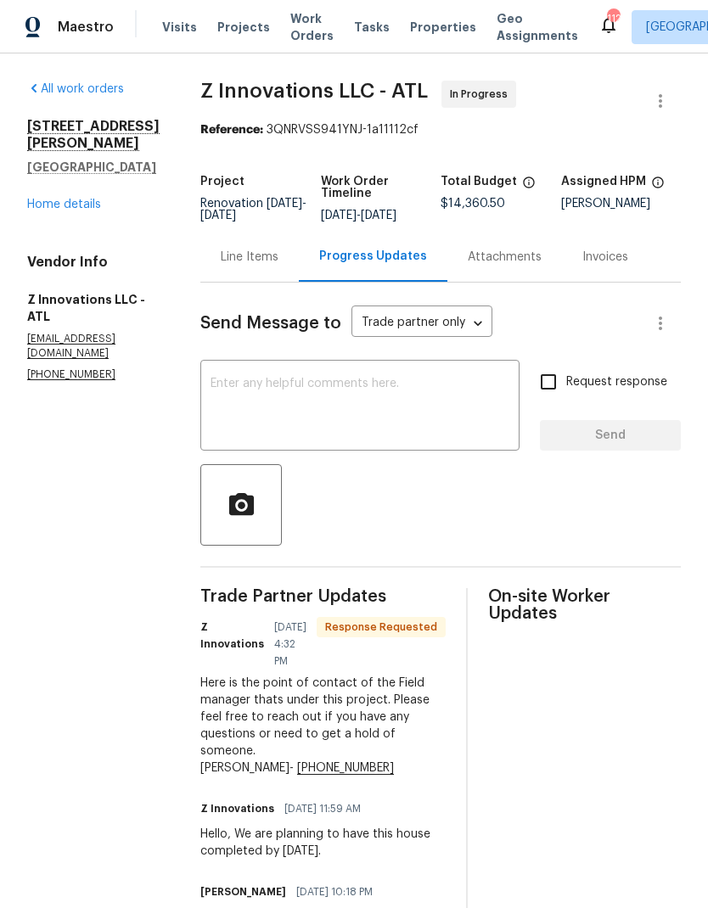
click at [256, 250] on div "Line Items" at bounding box center [250, 257] width 58 height 17
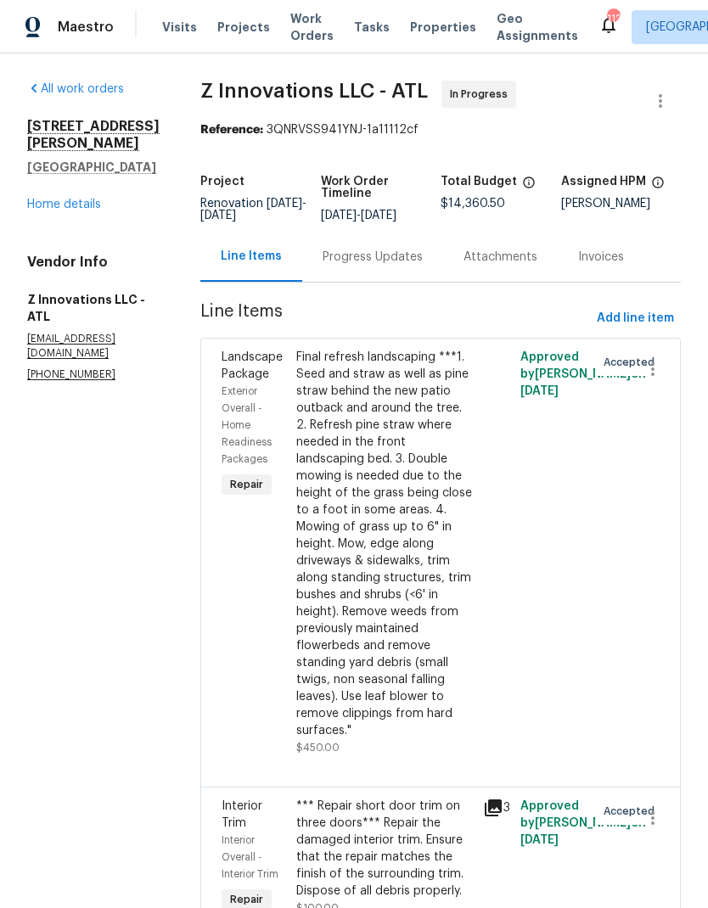
click at [87, 199] on link "Home details" at bounding box center [64, 205] width 74 height 12
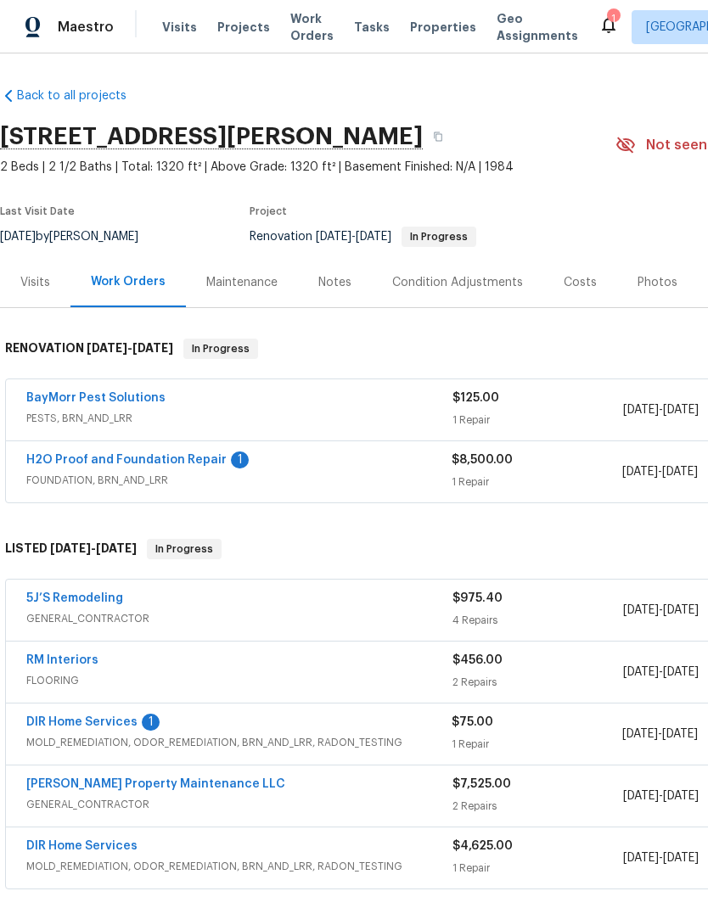
click at [67, 464] on link "H2O Proof and Foundation Repair" at bounding box center [126, 460] width 200 height 12
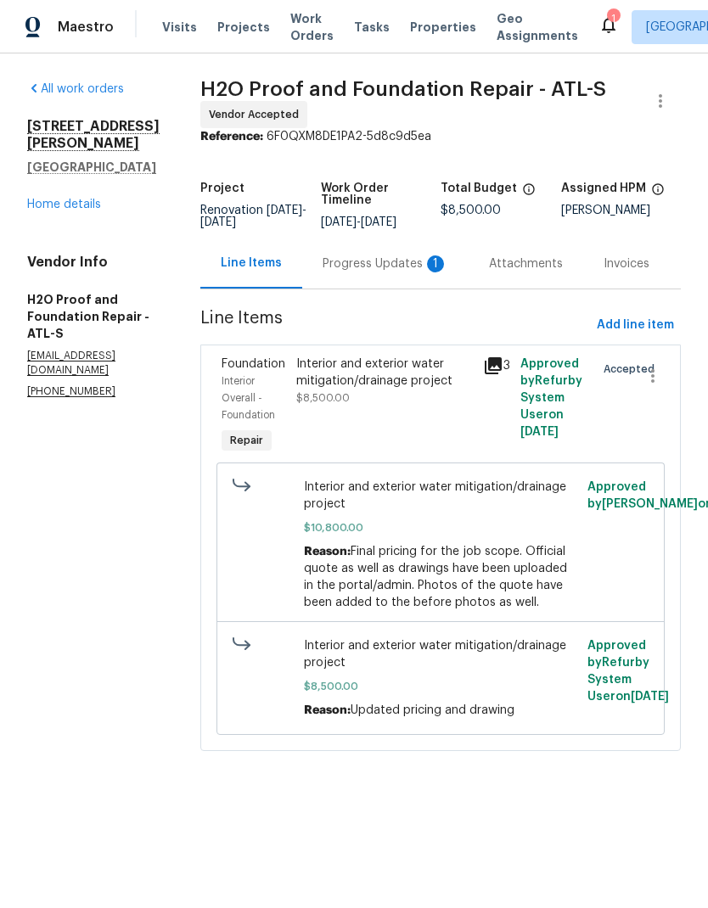
click at [333, 271] on div "Progress Updates 1" at bounding box center [386, 264] width 126 height 17
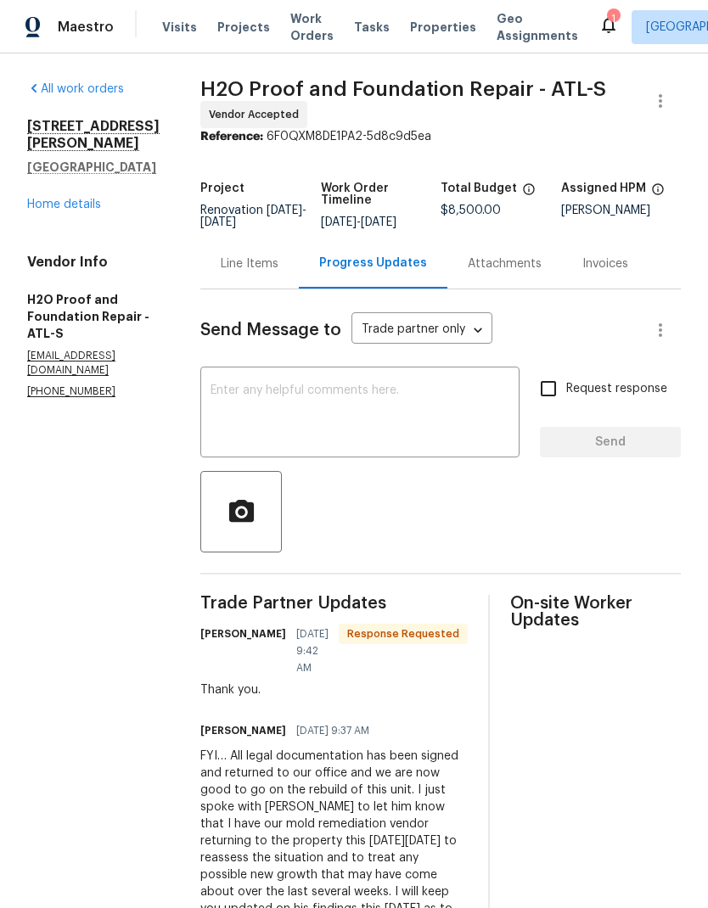
click at [221, 268] on div "Line Items" at bounding box center [250, 264] width 58 height 17
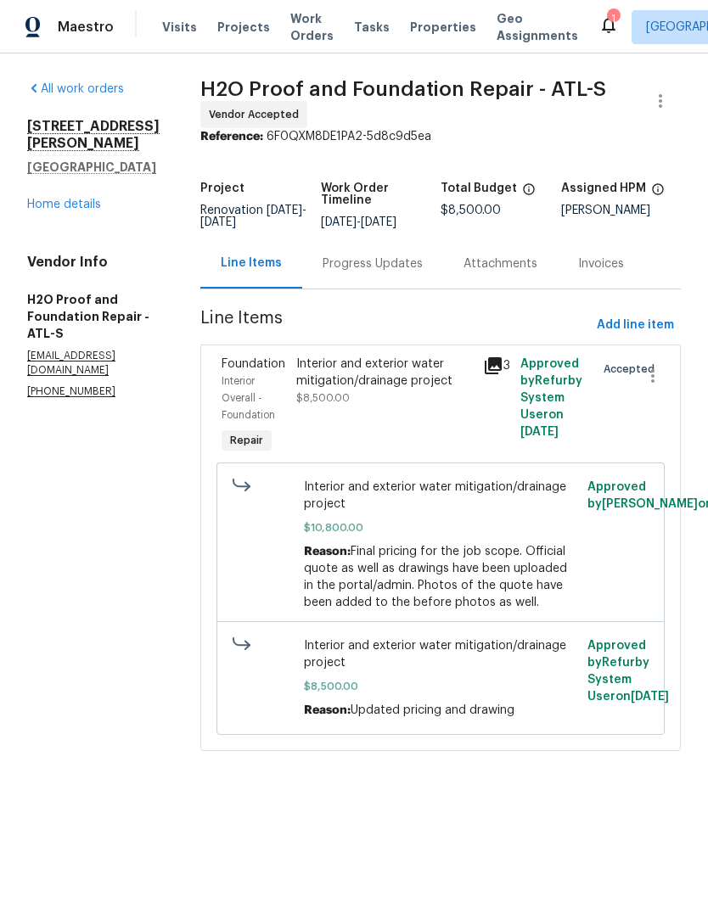
click at [47, 211] on link "Home details" at bounding box center [64, 205] width 74 height 12
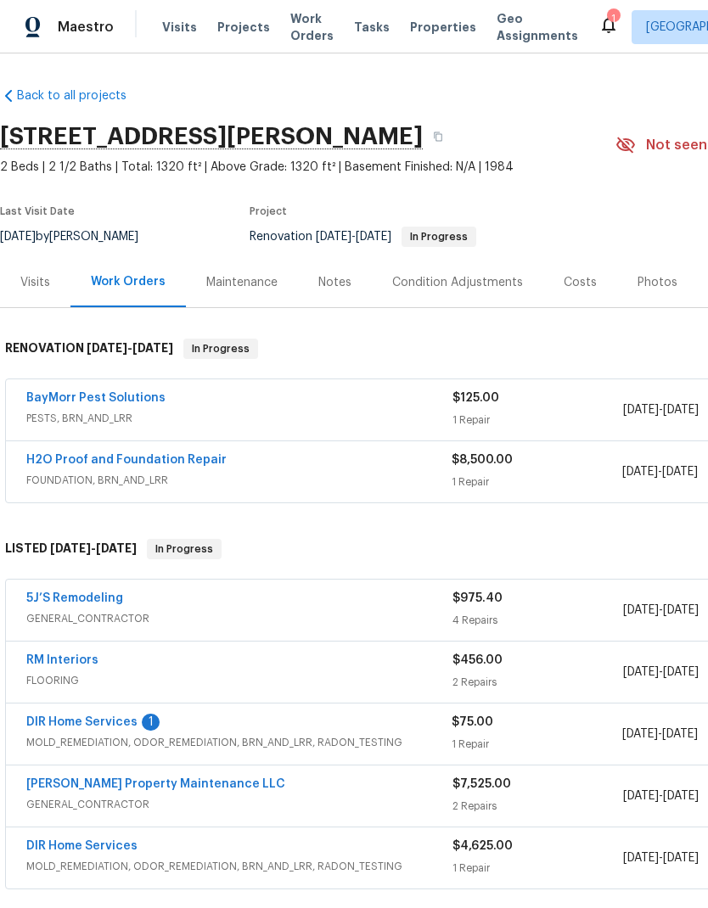
click at [50, 719] on link "DIR Home Services" at bounding box center [81, 722] width 111 height 12
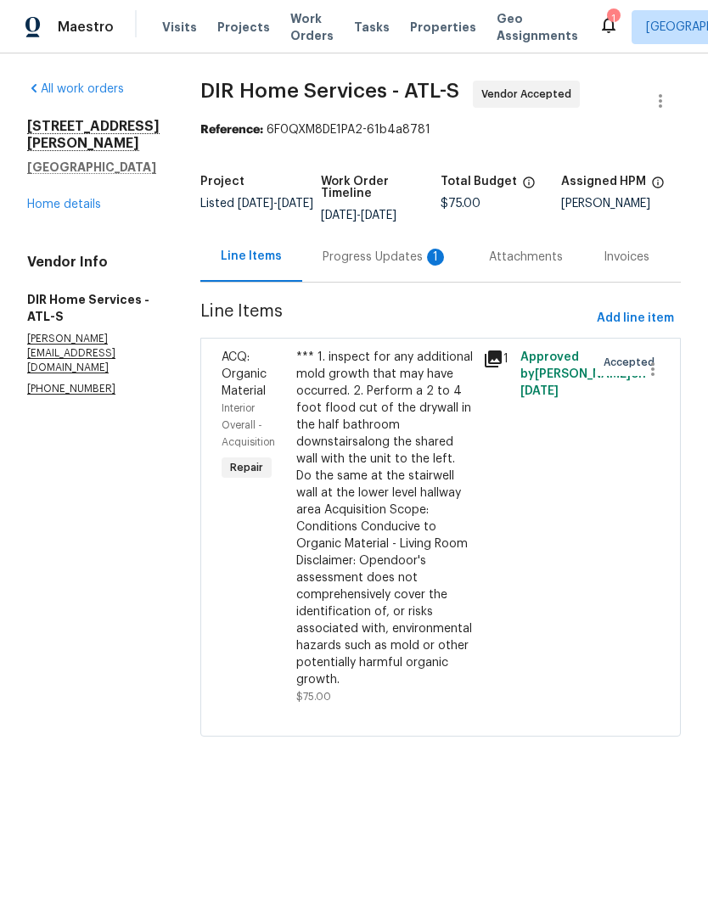
click at [359, 264] on div "Progress Updates 1" at bounding box center [386, 257] width 126 height 17
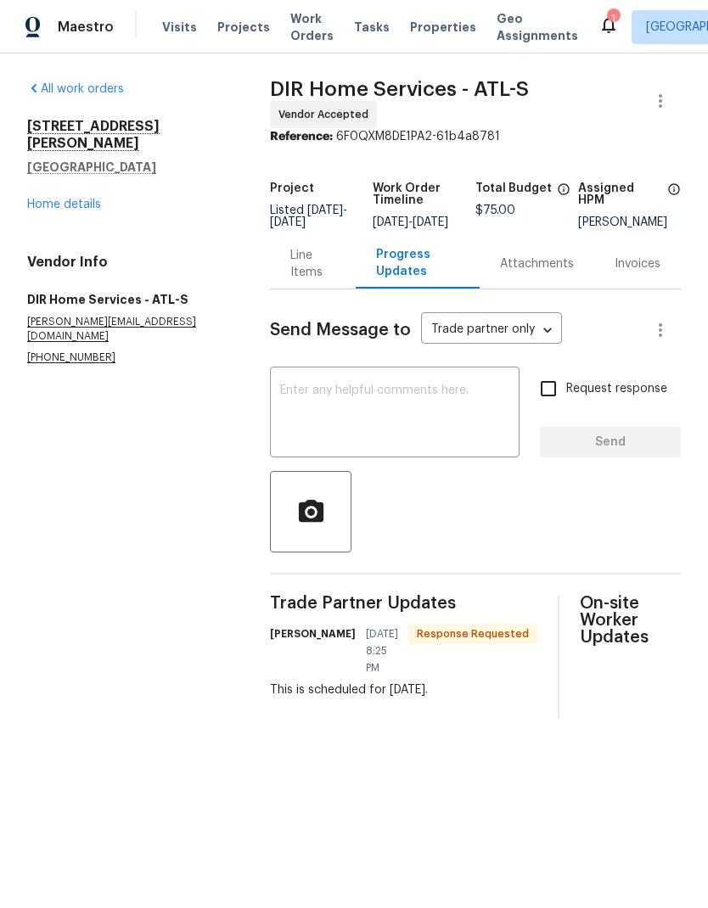
click at [64, 205] on div "All work orders [STREET_ADDRESS][PERSON_NAME] Home details Vendor Info DIR Home…" at bounding box center [128, 223] width 202 height 284
click at [299, 395] on textarea at bounding box center [394, 414] width 229 height 59
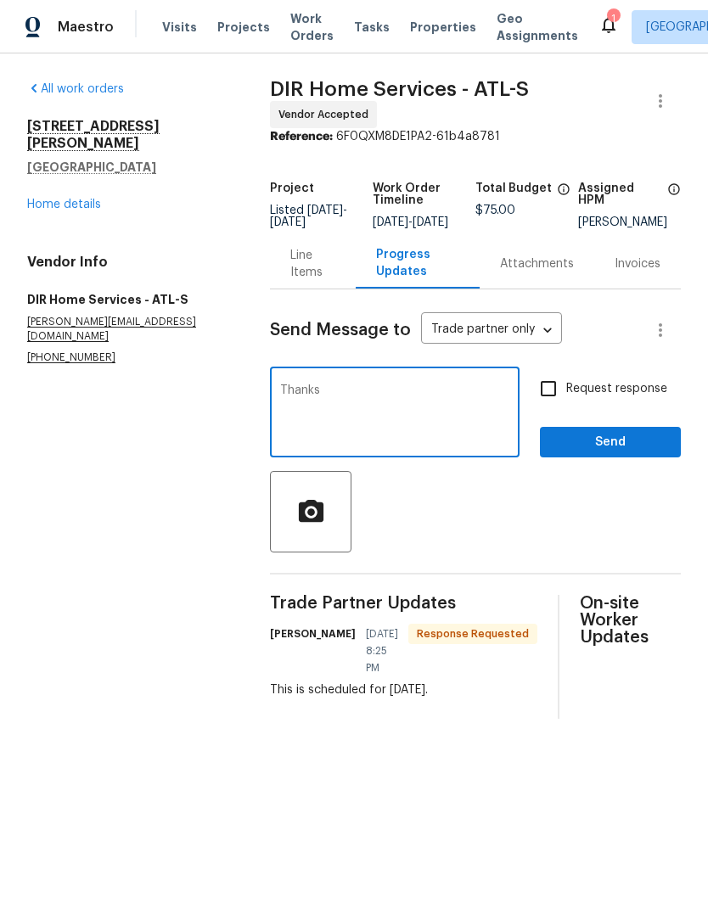
type textarea "Thanks"
click at [638, 447] on span "Send" at bounding box center [610, 442] width 114 height 21
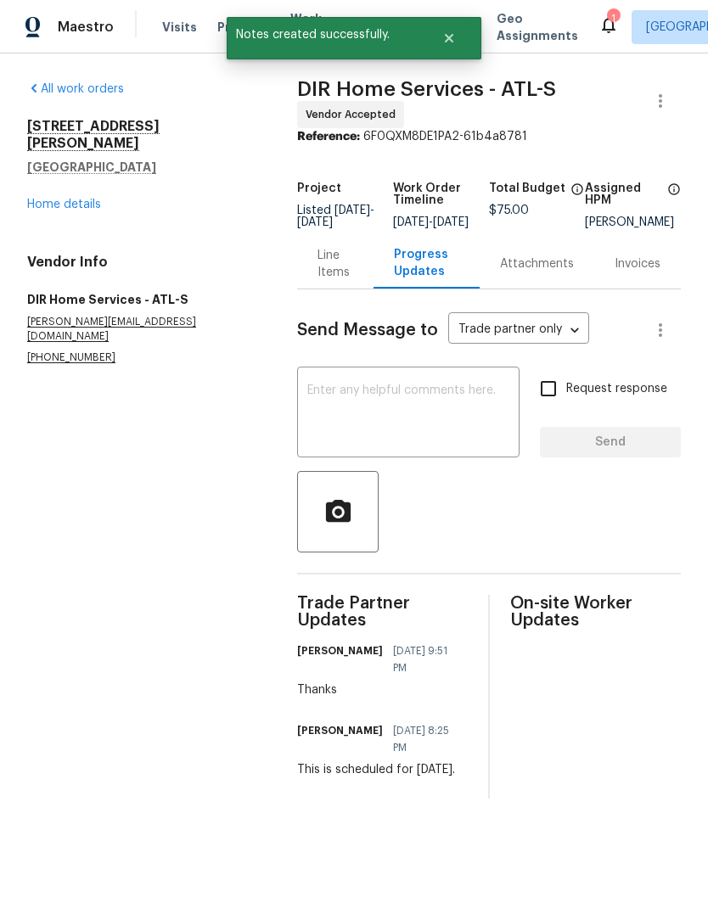
click at [48, 199] on link "Home details" at bounding box center [64, 205] width 74 height 12
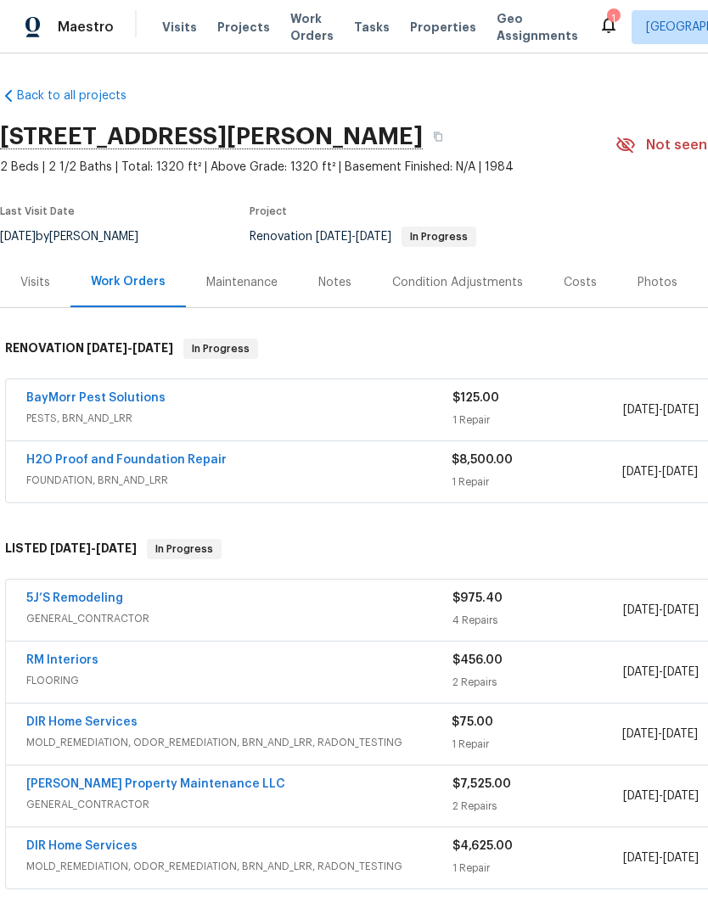
click at [38, 458] on link "H2O Proof and Foundation Repair" at bounding box center [126, 460] width 200 height 12
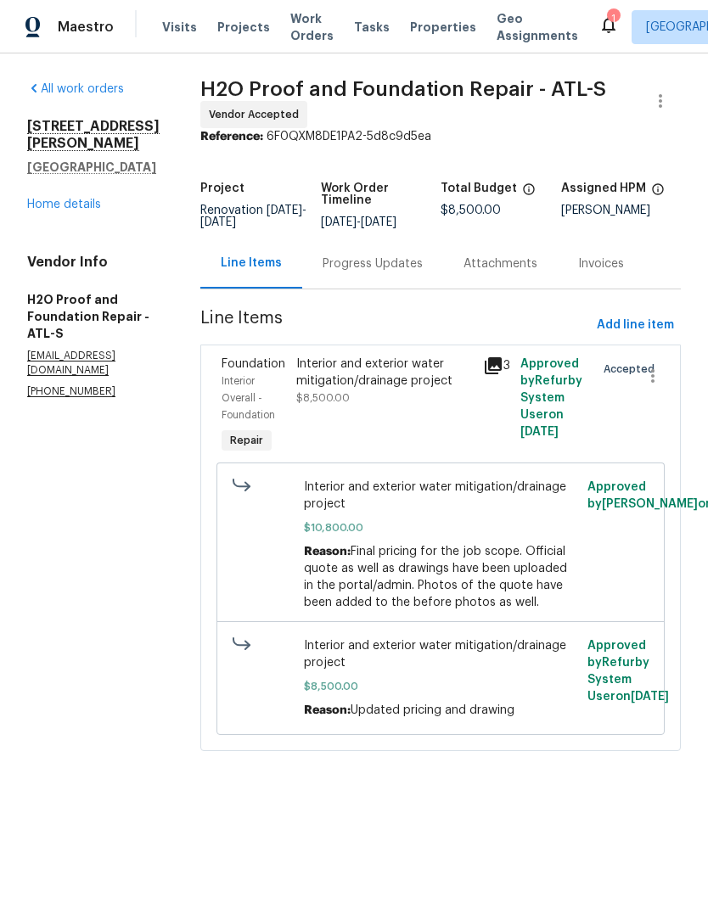
click at [370, 270] on div "Progress Updates" at bounding box center [373, 264] width 100 height 17
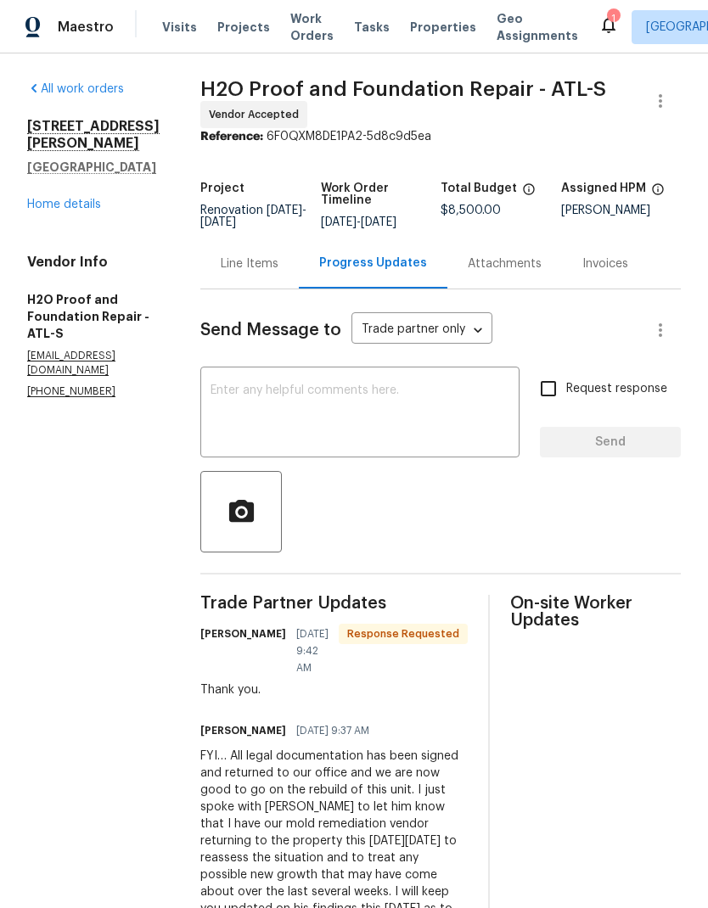
click at [338, 390] on textarea at bounding box center [360, 414] width 299 height 59
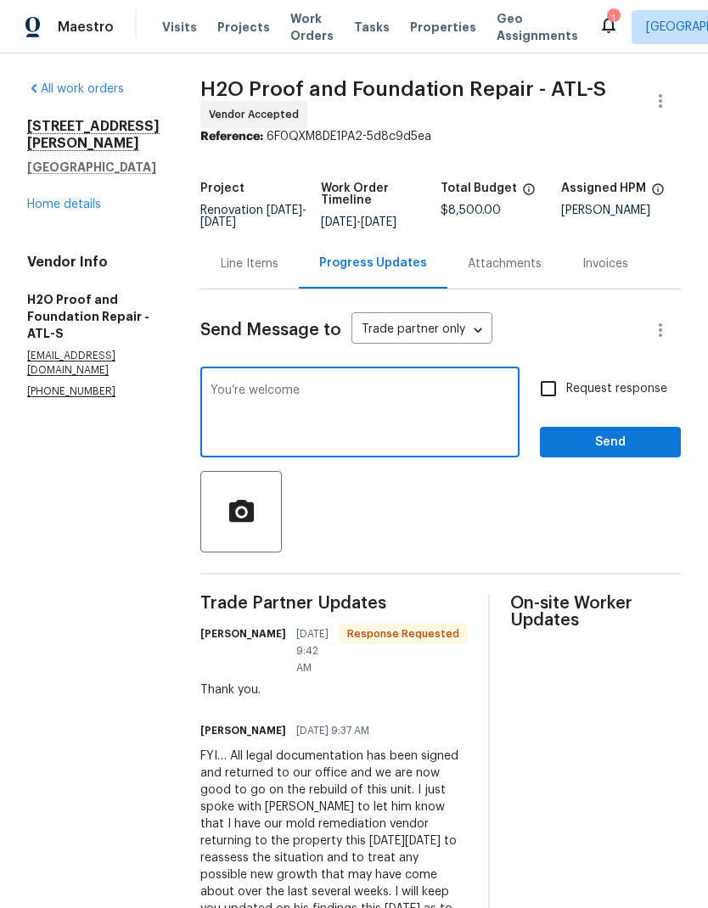
type textarea "You’re welcome"
click at [634, 435] on span "Send" at bounding box center [610, 442] width 114 height 21
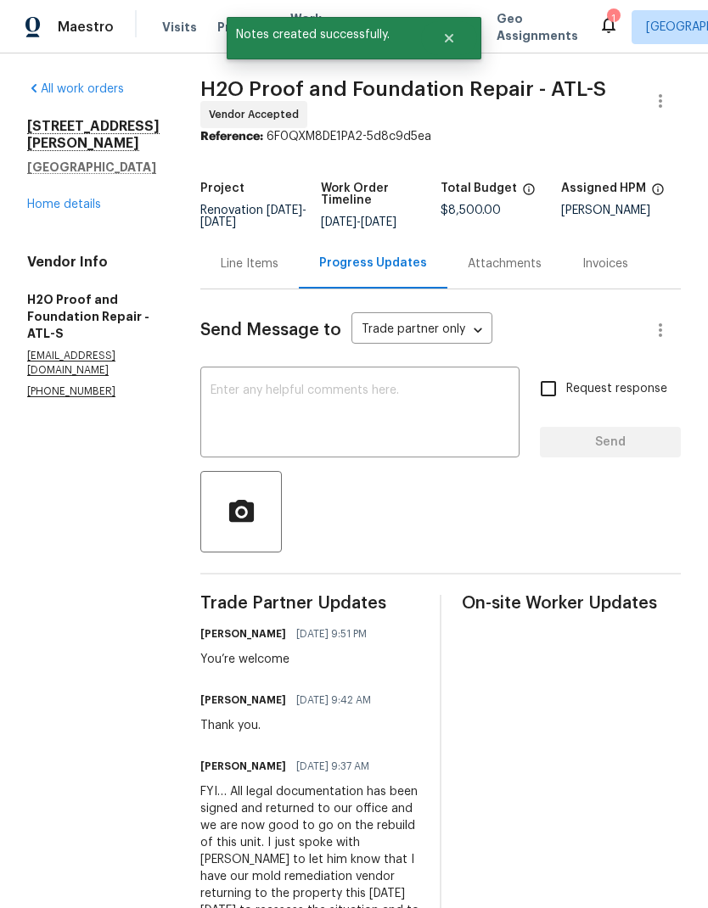
click at [51, 211] on link "Home details" at bounding box center [64, 205] width 74 height 12
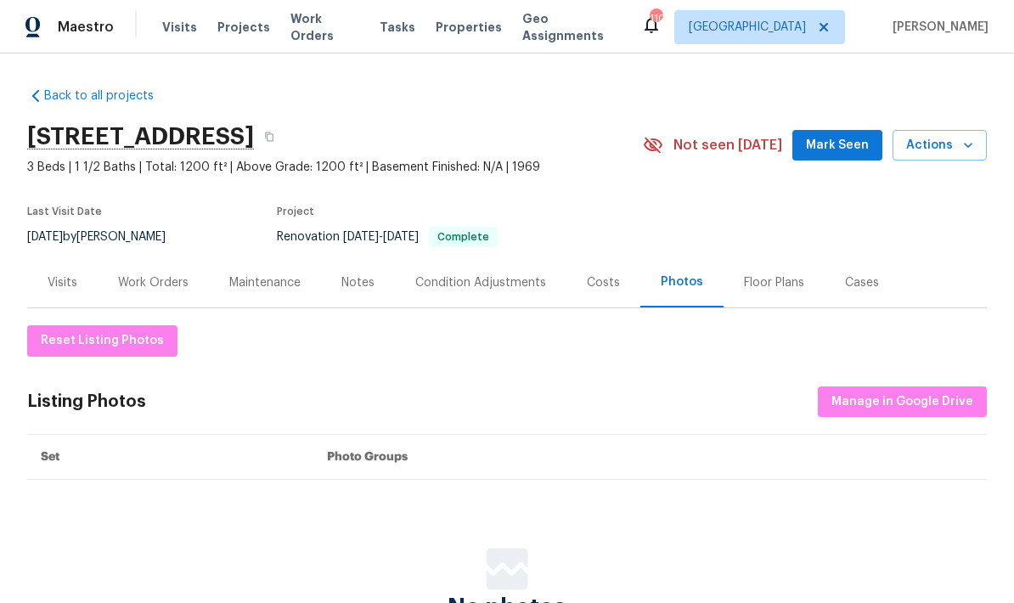
click at [595, 282] on div "Costs" at bounding box center [603, 282] width 33 height 17
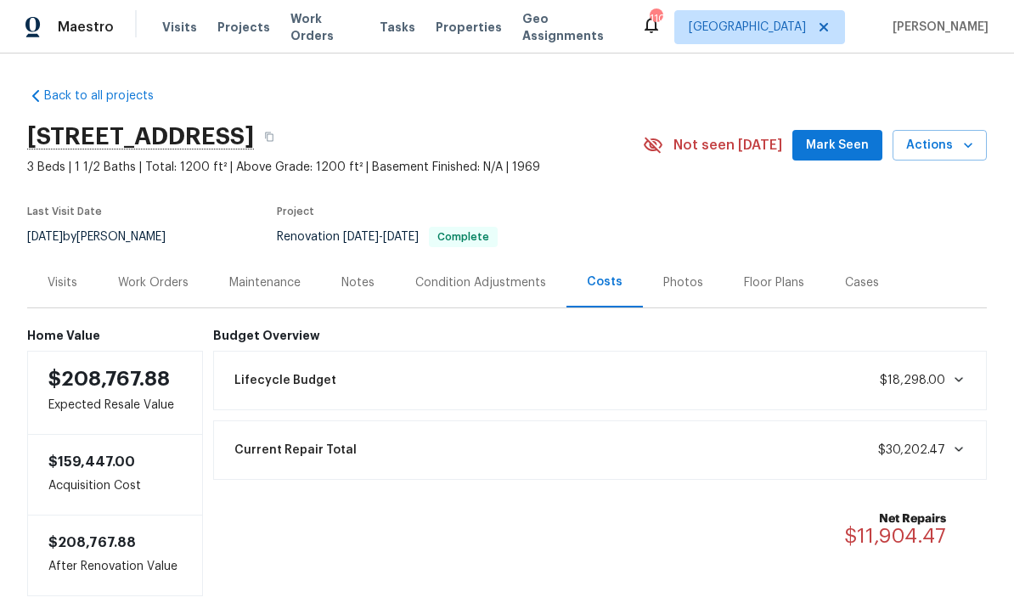
click at [671, 279] on div "Photos" at bounding box center [683, 282] width 40 height 17
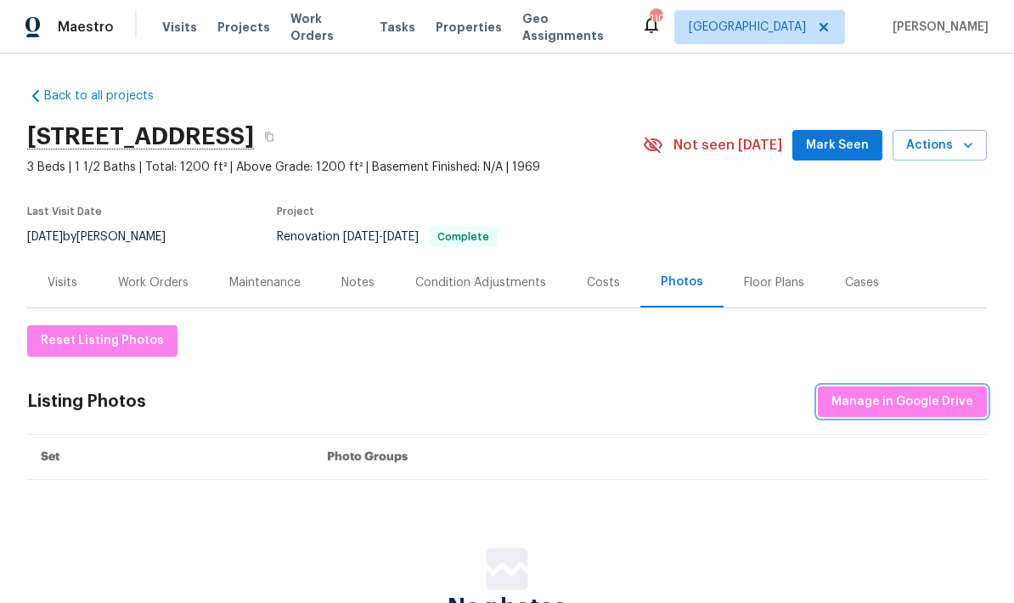
click at [917, 400] on span "Manage in Google Drive" at bounding box center [902, 401] width 142 height 21
click at [186, 279] on div "Work Orders" at bounding box center [153, 282] width 70 height 17
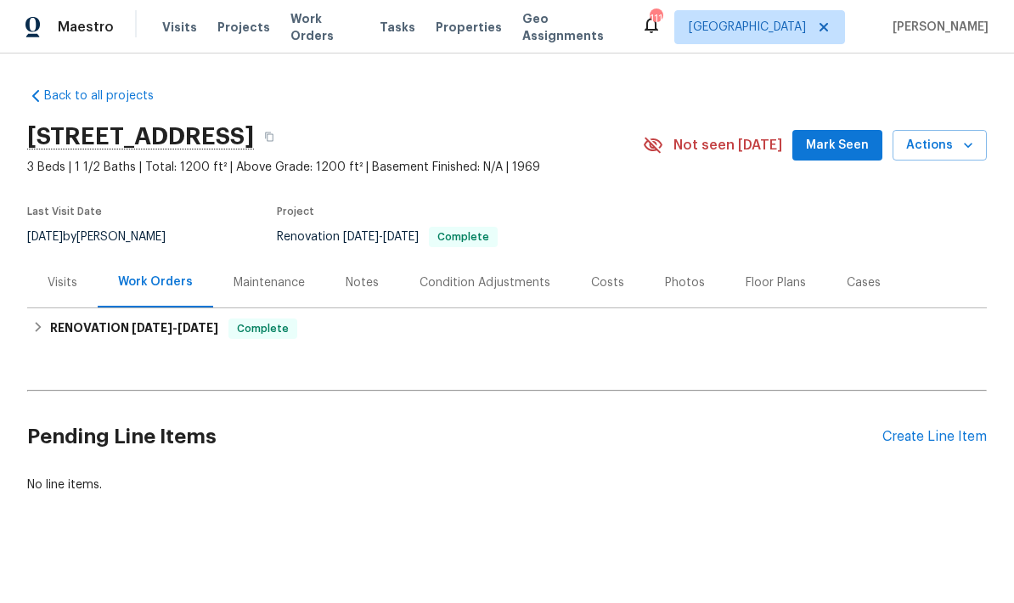
click at [671, 278] on div "Photos" at bounding box center [685, 282] width 40 height 17
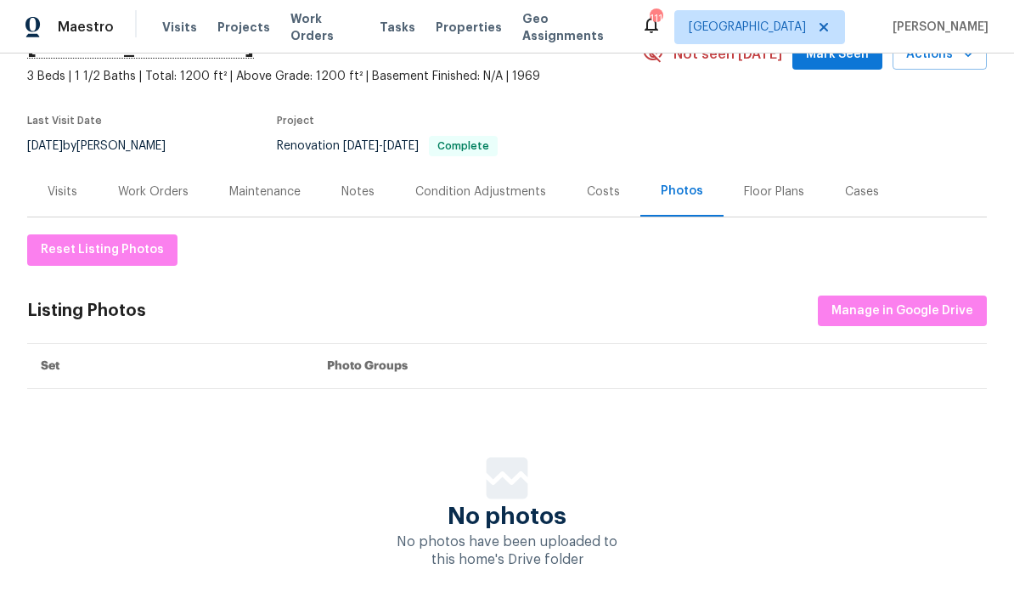
scroll to position [90, 0]
click at [867, 323] on button "Manage in Google Drive" at bounding box center [901, 311] width 169 height 31
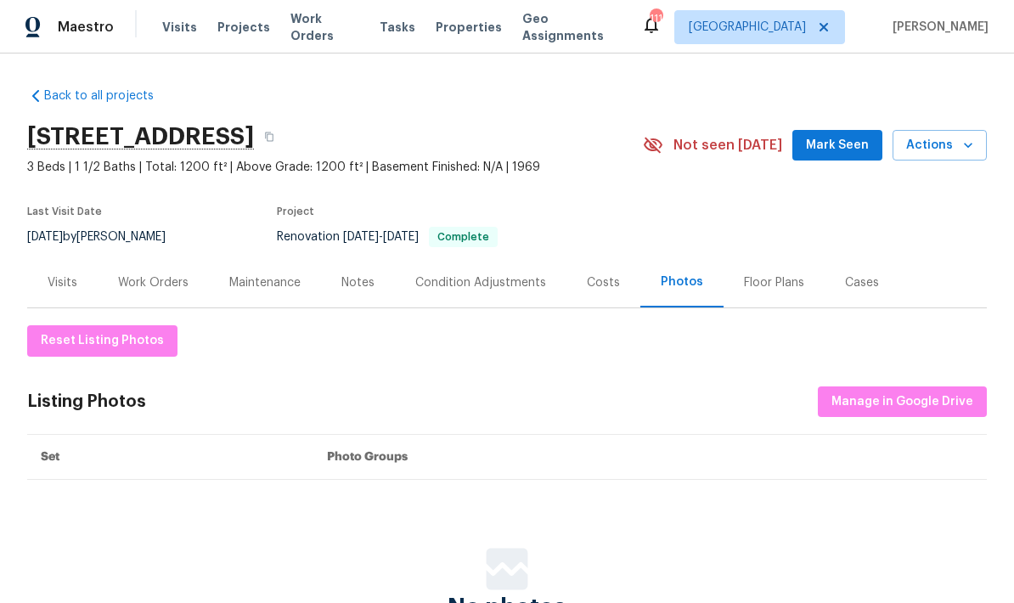
scroll to position [0, 0]
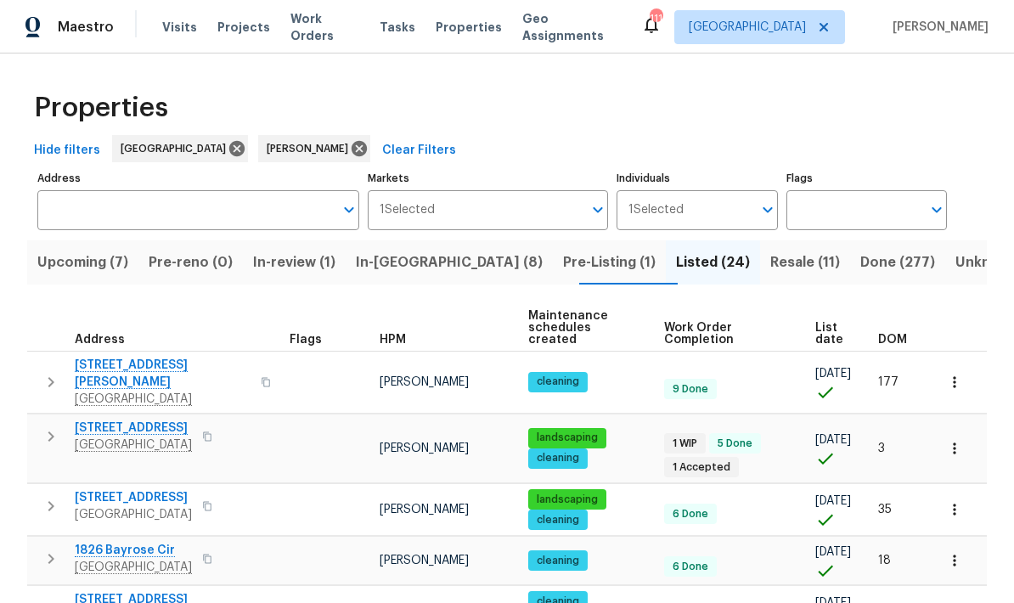
click at [396, 261] on span "In-reno (8)" at bounding box center [449, 262] width 187 height 24
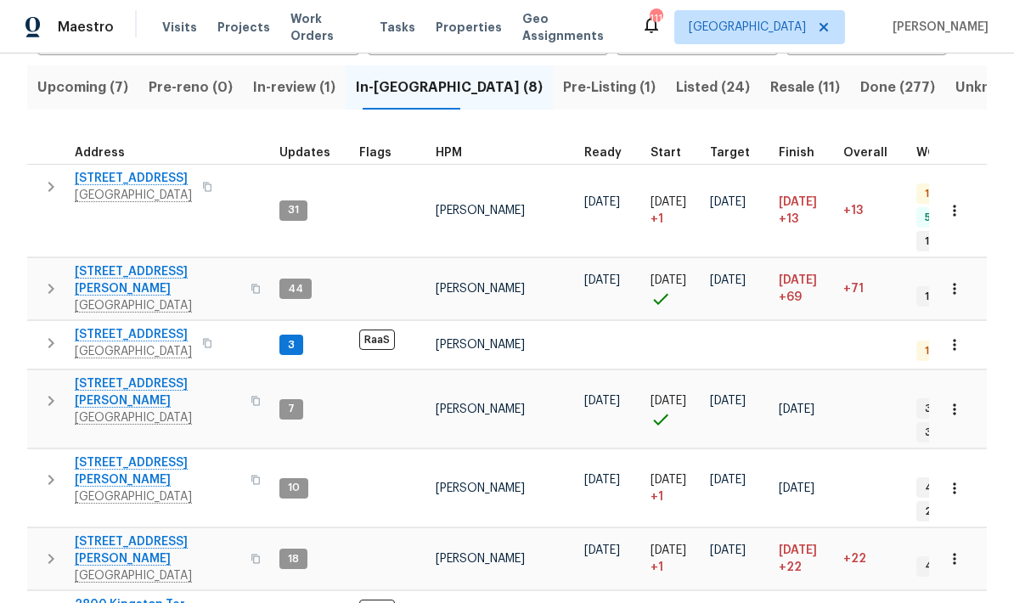
scroll to position [174, 0]
click at [67, 89] on span "Upcoming (7)" at bounding box center [82, 88] width 91 height 24
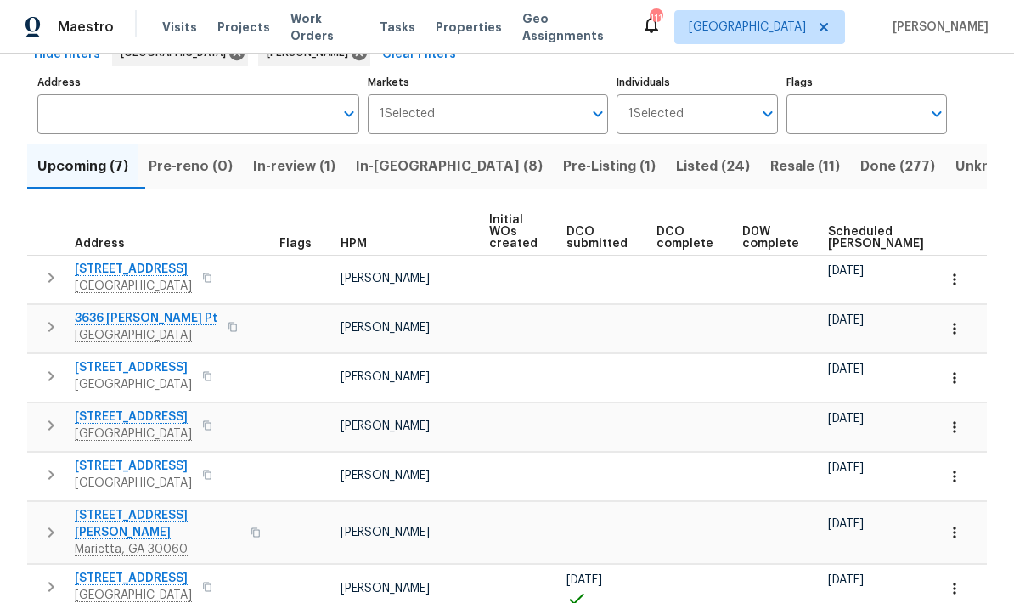
scroll to position [94, 0]
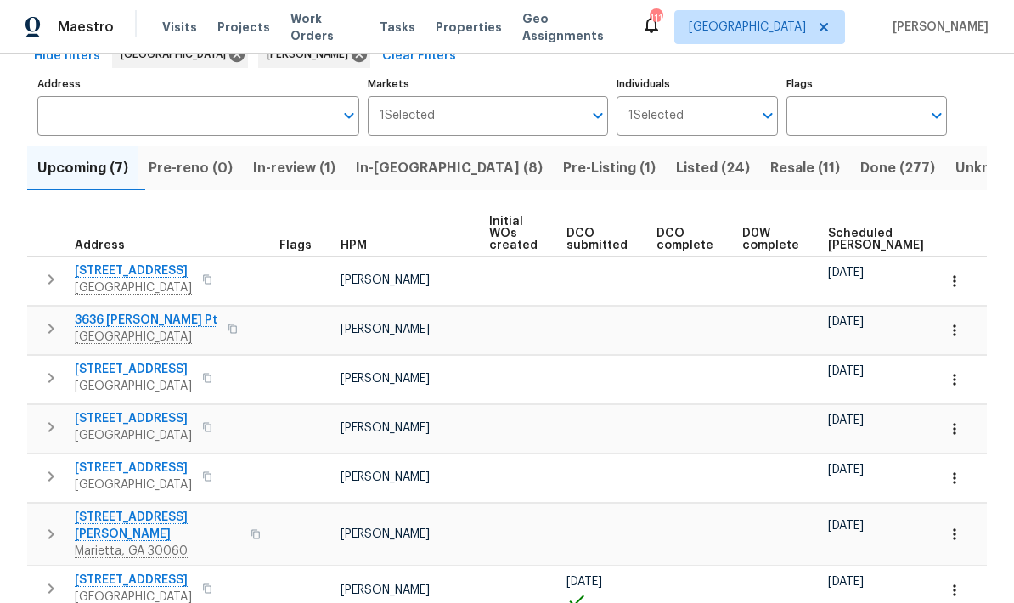
click at [863, 234] on span "Scheduled COE" at bounding box center [876, 239] width 96 height 24
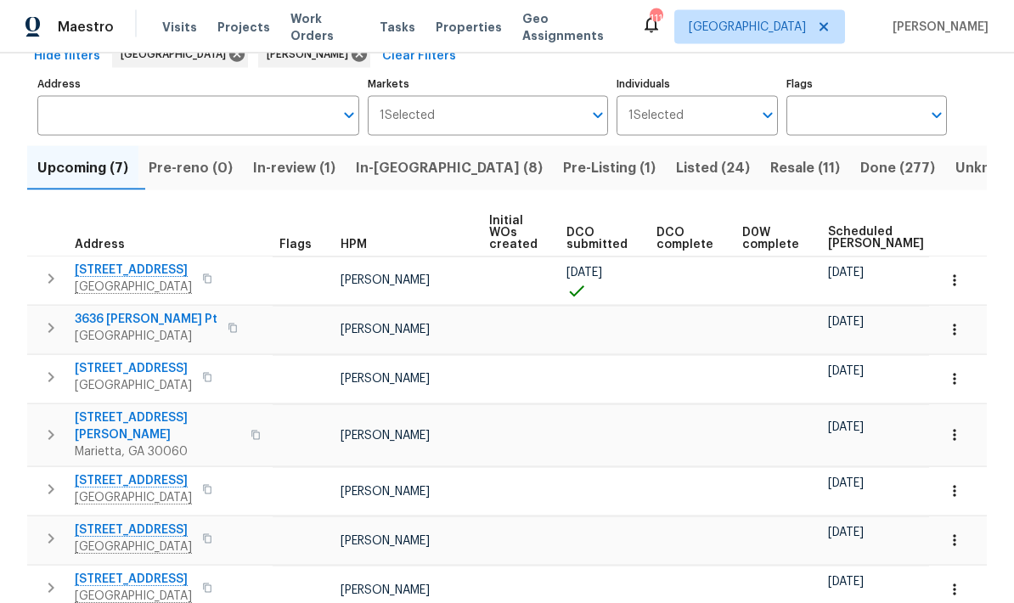
scroll to position [68, 0]
click at [563, 156] on span "Pre-Listing (1)" at bounding box center [609, 168] width 93 height 24
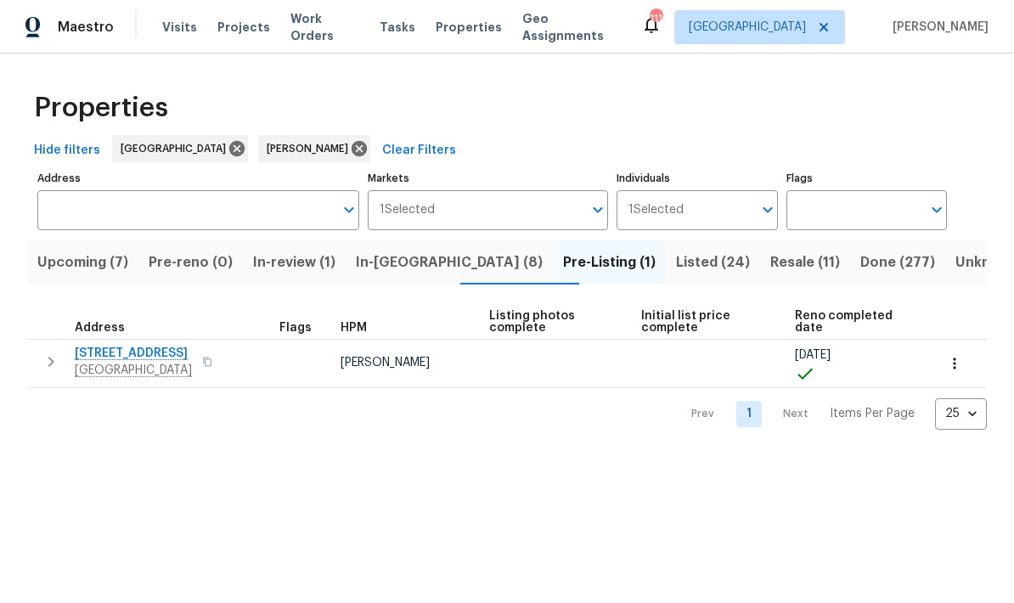
click at [48, 359] on icon "button" at bounding box center [51, 361] width 20 height 20
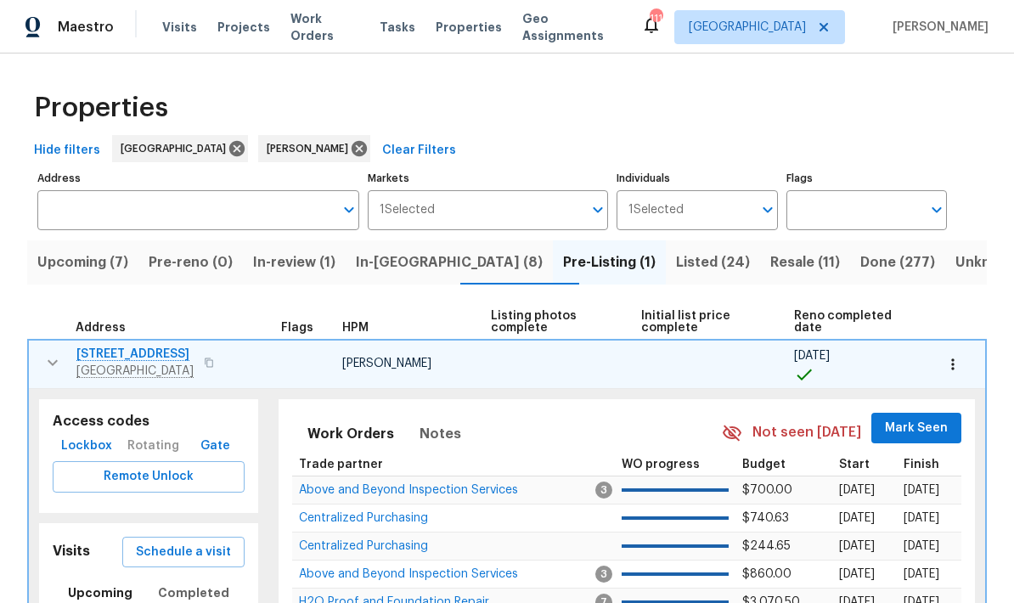
click at [496, 496] on span "Above and Beyond Inspection Services" at bounding box center [408, 490] width 219 height 12
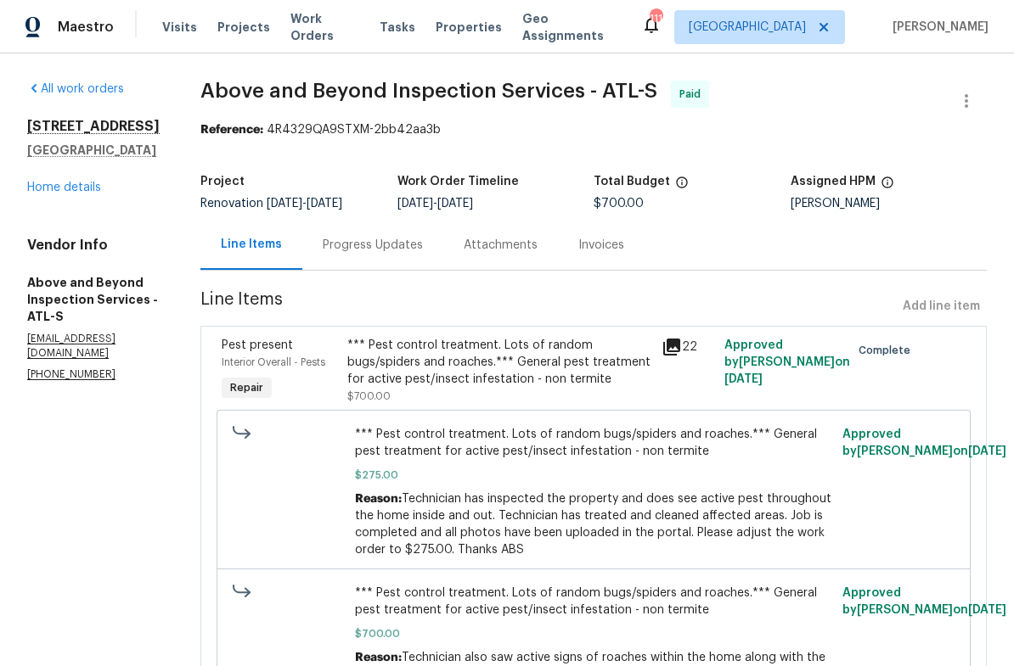
click at [98, 180] on div "[STREET_ADDRESS] Home details" at bounding box center [93, 157] width 132 height 78
click at [75, 184] on link "Home details" at bounding box center [64, 188] width 74 height 12
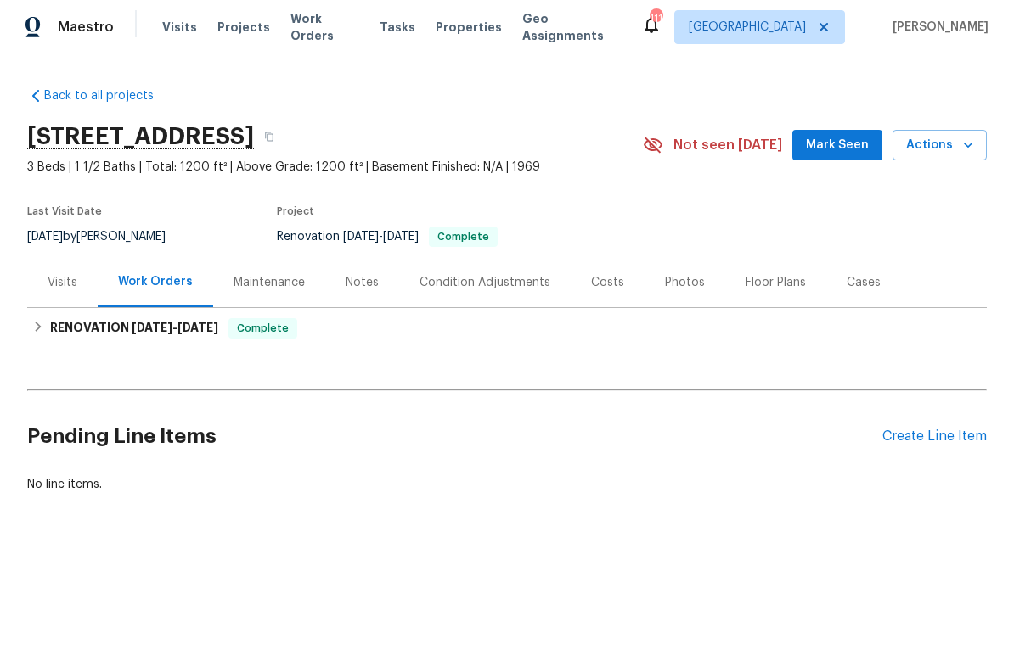
click at [687, 287] on div "Photos" at bounding box center [685, 282] width 40 height 17
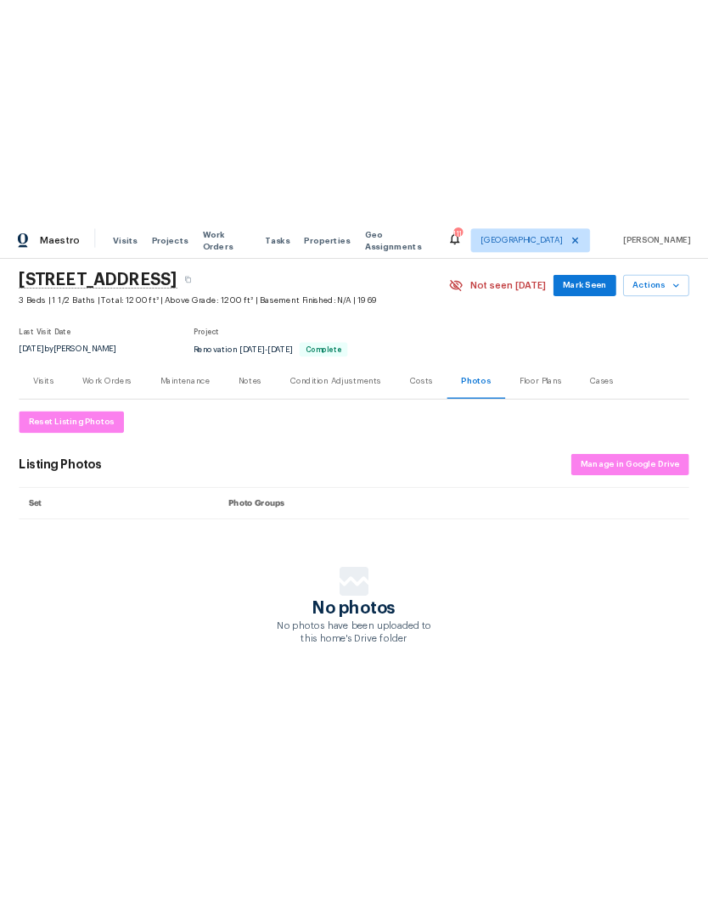
scroll to position [53, 0]
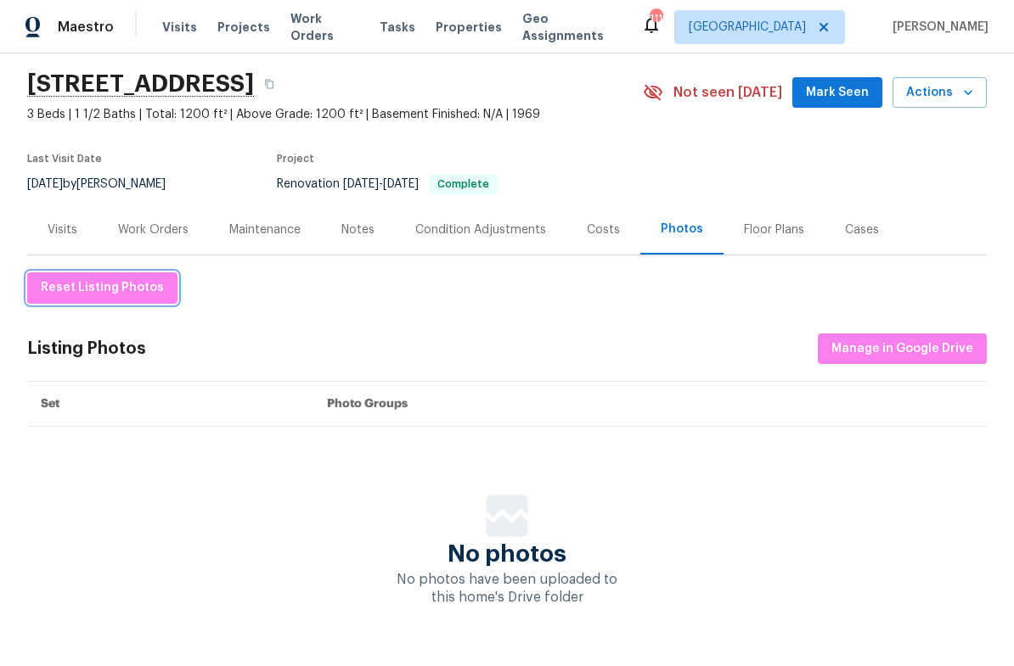
click at [154, 298] on button "Reset Listing Photos" at bounding box center [102, 287] width 150 height 31
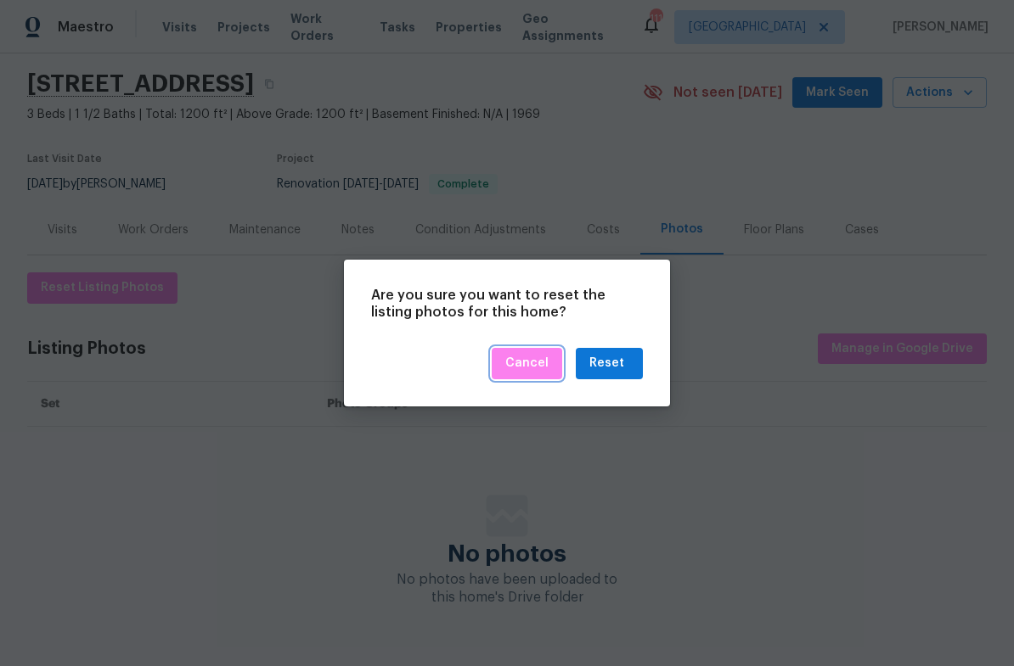
click at [536, 379] on button "Cancel" at bounding box center [526, 363] width 70 height 31
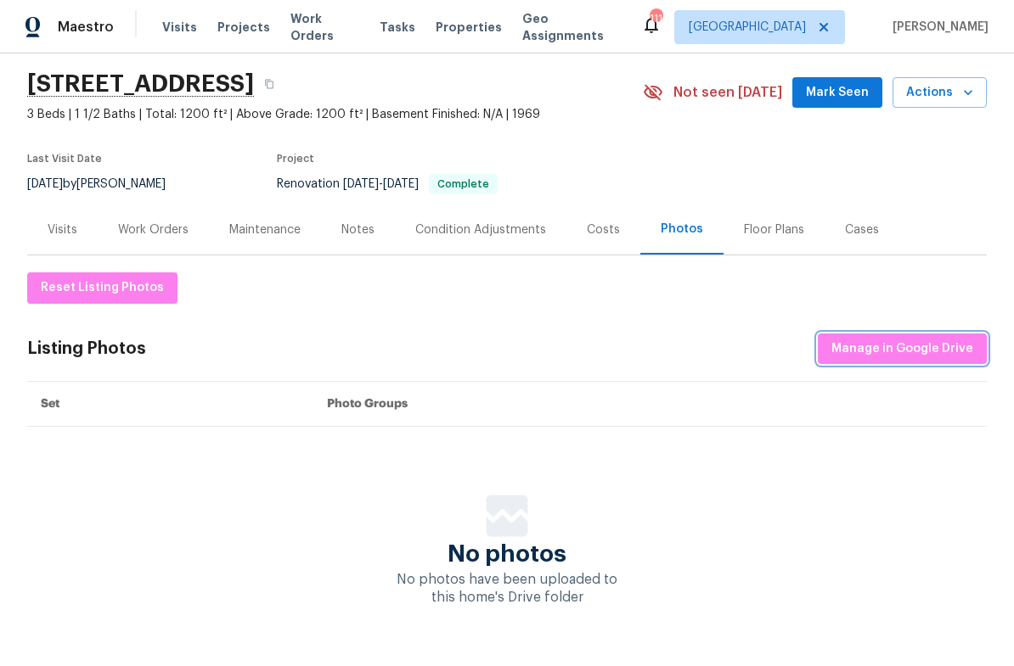
click at [898, 346] on span "Manage in Google Drive" at bounding box center [902, 349] width 142 height 21
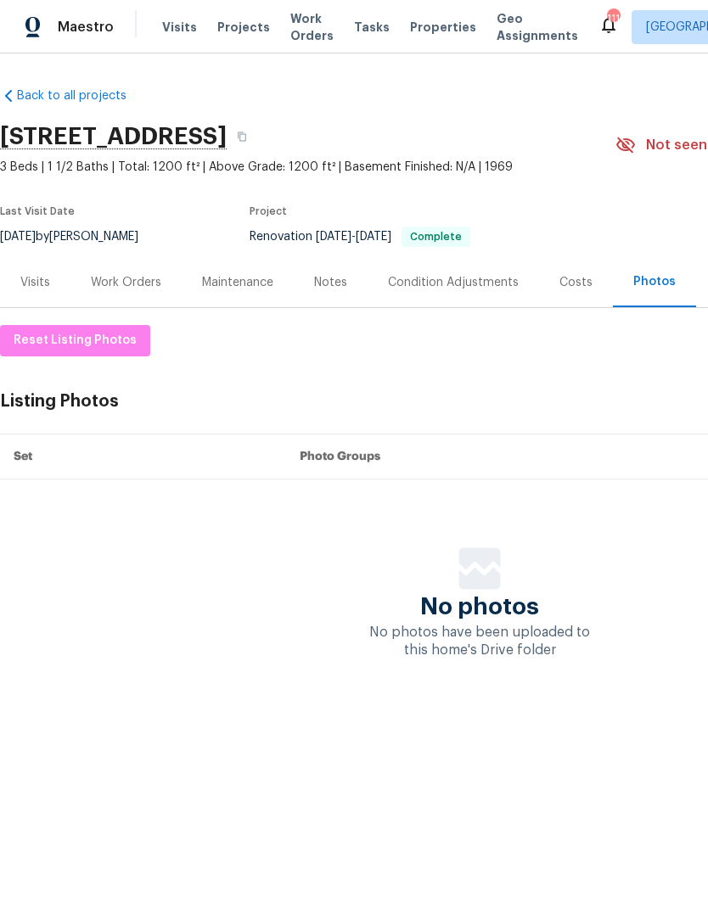
scroll to position [0, 0]
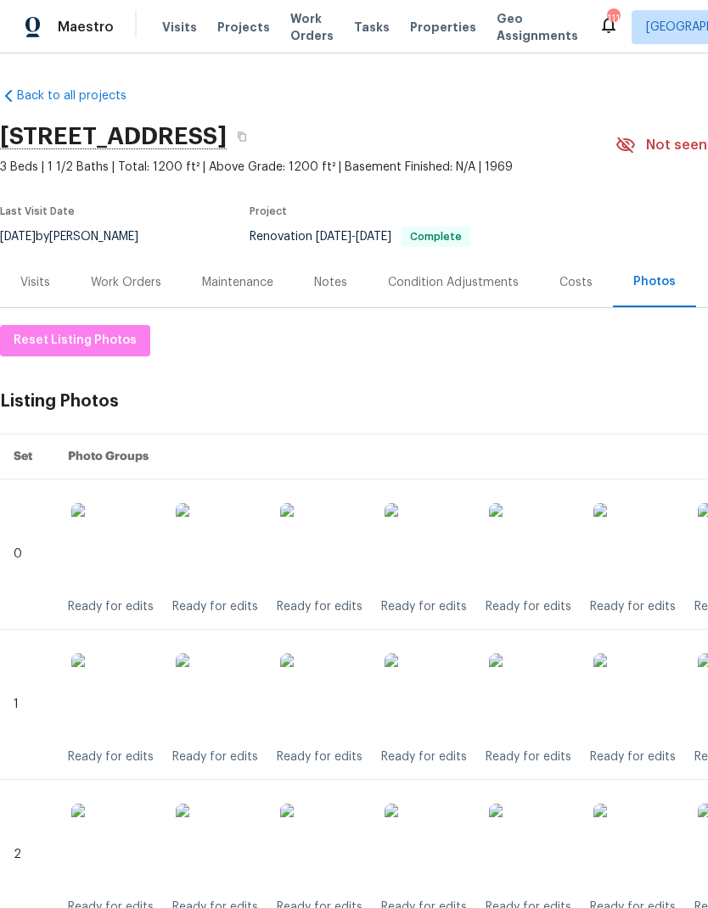
click at [305, 22] on span "Work Orders" at bounding box center [311, 27] width 43 height 34
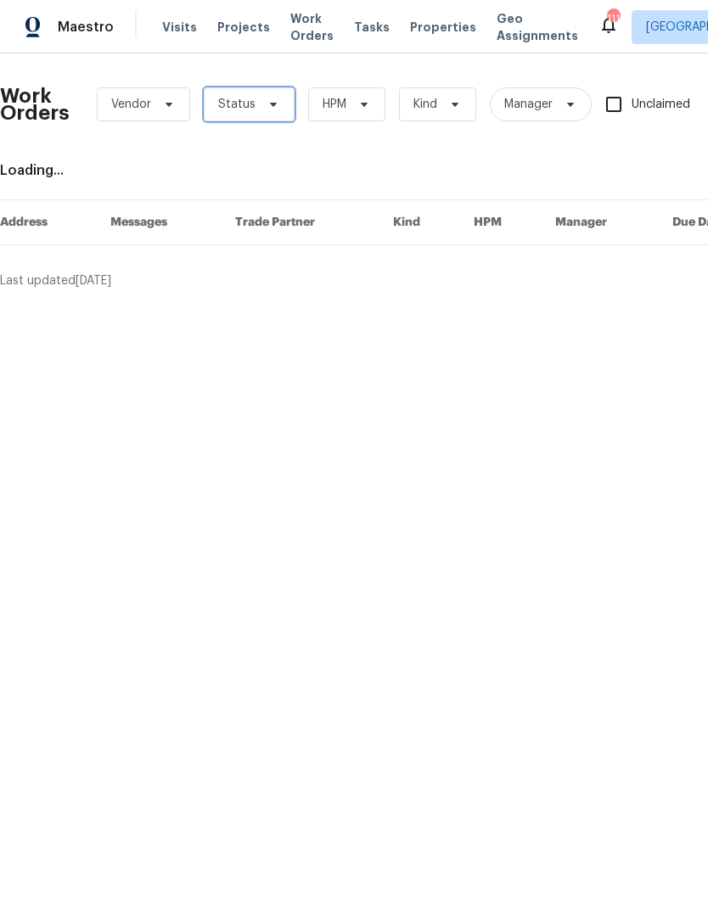
click at [272, 98] on icon at bounding box center [274, 105] width 14 height 14
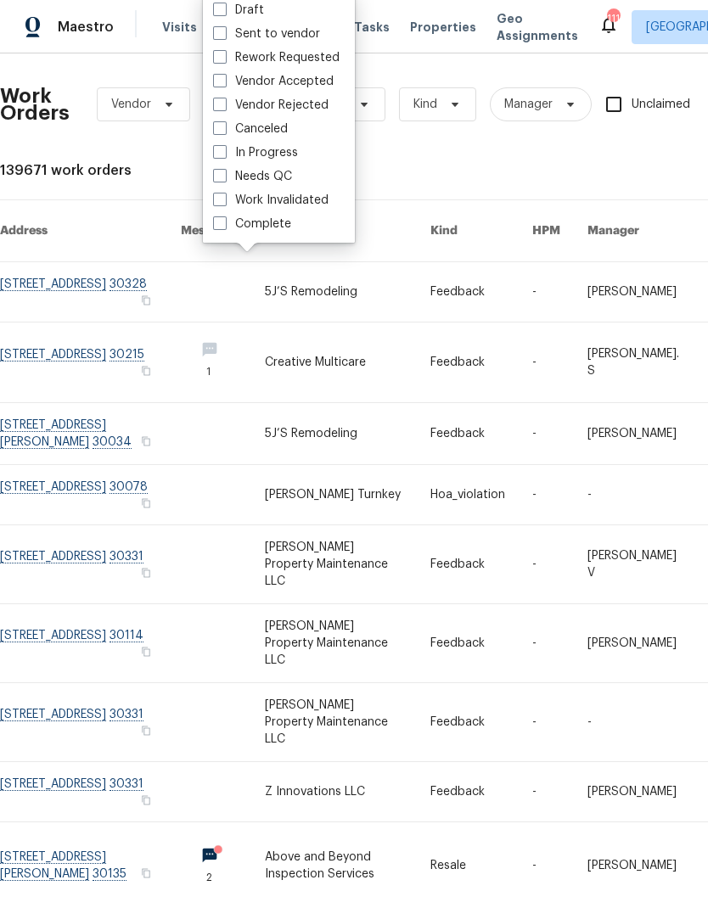
click at [224, 175] on span at bounding box center [220, 176] width 14 height 14
click at [224, 175] on input "Needs QC" at bounding box center [218, 173] width 11 height 11
checkbox input "true"
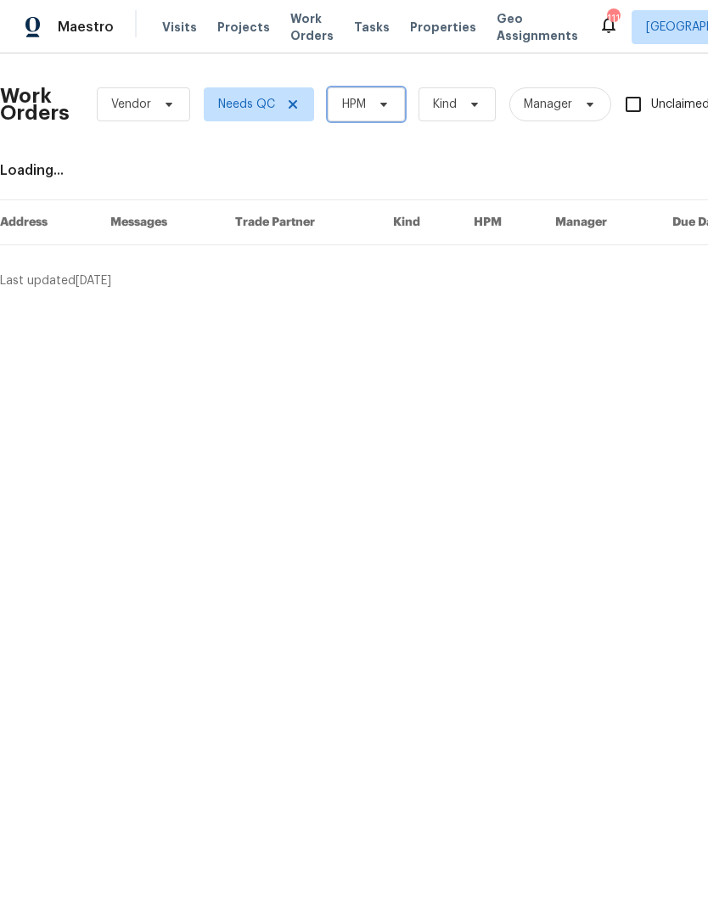
click at [388, 97] on span "HPM" at bounding box center [366, 104] width 77 height 34
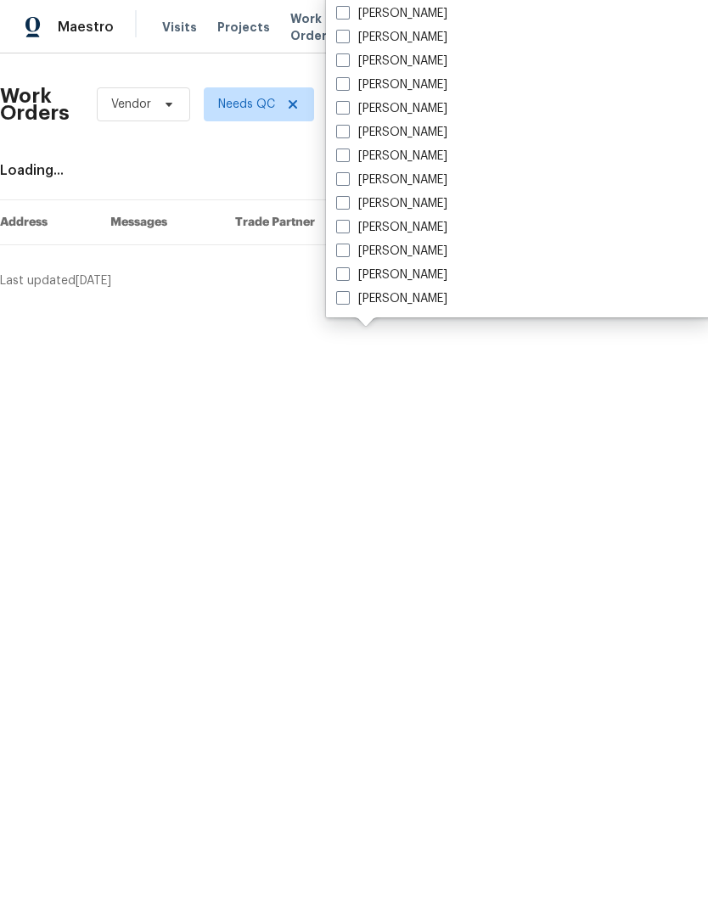
scroll to position [1256, 0]
click at [347, 149] on span at bounding box center [343, 156] width 14 height 14
click at [347, 149] on input "[PERSON_NAME]" at bounding box center [341, 153] width 11 height 11
checkbox input "true"
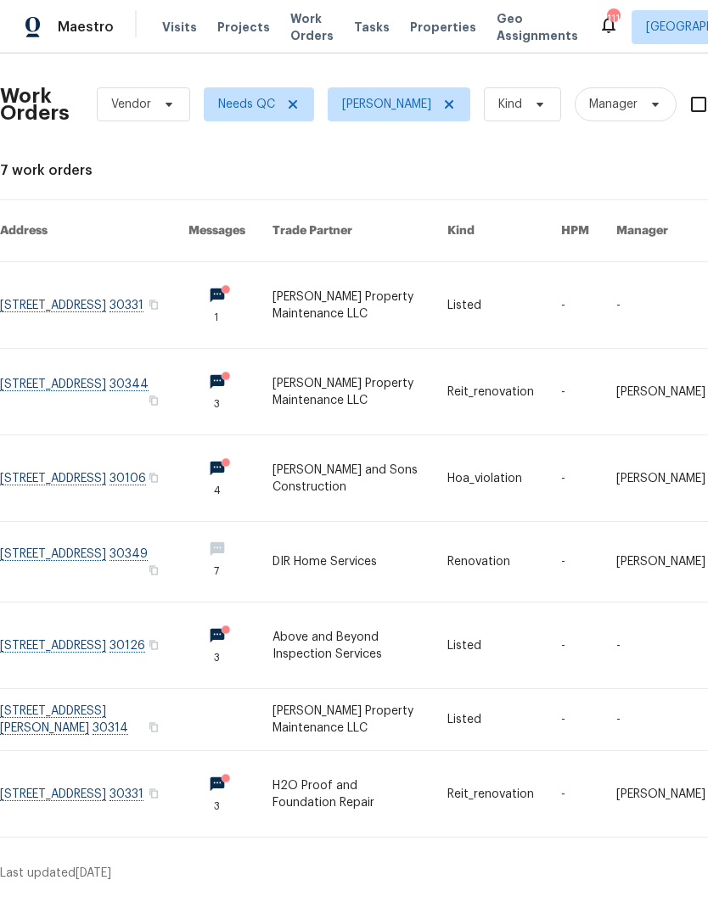
click at [76, 284] on link at bounding box center [94, 305] width 188 height 86
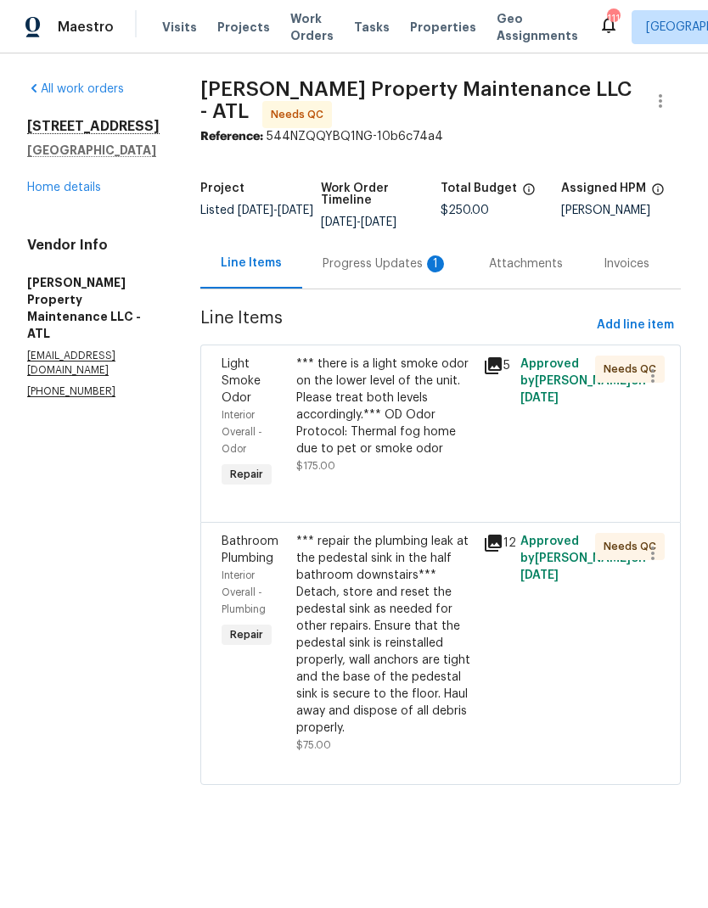
click at [388, 271] on div "Progress Updates 1" at bounding box center [386, 264] width 126 height 17
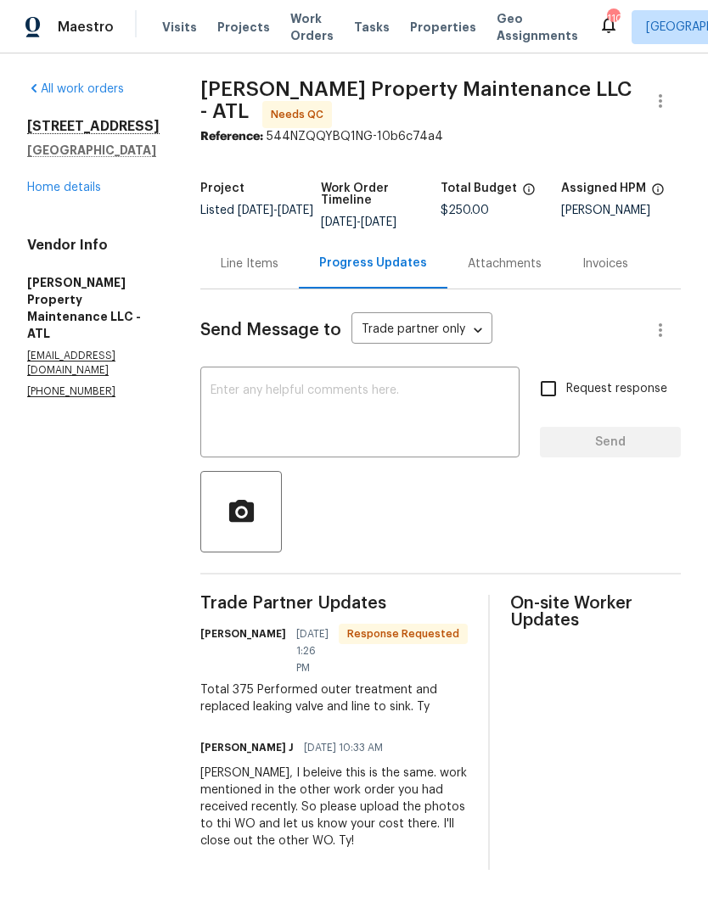
click at [261, 268] on div "Line Items" at bounding box center [250, 264] width 58 height 17
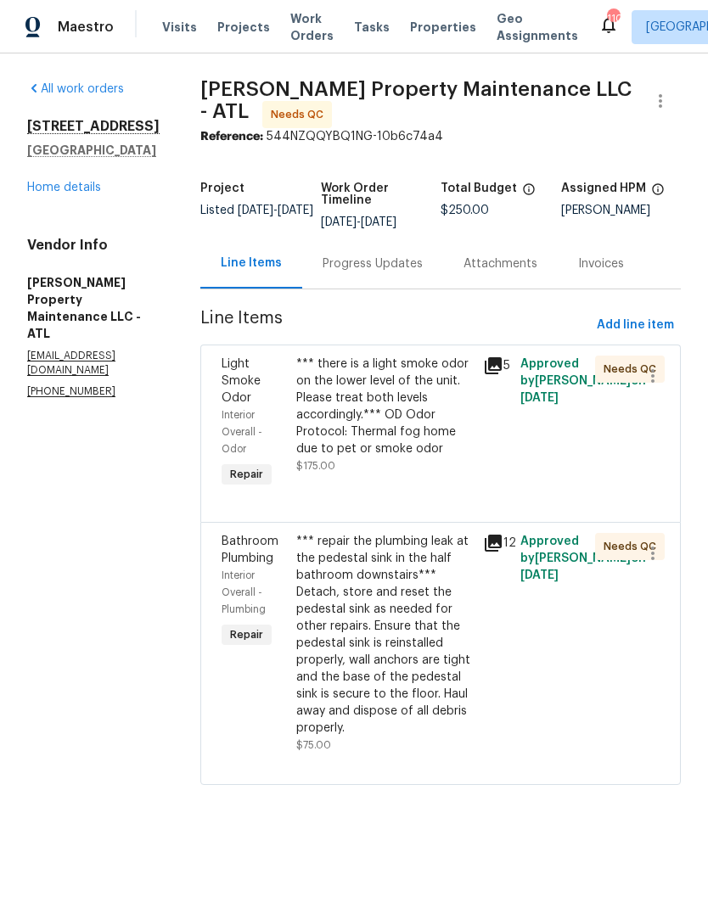
click at [392, 412] on div "*** there is a light smoke odor on the lower level of the unit. Please treat bo…" at bounding box center [384, 407] width 177 height 102
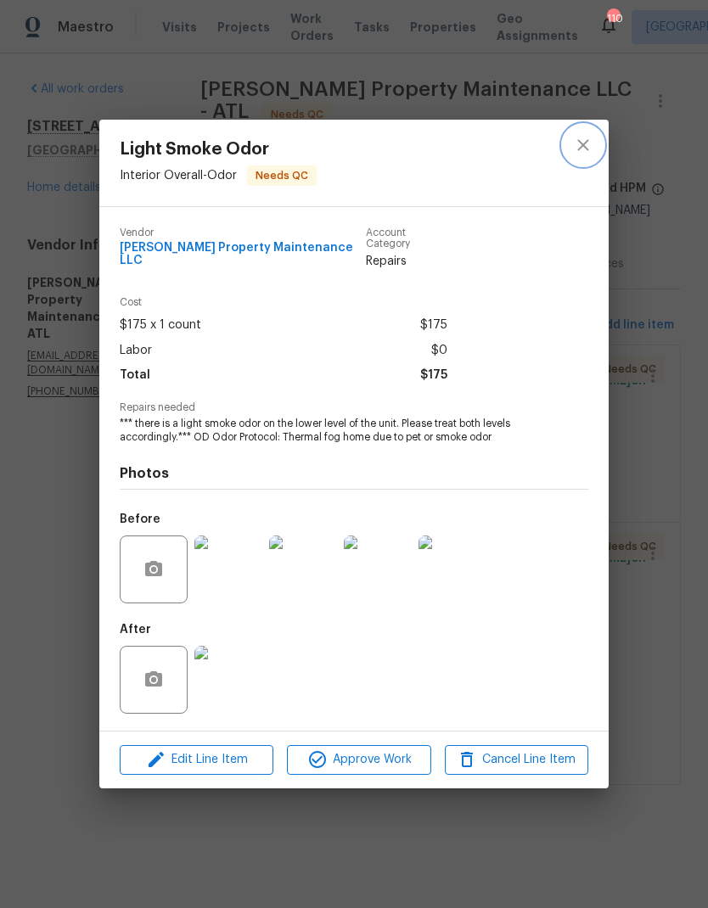
click at [587, 149] on icon "close" at bounding box center [583, 145] width 20 height 20
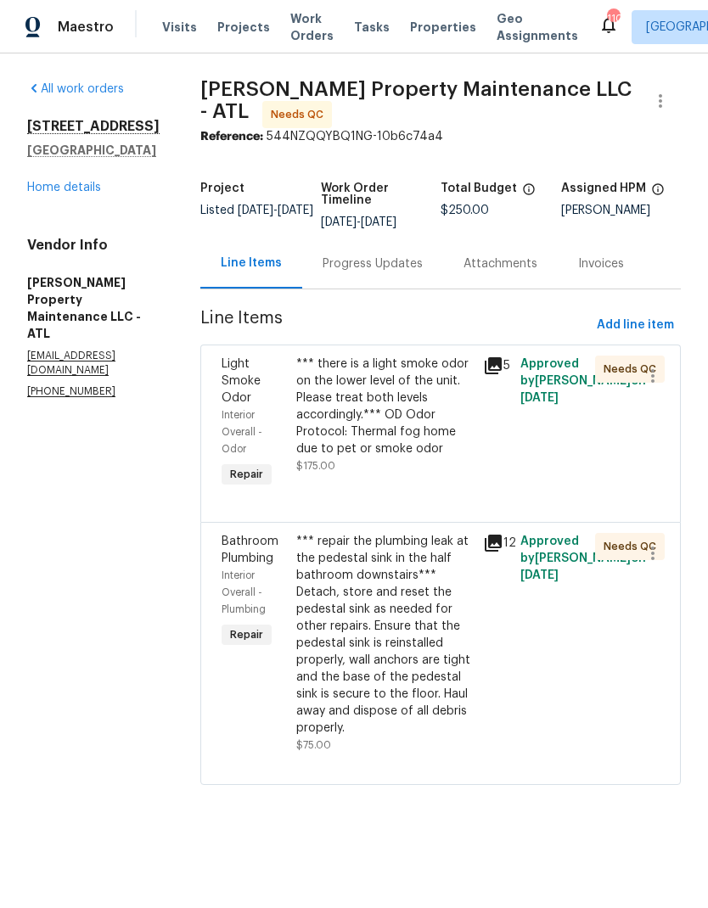
click at [410, 265] on div "Progress Updates" at bounding box center [373, 264] width 100 height 17
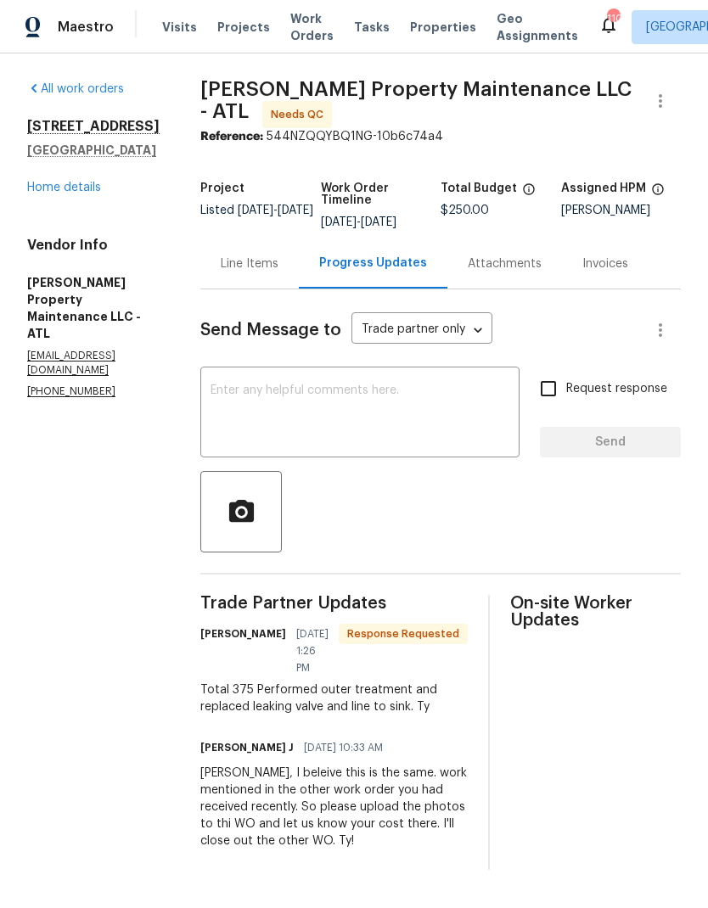
scroll to position [9, 0]
click at [272, 256] on div "Line Items" at bounding box center [250, 264] width 58 height 17
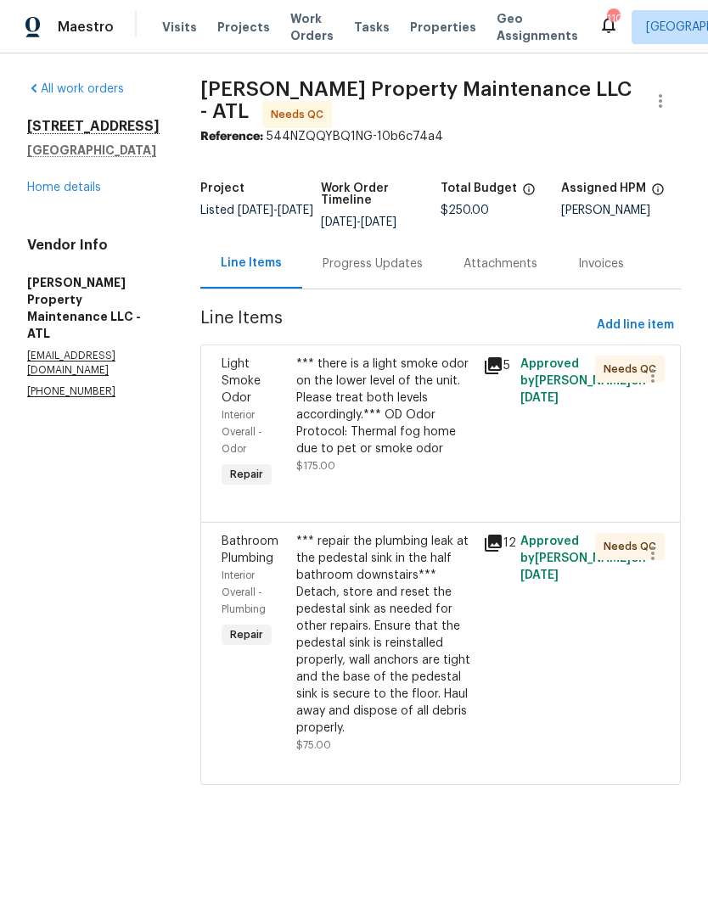
click at [404, 256] on div "Progress Updates" at bounding box center [373, 264] width 100 height 17
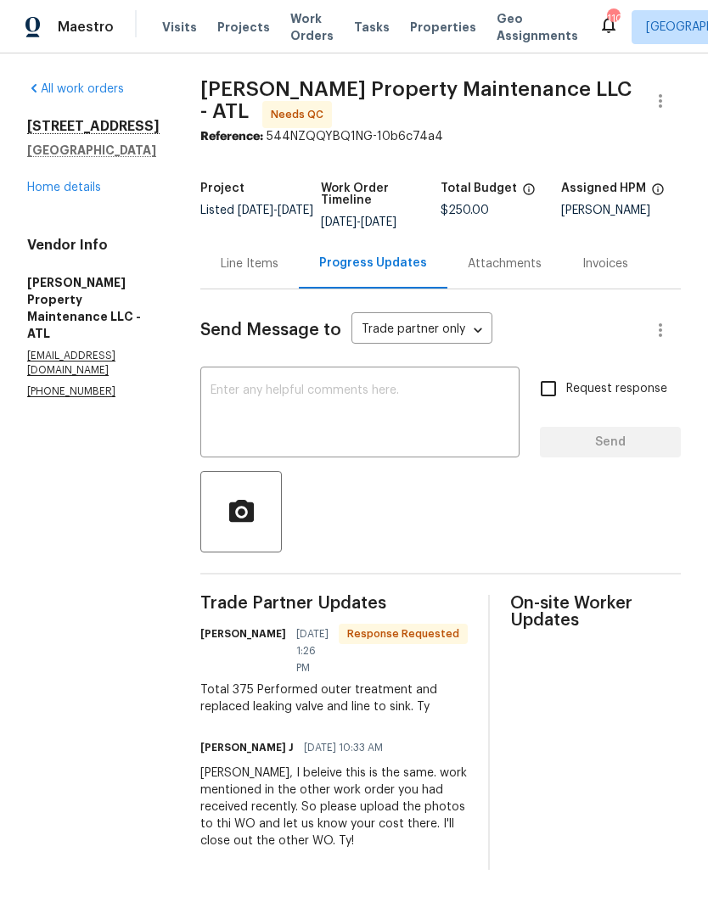
click at [267, 264] on div "Line Items" at bounding box center [250, 264] width 58 height 17
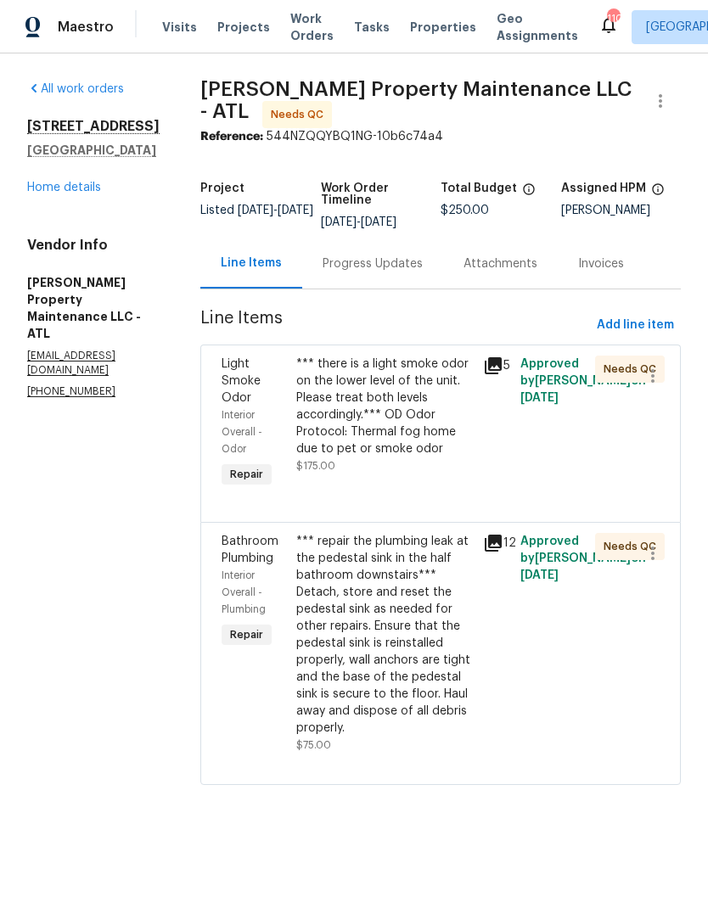
click at [388, 423] on div "*** there is a light smoke odor on the lower level of the unit. Please treat bo…" at bounding box center [384, 407] width 177 height 102
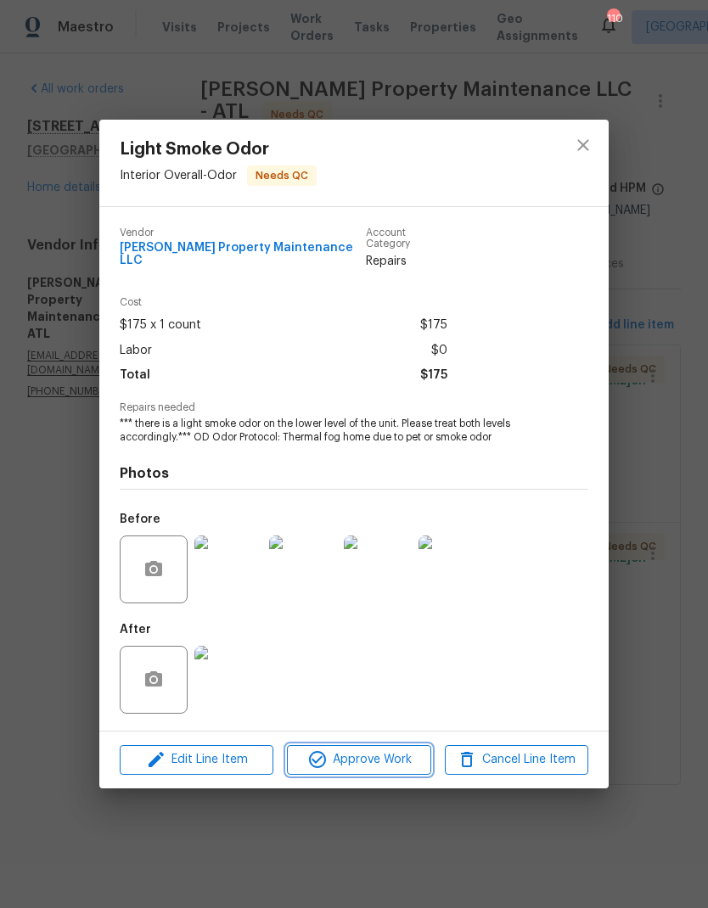
click at [400, 757] on span "Approve Work" at bounding box center [358, 760] width 133 height 21
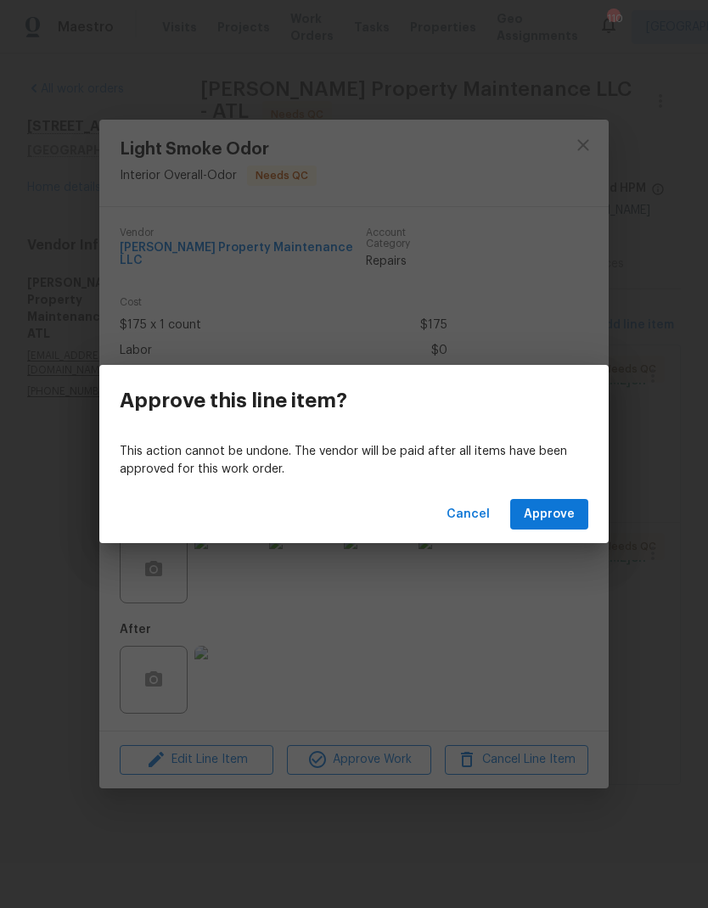
click at [573, 518] on span "Approve" at bounding box center [549, 514] width 51 height 21
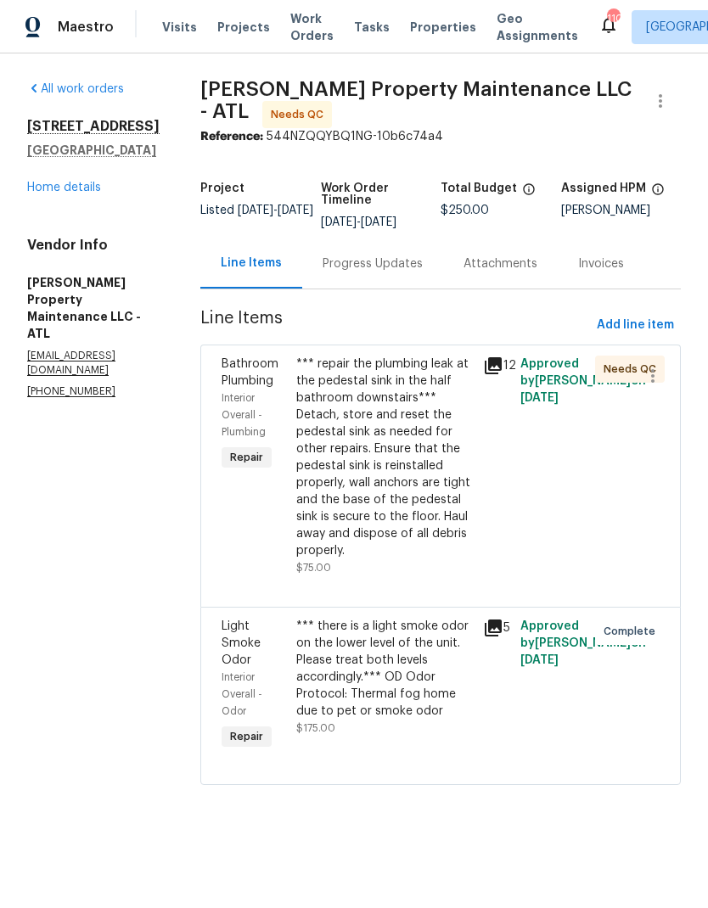
click at [411, 508] on div "*** repair the plumbing leak at the pedestal sink in the half bathroom downstai…" at bounding box center [384, 458] width 177 height 204
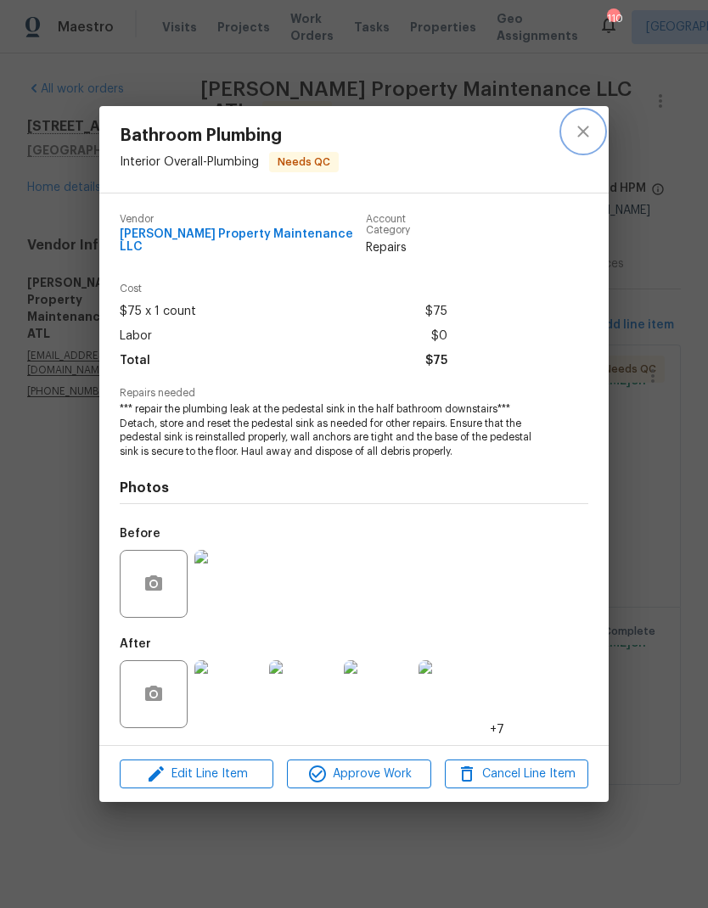
click at [587, 129] on icon "close" at bounding box center [583, 131] width 20 height 20
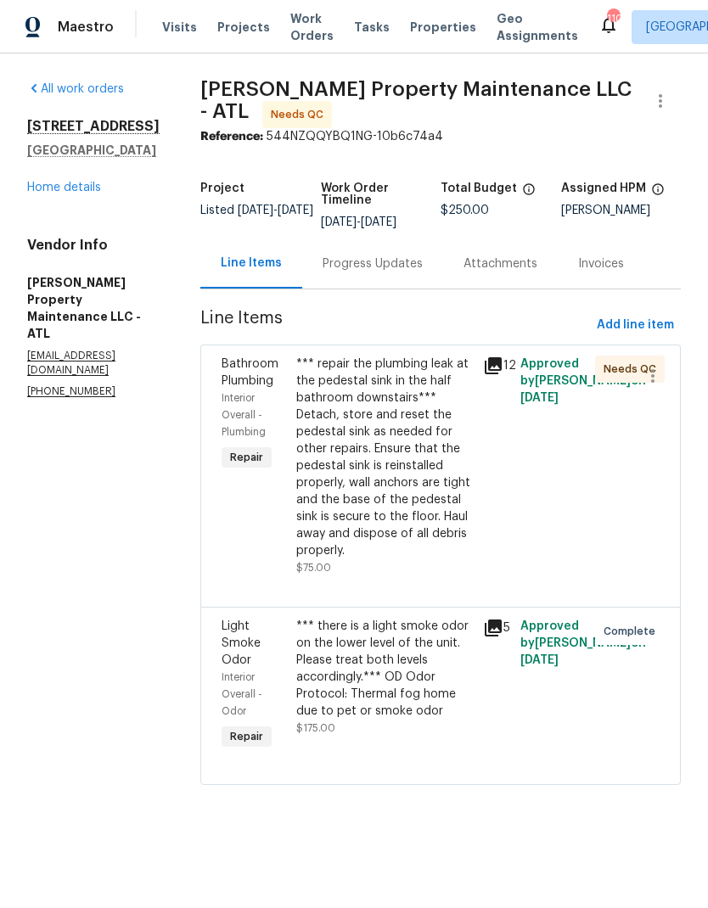
click at [376, 442] on div "*** repair the plumbing leak at the pedestal sink in the half bathroom downstai…" at bounding box center [384, 458] width 177 height 204
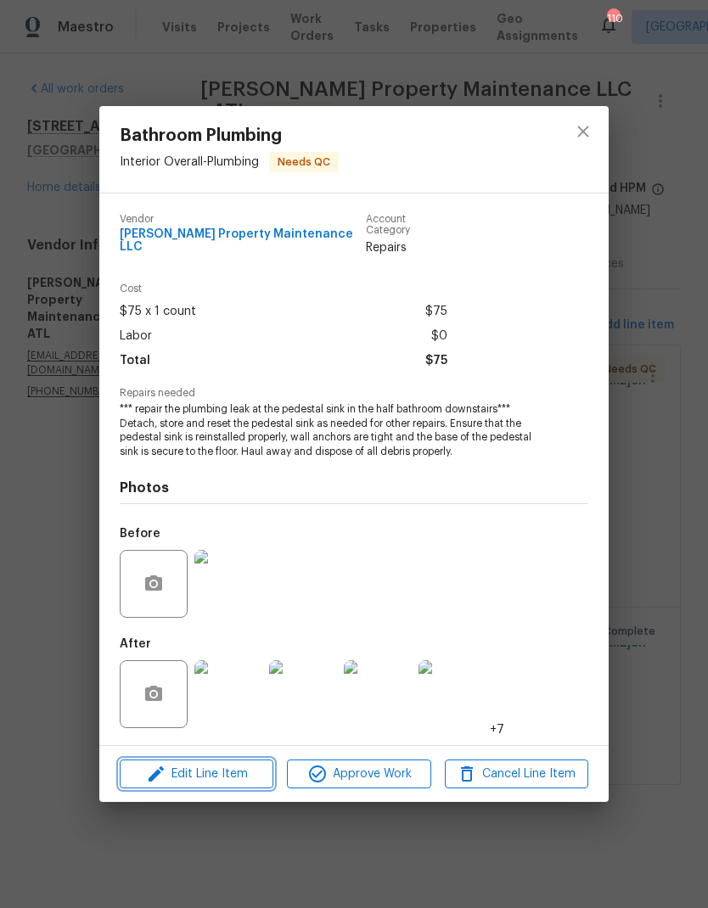
click at [246, 774] on span "Edit Line Item" at bounding box center [196, 774] width 143 height 21
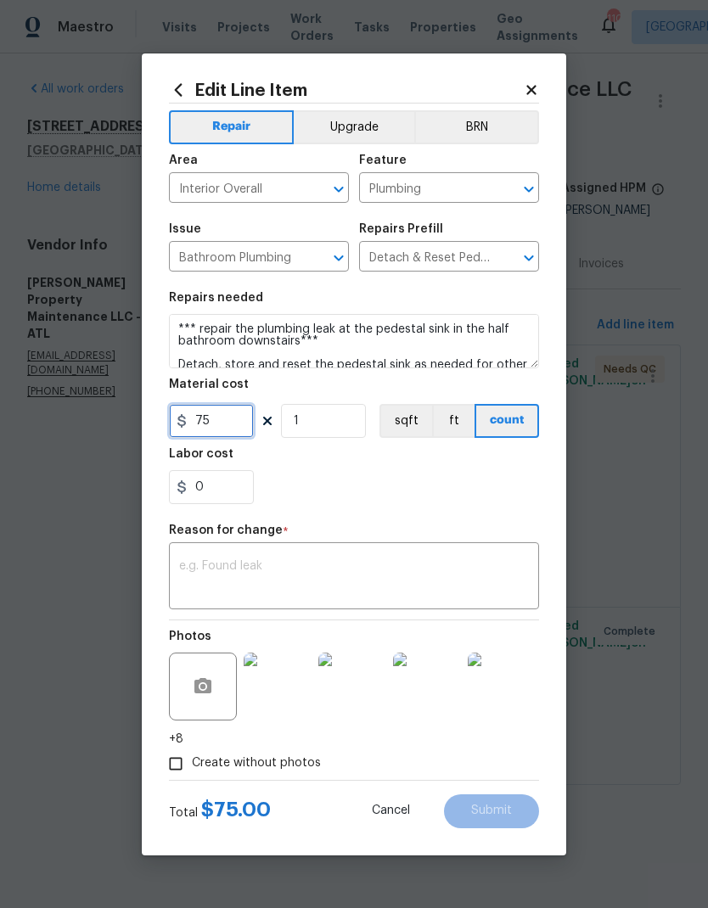
click at [222, 432] on input "75" at bounding box center [211, 421] width 85 height 34
type input "200"
click at [312, 567] on textarea at bounding box center [354, 578] width 350 height 36
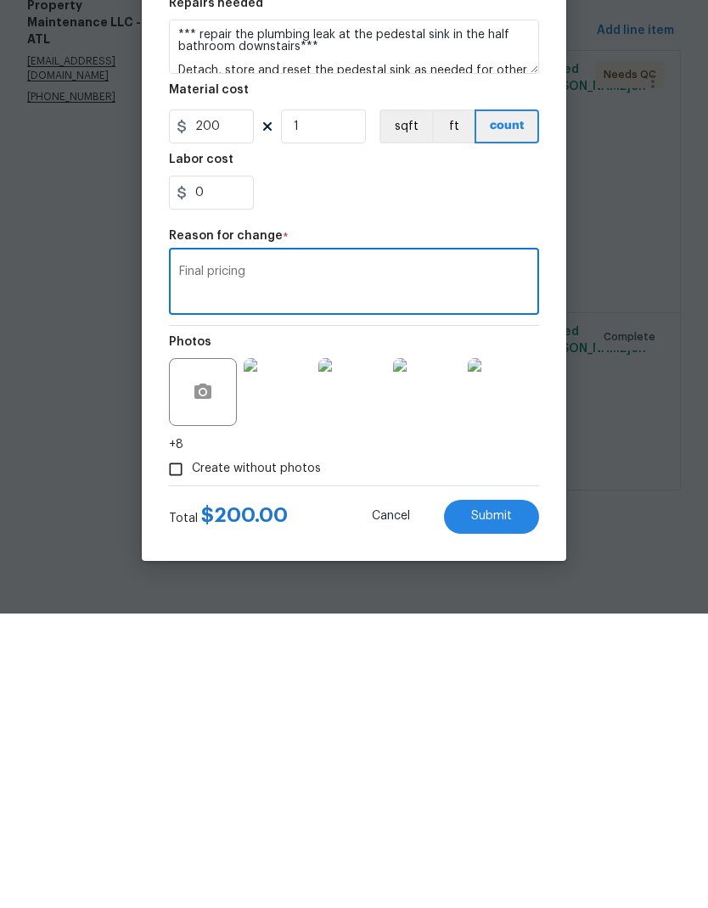
type textarea "Final pricing"
click at [517, 795] on button "Submit" at bounding box center [491, 812] width 95 height 34
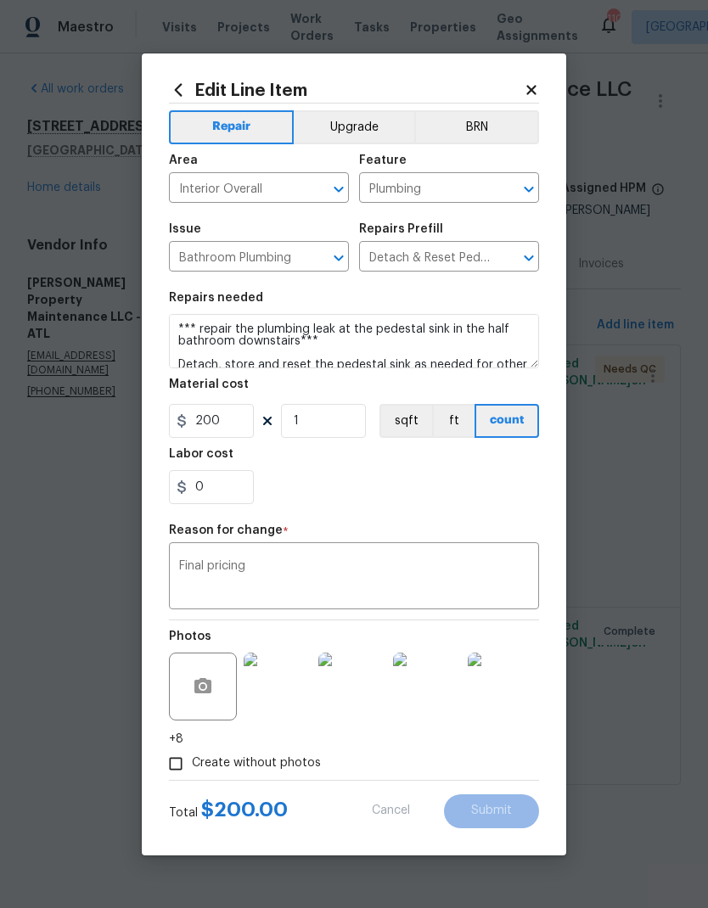
type input "75"
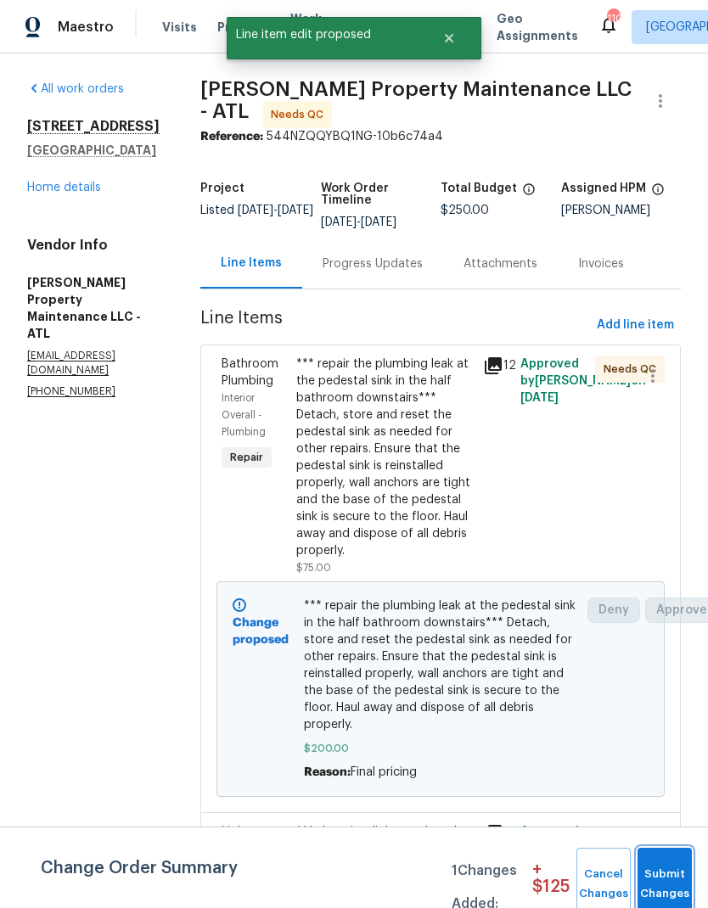
click at [664, 882] on span "Submit Changes" at bounding box center [664, 884] width 37 height 39
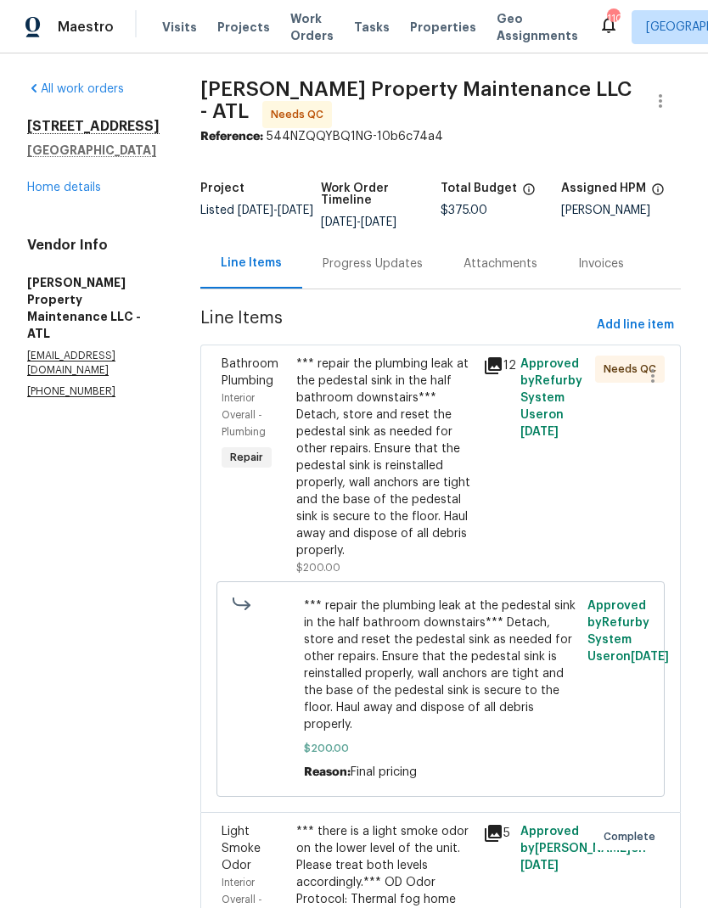
click at [418, 474] on div "*** repair the plumbing leak at the pedestal sink in the half bathroom downstai…" at bounding box center [384, 458] width 177 height 204
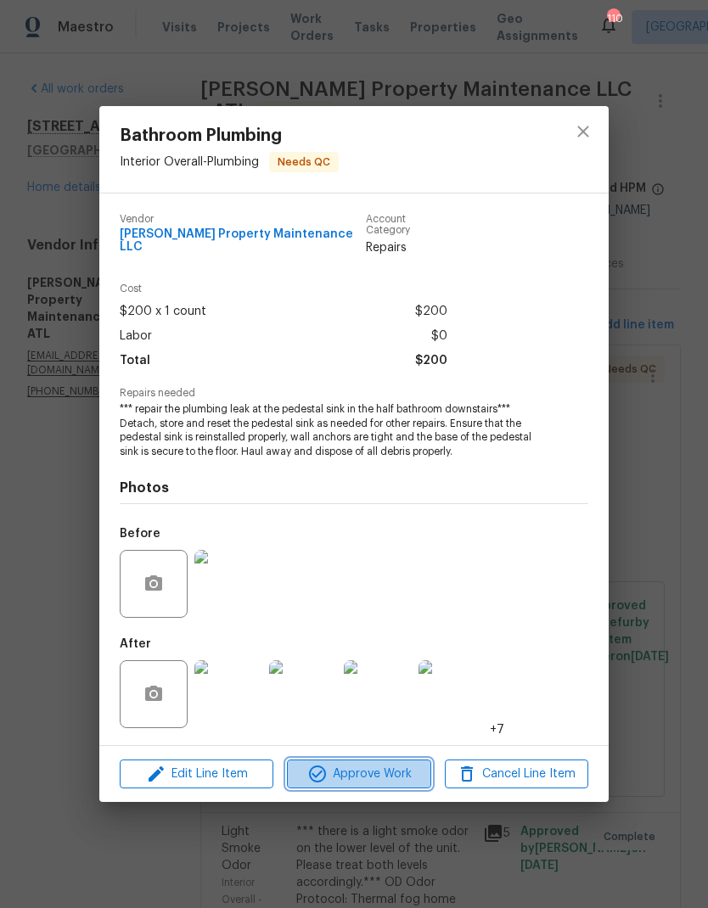
click at [406, 778] on span "Approve Work" at bounding box center [358, 774] width 133 height 21
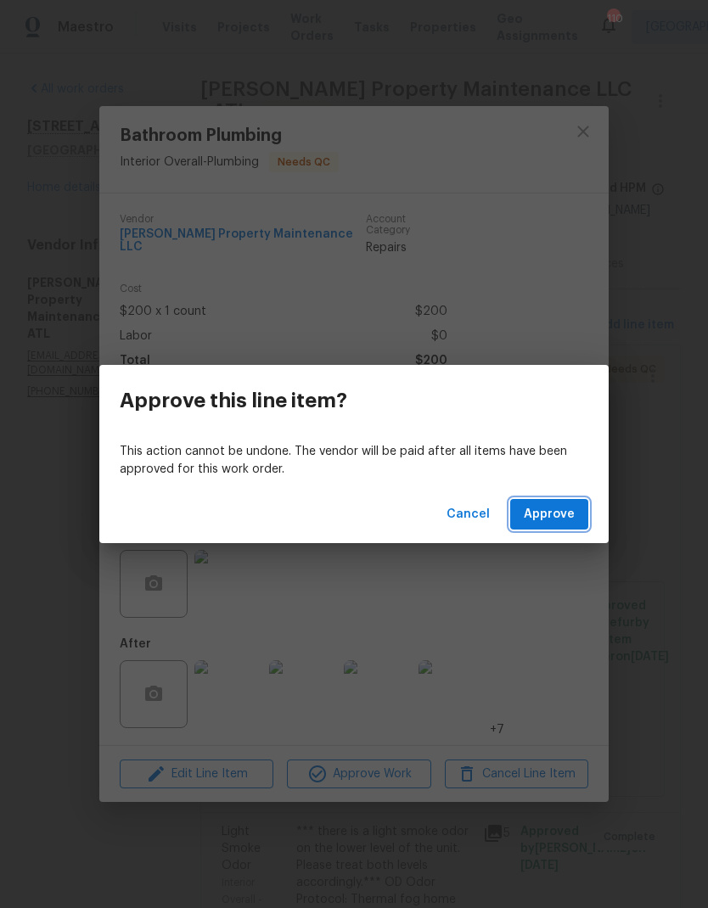
click at [576, 513] on button "Approve" at bounding box center [549, 514] width 78 height 31
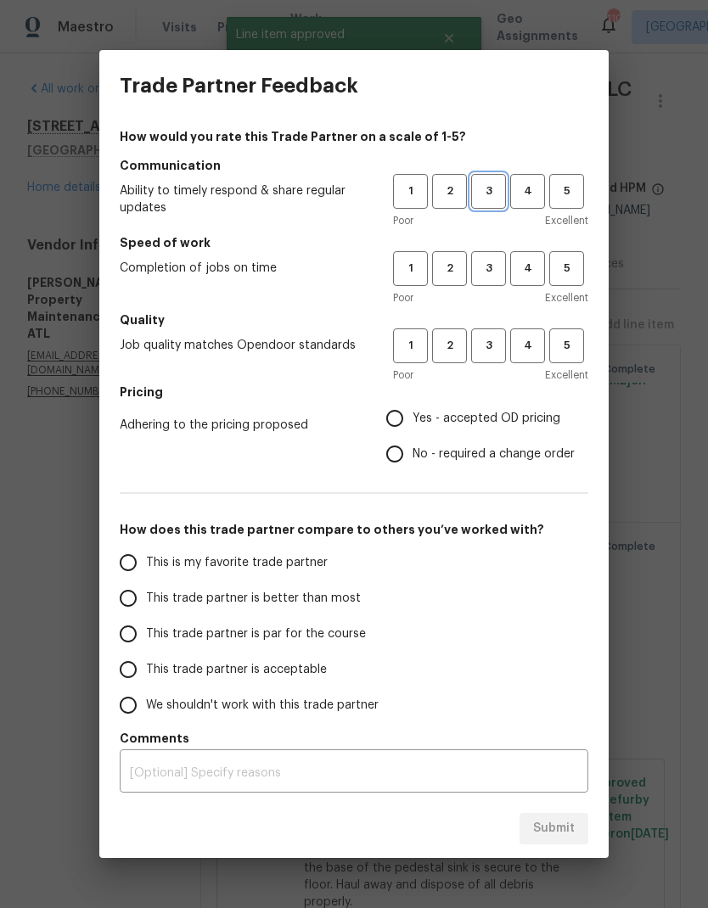
click at [491, 180] on button "3" at bounding box center [488, 191] width 35 height 35
click at [495, 248] on h5 "Speed of work" at bounding box center [354, 242] width 469 height 17
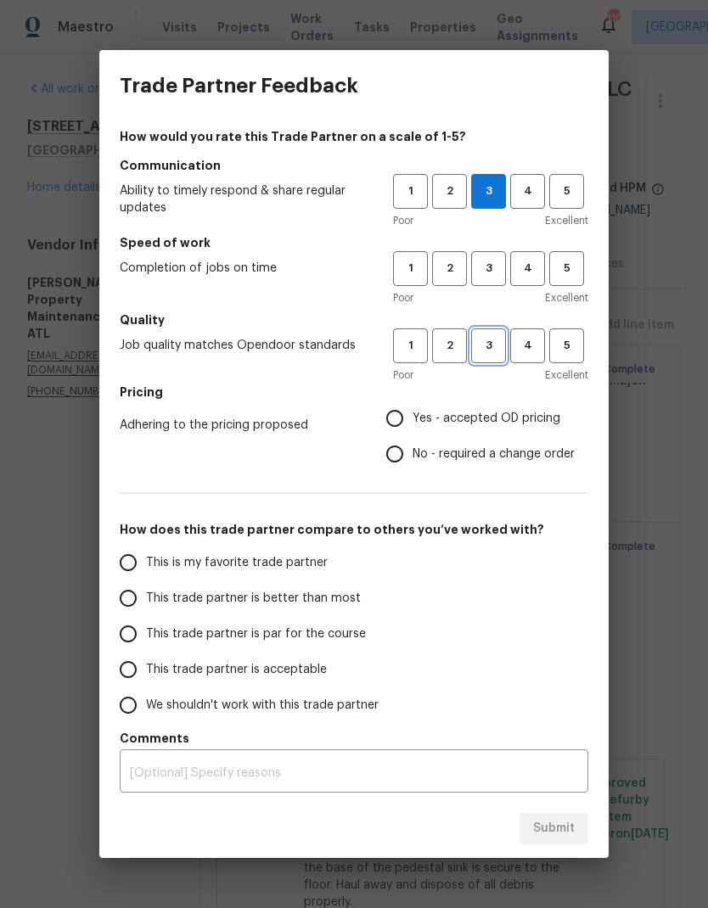
click at [491, 342] on span "3" at bounding box center [488, 346] width 31 height 20
click at [493, 268] on span "3" at bounding box center [488, 269] width 31 height 20
click at [394, 452] on input "No - required a change order" at bounding box center [395, 454] width 36 height 36
radio input "true"
click at [127, 630] on input "This trade partner is par for the course" at bounding box center [128, 634] width 36 height 36
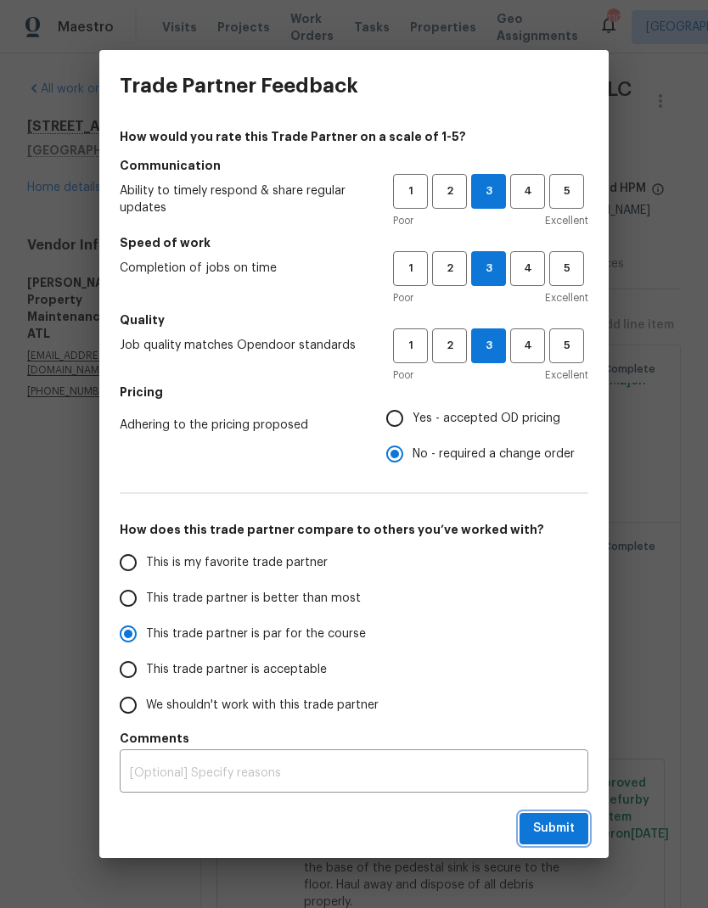
click at [574, 831] on span "Submit" at bounding box center [554, 828] width 42 height 21
radio input "true"
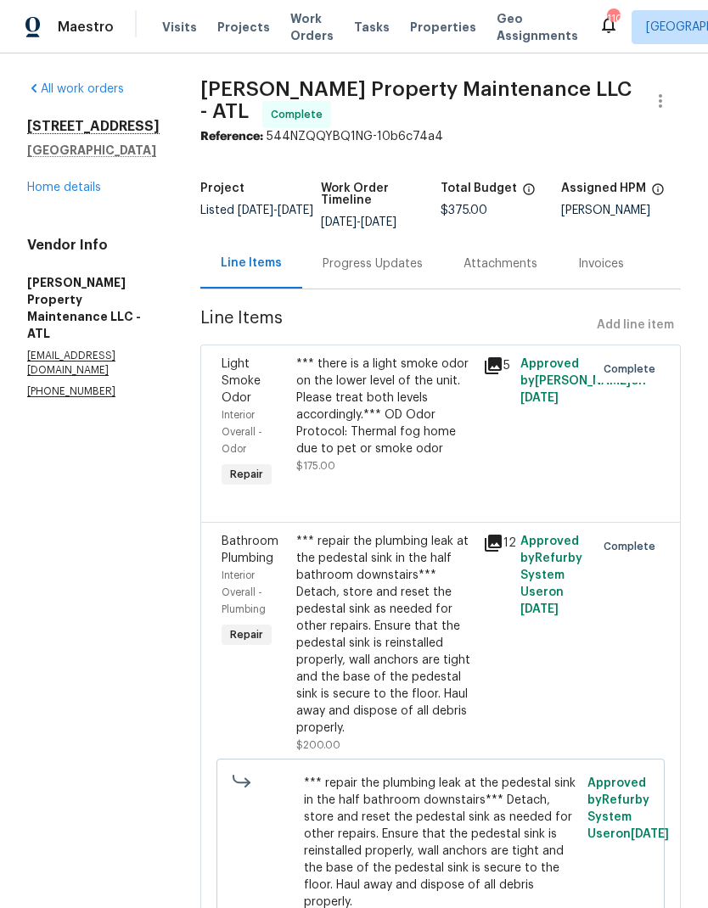
click at [54, 194] on link "Home details" at bounding box center [64, 188] width 74 height 12
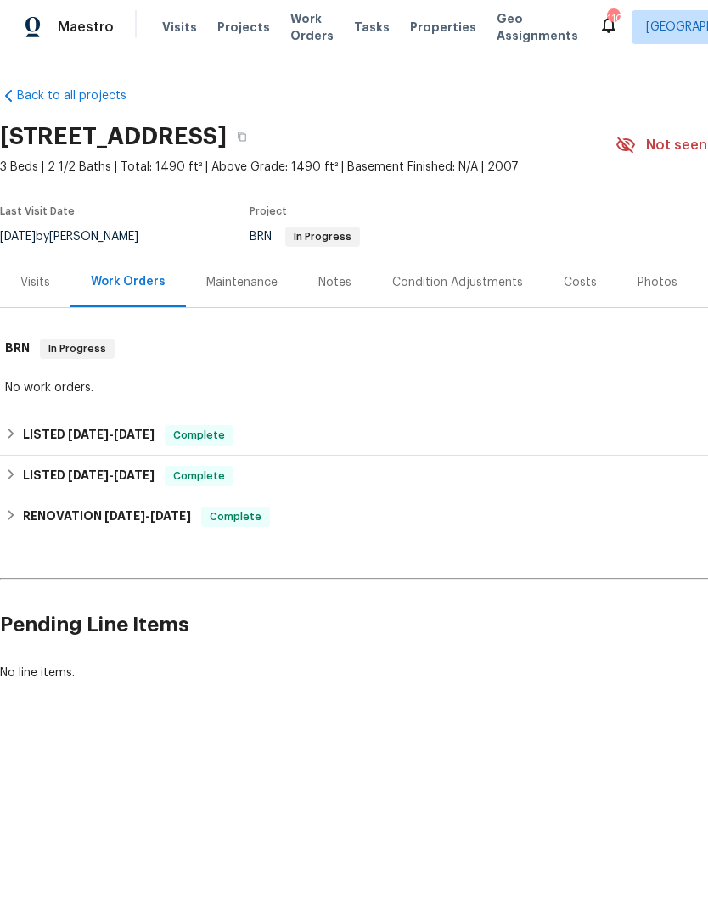
click at [292, 28] on span "Work Orders" at bounding box center [311, 27] width 43 height 34
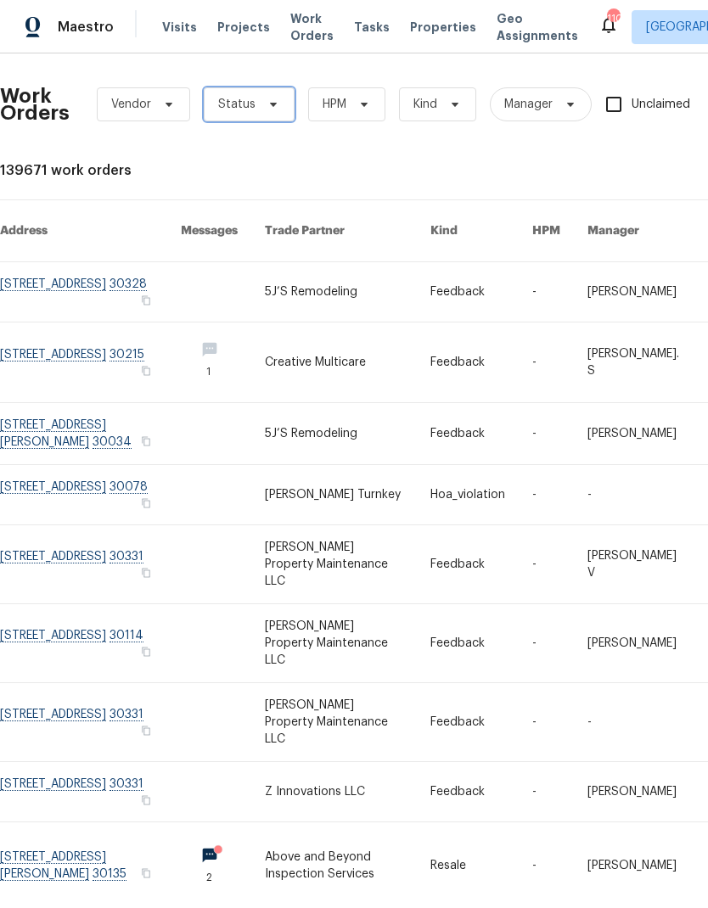
click at [261, 98] on span at bounding box center [270, 105] width 19 height 14
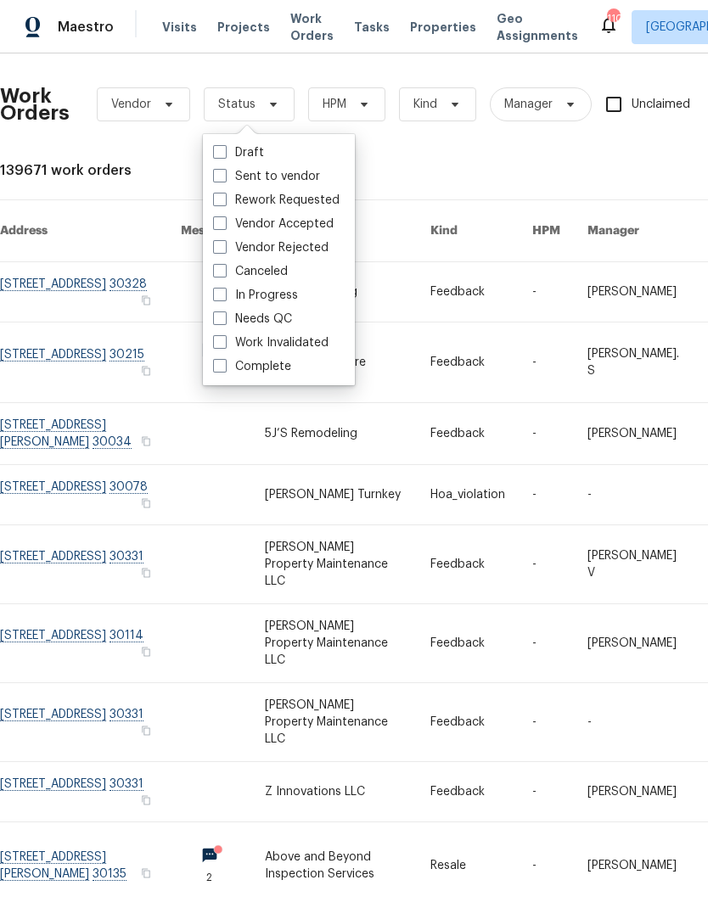
click at [216, 323] on span at bounding box center [220, 319] width 14 height 14
click at [216, 322] on input "Needs QC" at bounding box center [218, 316] width 11 height 11
checkbox input "true"
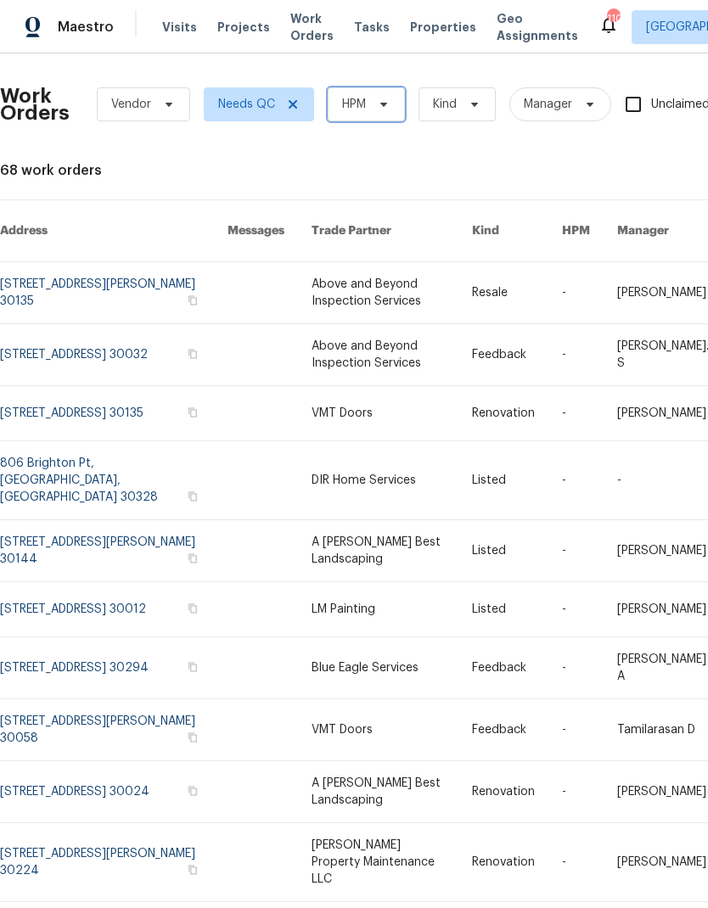
click at [362, 102] on span "HPM" at bounding box center [354, 104] width 24 height 17
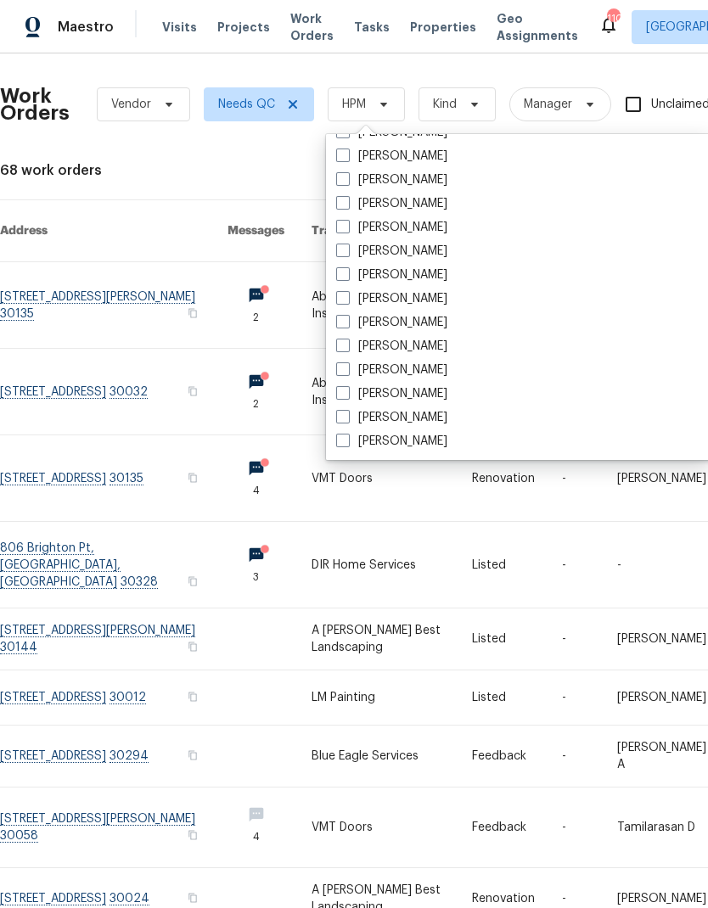
scroll to position [1256, 0]
click at [337, 301] on span at bounding box center [343, 298] width 14 height 14
click at [337, 301] on input "[PERSON_NAME]" at bounding box center [341, 295] width 11 height 11
checkbox input "true"
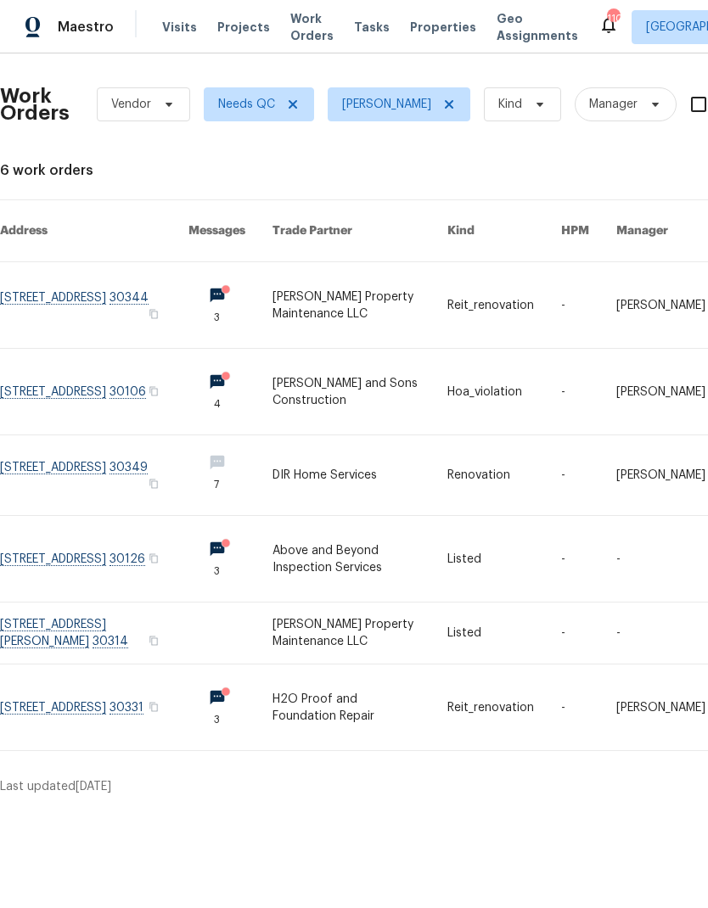
click at [42, 380] on link at bounding box center [94, 392] width 188 height 86
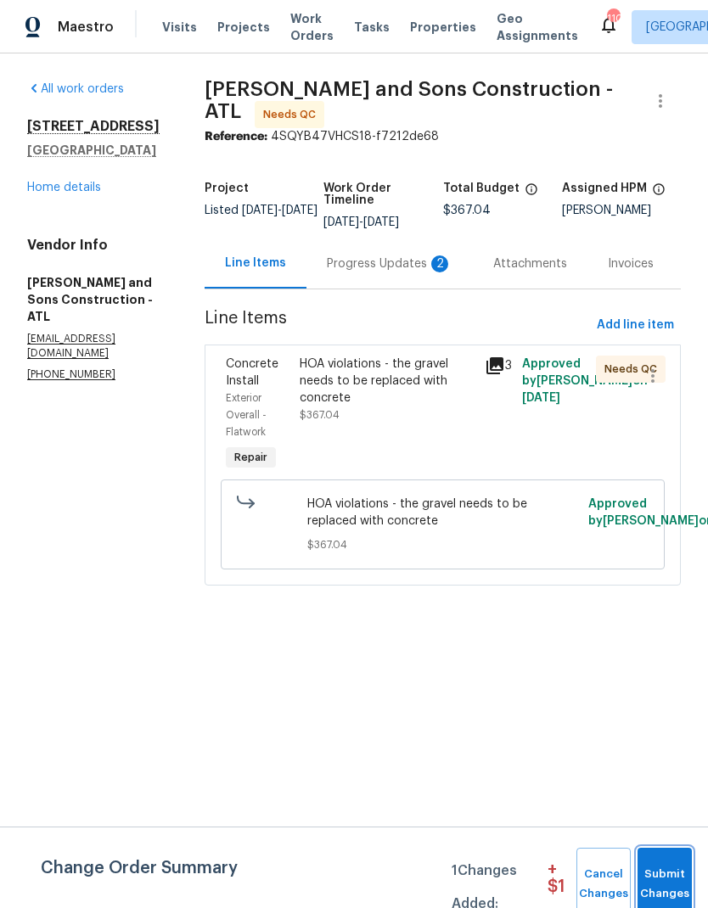
click at [663, 881] on span "Submit Changes" at bounding box center [664, 884] width 37 height 39
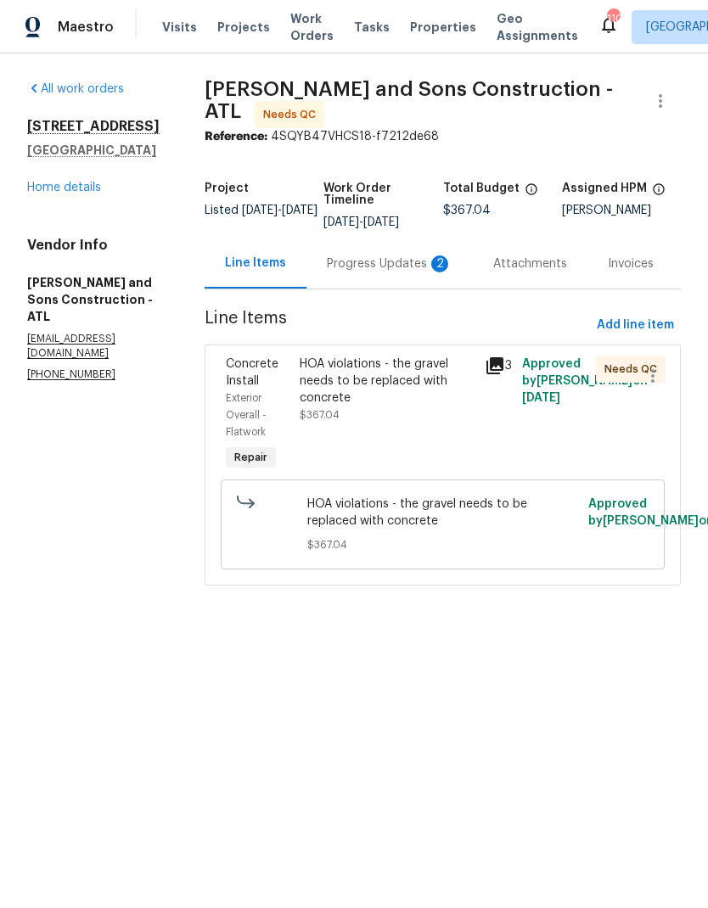
click at [345, 257] on div "Progress Updates 2" at bounding box center [390, 264] width 126 height 17
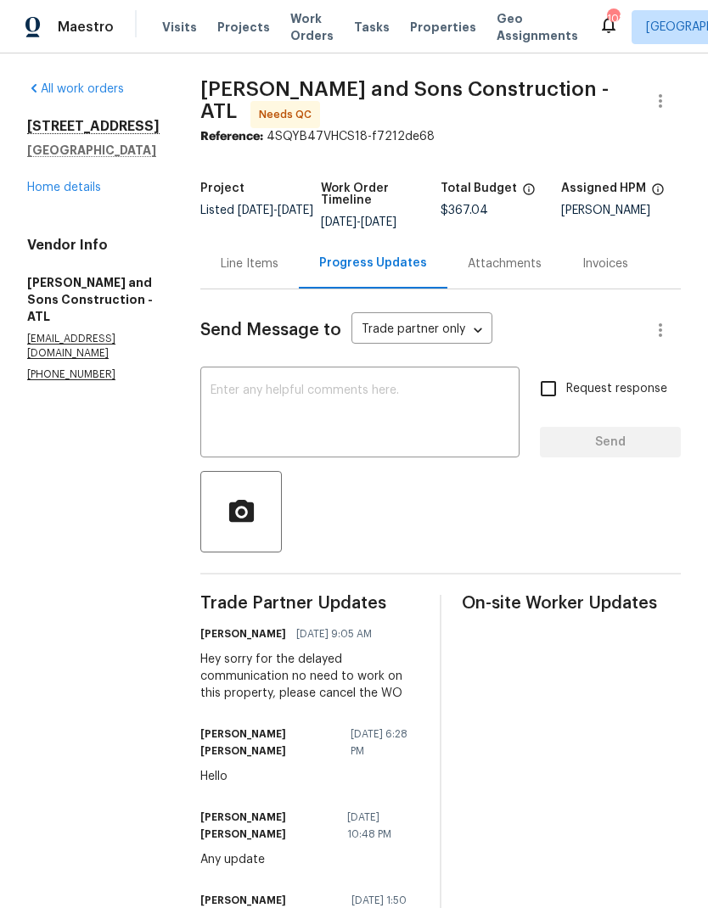
click at [221, 256] on div "Line Items" at bounding box center [250, 264] width 58 height 17
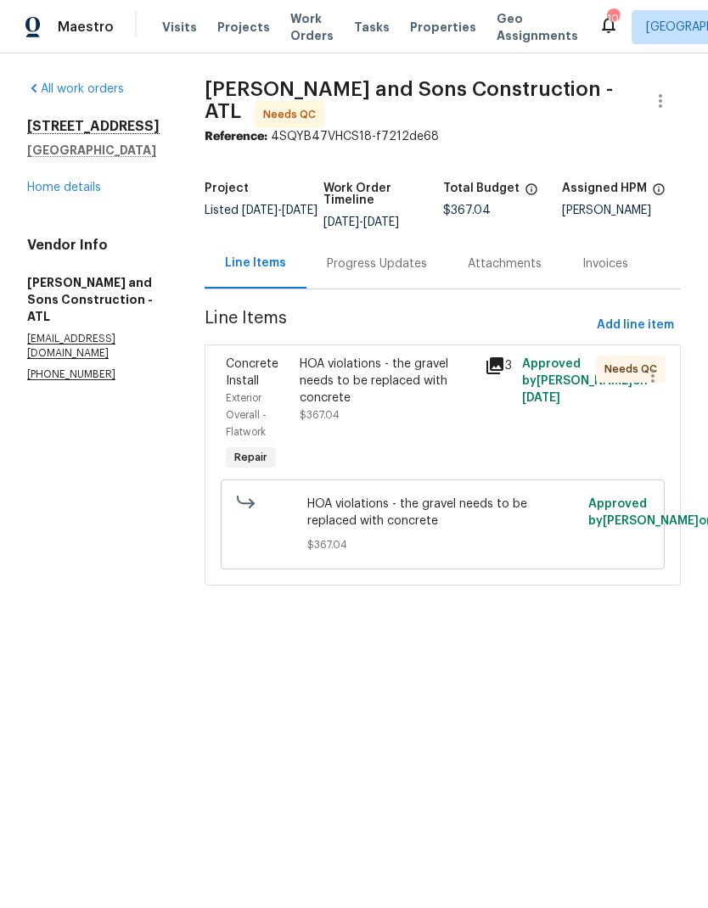
click at [314, 381] on div "HOA violations - the gravel needs to be replaced with concrete" at bounding box center [387, 381] width 175 height 51
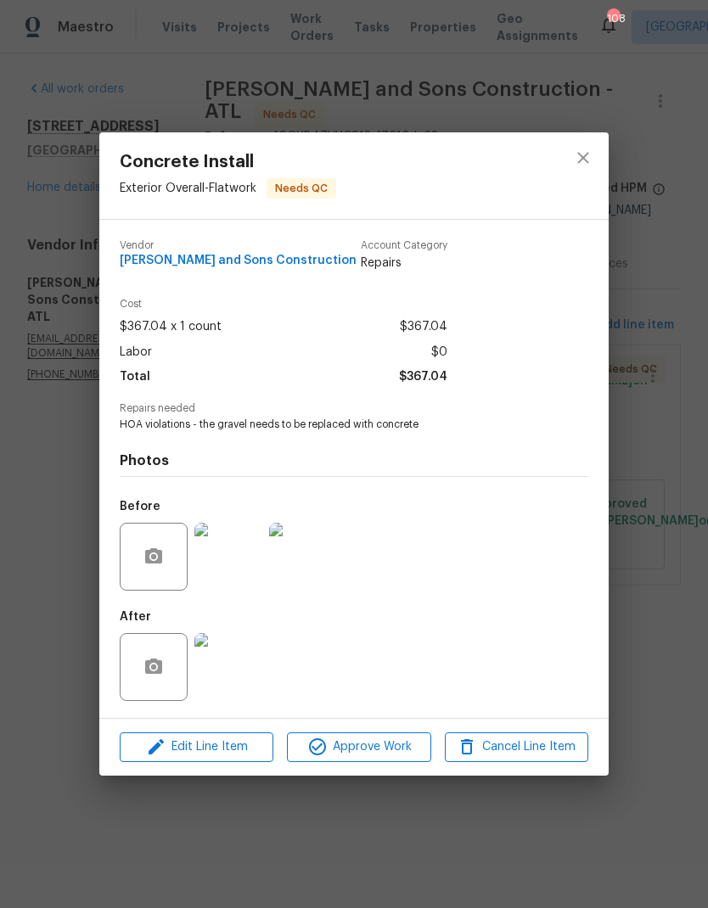
click at [217, 562] on img at bounding box center [228, 557] width 68 height 68
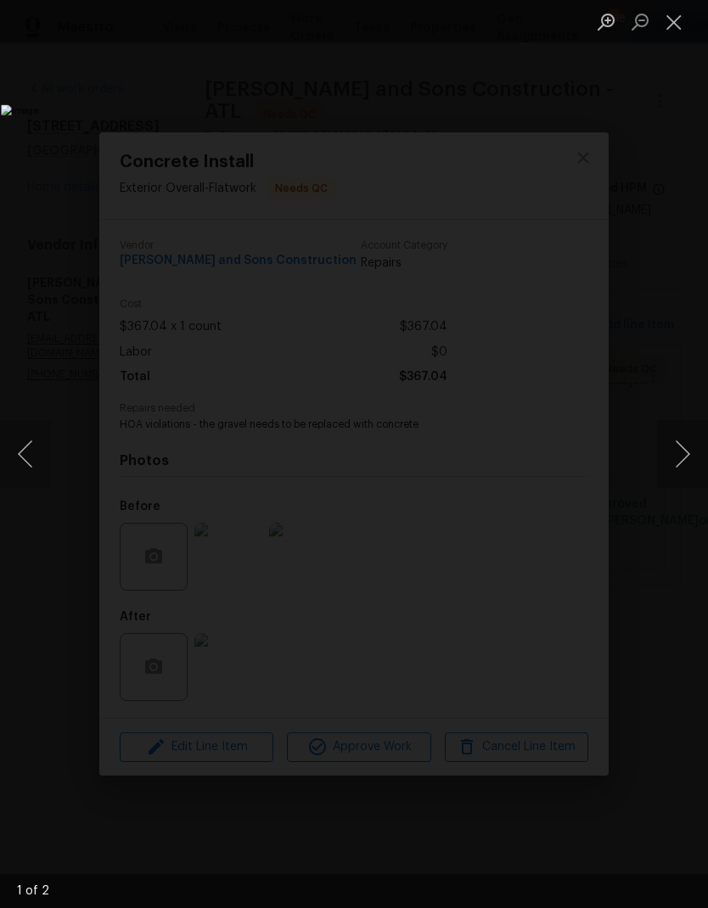
click at [672, 455] on button "Next image" at bounding box center [682, 454] width 51 height 68
click at [685, 449] on button "Next image" at bounding box center [682, 454] width 51 height 68
click at [663, 27] on button "Close lightbox" at bounding box center [674, 22] width 34 height 30
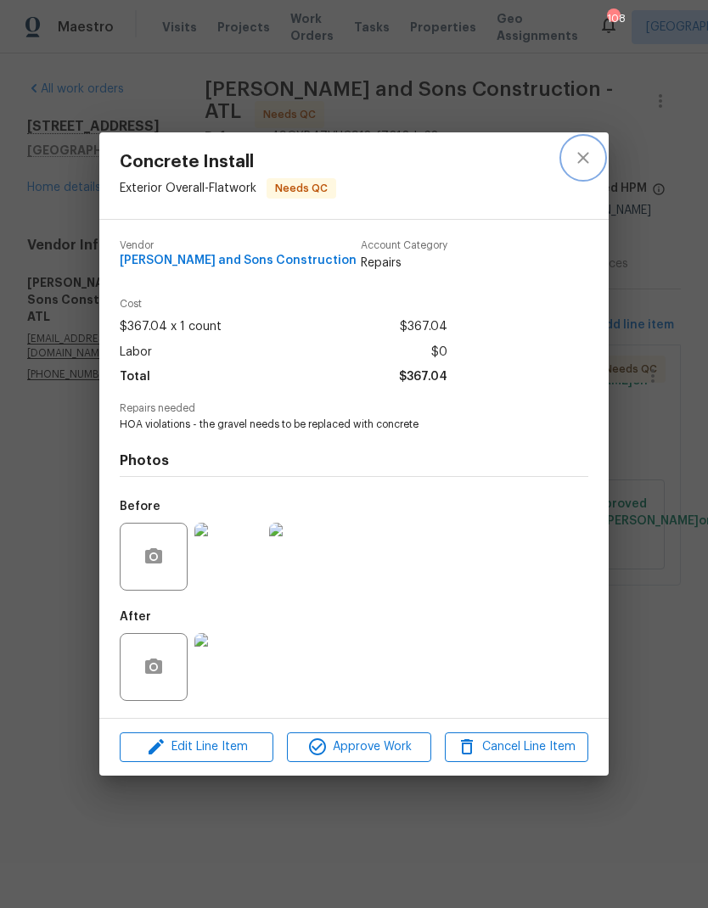
click at [571, 149] on button "close" at bounding box center [583, 158] width 41 height 41
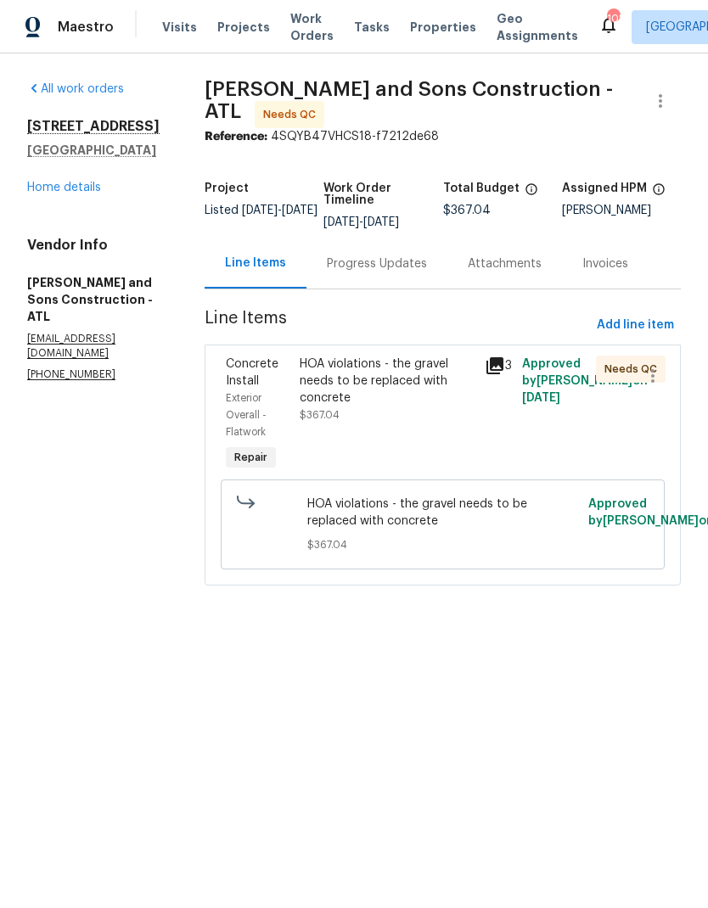
click at [329, 256] on div "Progress Updates" at bounding box center [377, 264] width 100 height 17
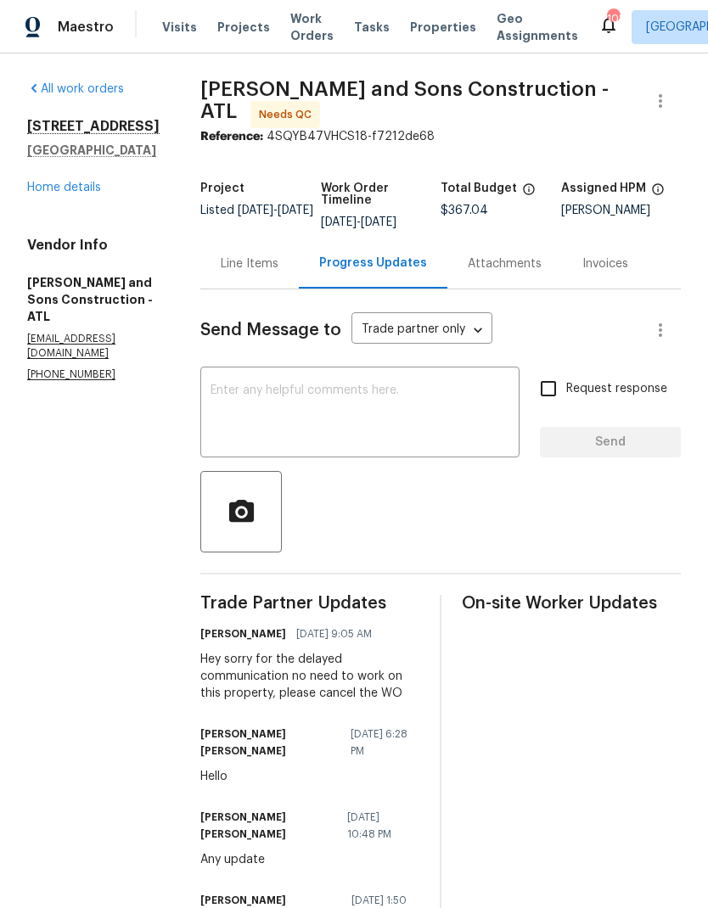
click at [290, 23] on span "Work Orders" at bounding box center [311, 27] width 43 height 34
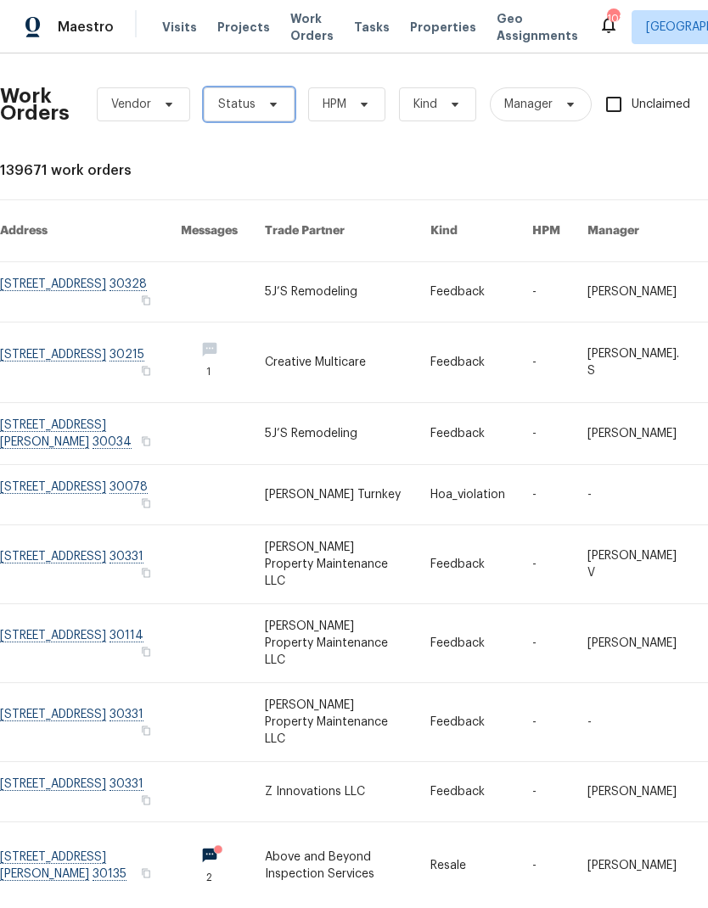
click at [251, 102] on span "Status" at bounding box center [236, 104] width 37 height 17
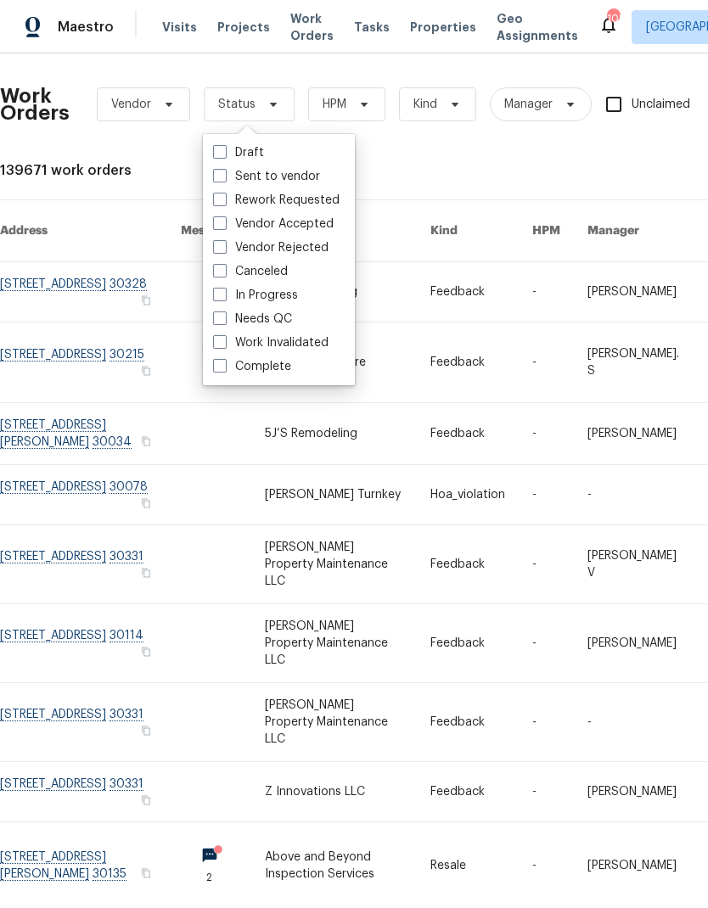
click at [222, 314] on span at bounding box center [220, 319] width 14 height 14
click at [222, 314] on input "Needs QC" at bounding box center [218, 316] width 11 height 11
checkbox input "true"
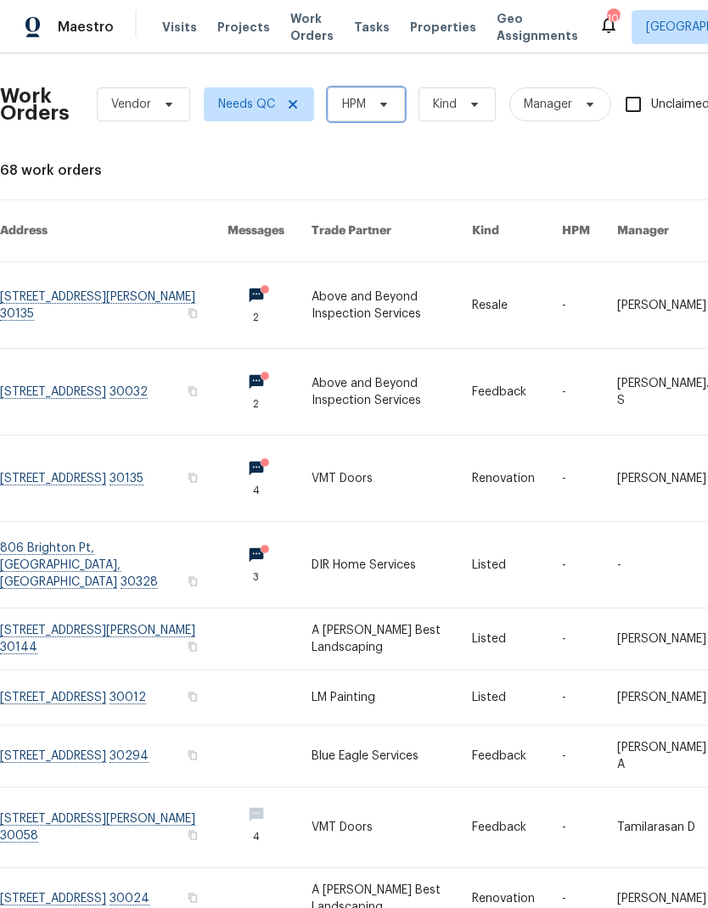
click at [365, 104] on span "HPM" at bounding box center [354, 104] width 24 height 17
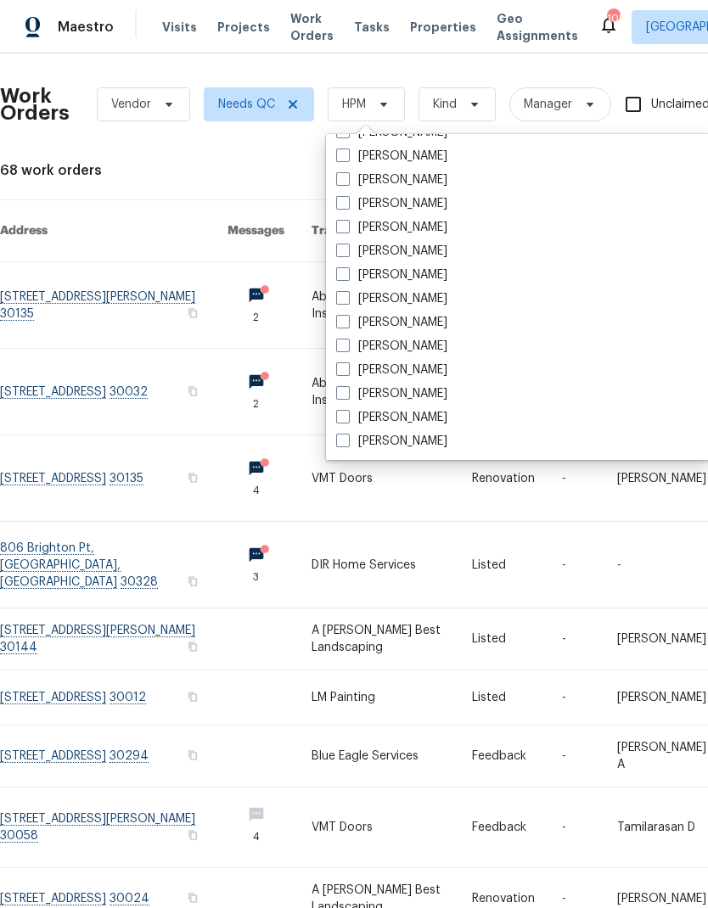
scroll to position [1256, 0]
click at [340, 295] on span at bounding box center [343, 298] width 14 height 14
click at [340, 295] on input "[PERSON_NAME]" at bounding box center [341, 295] width 11 height 11
checkbox input "true"
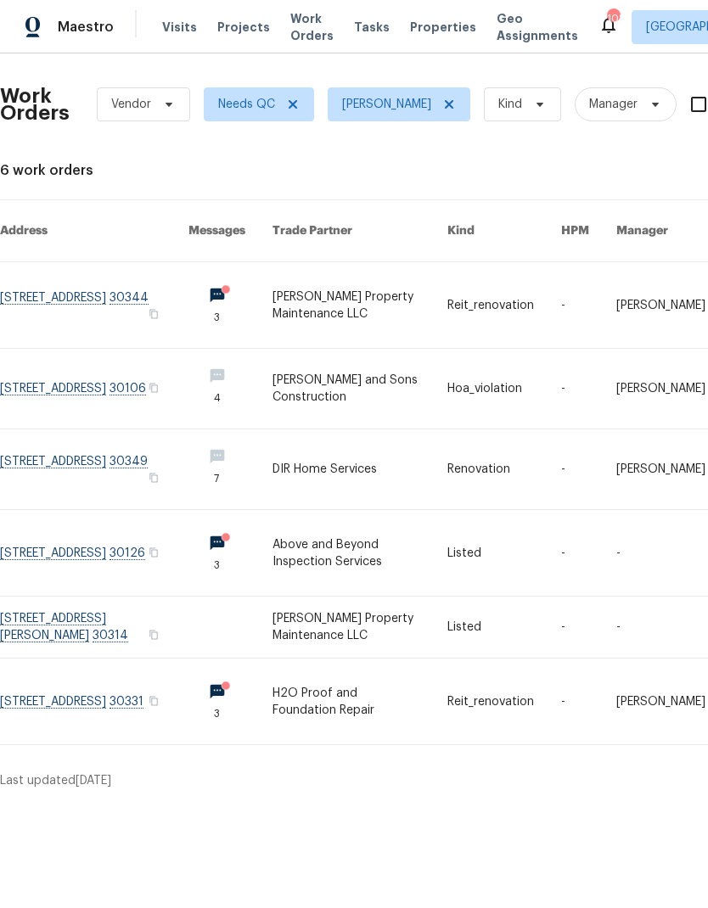
click at [33, 452] on link at bounding box center [94, 470] width 188 height 80
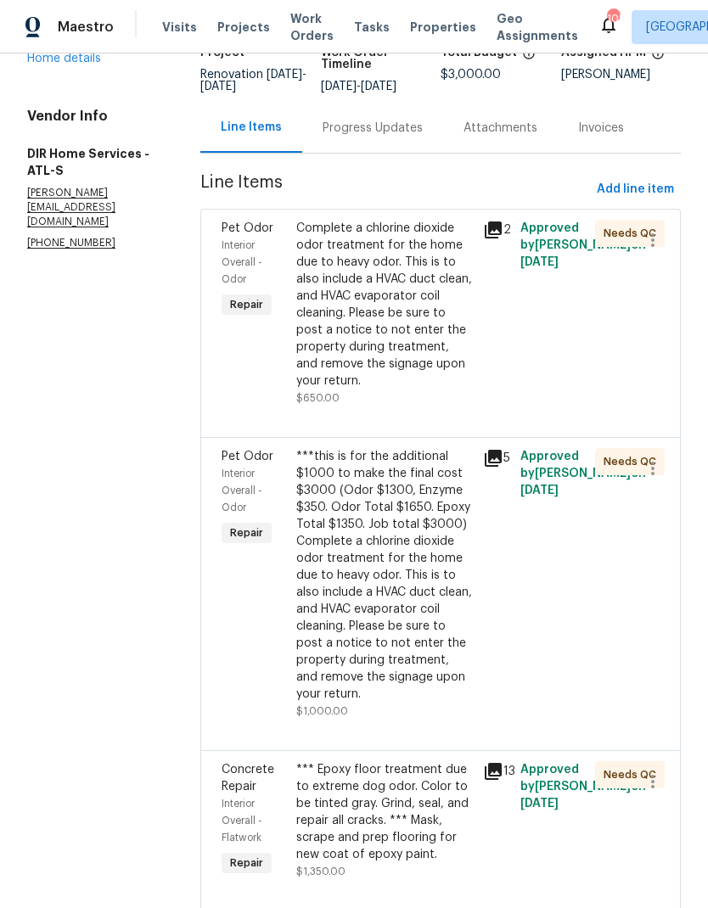
scroll to position [128, 0]
click at [363, 329] on div "Complete a chlorine dioxide odor treatment for the home due to heavy odor. This…" at bounding box center [384, 306] width 177 height 170
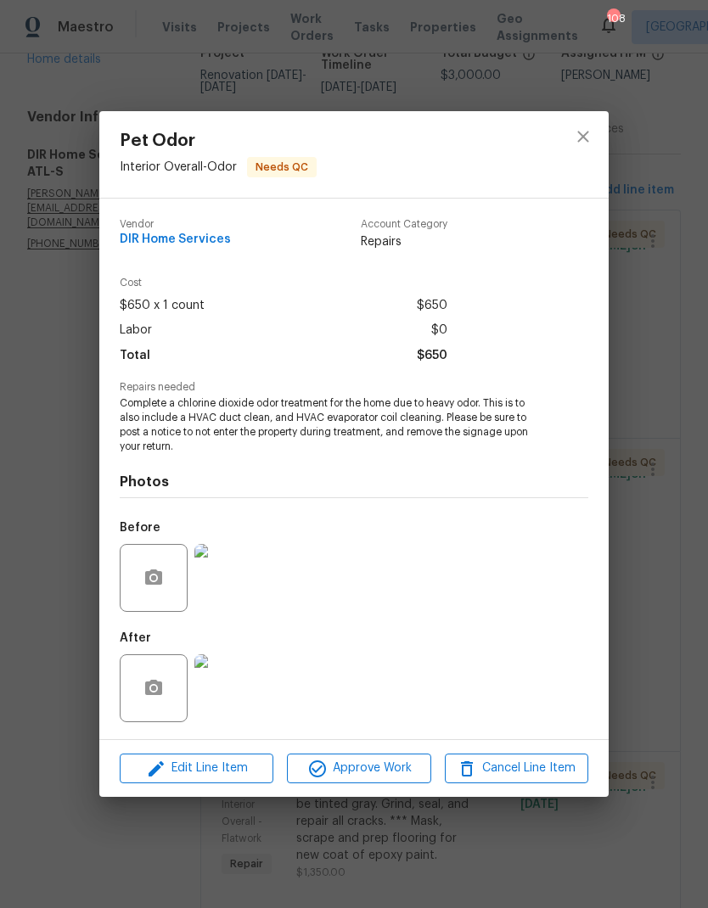
click at [328, 770] on span "Approve Work" at bounding box center [358, 768] width 133 height 21
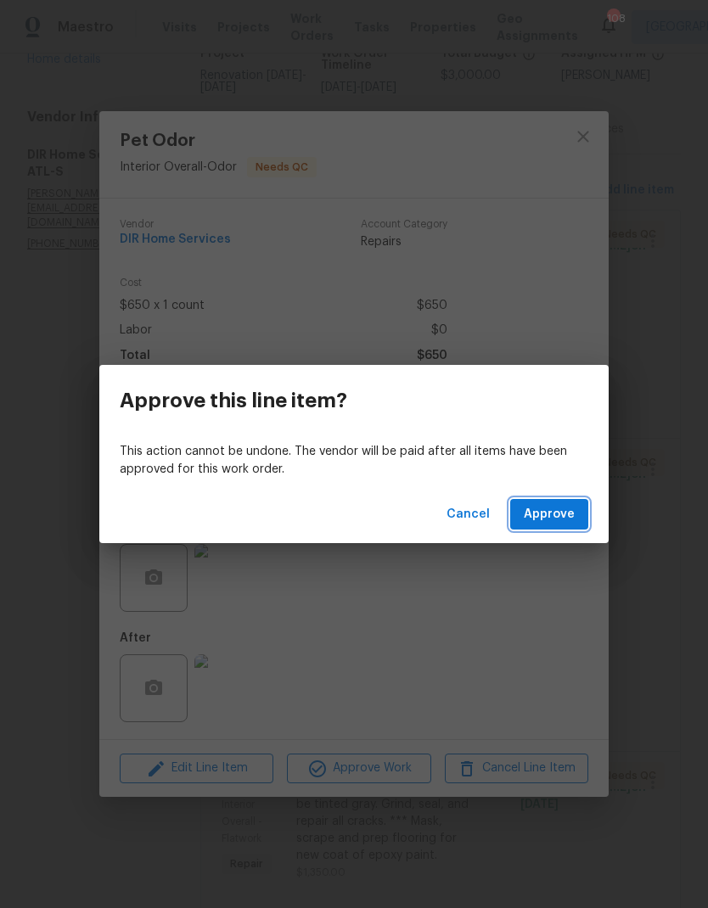
click at [532, 513] on span "Approve" at bounding box center [549, 514] width 51 height 21
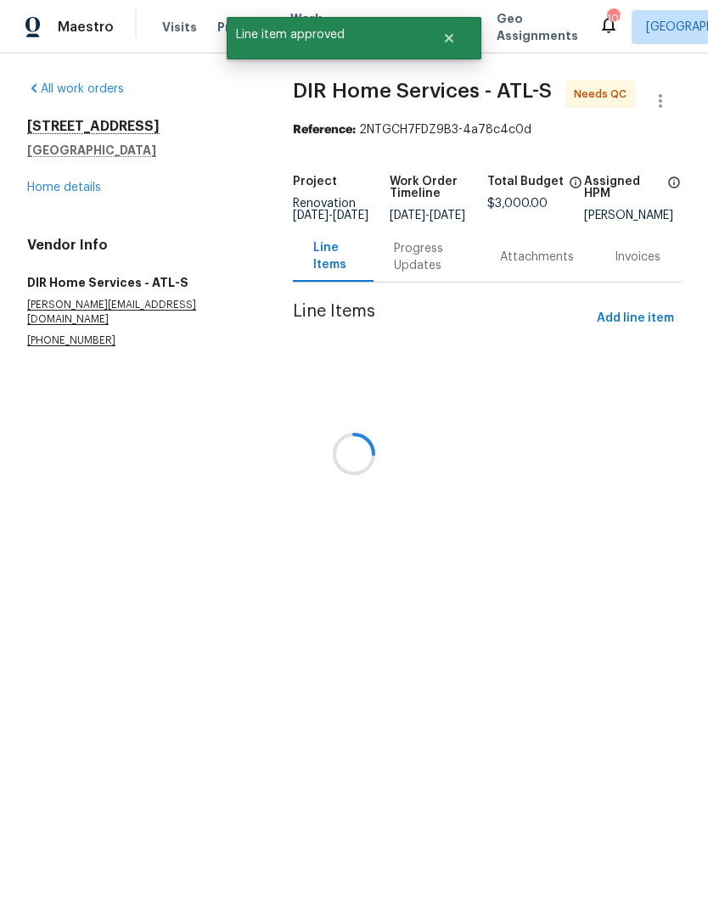
scroll to position [0, 0]
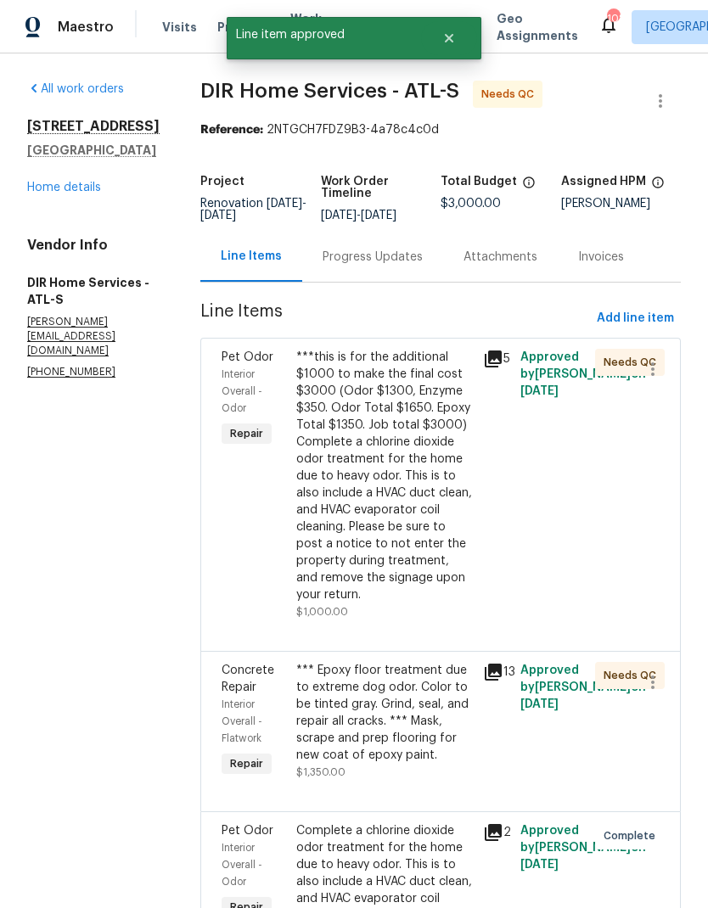
click at [361, 497] on div "***this is for the additional $1000 to make the final cost $3000 (Odor $1300, E…" at bounding box center [384, 476] width 177 height 255
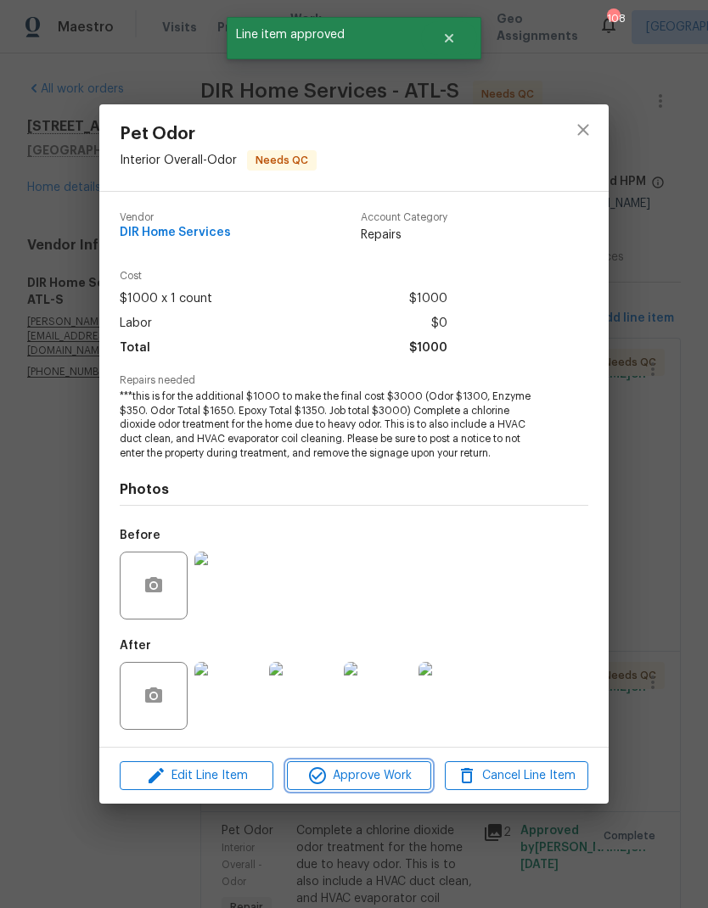
click at [346, 780] on span "Approve Work" at bounding box center [358, 776] width 133 height 21
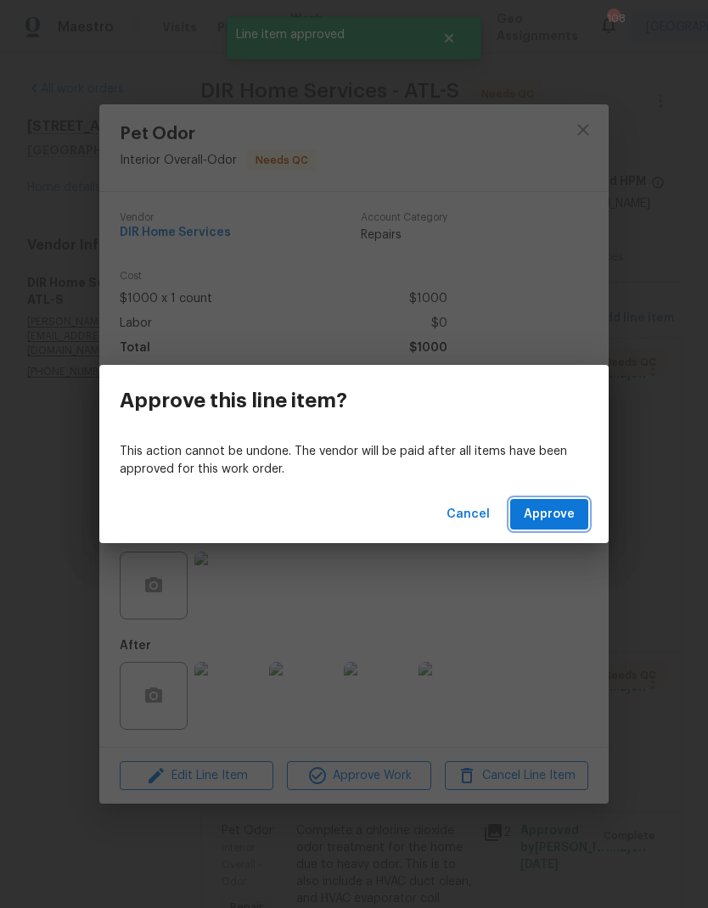
click at [535, 518] on span "Approve" at bounding box center [549, 514] width 51 height 21
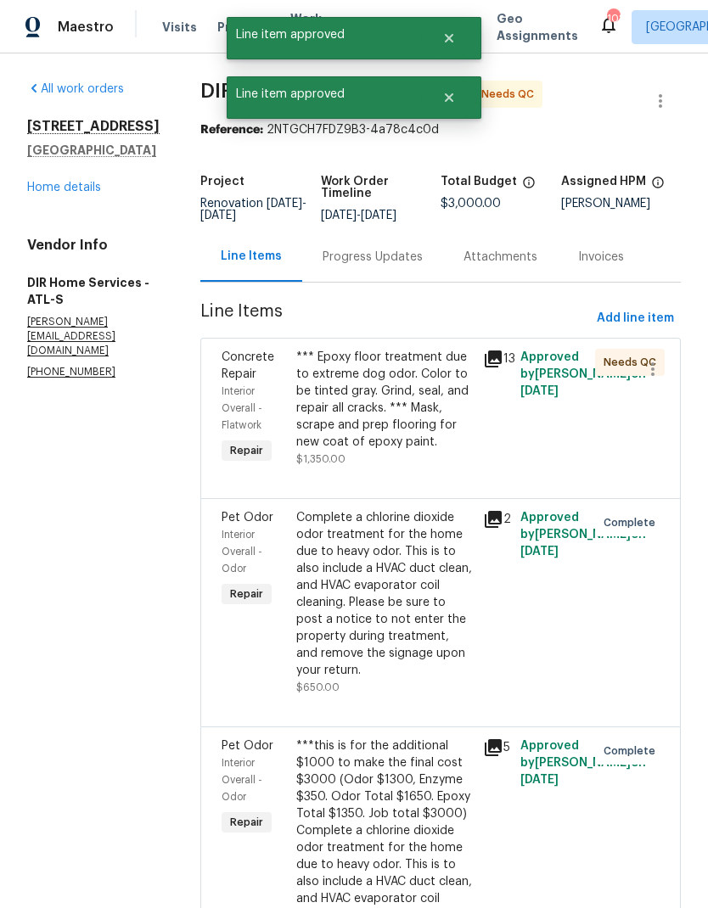
click at [347, 418] on div "*** Epoxy floor treatment due to extreme dog odor. Color to be tinted gray. Gri…" at bounding box center [384, 400] width 177 height 102
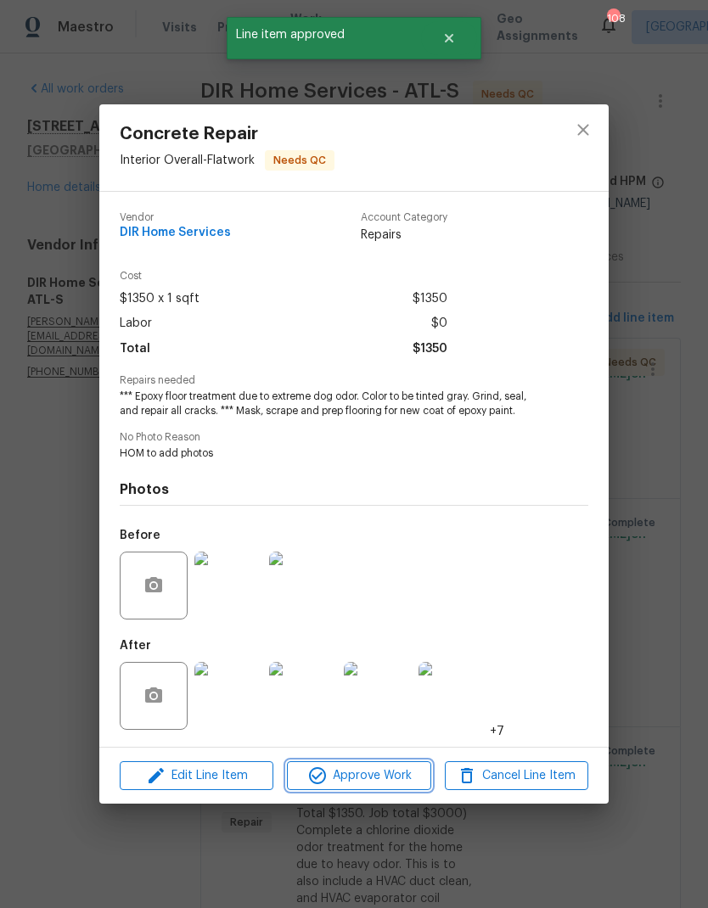
click at [352, 790] on button "Approve Work" at bounding box center [358, 776] width 143 height 30
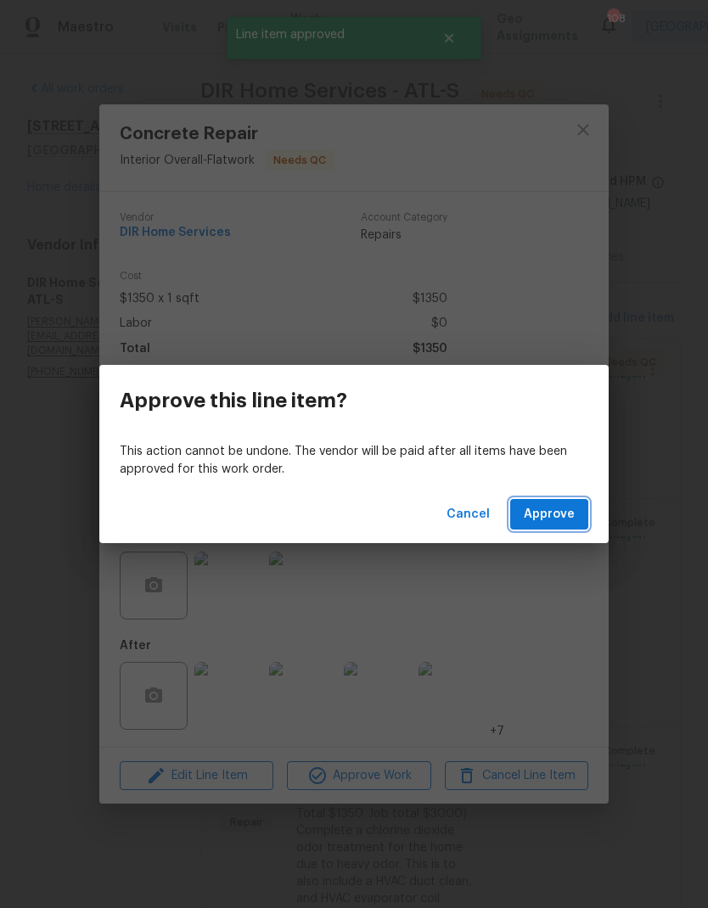
click at [535, 525] on button "Approve" at bounding box center [549, 514] width 78 height 31
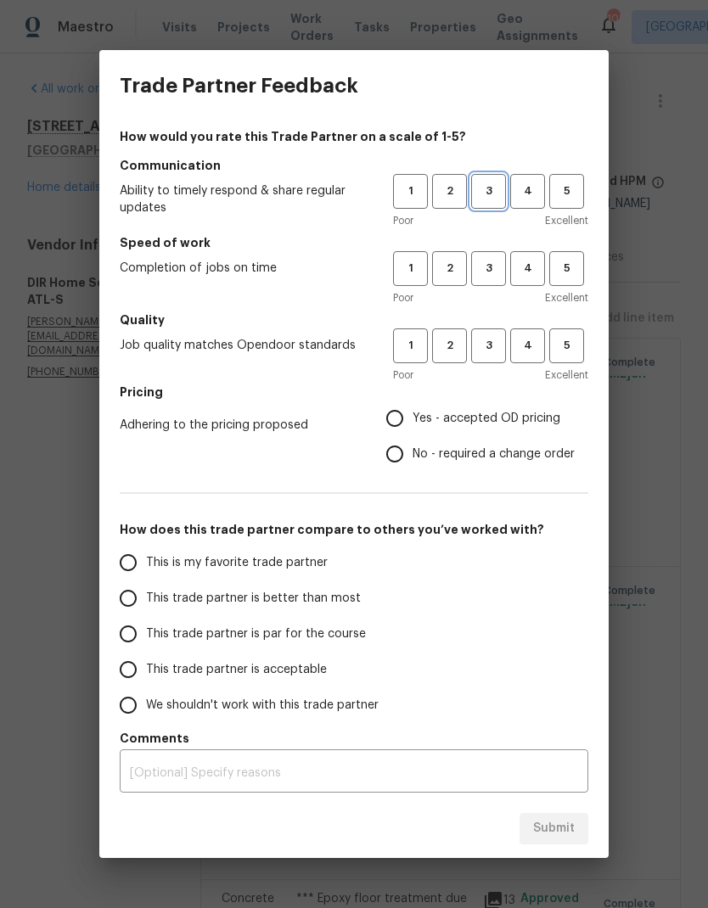
click at [477, 190] on span "3" at bounding box center [488, 192] width 31 height 20
click at [476, 261] on span "3" at bounding box center [488, 269] width 31 height 20
click at [480, 346] on span "3" at bounding box center [488, 346] width 31 height 20
click at [126, 636] on input "This trade partner is par for the course" at bounding box center [128, 634] width 36 height 36
radio input "true"
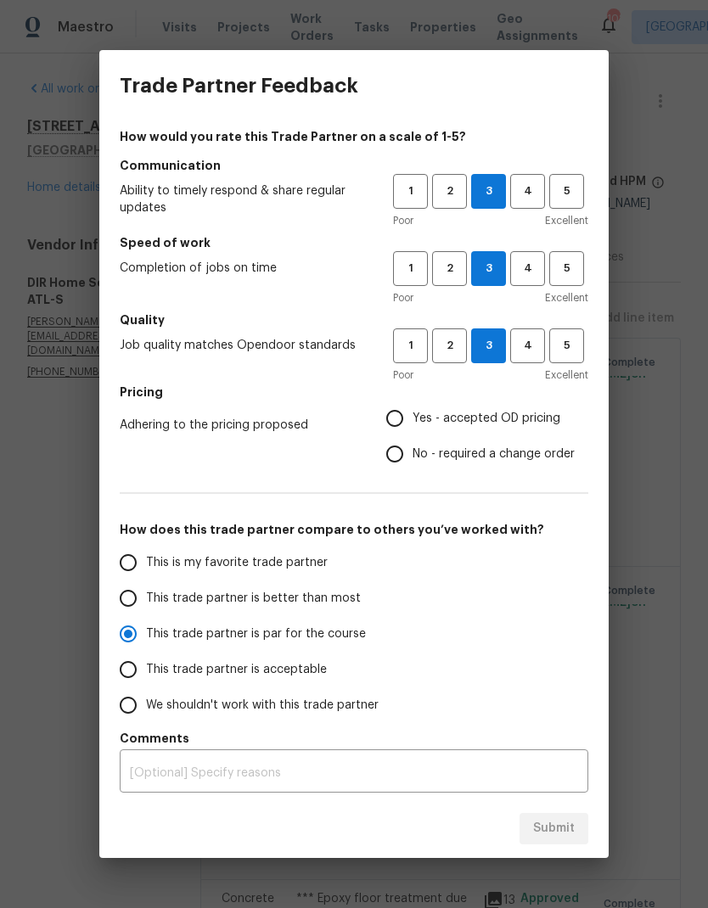
click at [390, 456] on input "No - required a change order" at bounding box center [395, 454] width 36 height 36
click at [547, 823] on span "Submit" at bounding box center [554, 828] width 42 height 21
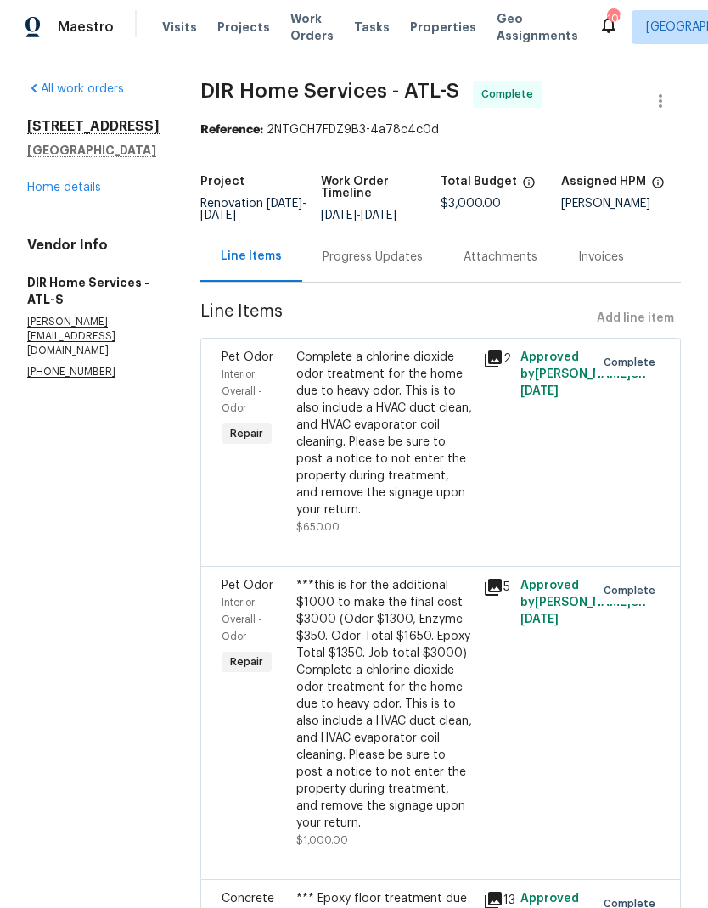
radio input "false"
click at [297, 10] on span "Work Orders" at bounding box center [311, 27] width 43 height 34
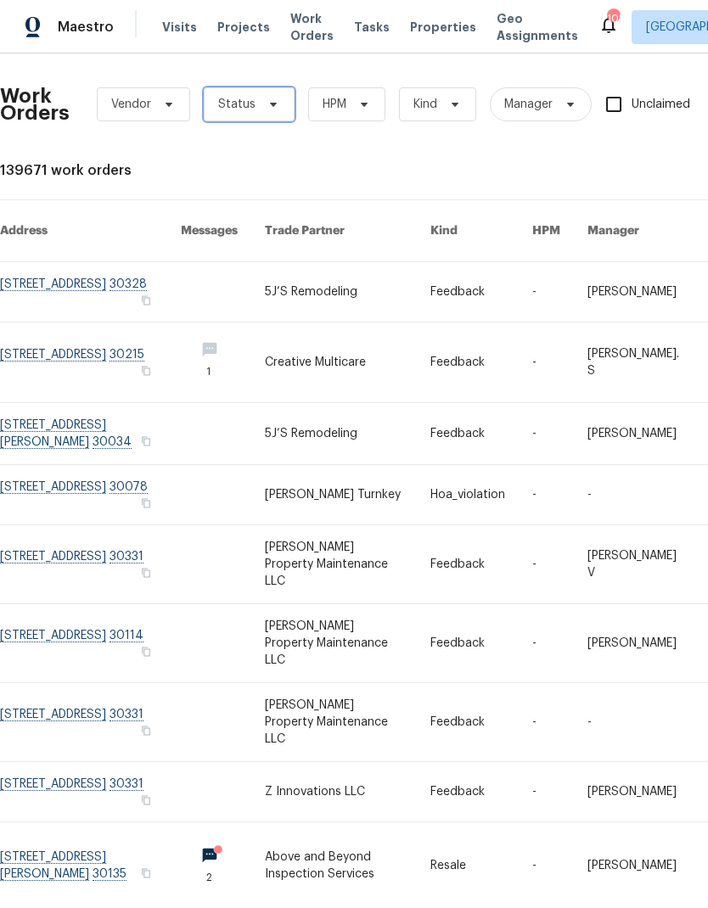
click at [254, 99] on span "Status" at bounding box center [249, 104] width 91 height 34
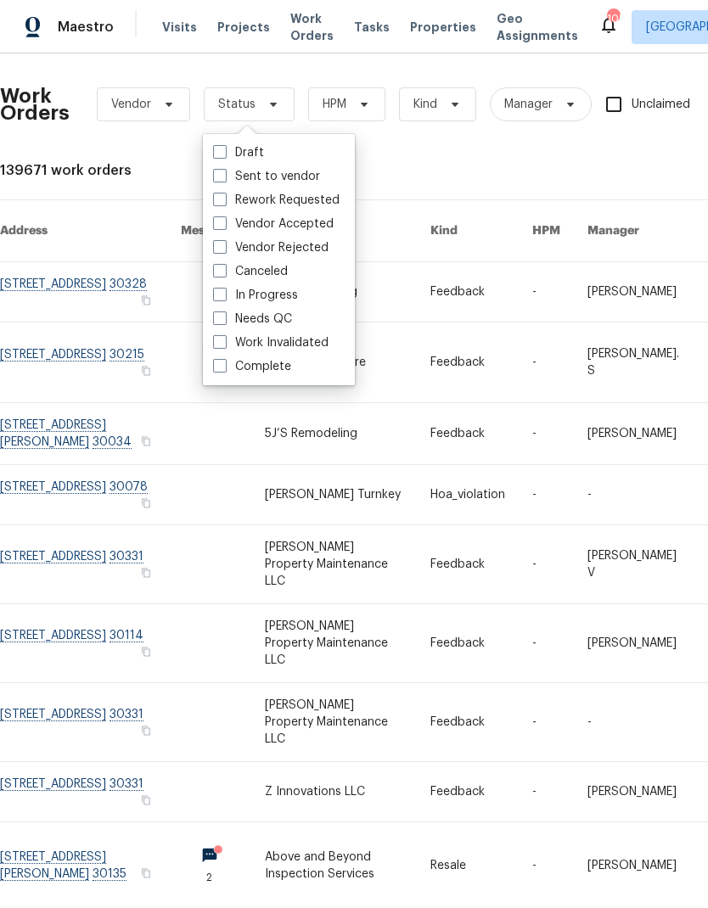
click at [217, 314] on span at bounding box center [220, 319] width 14 height 14
click at [217, 314] on input "Needs QC" at bounding box center [218, 316] width 11 height 11
checkbox input "true"
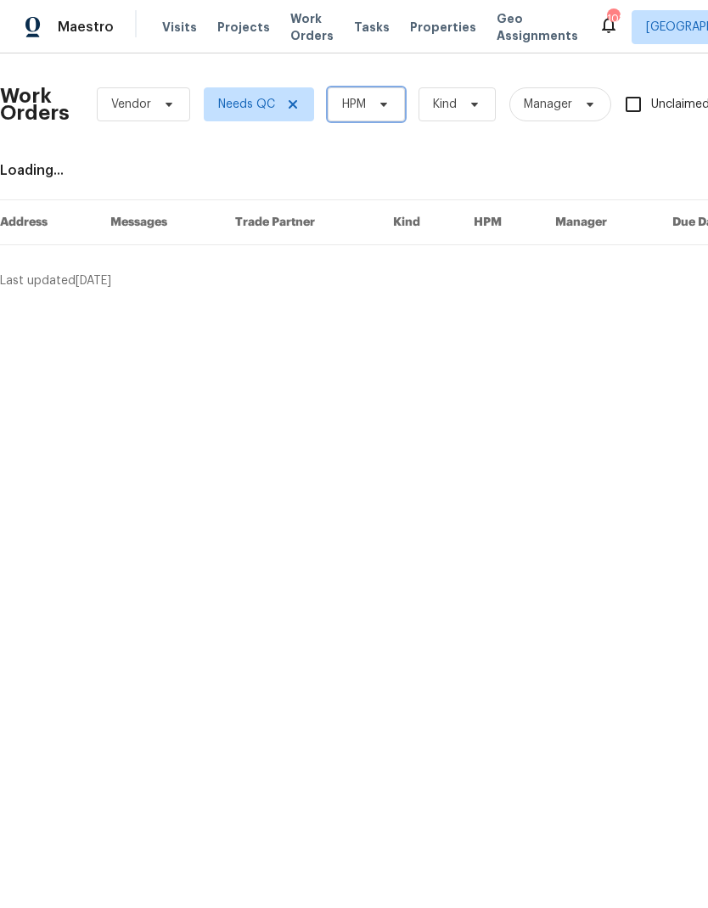
click at [350, 97] on span "HPM" at bounding box center [354, 104] width 24 height 17
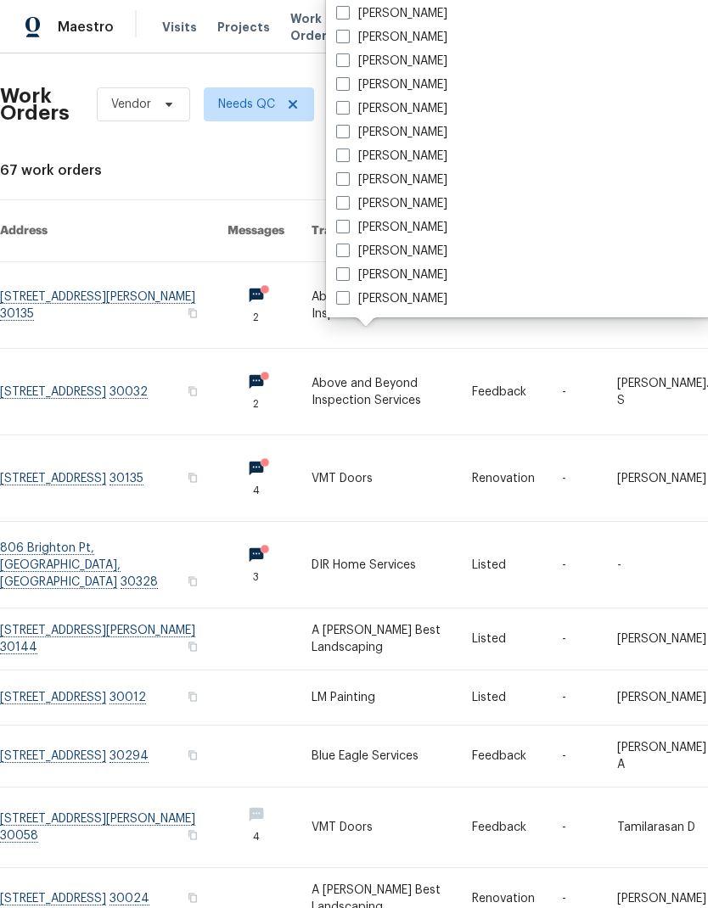
scroll to position [1256, 0]
click at [340, 154] on span at bounding box center [343, 156] width 14 height 14
click at [340, 154] on input "[PERSON_NAME]" at bounding box center [341, 153] width 11 height 11
checkbox input "true"
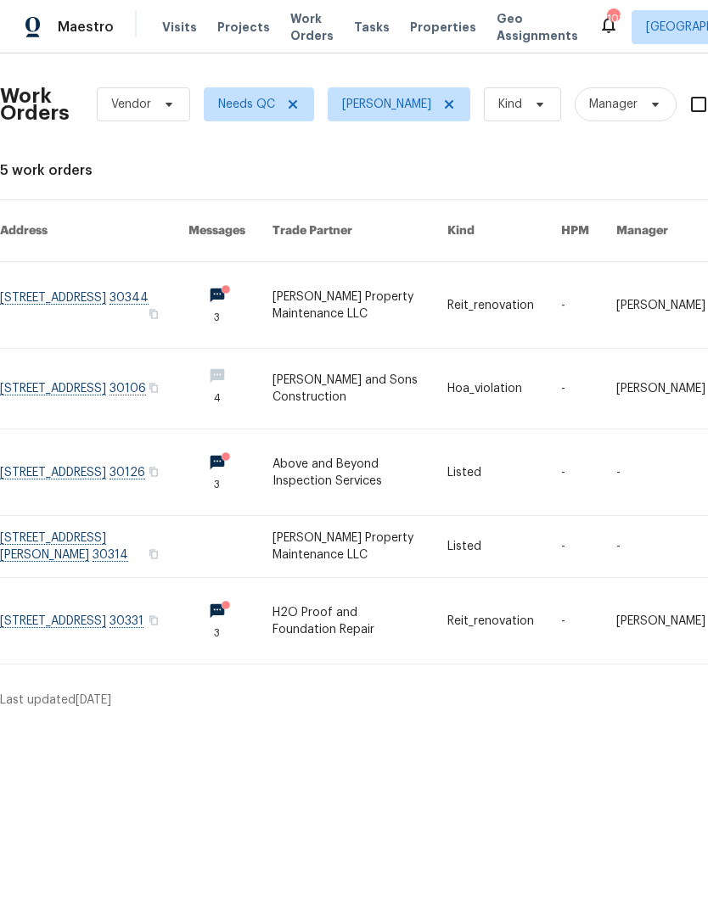
click at [59, 455] on link at bounding box center [94, 473] width 188 height 86
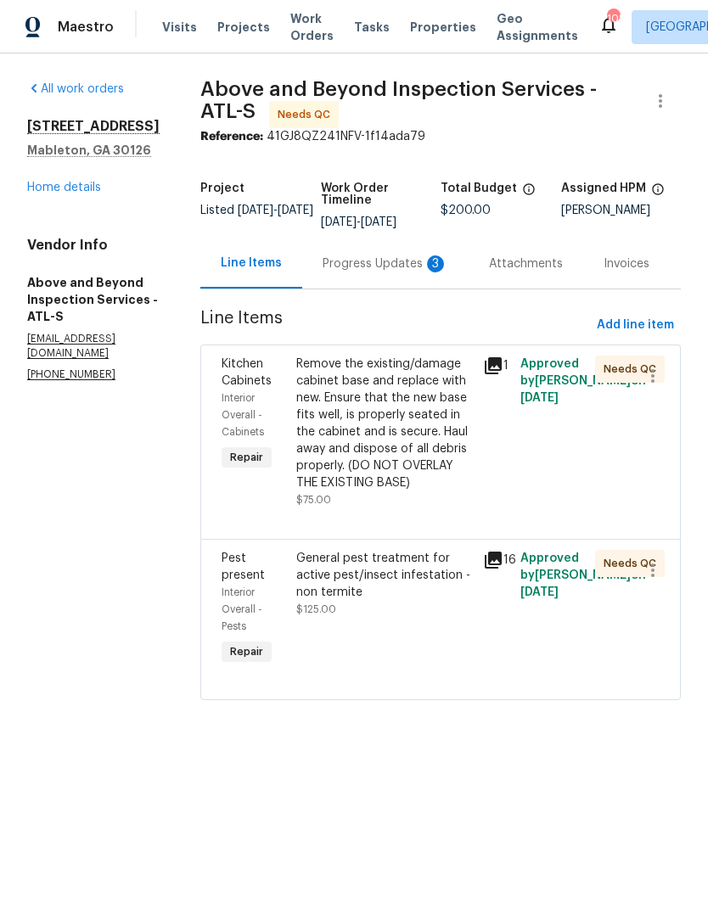
click at [393, 272] on div "Progress Updates 3" at bounding box center [386, 264] width 126 height 17
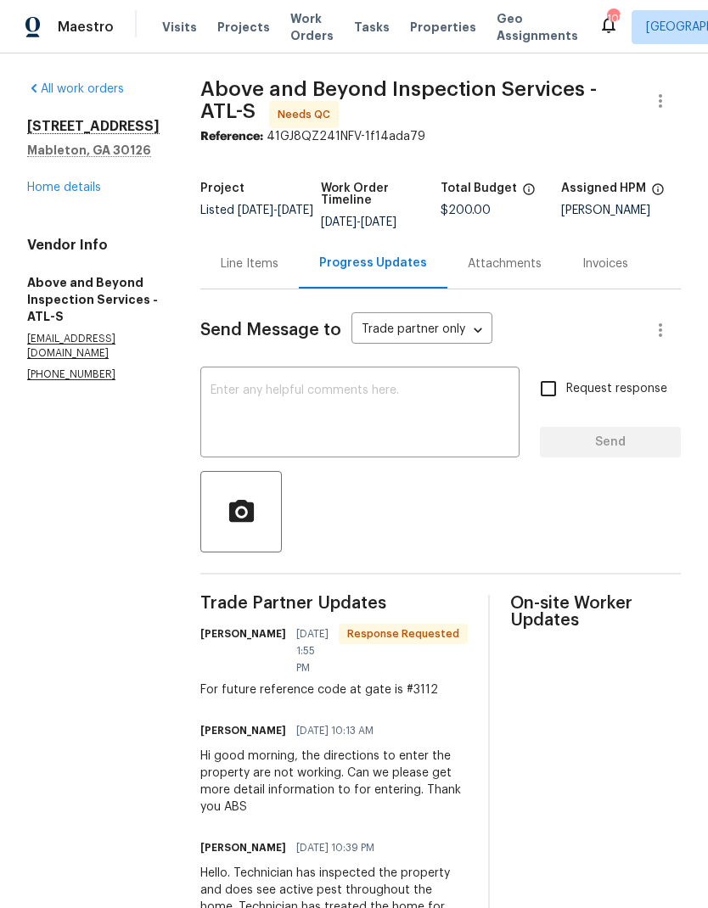
click at [278, 256] on div "Line Items" at bounding box center [250, 264] width 58 height 17
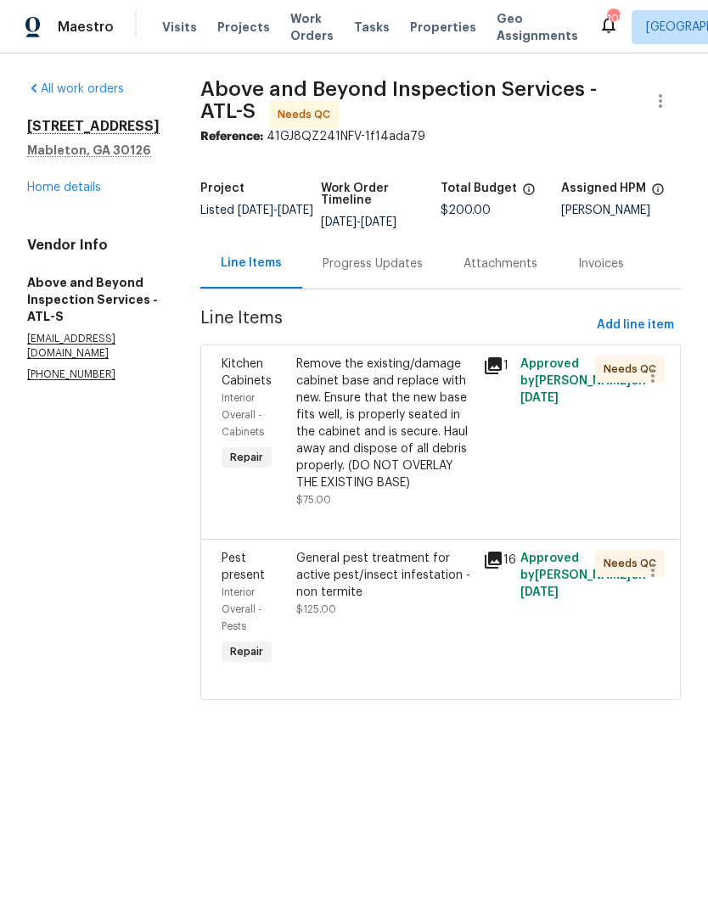
click at [404, 272] on div "Progress Updates" at bounding box center [373, 264] width 100 height 17
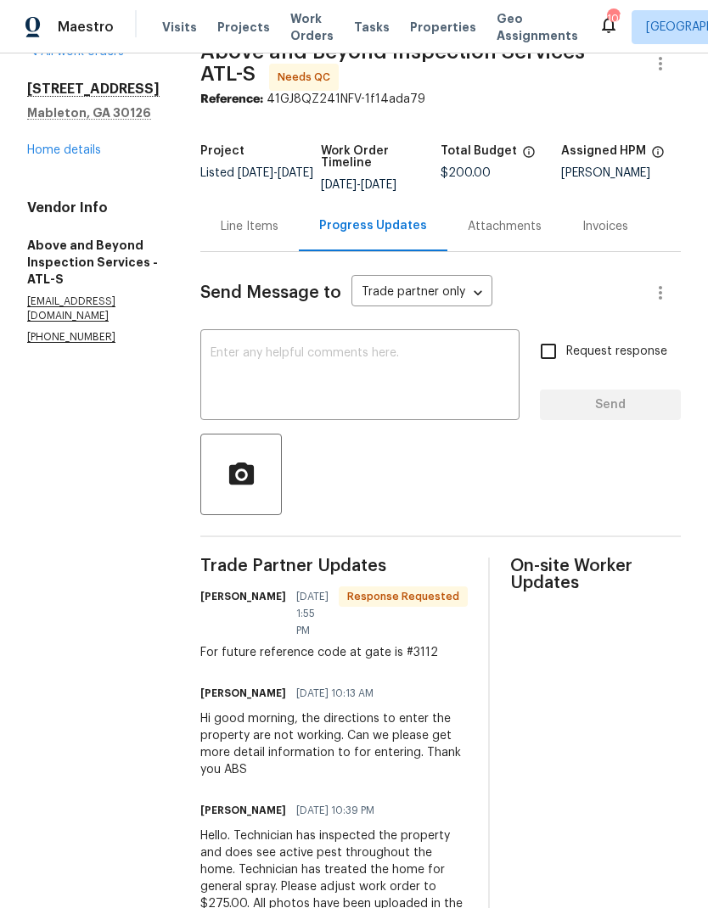
scroll to position [37, 0]
click at [278, 236] on div "Line Items" at bounding box center [250, 227] width 58 height 17
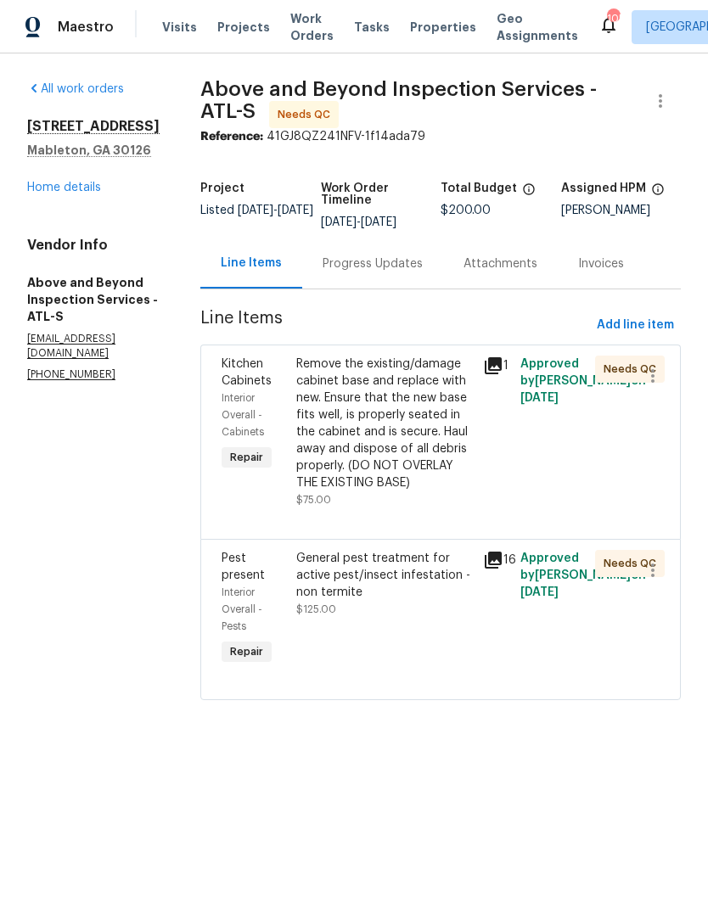
click at [417, 464] on div "Remove the existing/damage cabinet base and replace with new. Ensure that the n…" at bounding box center [384, 424] width 177 height 136
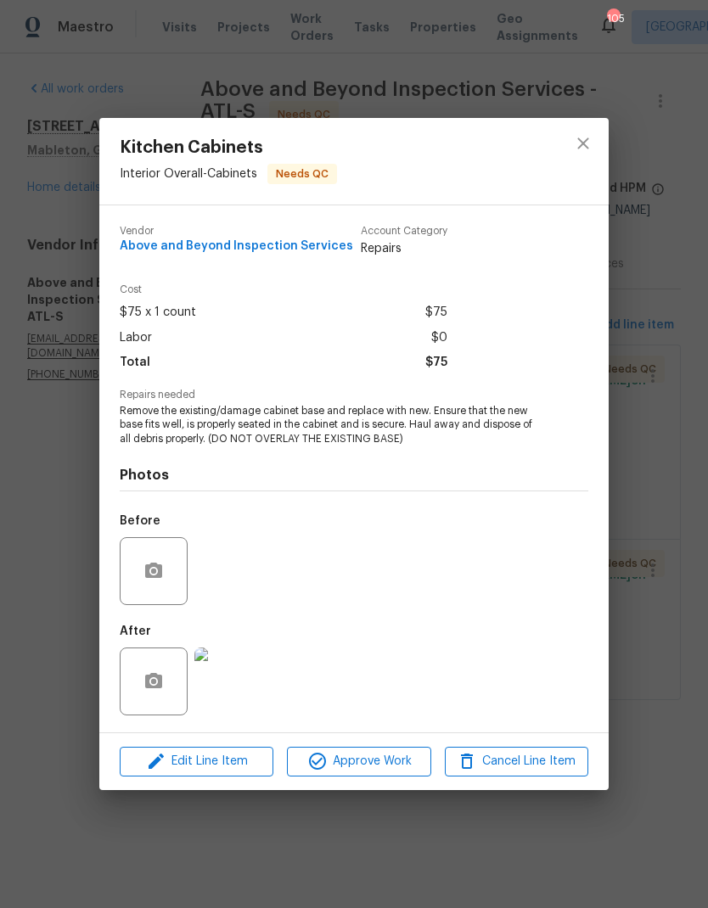
click at [241, 695] on img at bounding box center [228, 682] width 68 height 68
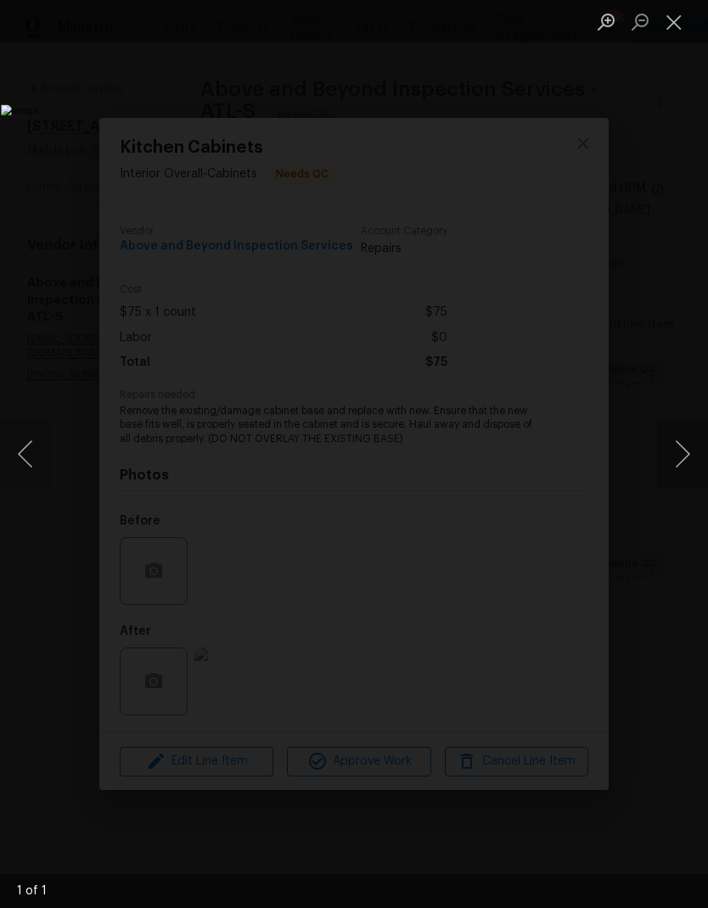
click at [672, 32] on button "Close lightbox" at bounding box center [674, 22] width 34 height 30
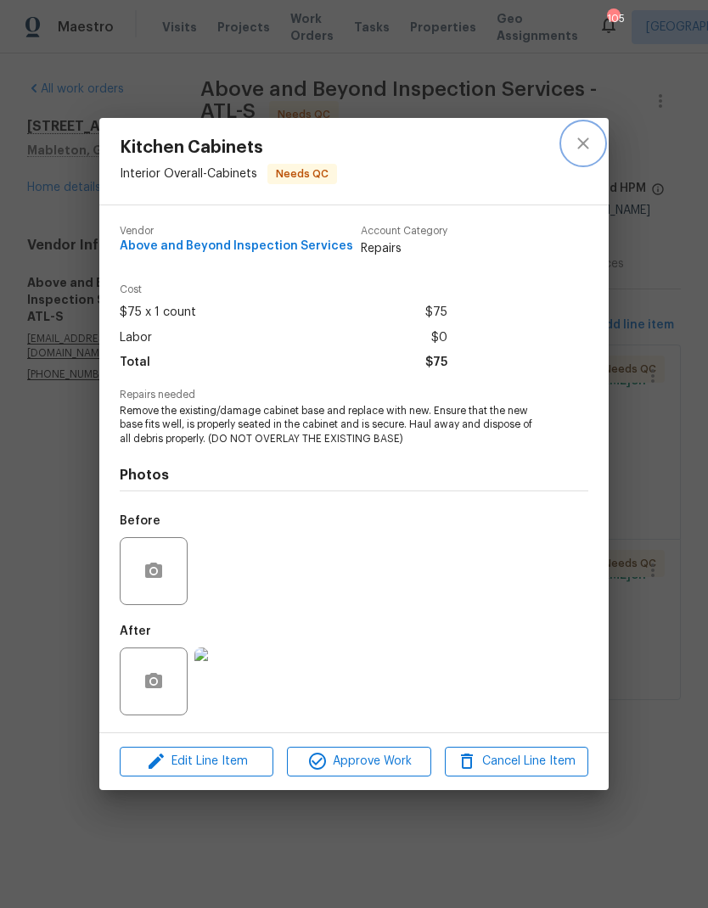
click at [585, 152] on icon "close" at bounding box center [583, 143] width 20 height 20
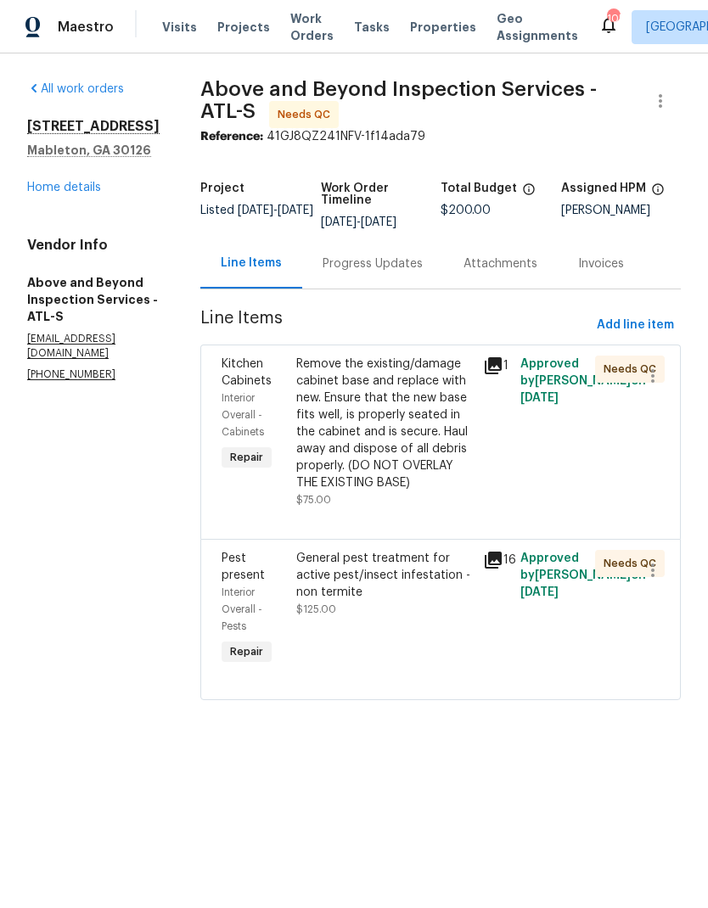
click at [422, 491] on div "Remove the existing/damage cabinet base and replace with new. Ensure that the n…" at bounding box center [384, 424] width 177 height 136
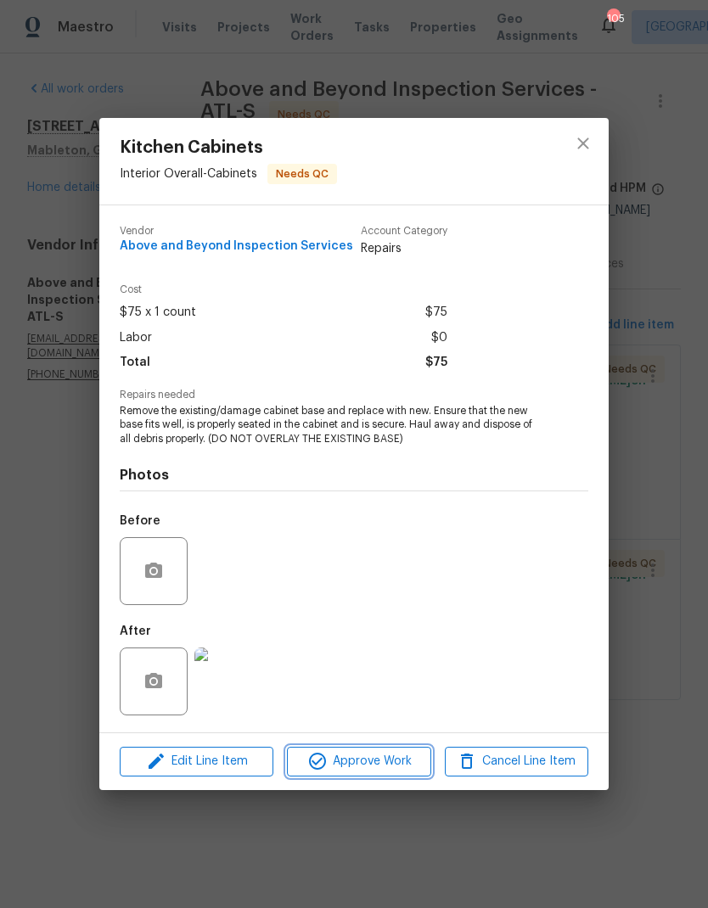
click at [374, 766] on span "Approve Work" at bounding box center [358, 761] width 133 height 21
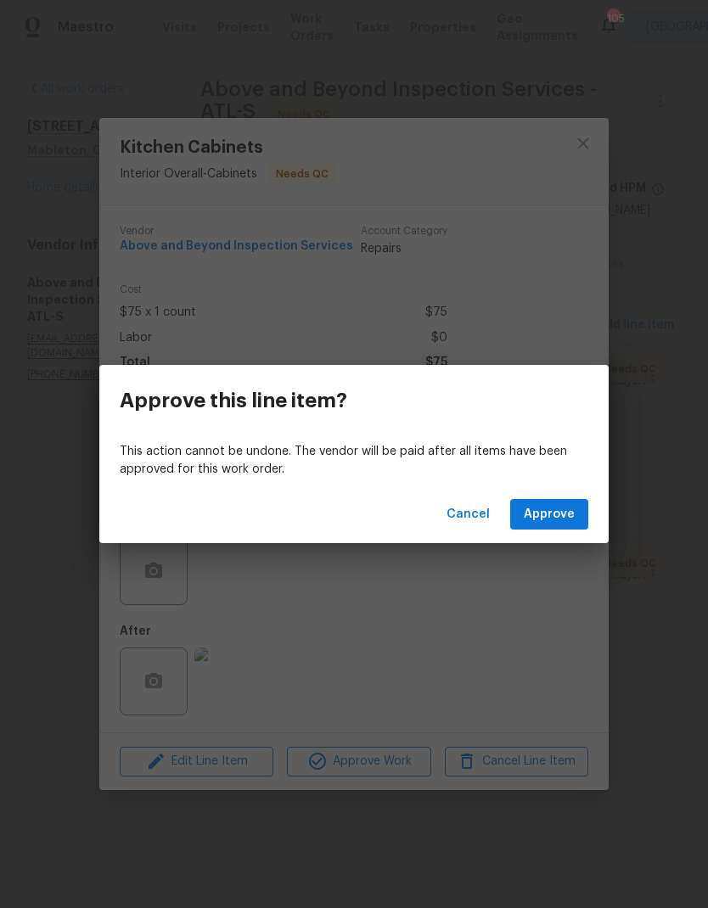
click at [552, 520] on span "Approve" at bounding box center [549, 514] width 51 height 21
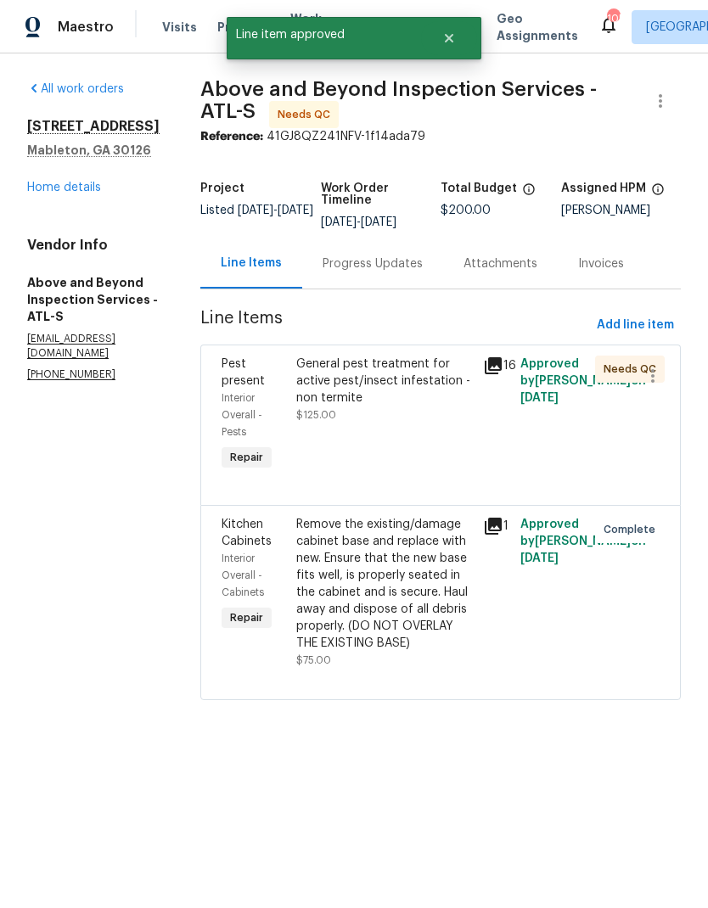
click at [414, 396] on div "General pest treatment for active pest/insect infestation - non termite" at bounding box center [384, 381] width 177 height 51
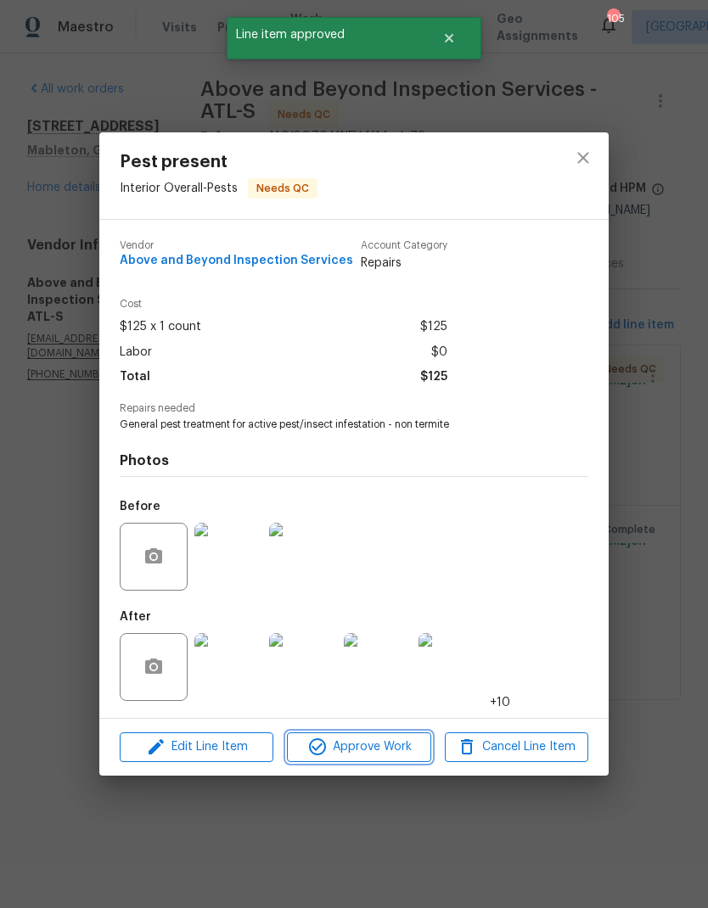
click at [394, 761] on button "Approve Work" at bounding box center [358, 748] width 143 height 30
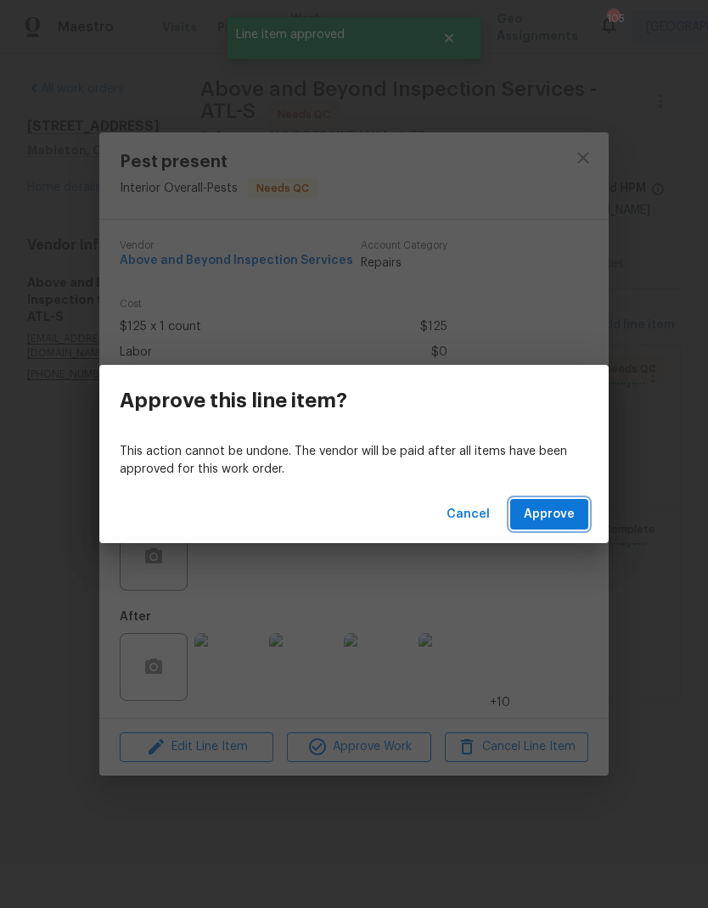
click at [556, 529] on button "Approve" at bounding box center [549, 514] width 78 height 31
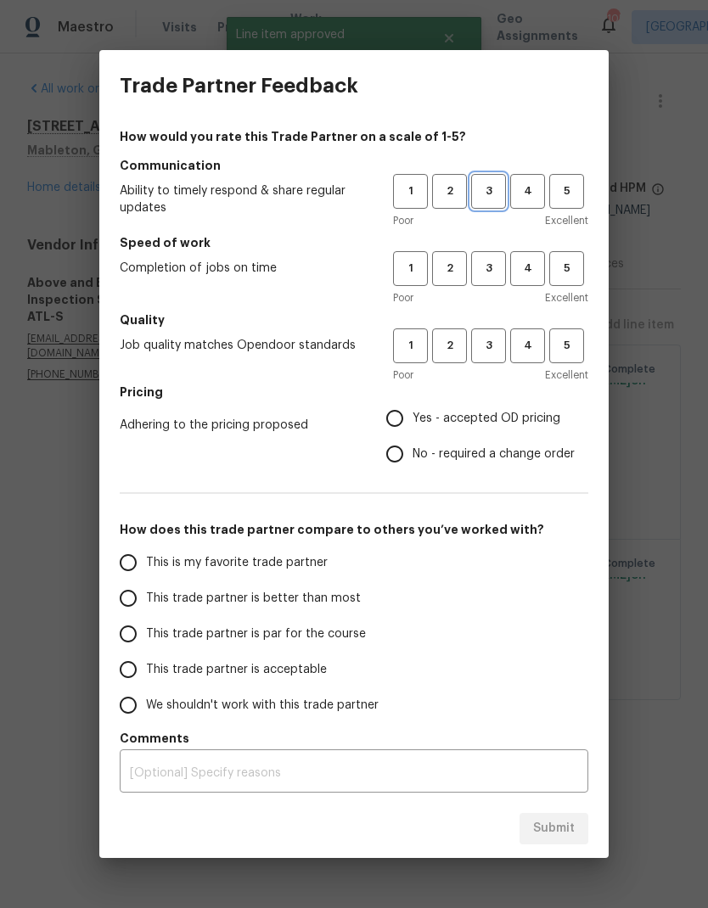
click at [489, 193] on span "3" at bounding box center [488, 192] width 31 height 20
click at [489, 255] on button "3" at bounding box center [488, 268] width 35 height 35
click at [491, 340] on span "3" at bounding box center [488, 346] width 31 height 20
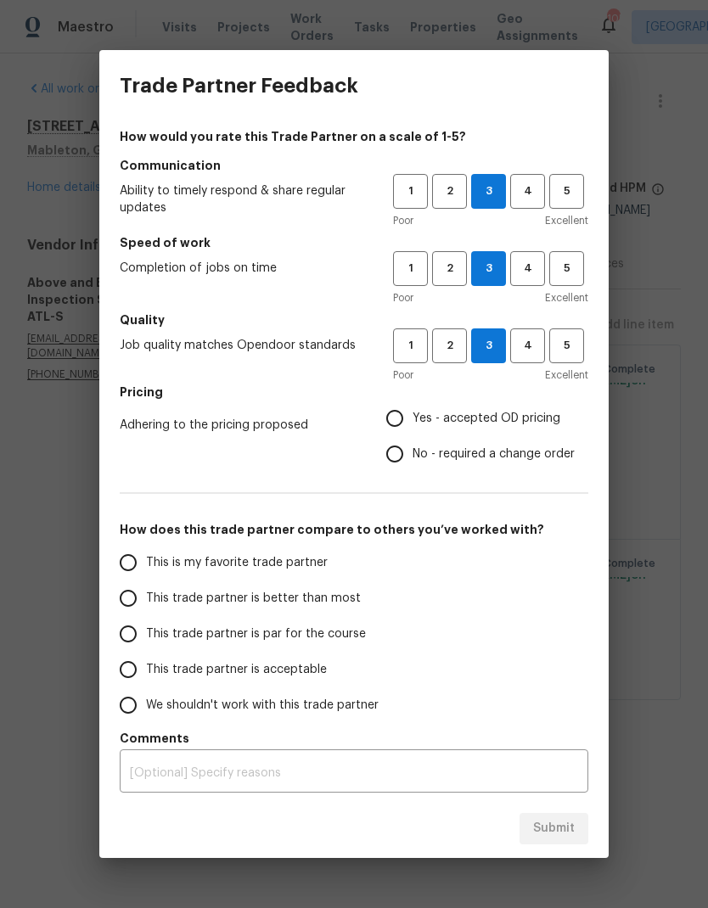
click at [407, 423] on input "Yes - accepted OD pricing" at bounding box center [395, 419] width 36 height 36
radio input "true"
click at [138, 630] on input "This trade partner is par for the course" at bounding box center [128, 634] width 36 height 36
click at [573, 825] on span "Submit" at bounding box center [554, 828] width 42 height 21
radio input "true"
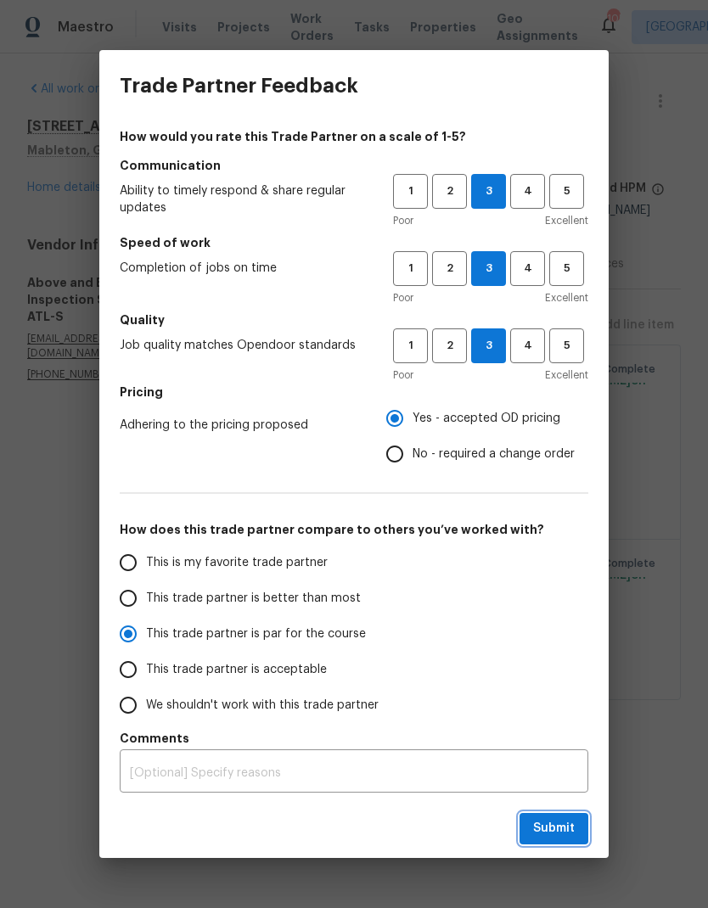
radio input "false"
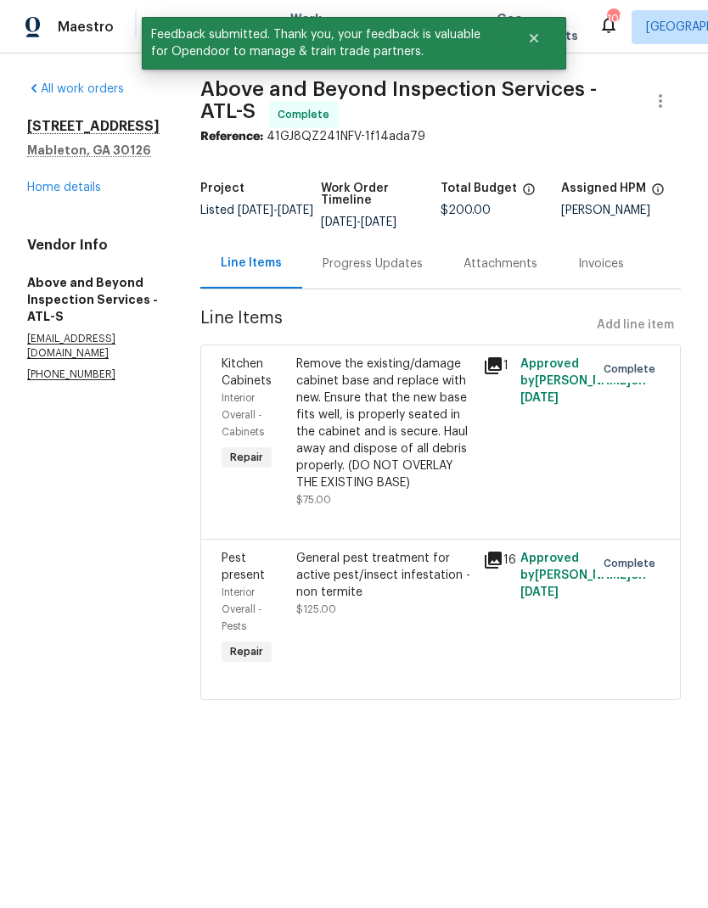
click at [88, 191] on link "Home details" at bounding box center [64, 188] width 74 height 12
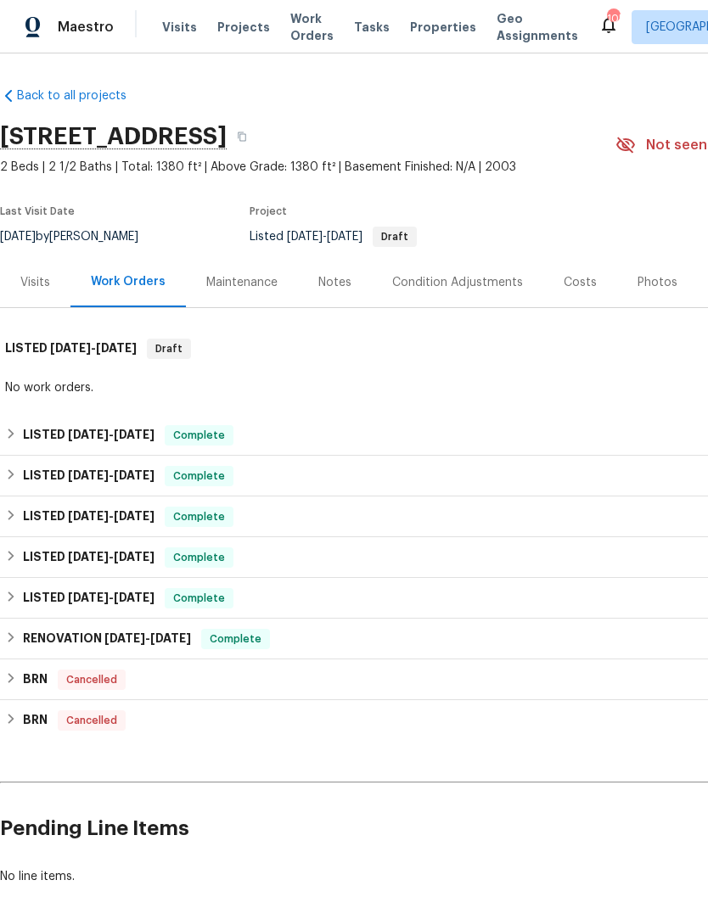
click at [295, 29] on span "Work Orders" at bounding box center [311, 27] width 43 height 34
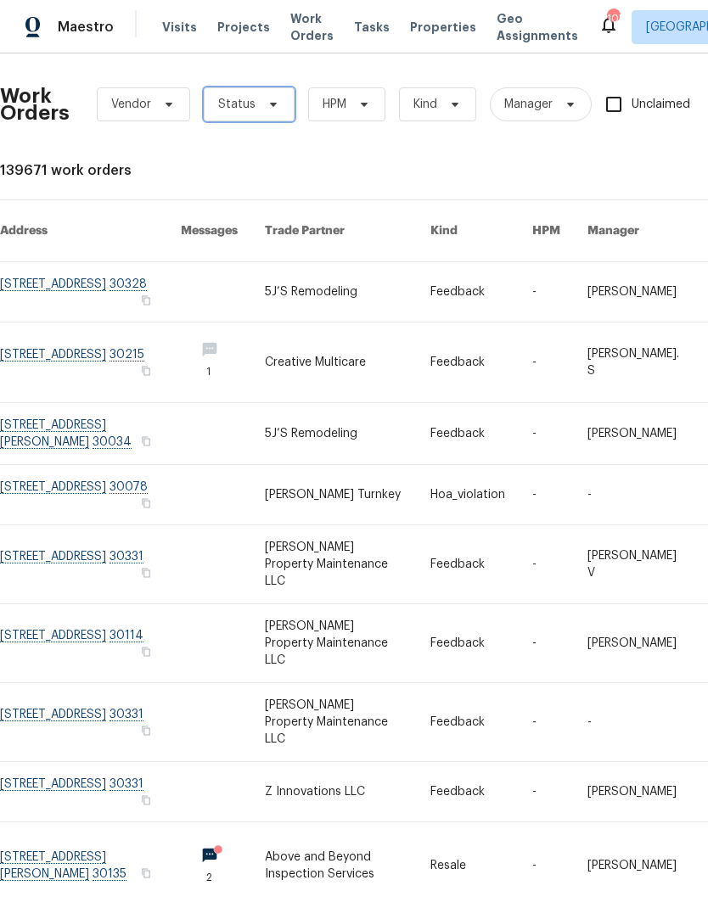
click at [272, 101] on icon at bounding box center [274, 105] width 14 height 14
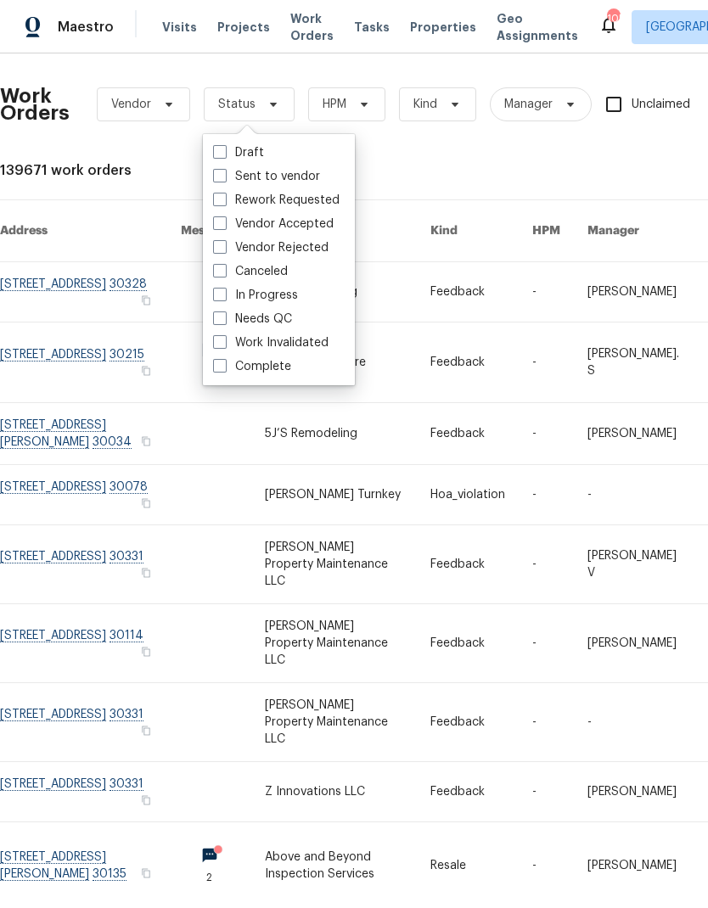
click at [258, 320] on label "Needs QC" at bounding box center [252, 319] width 79 height 17
click at [224, 320] on input "Needs QC" at bounding box center [218, 316] width 11 height 11
checkbox input "true"
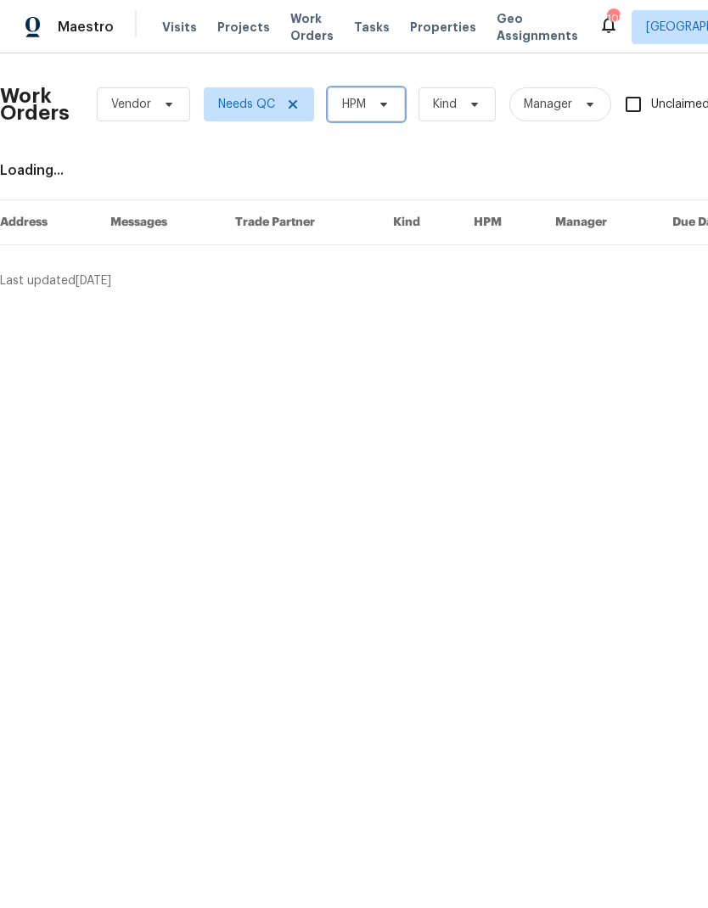
click at [383, 110] on icon at bounding box center [384, 105] width 14 height 14
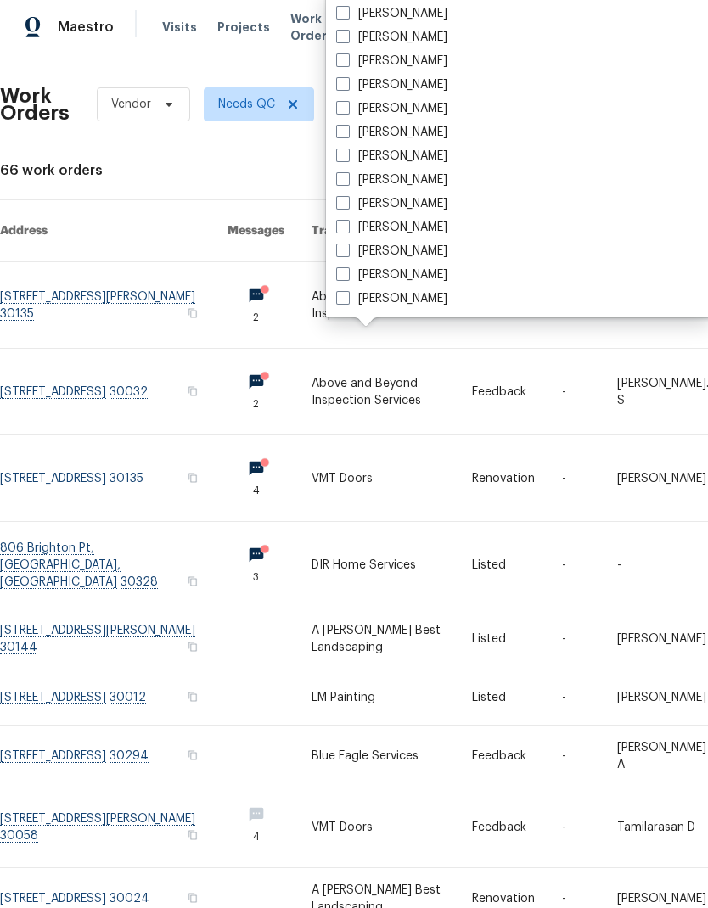
scroll to position [1256, 0]
click at [353, 152] on label "[PERSON_NAME]" at bounding box center [391, 156] width 111 height 17
click at [347, 152] on input "[PERSON_NAME]" at bounding box center [341, 153] width 11 height 11
checkbox input "true"
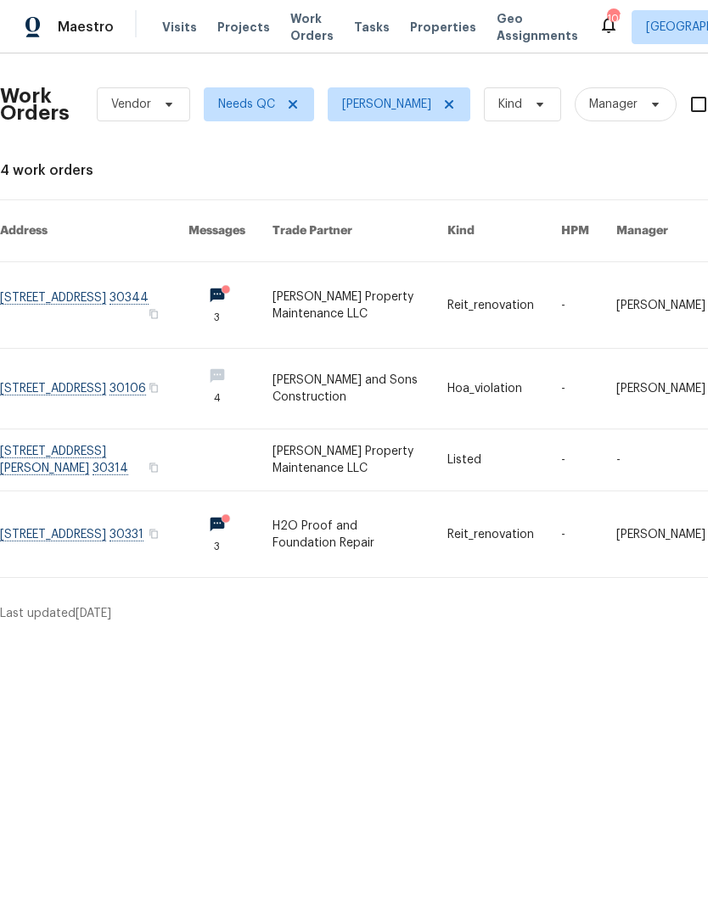
click at [113, 443] on link at bounding box center [94, 460] width 188 height 61
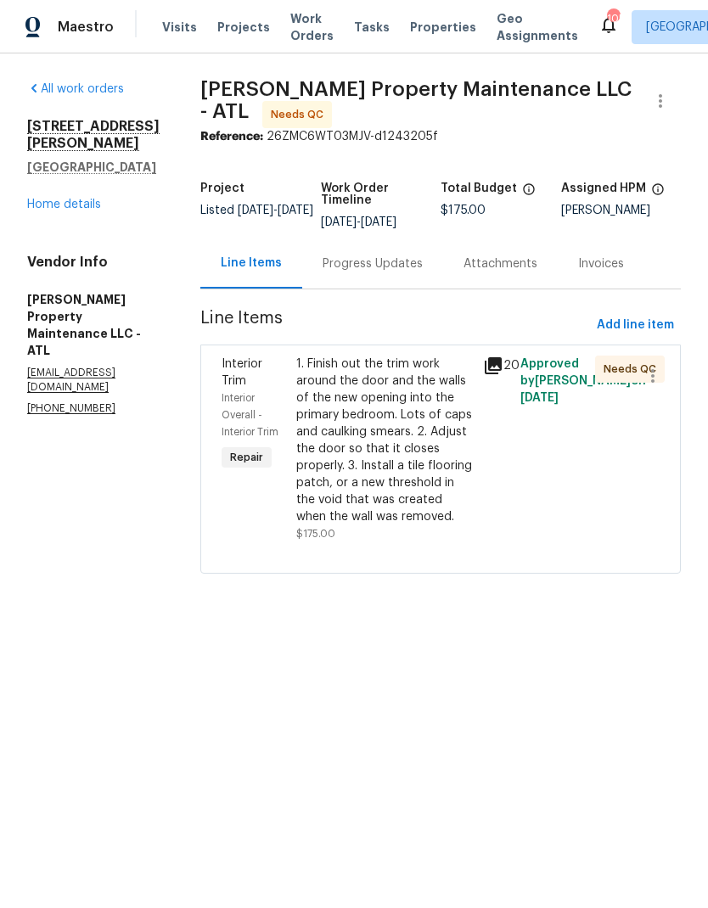
click at [397, 263] on div "Progress Updates" at bounding box center [373, 264] width 100 height 17
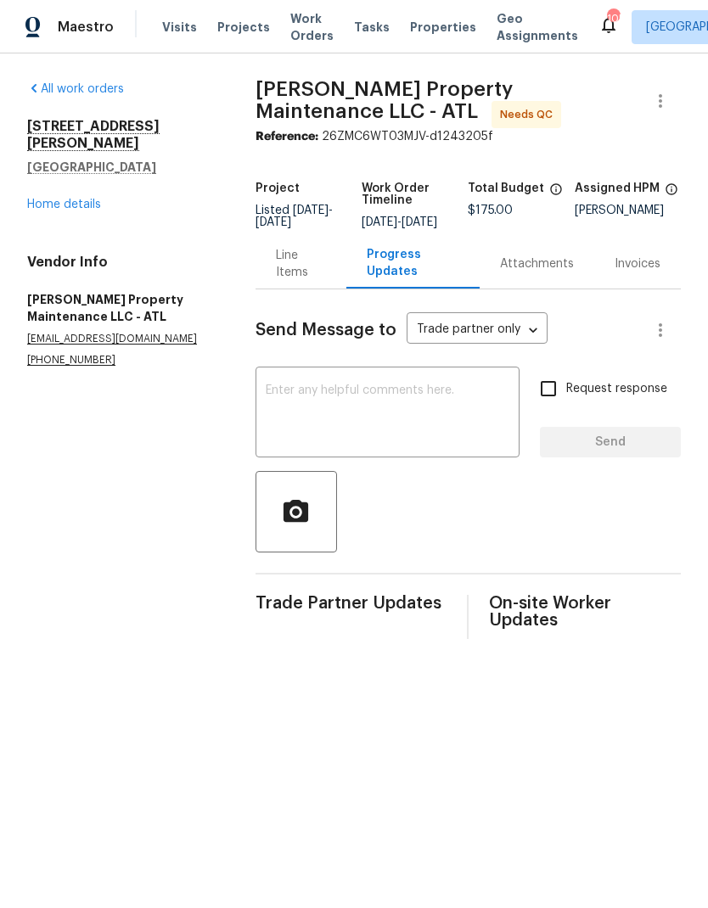
click at [326, 280] on div "Line Items" at bounding box center [301, 264] width 50 height 34
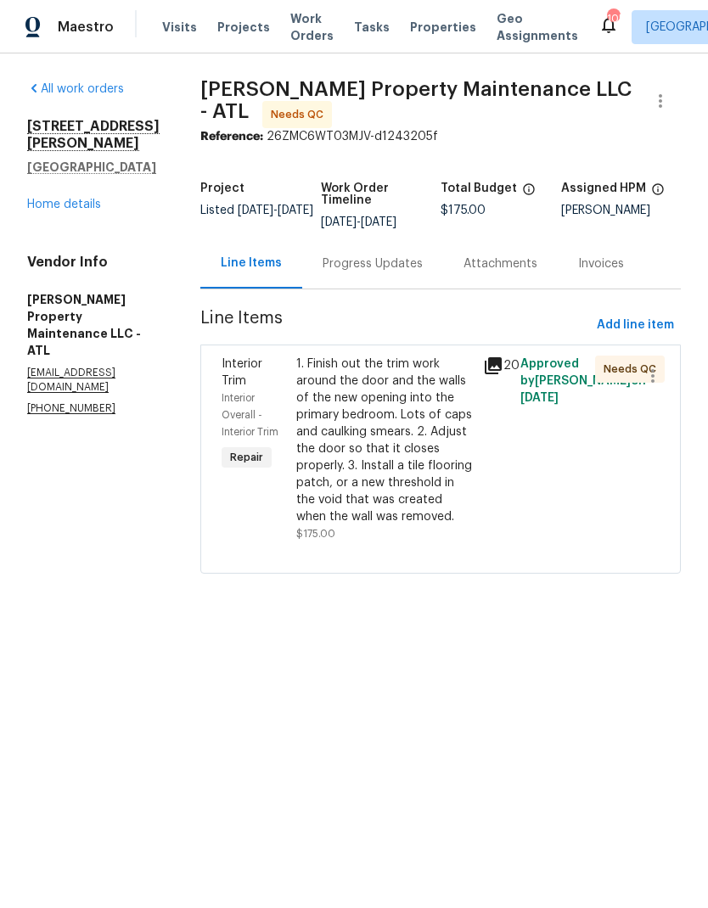
click at [385, 501] on div "1. Finish out the trim work around the door and the walls of the new opening in…" at bounding box center [384, 441] width 177 height 170
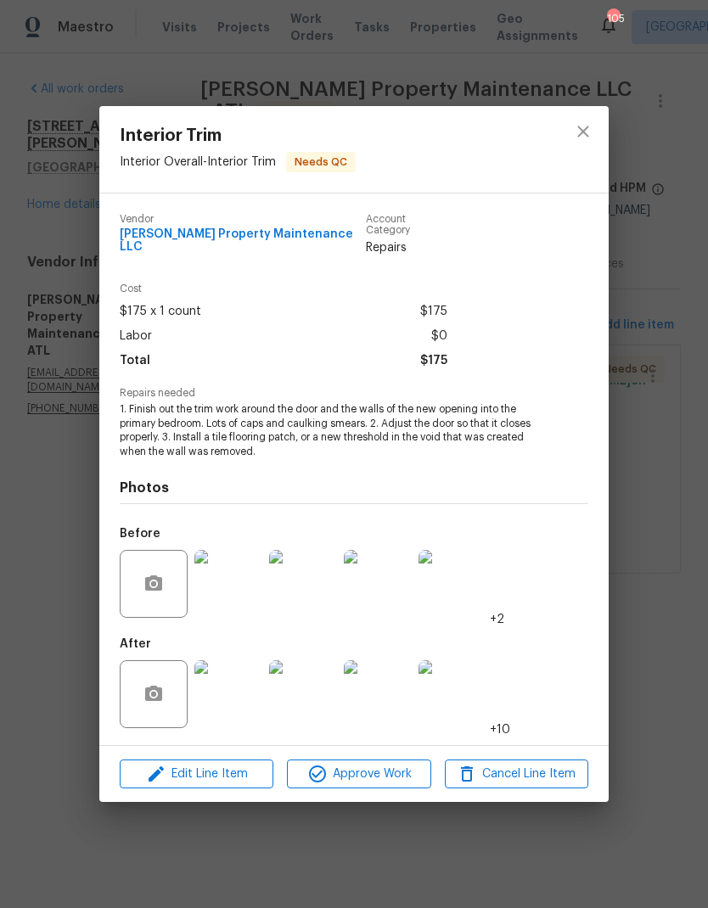
click at [229, 699] on img at bounding box center [228, 694] width 68 height 68
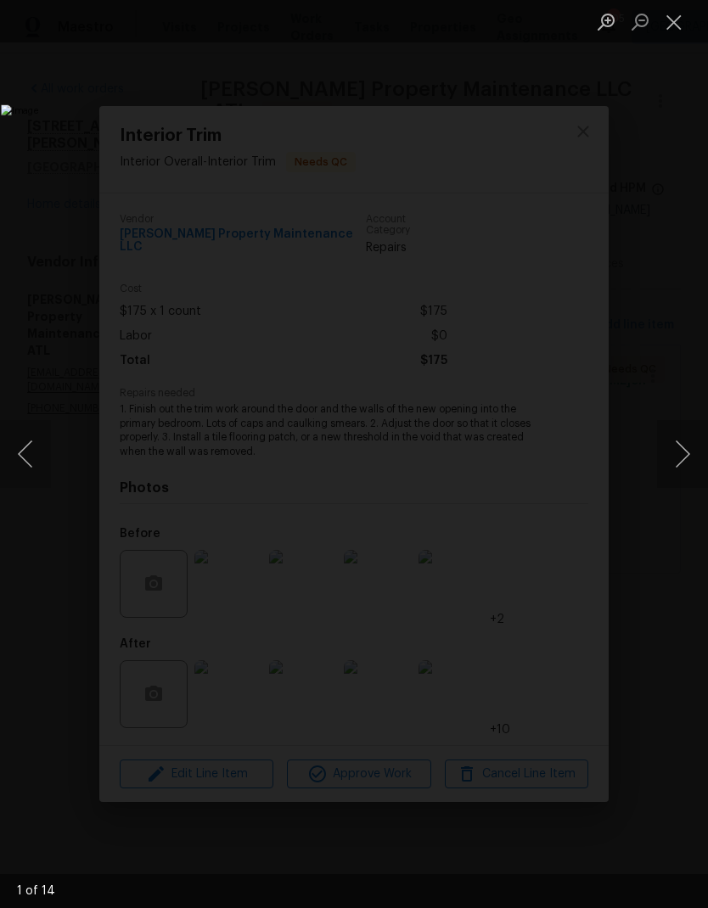
click at [678, 458] on button "Next image" at bounding box center [682, 454] width 51 height 68
click at [681, 458] on button "Next image" at bounding box center [682, 454] width 51 height 68
click at [685, 453] on button "Next image" at bounding box center [682, 454] width 51 height 68
click at [685, 452] on button "Next image" at bounding box center [682, 454] width 51 height 68
click at [686, 452] on button "Next image" at bounding box center [682, 454] width 51 height 68
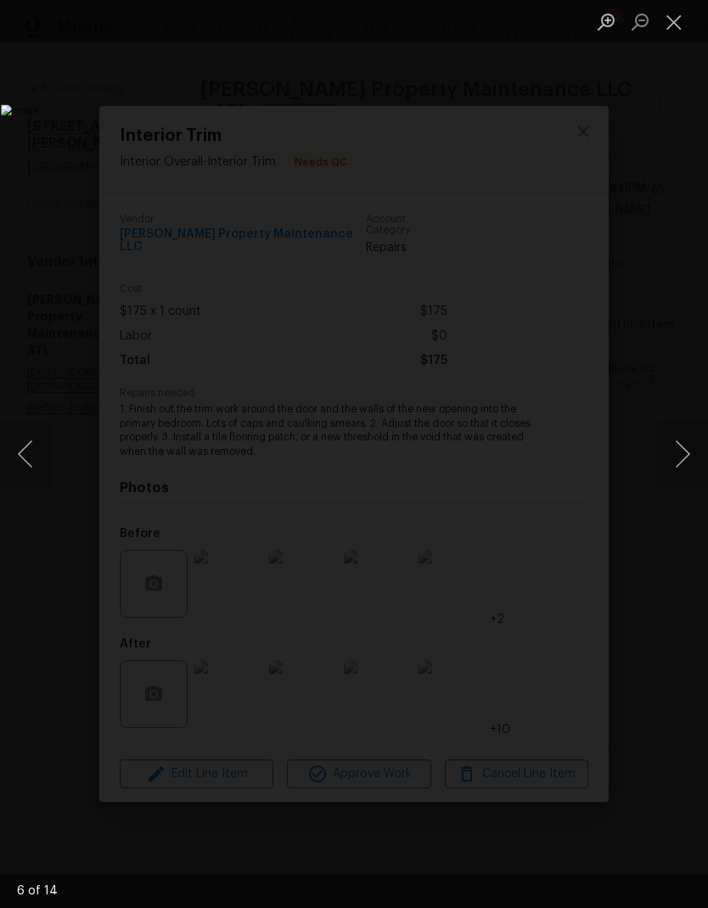
click at [687, 452] on button "Next image" at bounding box center [682, 454] width 51 height 68
click at [680, 455] on button "Next image" at bounding box center [682, 454] width 51 height 68
click at [678, 456] on button "Next image" at bounding box center [682, 454] width 51 height 68
click at [685, 454] on button "Next image" at bounding box center [682, 454] width 51 height 68
click at [685, 460] on button "Next image" at bounding box center [682, 454] width 51 height 68
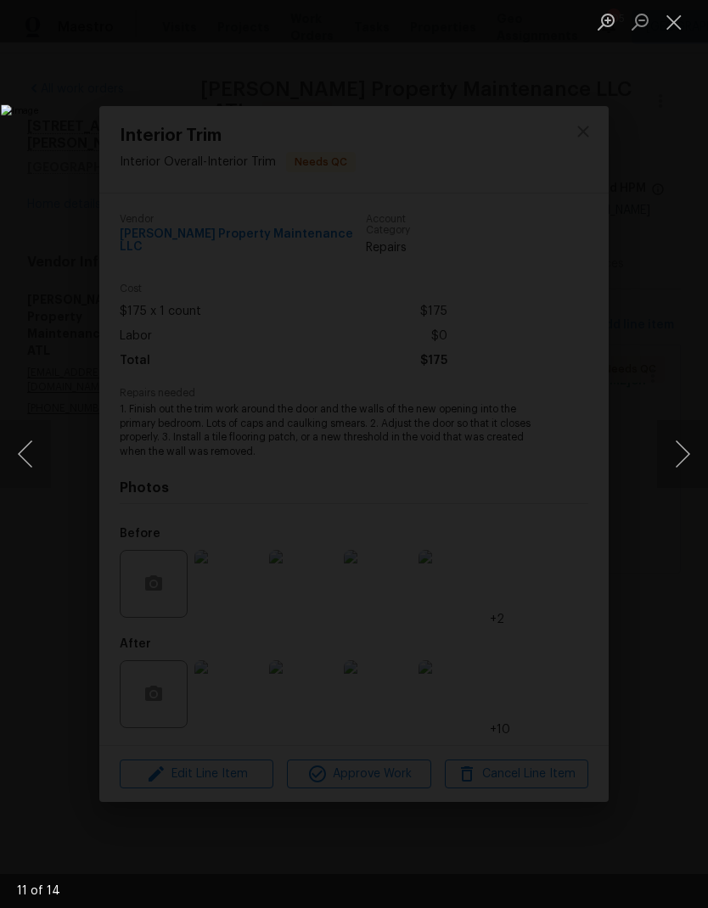
click at [682, 457] on button "Next image" at bounding box center [682, 454] width 51 height 68
click at [680, 452] on button "Next image" at bounding box center [682, 454] width 51 height 68
click at [690, 455] on button "Next image" at bounding box center [682, 454] width 51 height 68
click at [679, 462] on button "Next image" at bounding box center [682, 454] width 51 height 68
click at [687, 462] on button "Next image" at bounding box center [682, 454] width 51 height 68
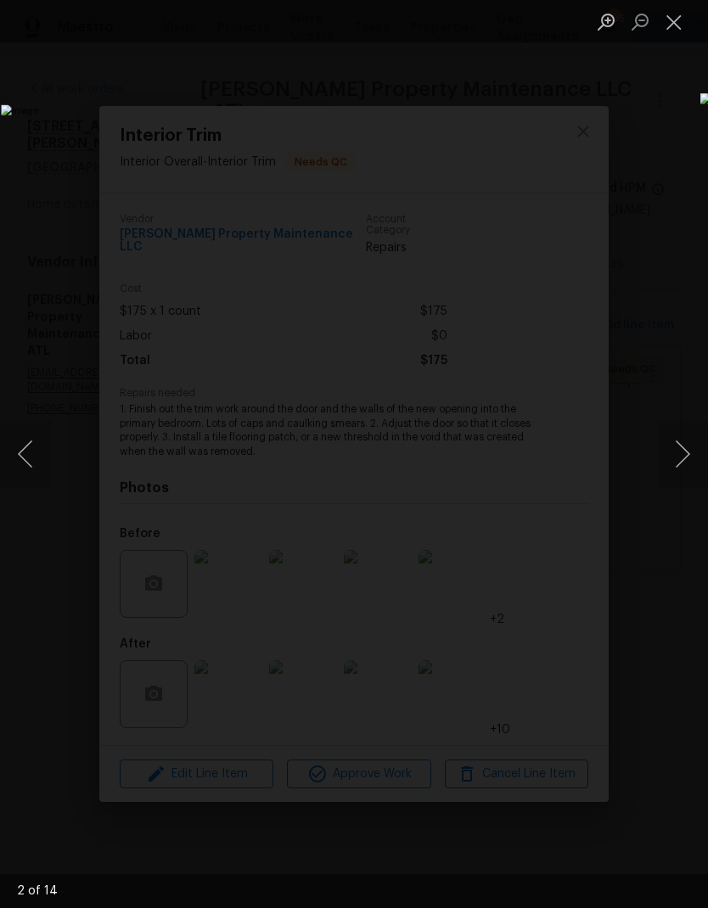
click at [690, 461] on button "Next image" at bounding box center [682, 454] width 51 height 68
click at [690, 462] on button "Next image" at bounding box center [682, 454] width 51 height 68
click at [688, 461] on button "Next image" at bounding box center [682, 454] width 51 height 68
click at [688, 460] on button "Next image" at bounding box center [682, 454] width 51 height 68
click at [687, 459] on button "Next image" at bounding box center [682, 454] width 51 height 68
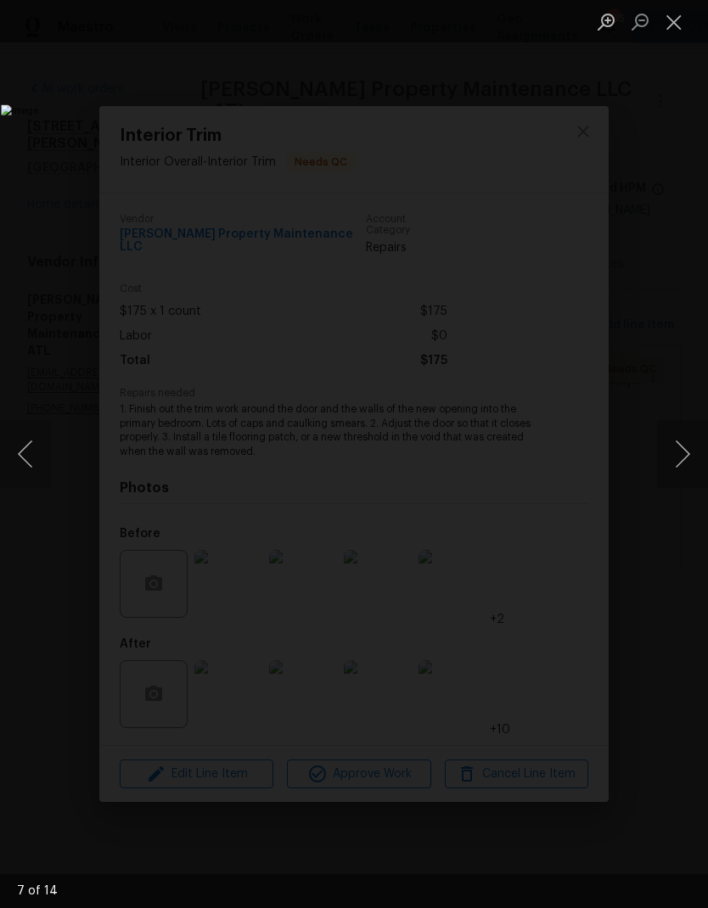
click at [688, 458] on button "Next image" at bounding box center [682, 454] width 51 height 68
click at [683, 459] on button "Next image" at bounding box center [682, 454] width 51 height 68
click at [682, 459] on button "Next image" at bounding box center [682, 454] width 51 height 68
click at [680, 459] on button "Next image" at bounding box center [682, 454] width 51 height 68
click at [682, 459] on button "Next image" at bounding box center [682, 454] width 51 height 68
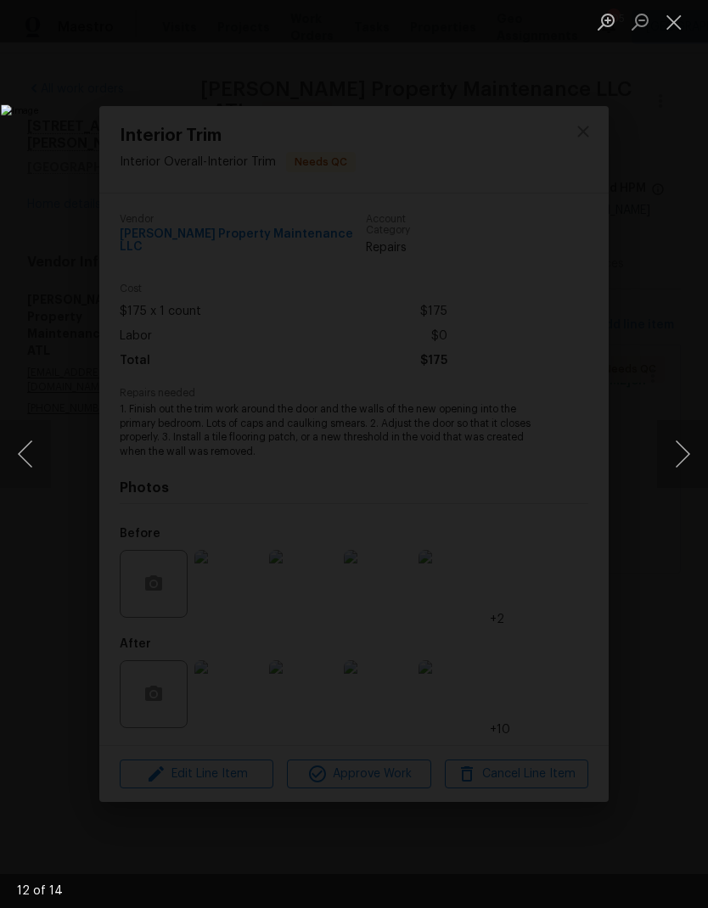
click at [682, 459] on button "Next image" at bounding box center [682, 454] width 51 height 68
click at [678, 462] on button "Next image" at bounding box center [682, 454] width 51 height 68
click at [681, 461] on button "Next image" at bounding box center [682, 454] width 51 height 68
click at [669, 459] on button "Next image" at bounding box center [682, 454] width 51 height 68
click at [680, 22] on button "Close lightbox" at bounding box center [674, 22] width 34 height 30
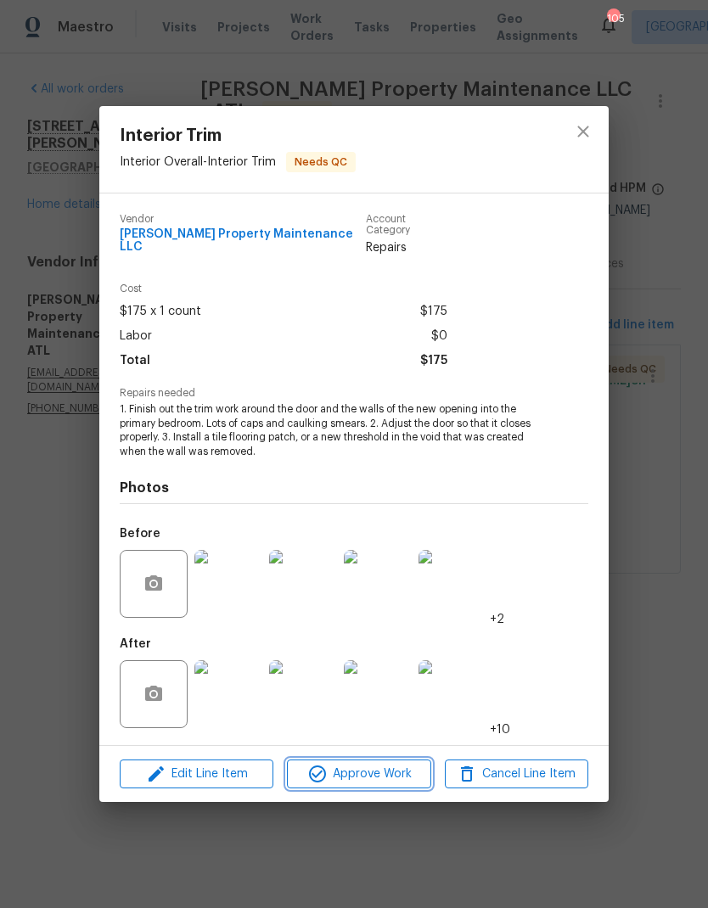
click at [396, 769] on span "Approve Work" at bounding box center [358, 774] width 133 height 21
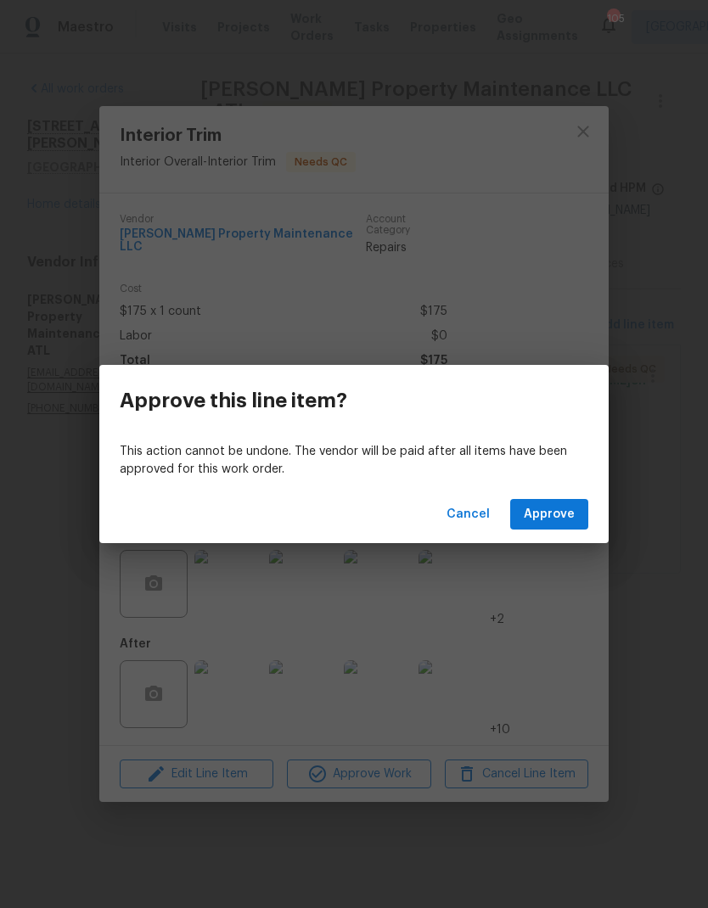
click at [563, 517] on span "Approve" at bounding box center [549, 514] width 51 height 21
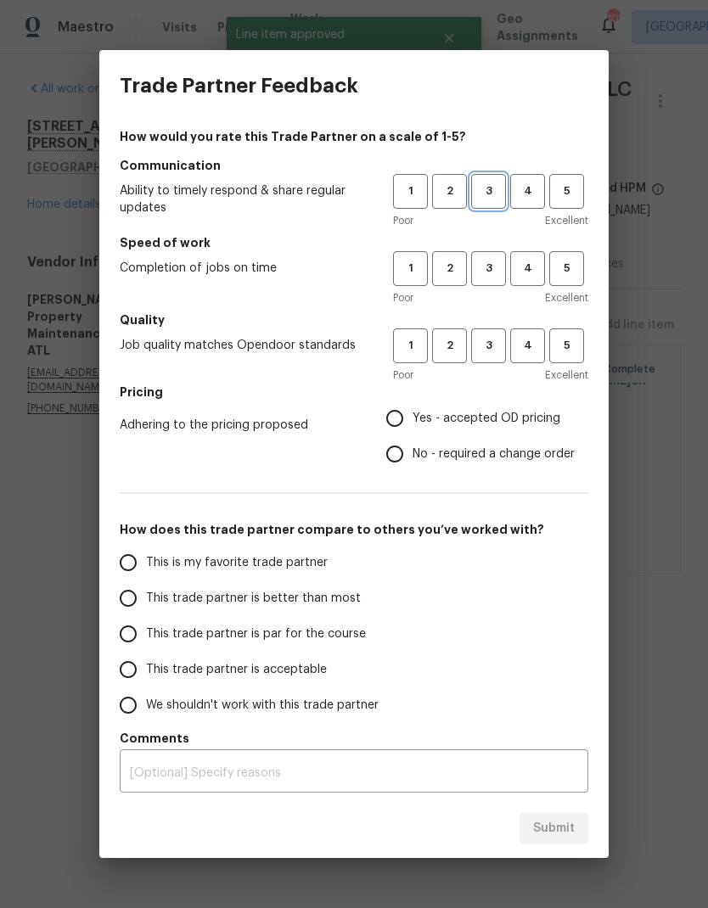
click at [491, 194] on span "3" at bounding box center [488, 192] width 31 height 20
click at [492, 261] on span "3" at bounding box center [488, 269] width 31 height 20
click at [497, 337] on span "3" at bounding box center [488, 346] width 31 height 20
click at [396, 429] on input "Yes - accepted OD pricing" at bounding box center [395, 419] width 36 height 36
radio input "true"
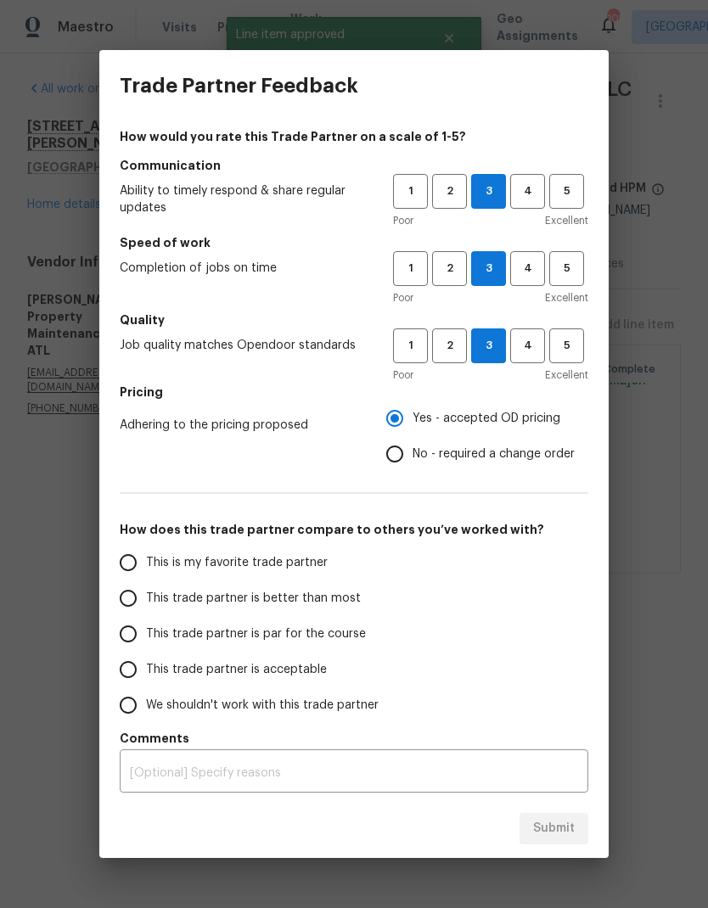
click at [133, 641] on input "This trade partner is par for the course" at bounding box center [128, 634] width 36 height 36
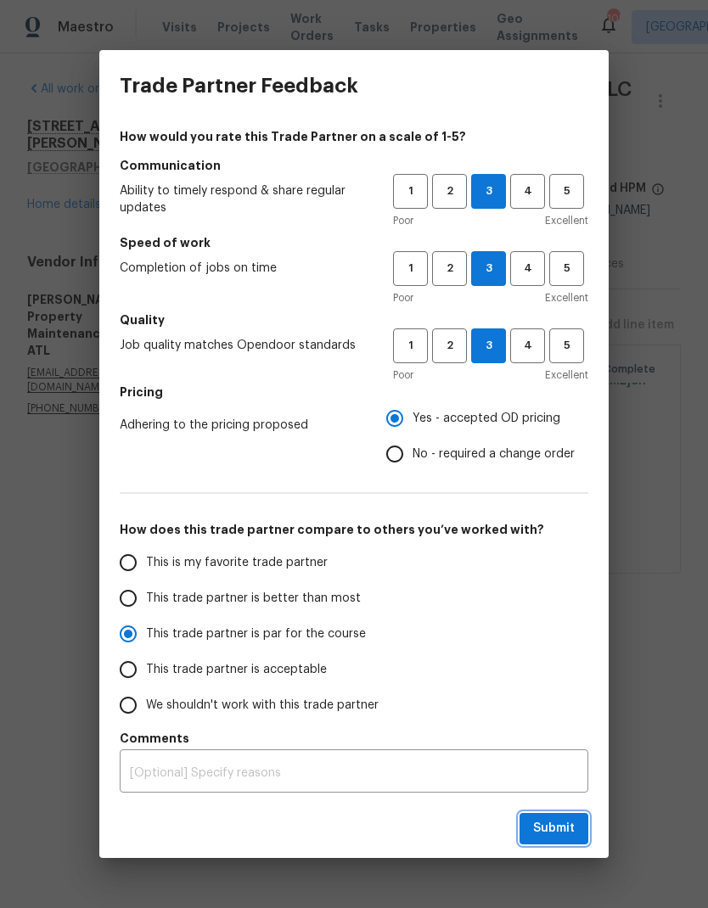
click at [564, 827] on span "Submit" at bounding box center [554, 828] width 42 height 21
radio input "true"
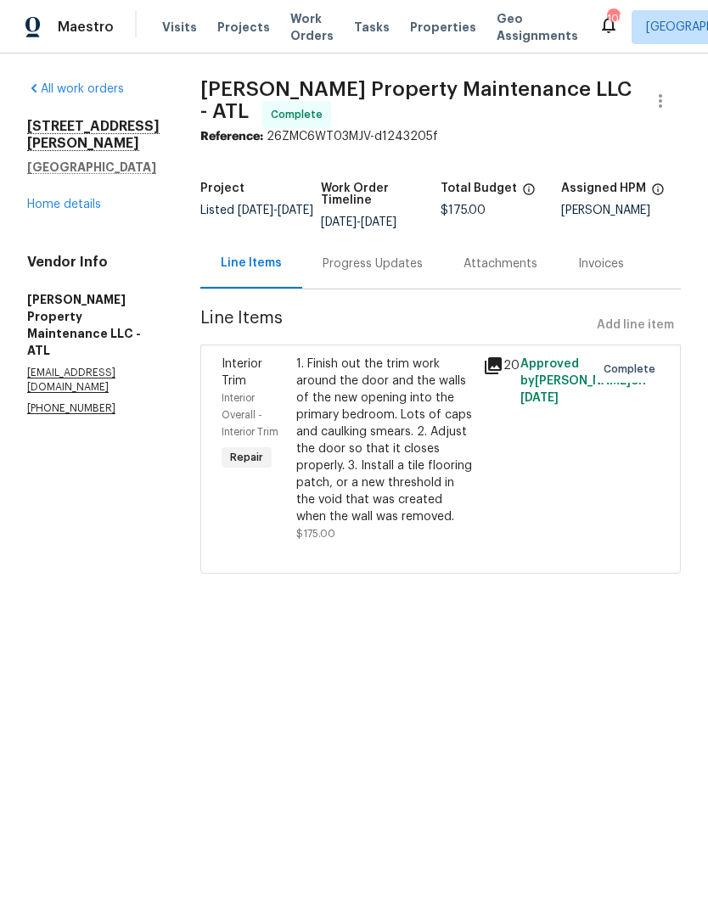
click at [87, 199] on link "Home details" at bounding box center [64, 205] width 74 height 12
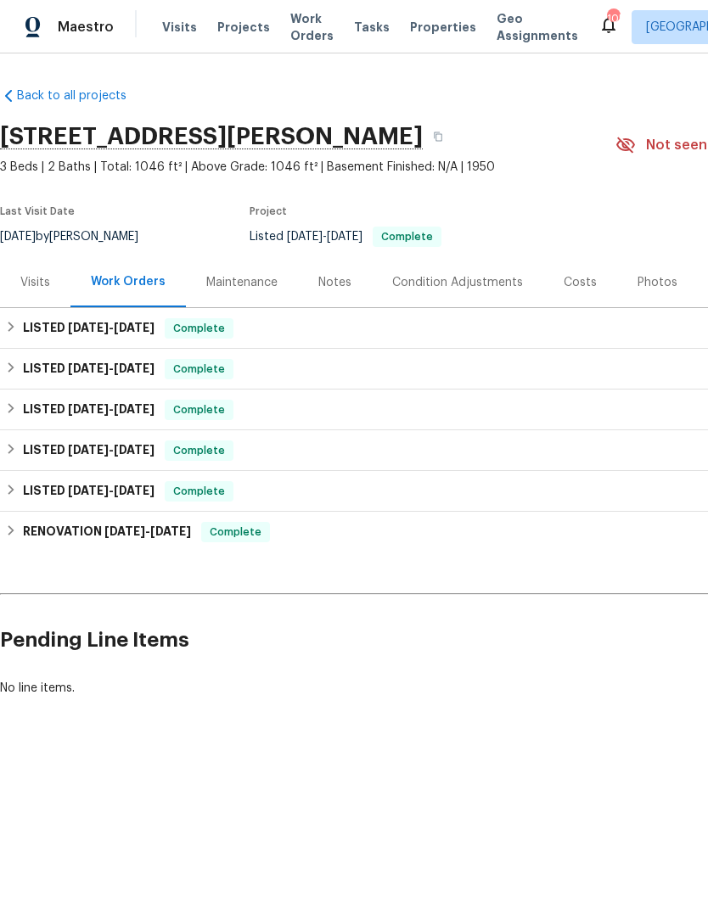
click at [301, 34] on span "Work Orders" at bounding box center [311, 27] width 43 height 34
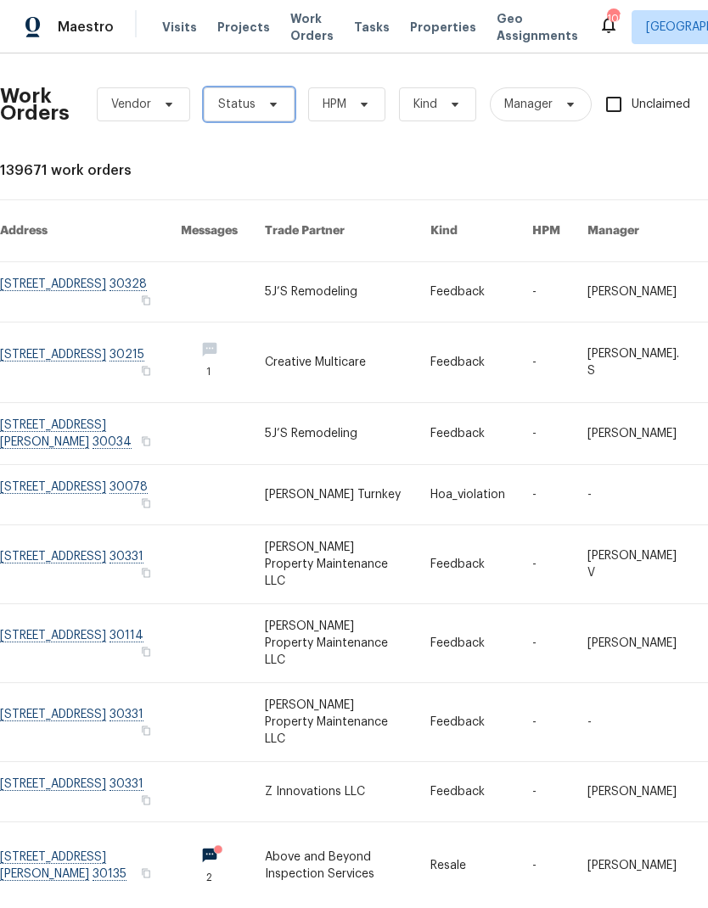
click at [277, 101] on span "Status" at bounding box center [249, 104] width 91 height 34
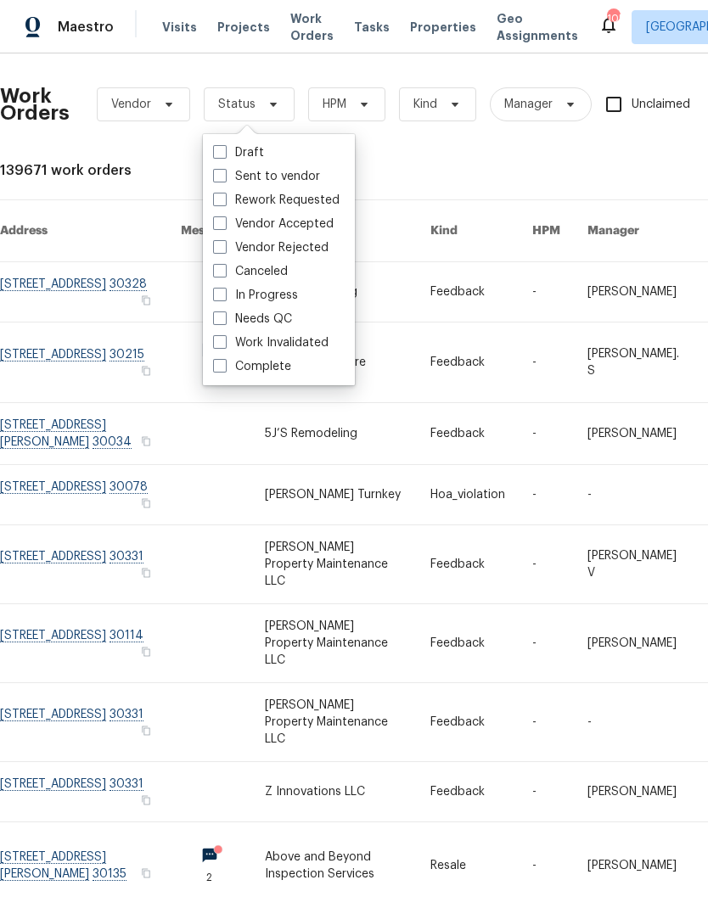
click at [289, 311] on label "Needs QC" at bounding box center [252, 319] width 79 height 17
click at [224, 311] on input "Needs QC" at bounding box center [218, 316] width 11 height 11
checkbox input "true"
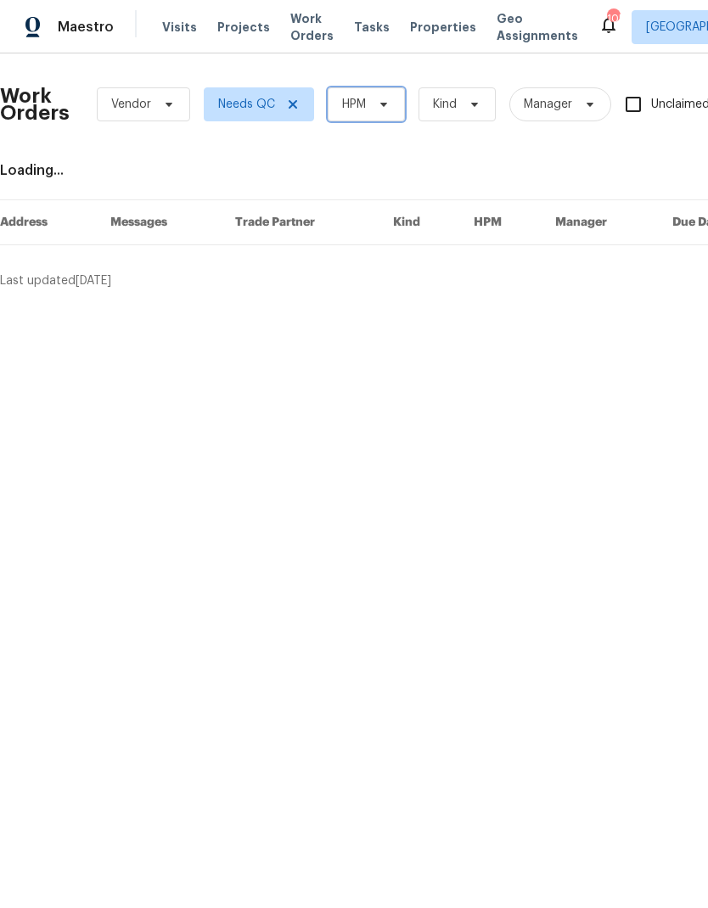
click at [386, 103] on icon at bounding box center [383, 105] width 7 height 4
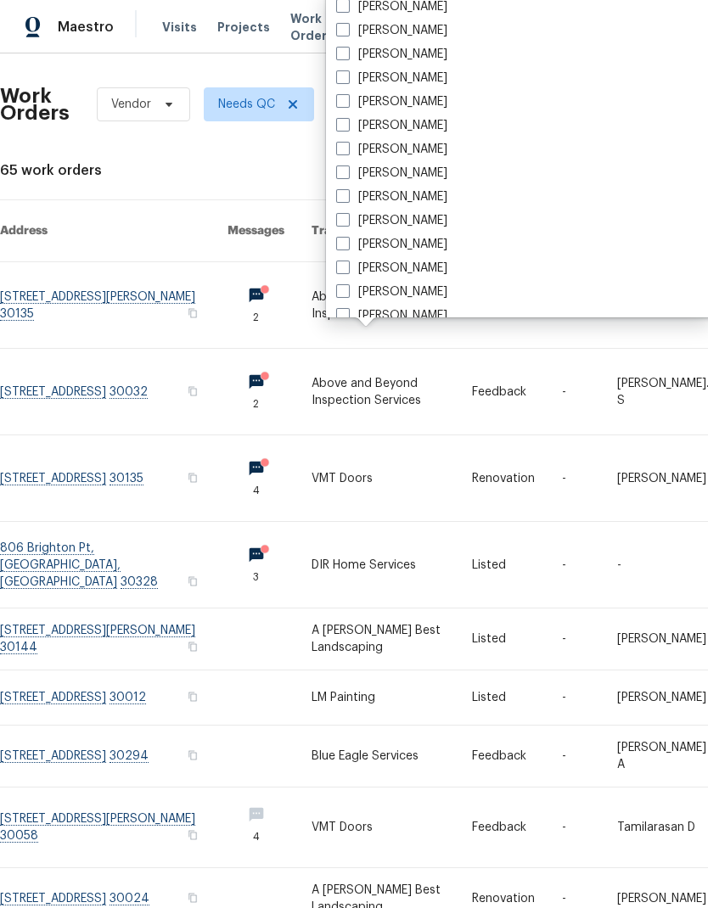
scroll to position [1196, 0]
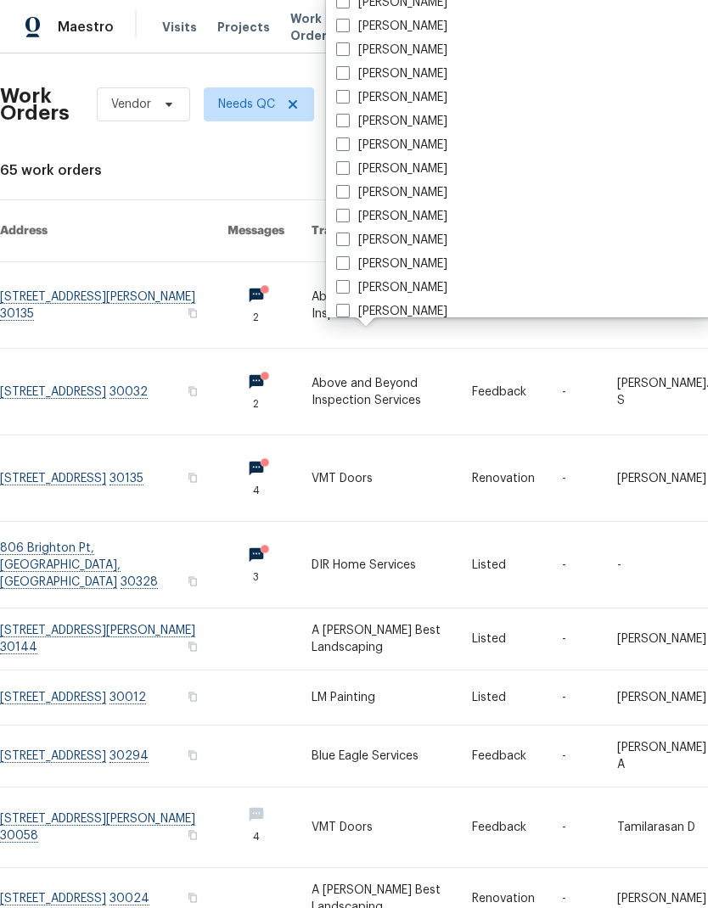
click at [413, 218] on label "[PERSON_NAME]" at bounding box center [391, 216] width 111 height 17
click at [347, 218] on input "[PERSON_NAME]" at bounding box center [341, 213] width 11 height 11
checkbox input "true"
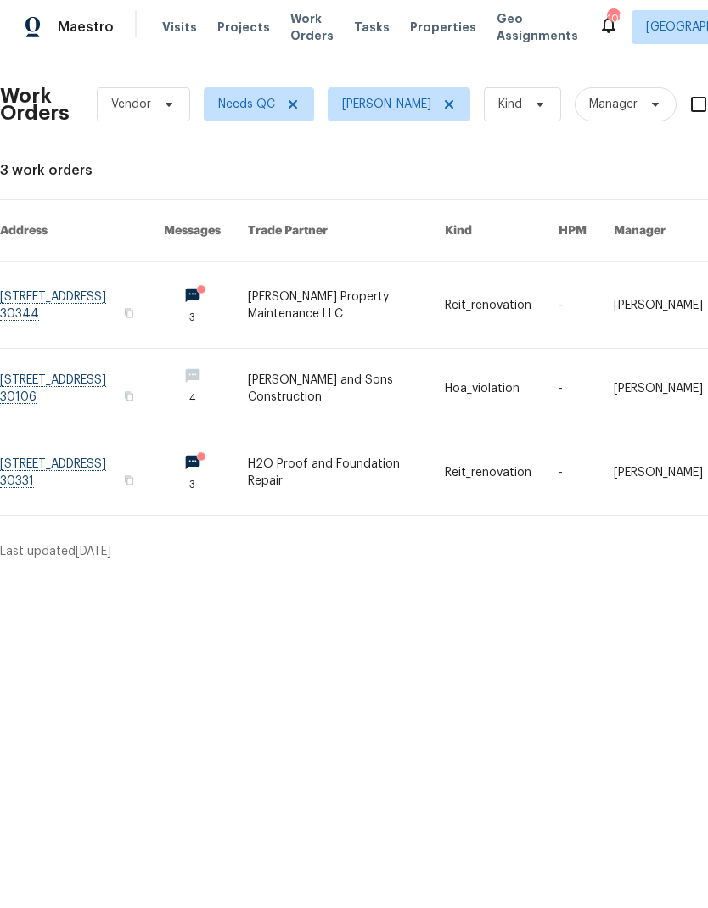
click at [88, 458] on link at bounding box center [82, 473] width 164 height 86
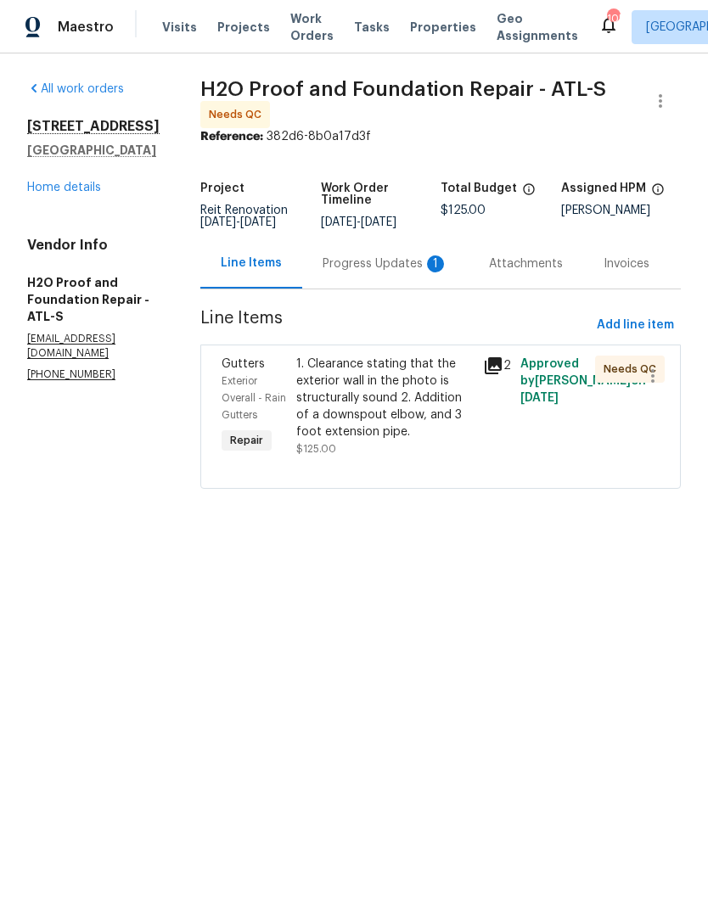
click at [360, 275] on div "Progress Updates 1" at bounding box center [385, 264] width 166 height 50
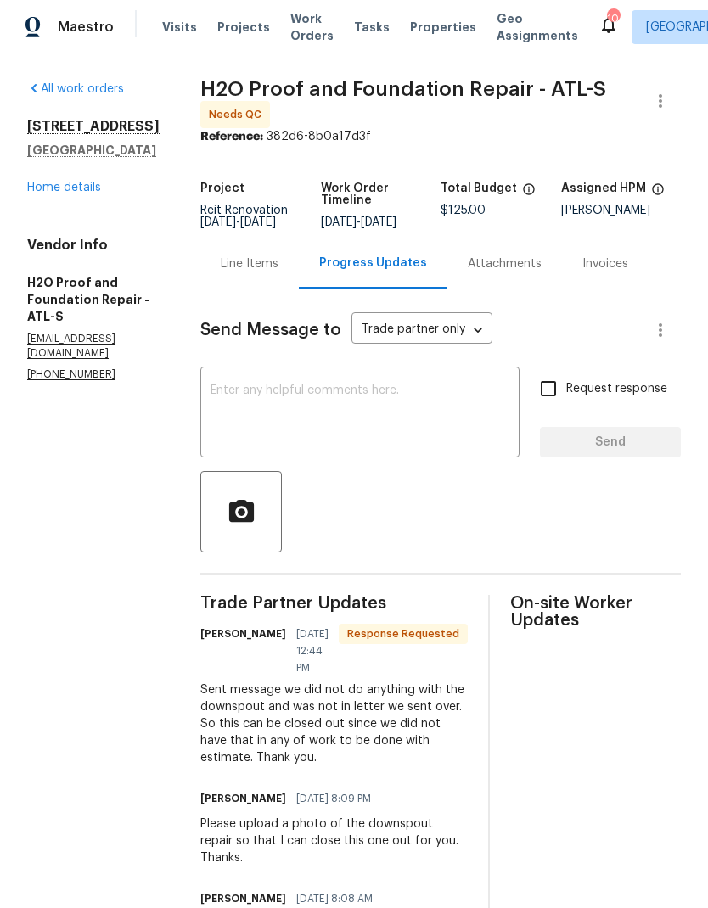
click at [221, 260] on div "Line Items" at bounding box center [250, 264] width 58 height 17
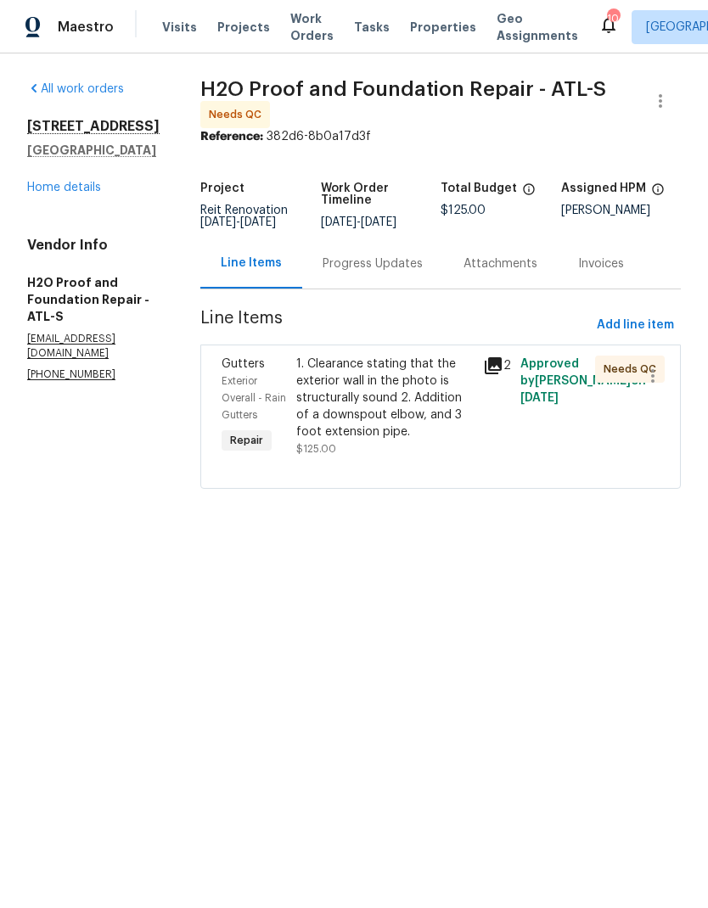
click at [351, 408] on div "1. Clearance stating that the exterior wall in the photo is structurally sound …" at bounding box center [384, 398] width 177 height 85
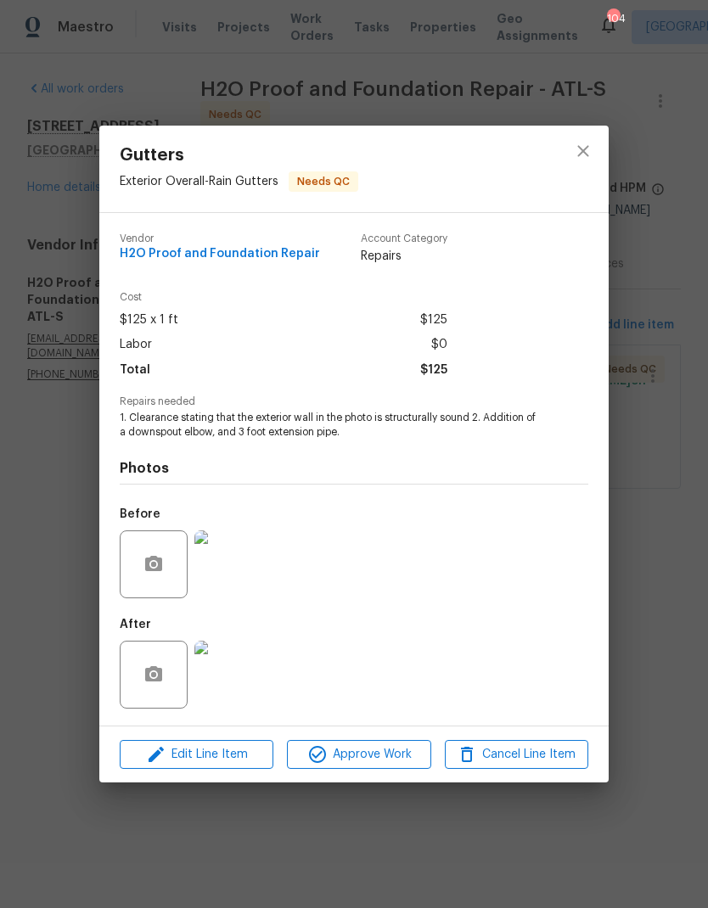
click at [239, 686] on img at bounding box center [228, 675] width 68 height 68
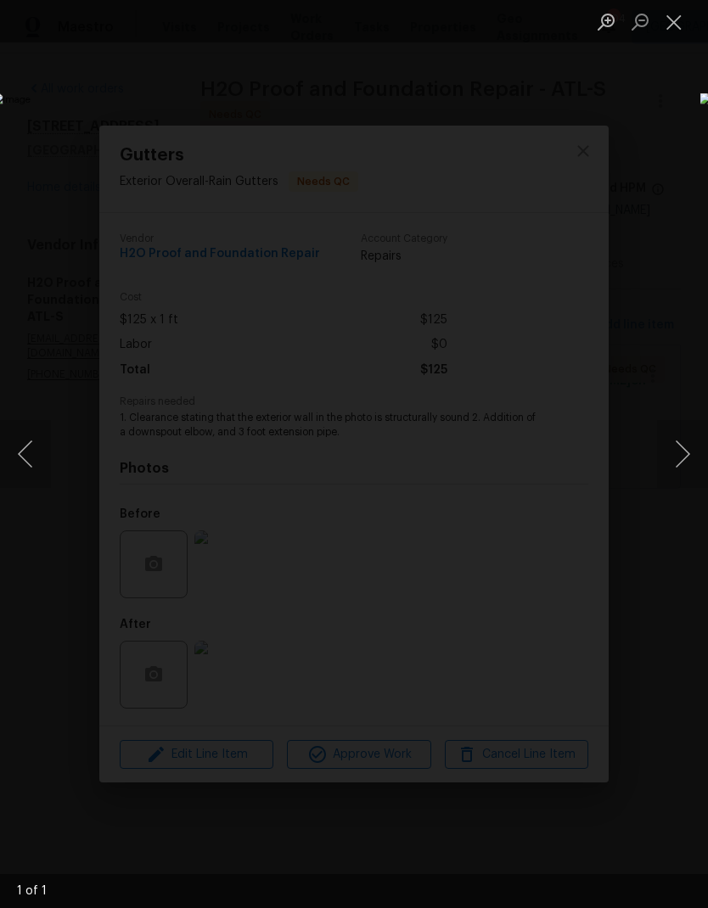
click at [674, 26] on button "Close lightbox" at bounding box center [674, 22] width 34 height 30
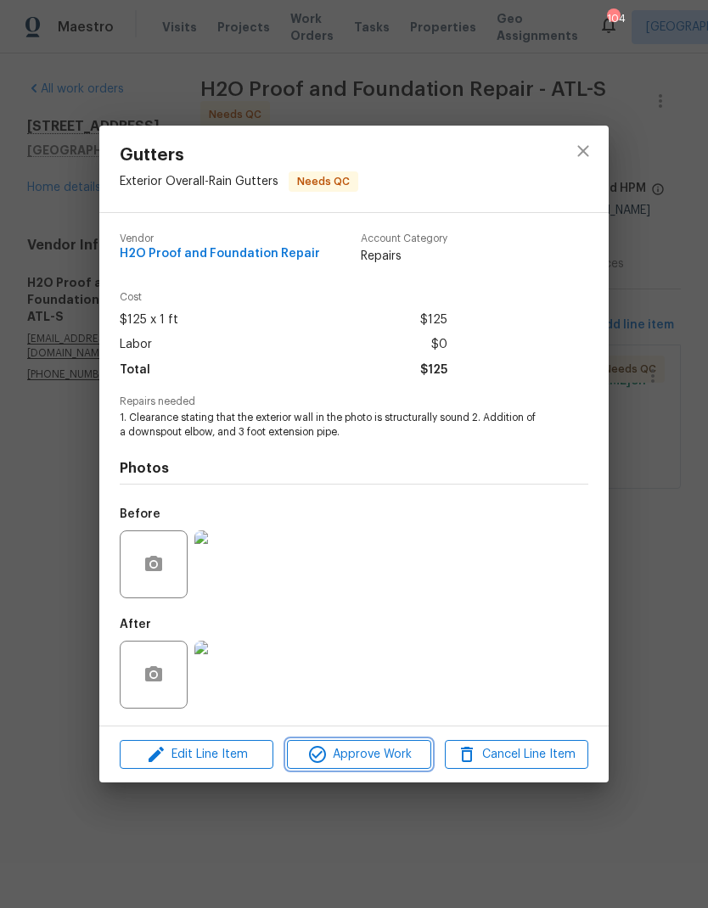
click at [396, 757] on span "Approve Work" at bounding box center [358, 754] width 133 height 21
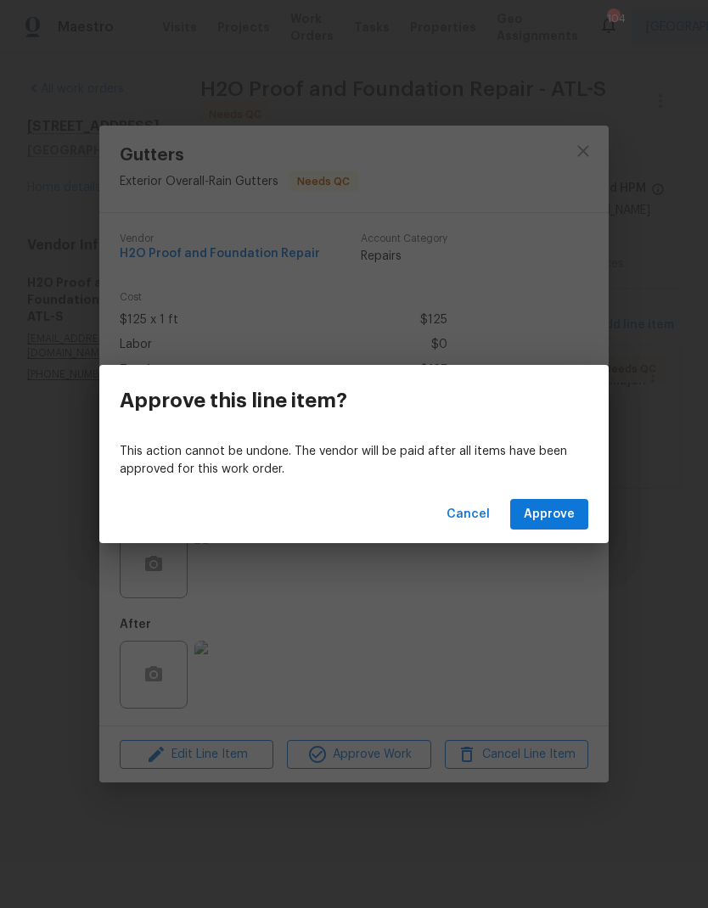
click at [563, 527] on button "Approve" at bounding box center [549, 514] width 78 height 31
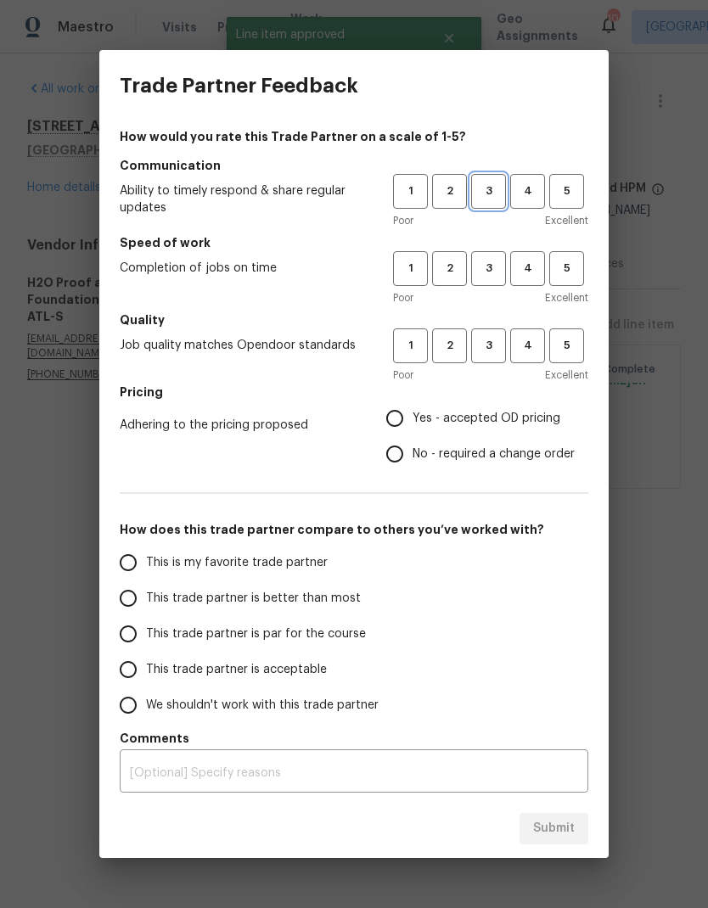
click at [491, 182] on button "3" at bounding box center [488, 191] width 35 height 35
click at [492, 246] on h5 "Speed of work" at bounding box center [354, 242] width 469 height 17
click at [496, 329] on button "3" at bounding box center [488, 346] width 35 height 35
click at [496, 275] on span "3" at bounding box center [488, 269] width 31 height 20
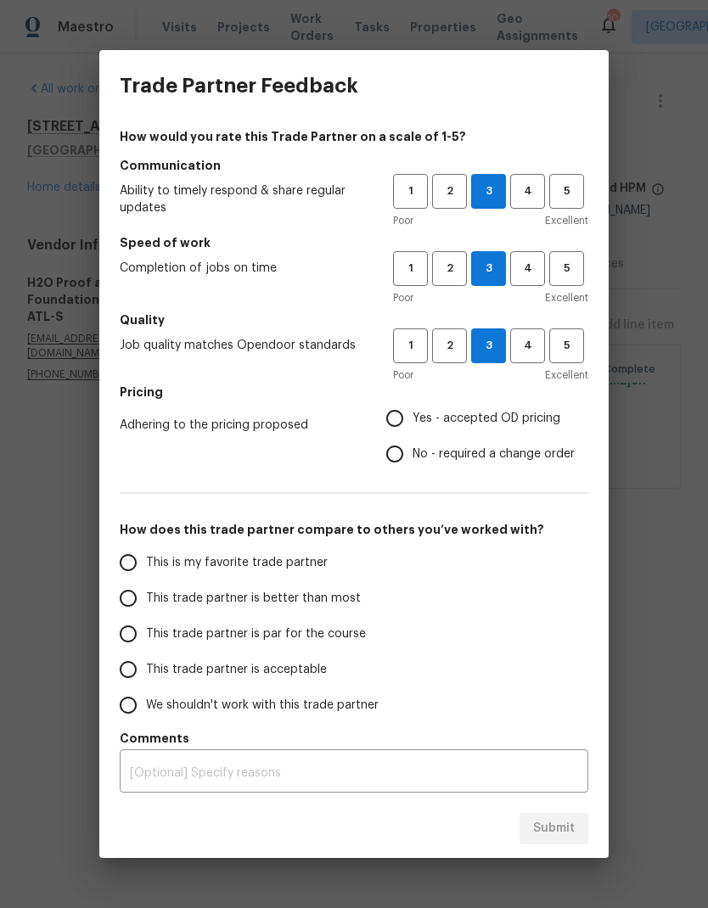
click at [402, 418] on input "Yes - accepted OD pricing" at bounding box center [395, 419] width 36 height 36
radio input "true"
click at [133, 643] on input "This trade partner is par for the course" at bounding box center [128, 634] width 36 height 36
click at [567, 826] on span "Submit" at bounding box center [554, 828] width 42 height 21
radio input "true"
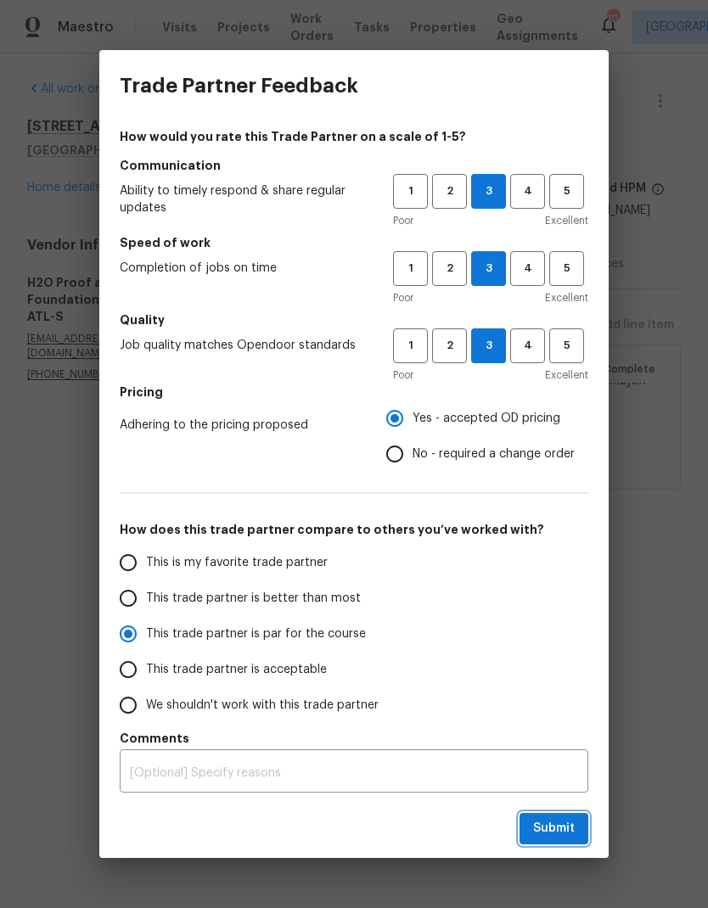
radio input "false"
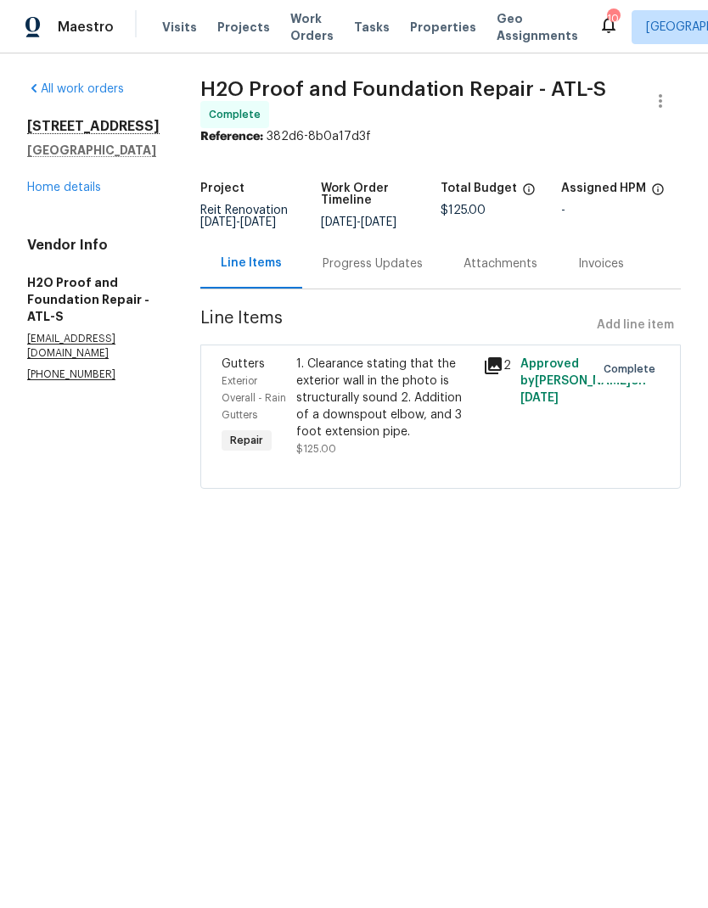
click at [301, 32] on span "Work Orders" at bounding box center [311, 27] width 43 height 34
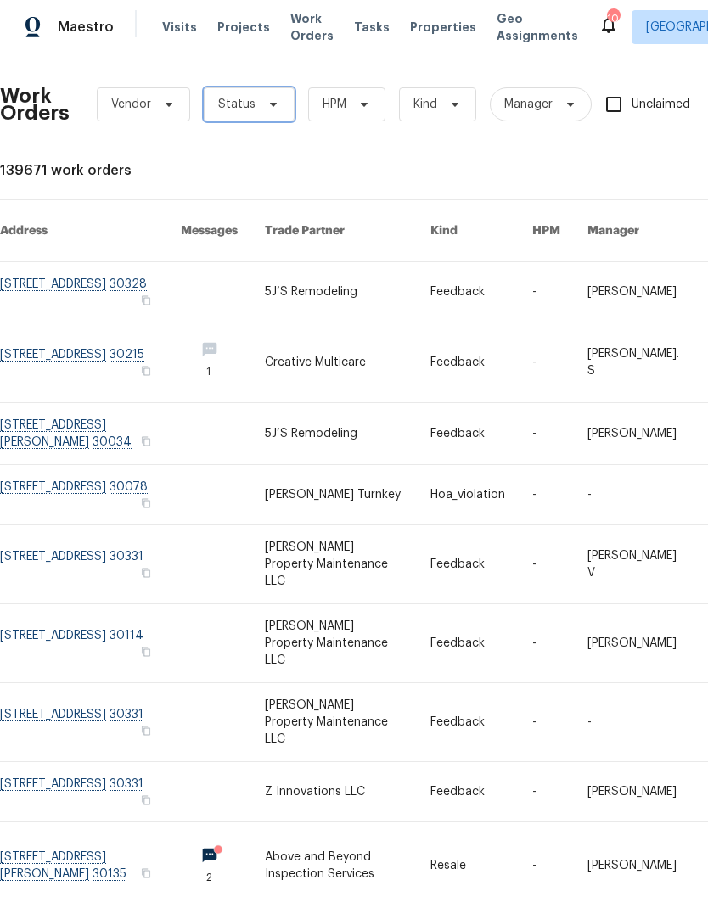
click at [280, 100] on span "Status" at bounding box center [249, 104] width 91 height 34
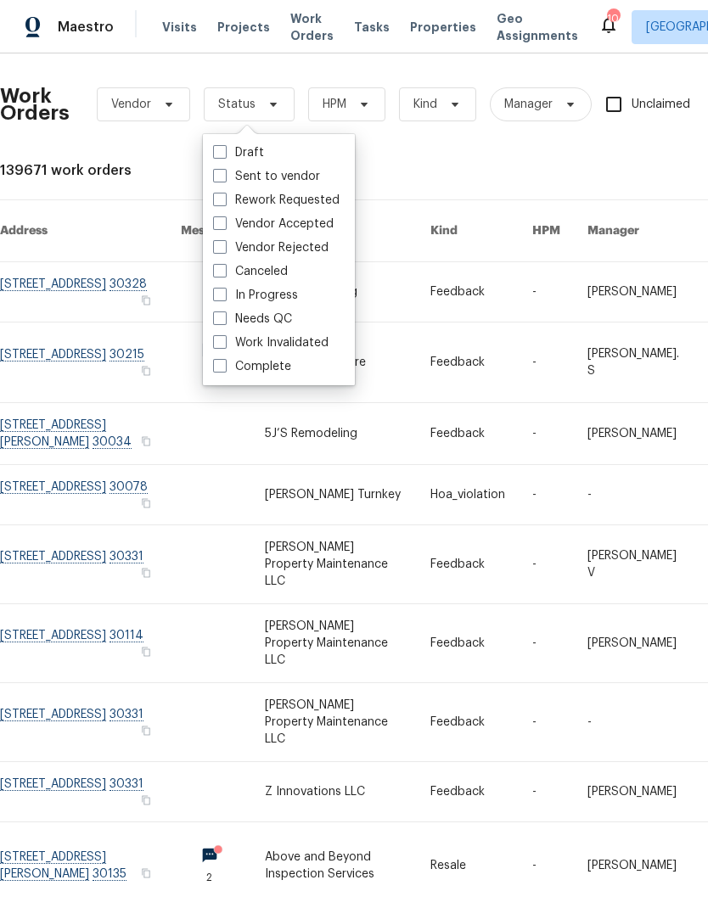
click at [281, 319] on label "Needs QC" at bounding box center [252, 319] width 79 height 17
click at [224, 319] on input "Needs QC" at bounding box center [218, 316] width 11 height 11
checkbox input "true"
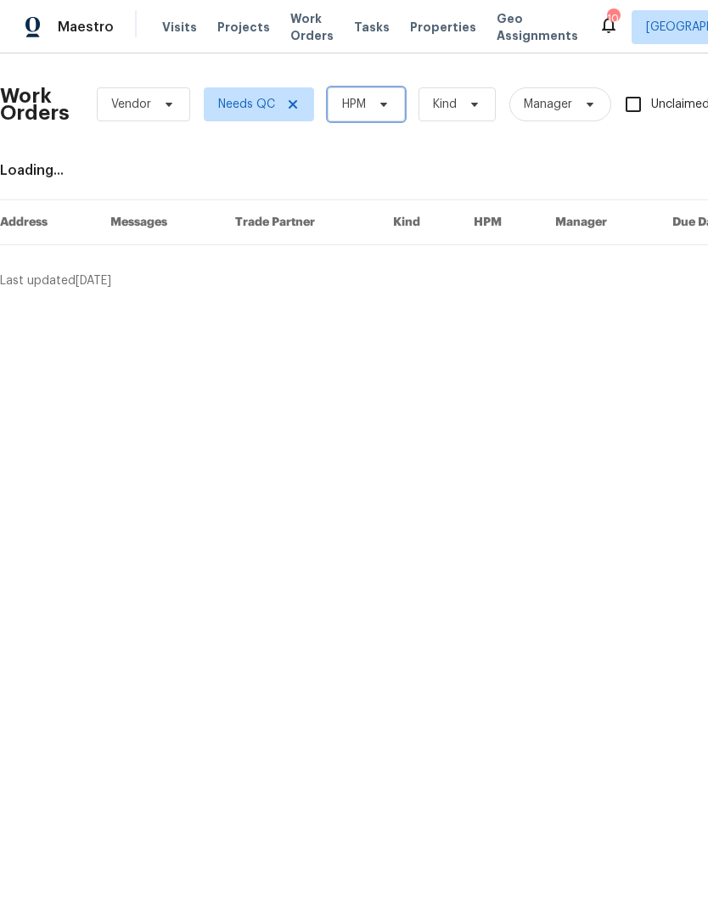
click at [376, 109] on span at bounding box center [381, 105] width 19 height 14
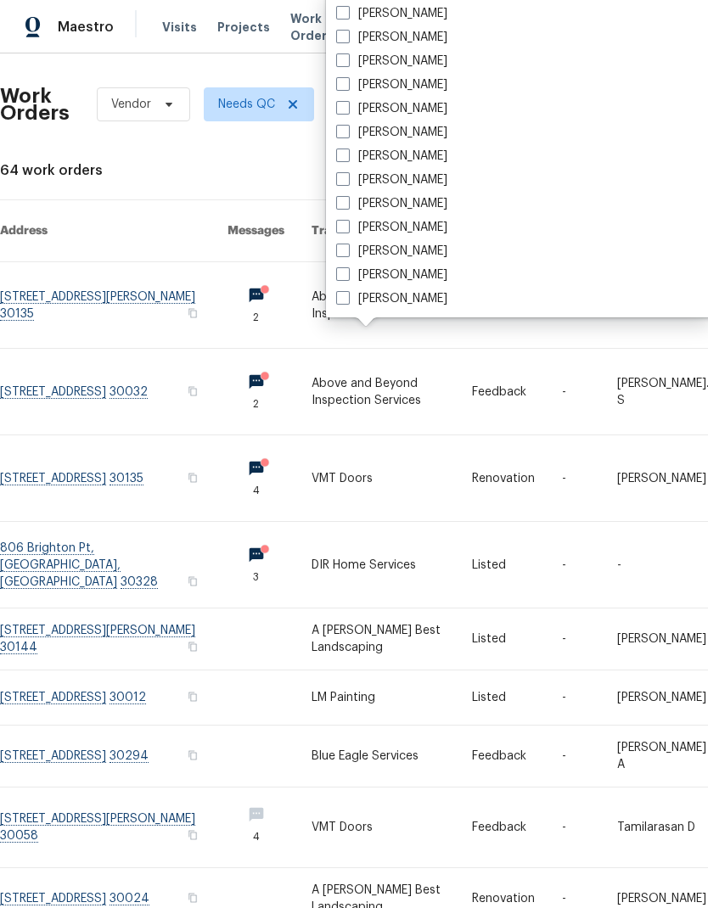
scroll to position [1256, 0]
click at [418, 150] on label "[PERSON_NAME]" at bounding box center [391, 156] width 111 height 17
click at [347, 150] on input "[PERSON_NAME]" at bounding box center [341, 153] width 11 height 11
checkbox input "true"
